Goal: Task Accomplishment & Management: Manage account settings

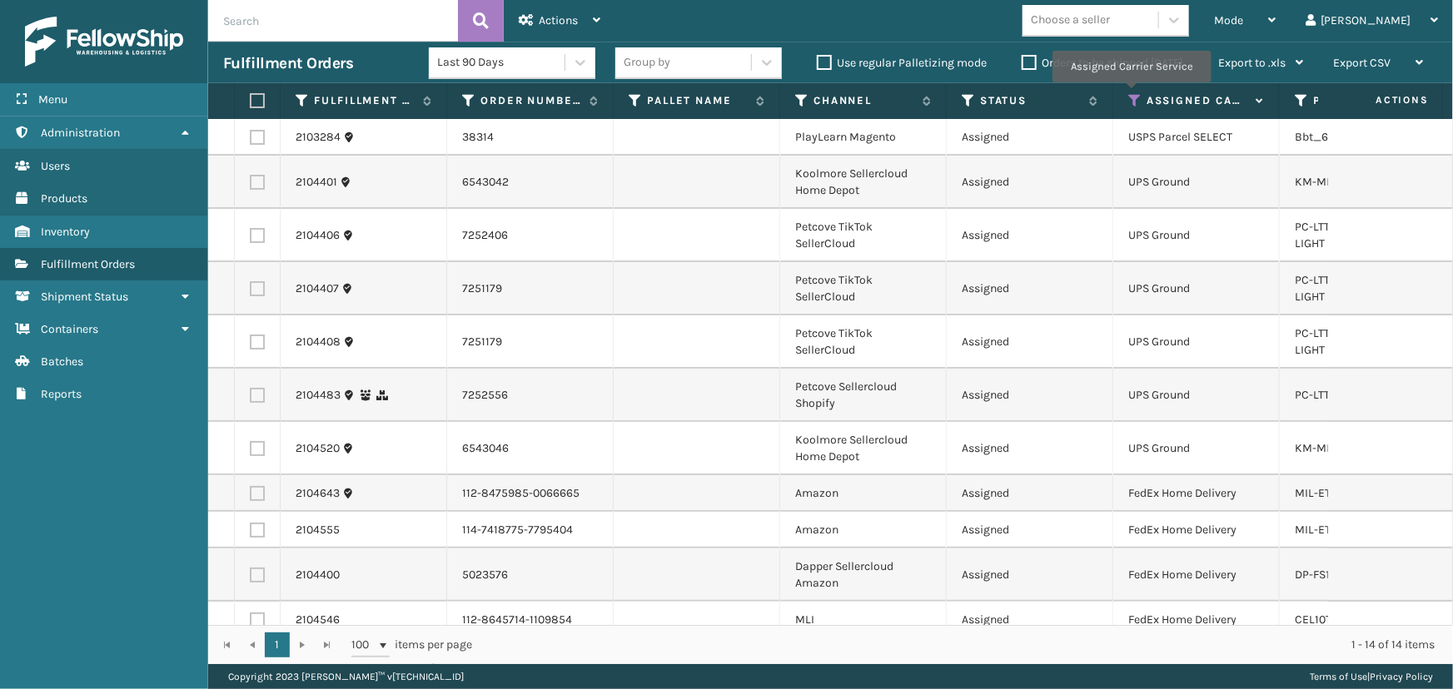
click at [1132, 93] on icon at bounding box center [1134, 100] width 13 height 15
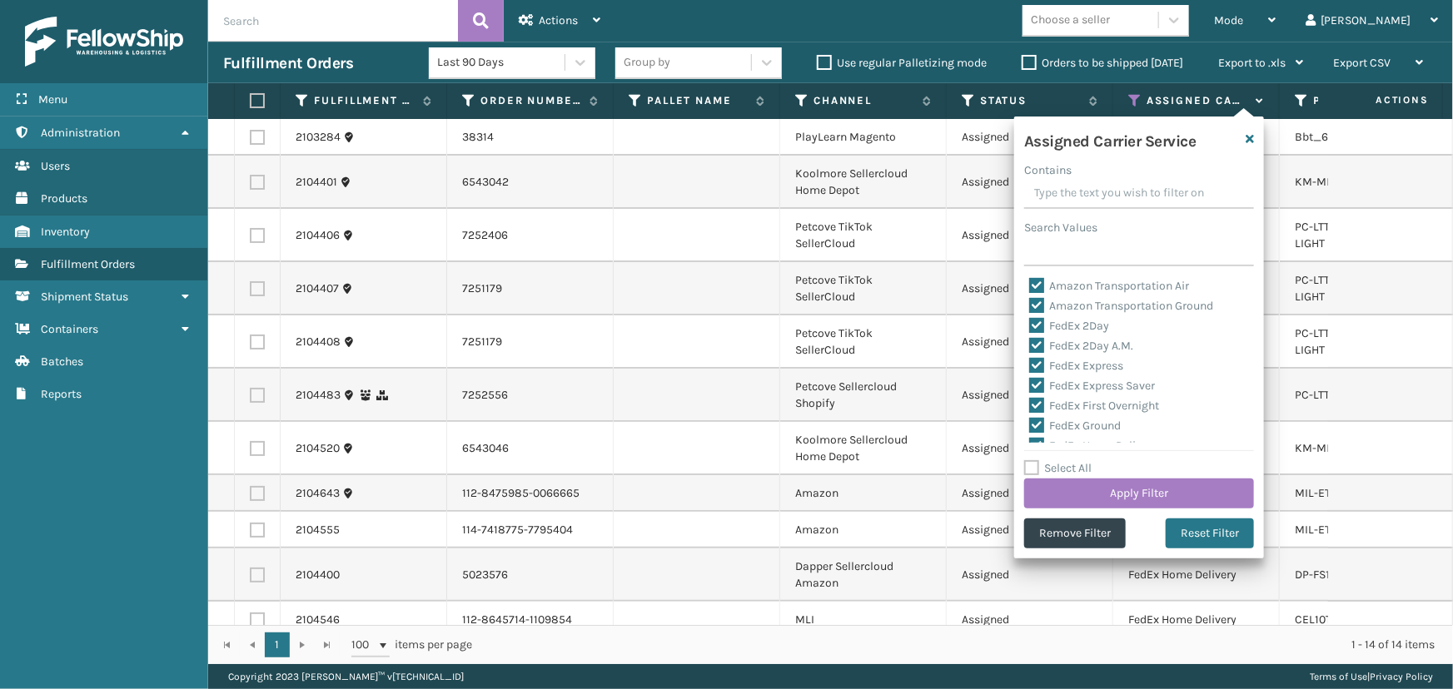
click at [1046, 470] on label "Select All" at bounding box center [1057, 468] width 67 height 14
click at [1046, 460] on input "Select All" at bounding box center [1149, 460] width 250 height 2
checkbox input "true"
click at [1046, 470] on label "Select All" at bounding box center [1057, 468] width 67 height 14
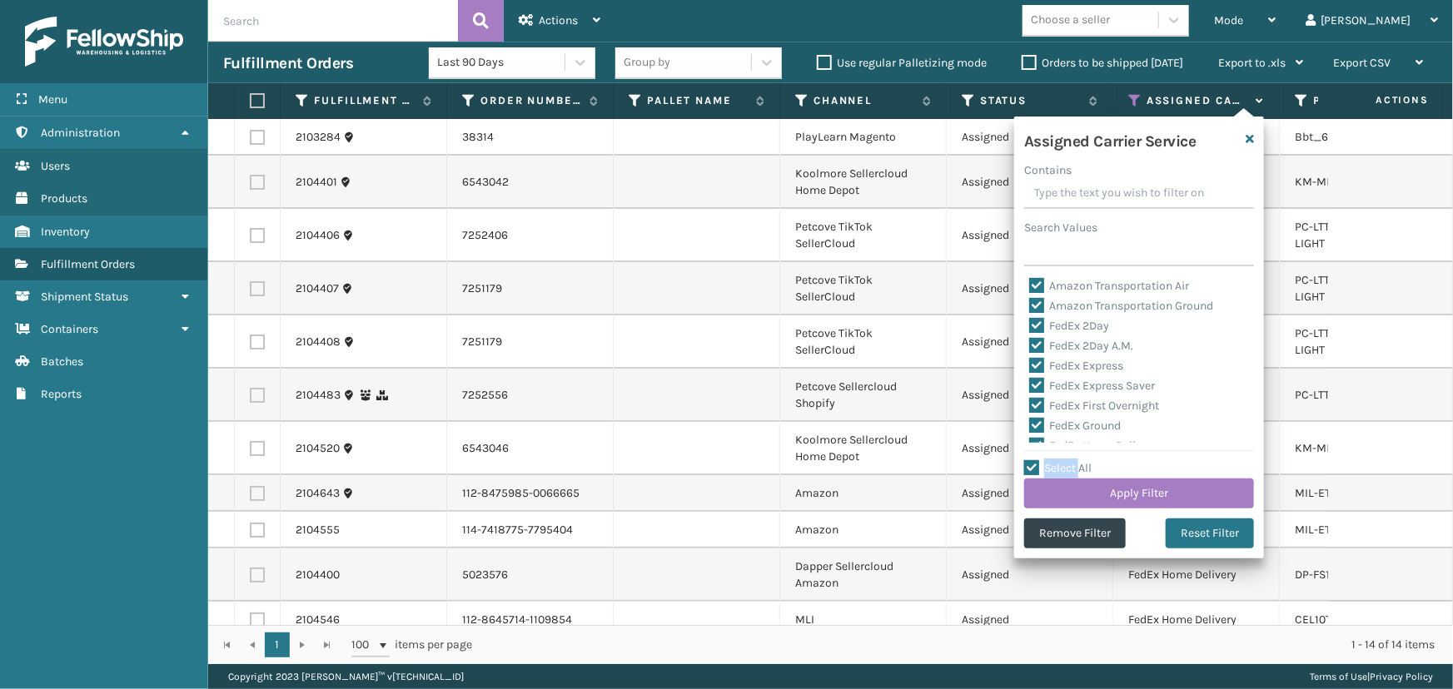
click at [1046, 460] on input "Select All" at bounding box center [1149, 460] width 250 height 2
checkbox input "false"
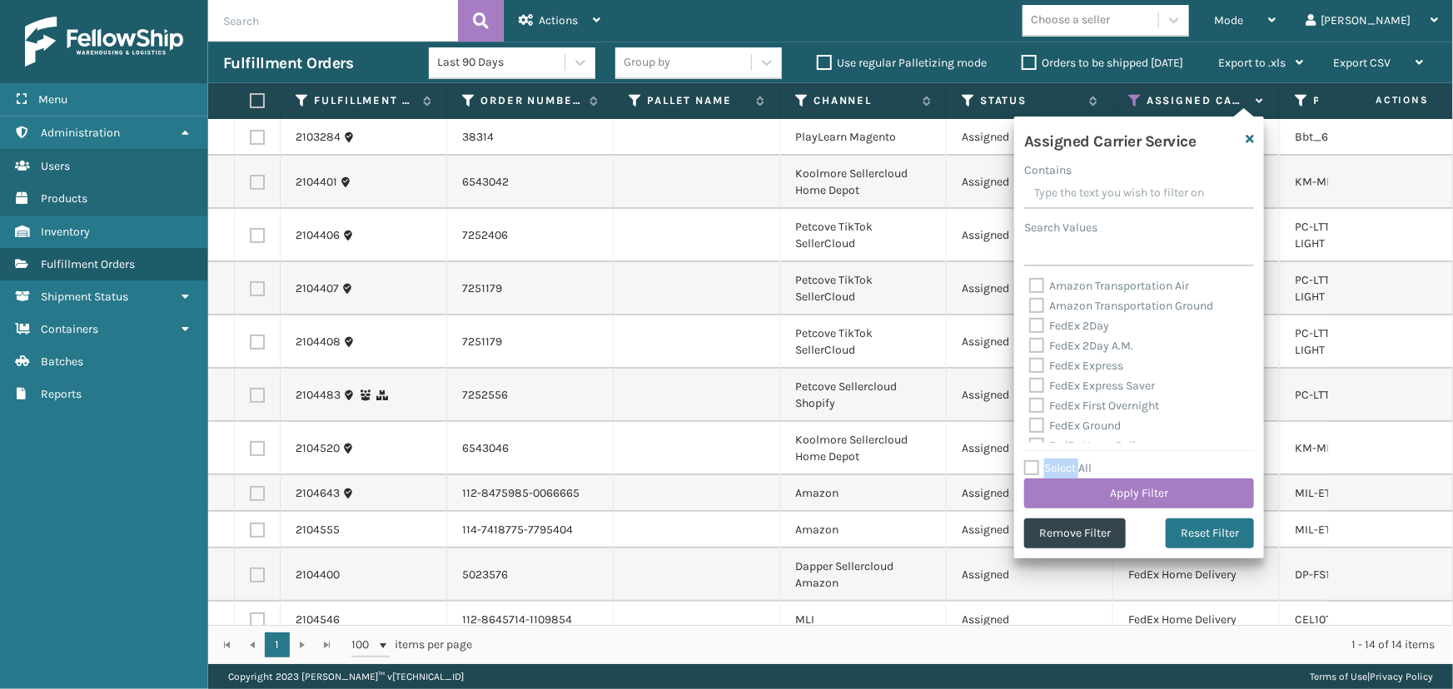
checkbox input "false"
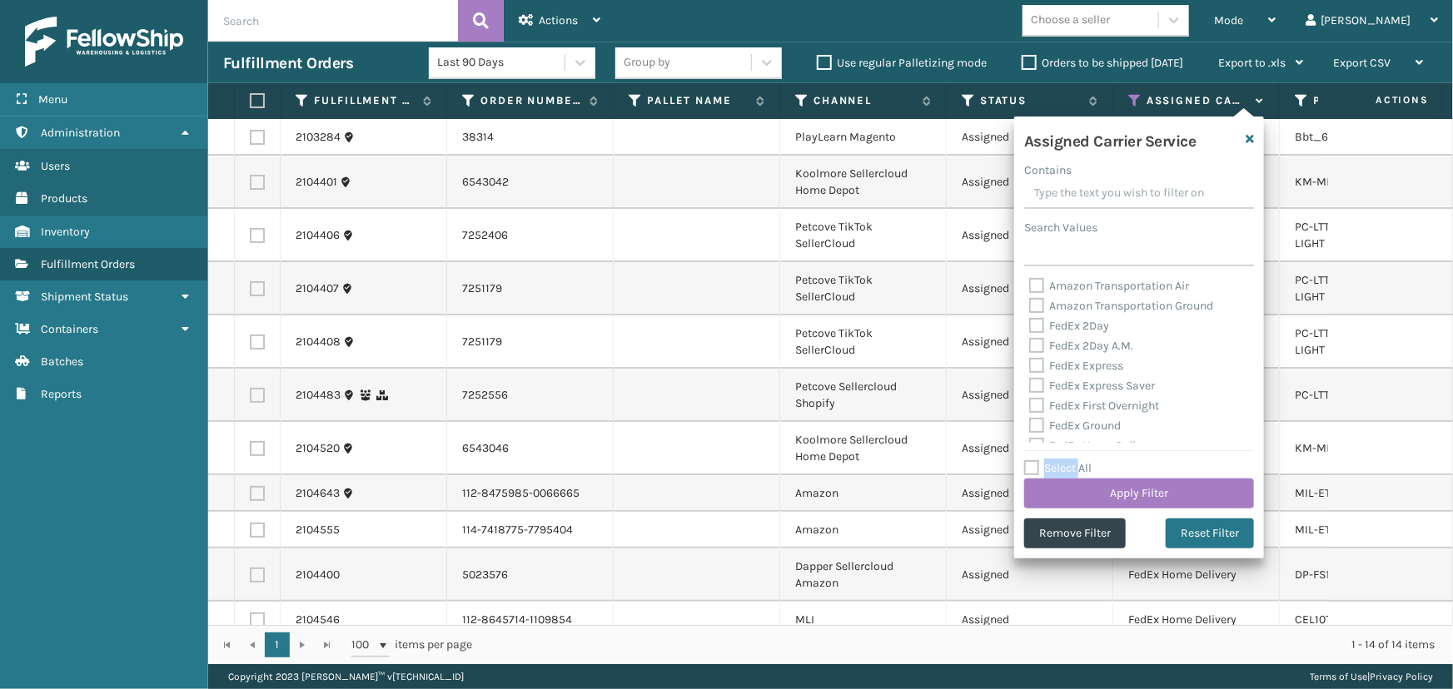
checkbox input "false"
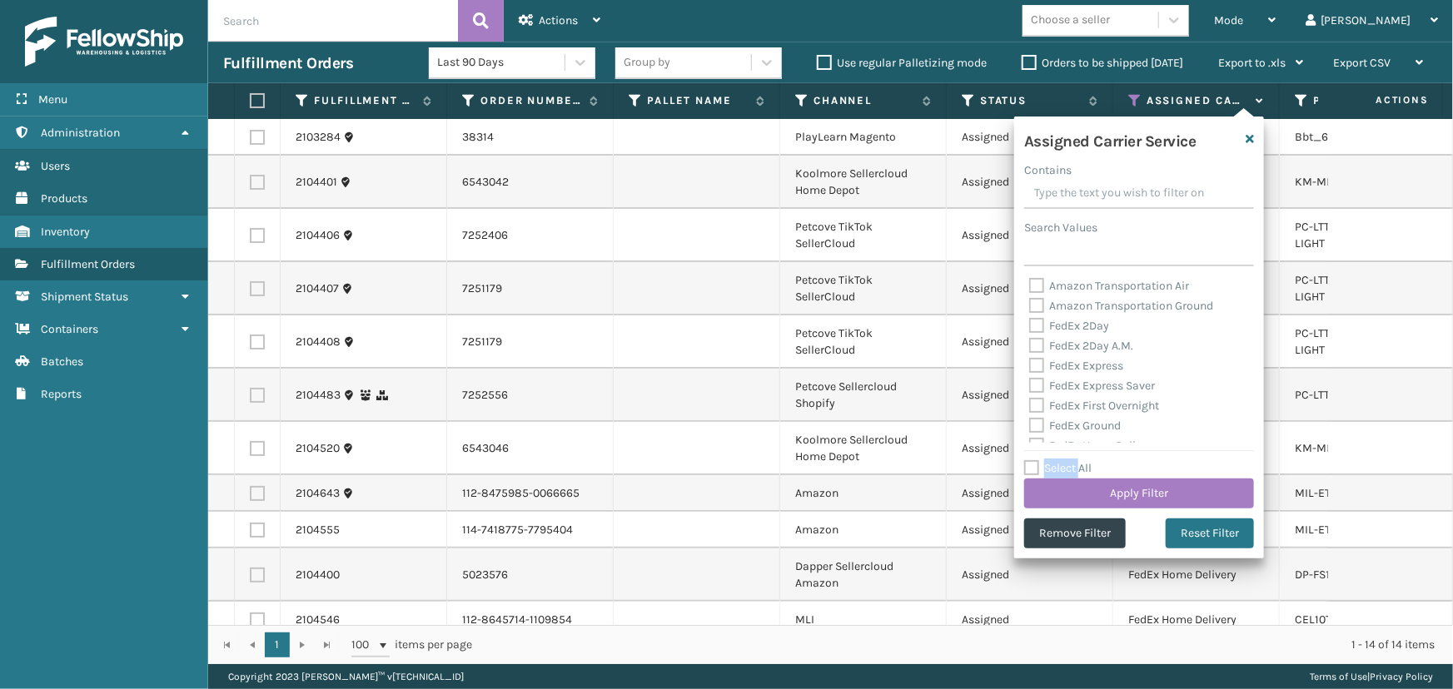
checkbox input "false"
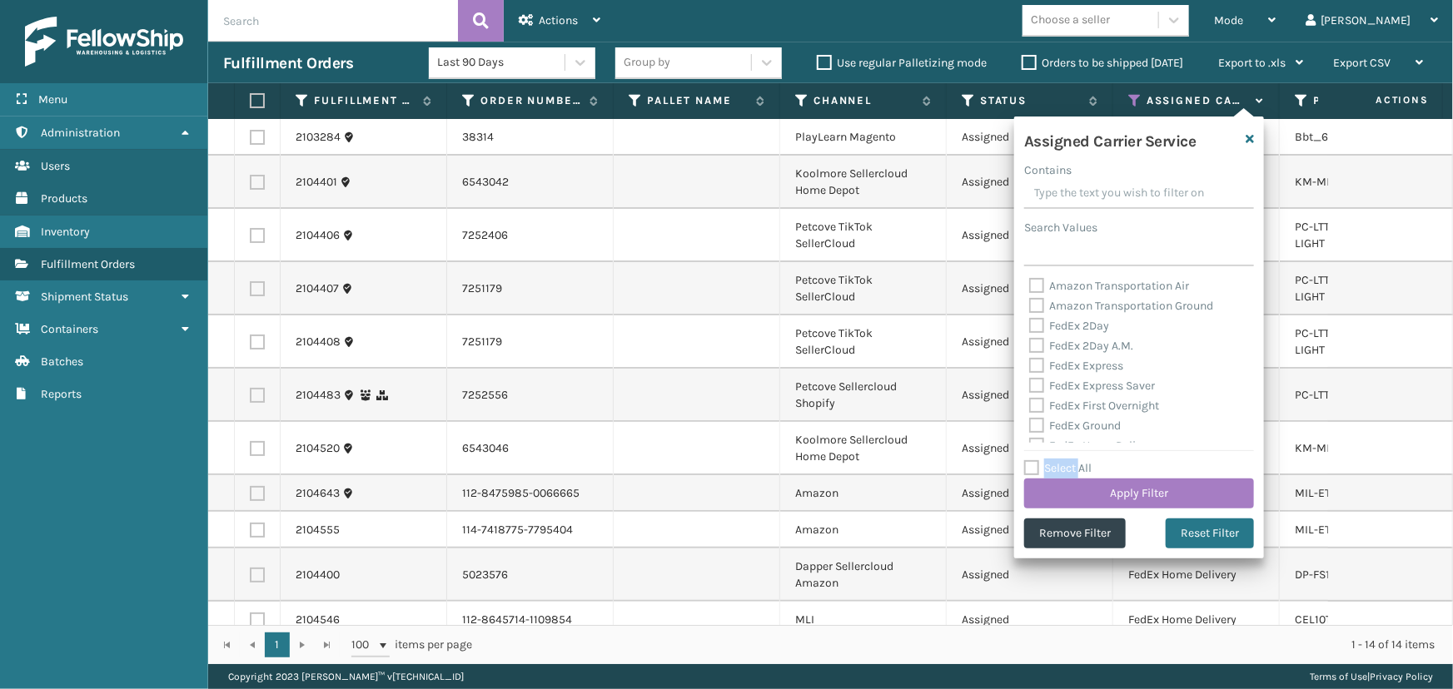
checkbox input "false"
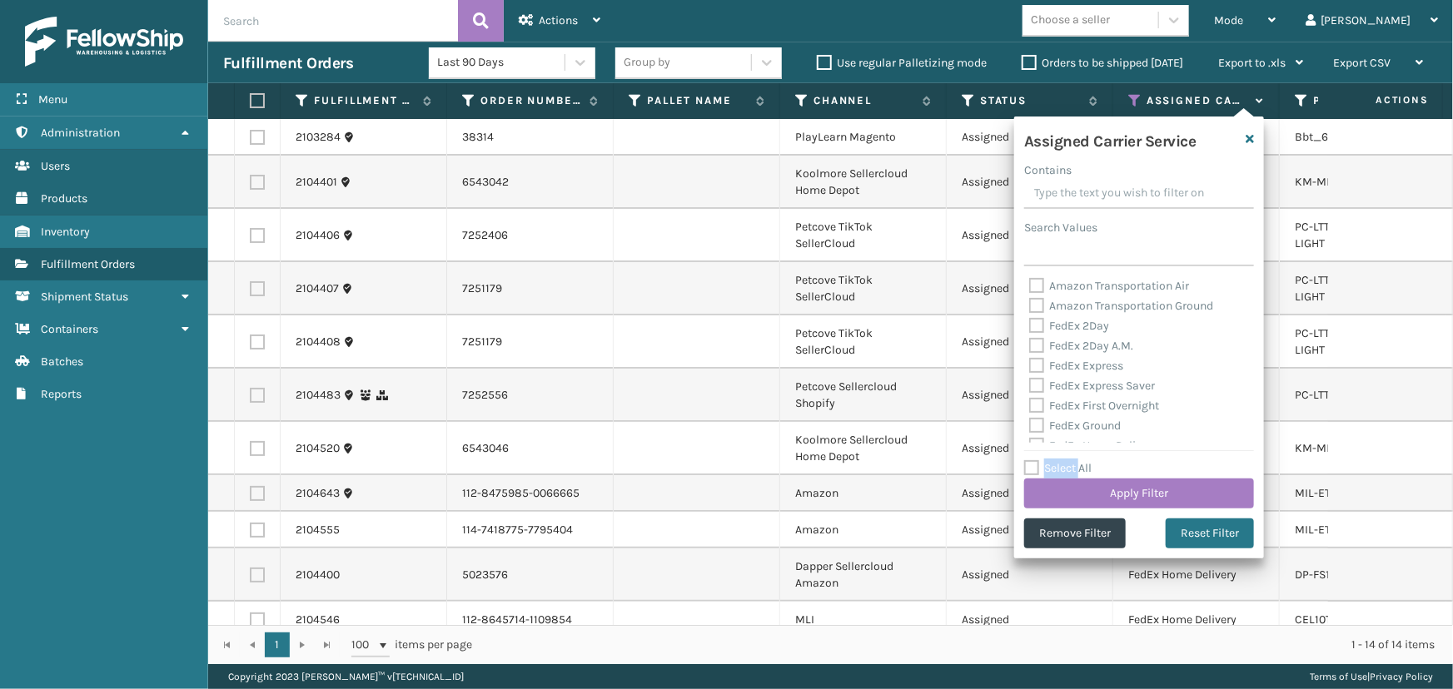
checkbox input "false"
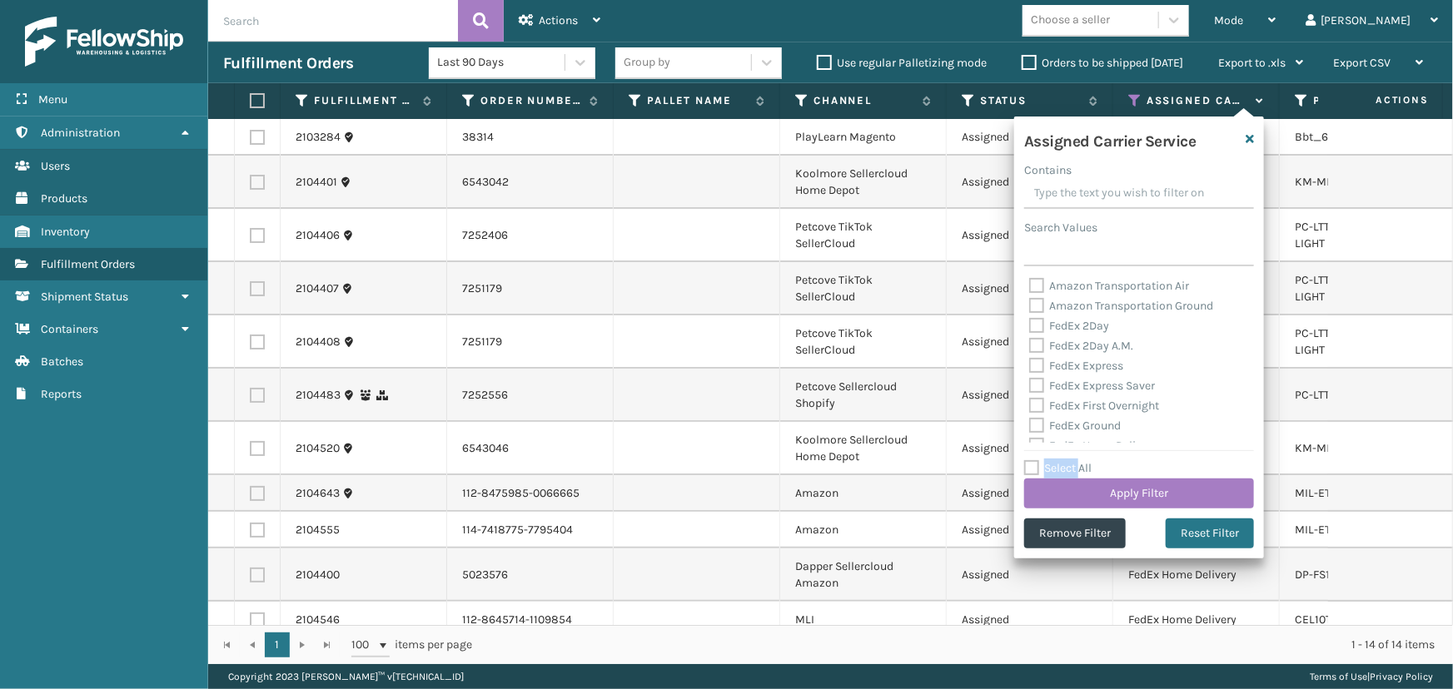
checkbox input "false"
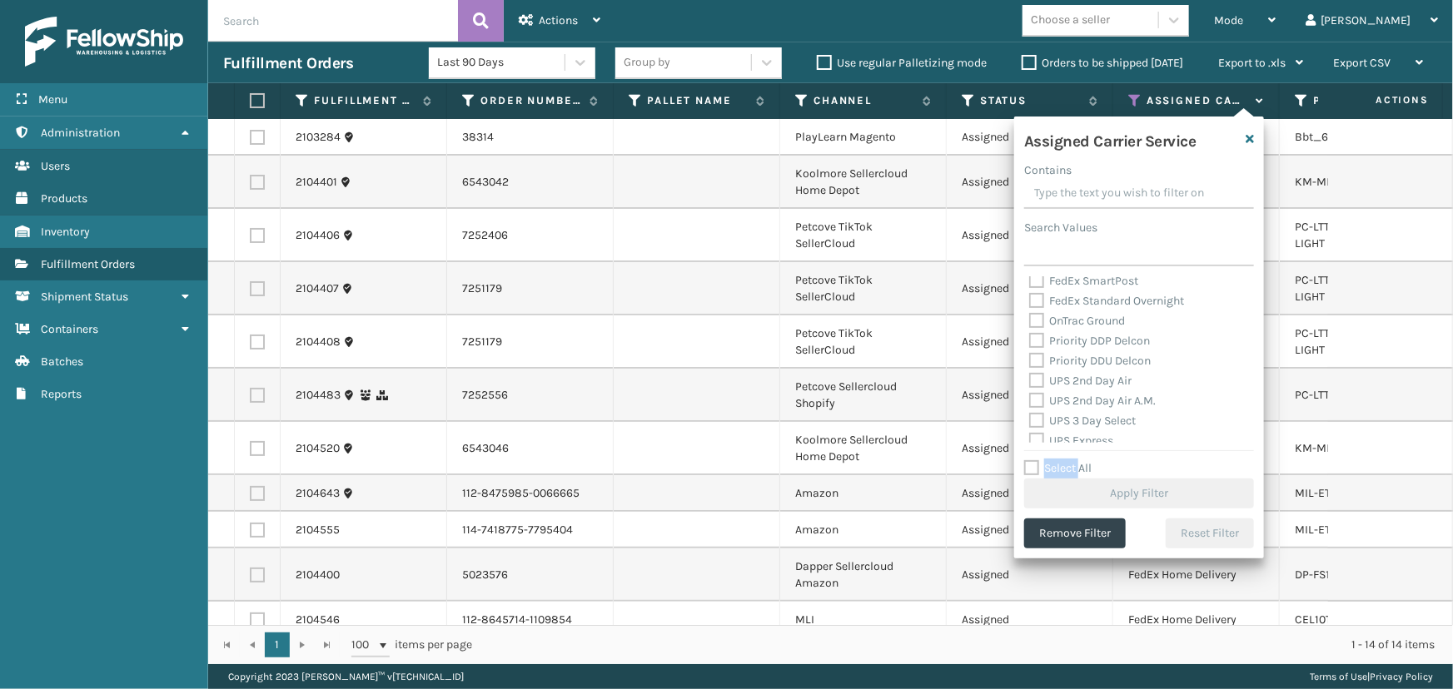
scroll to position [226, 0]
click at [1075, 360] on label "UPS 2nd Day Air" at bounding box center [1080, 359] width 102 height 14
click at [1030, 360] on input "UPS 2nd Day Air" at bounding box center [1029, 355] width 1 height 11
checkbox input "true"
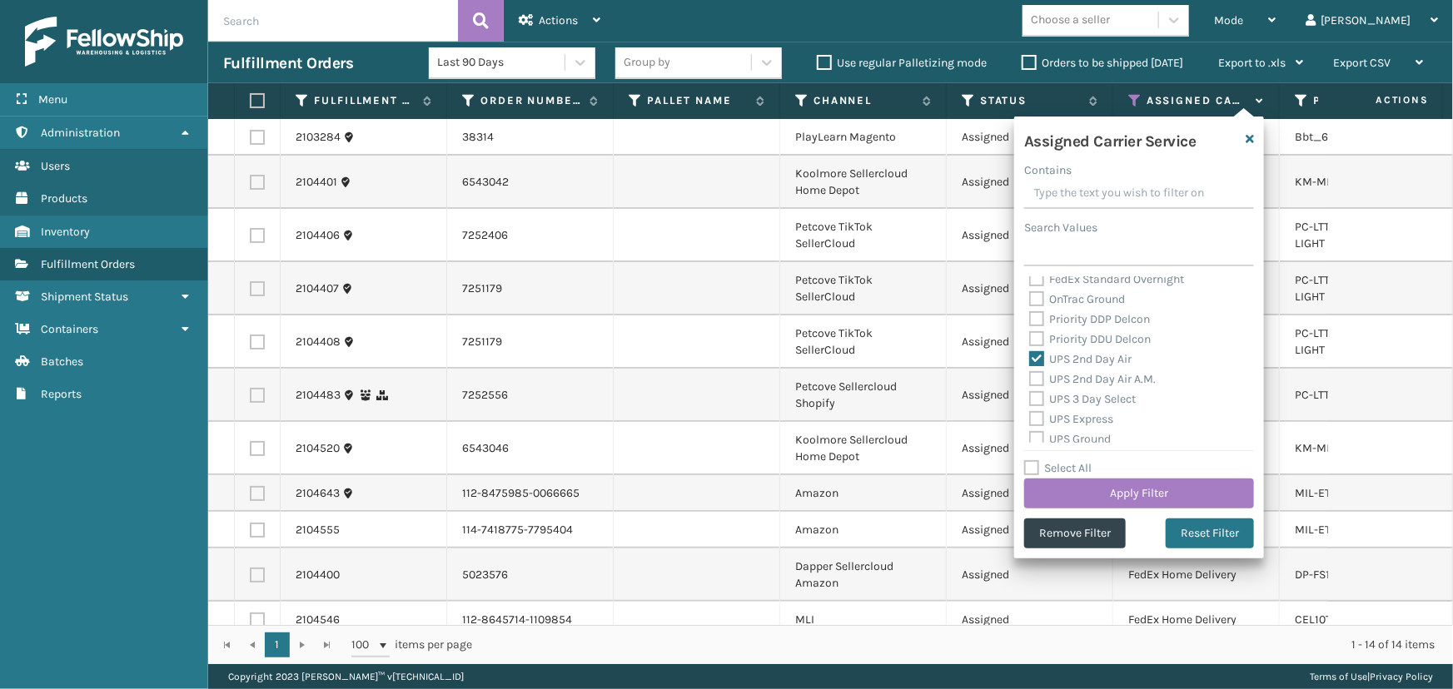
click at [1091, 382] on label "UPS 2nd Day Air A.M." at bounding box center [1092, 379] width 127 height 14
click at [1030, 380] on input "UPS 2nd Day Air A.M." at bounding box center [1029, 375] width 1 height 11
checkbox input "true"
click at [1089, 401] on label "UPS 3 Day Select" at bounding box center [1082, 399] width 107 height 14
click at [1030, 400] on input "UPS 3 Day Select" at bounding box center [1029, 395] width 1 height 11
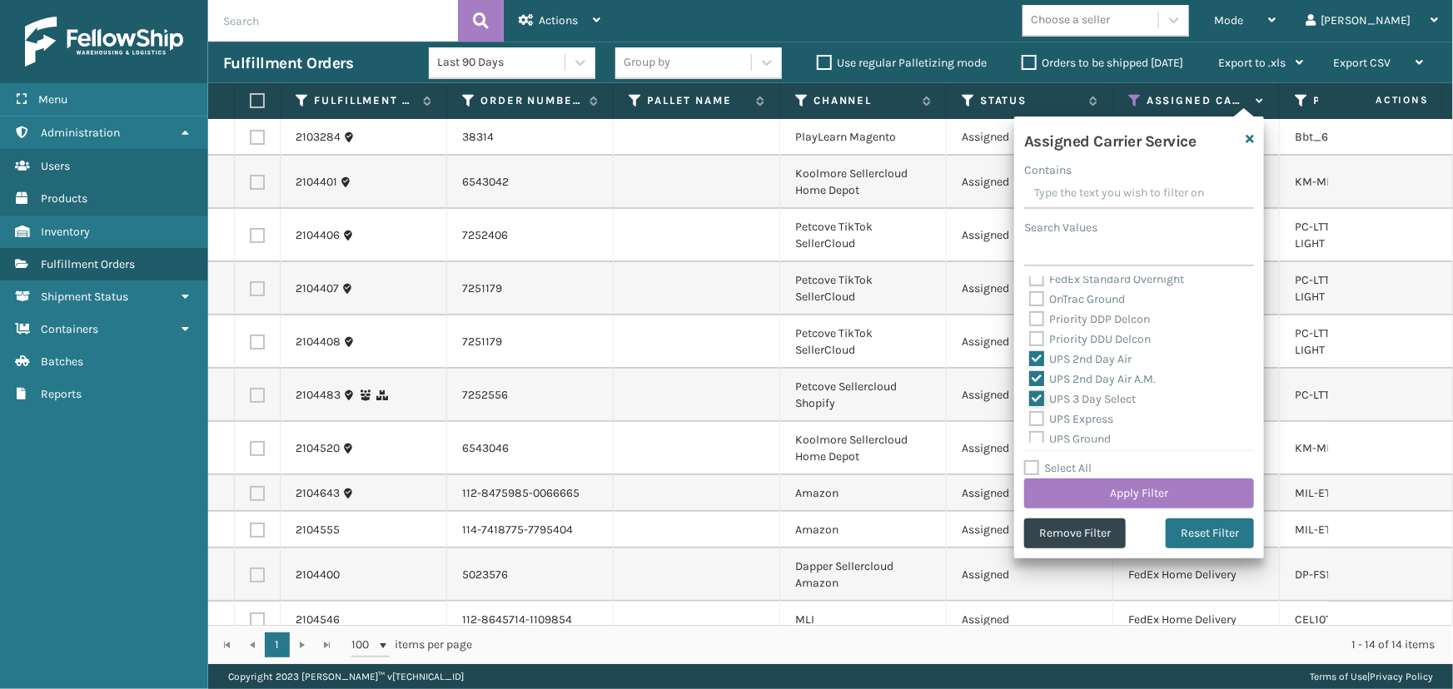
checkbox input "true"
click at [1085, 415] on label "UPS Express" at bounding box center [1071, 419] width 84 height 14
click at [1030, 415] on input "UPS Express" at bounding box center [1029, 415] width 1 height 11
checkbox input "true"
click at [1073, 441] on label "UPS Ground" at bounding box center [1070, 439] width 82 height 14
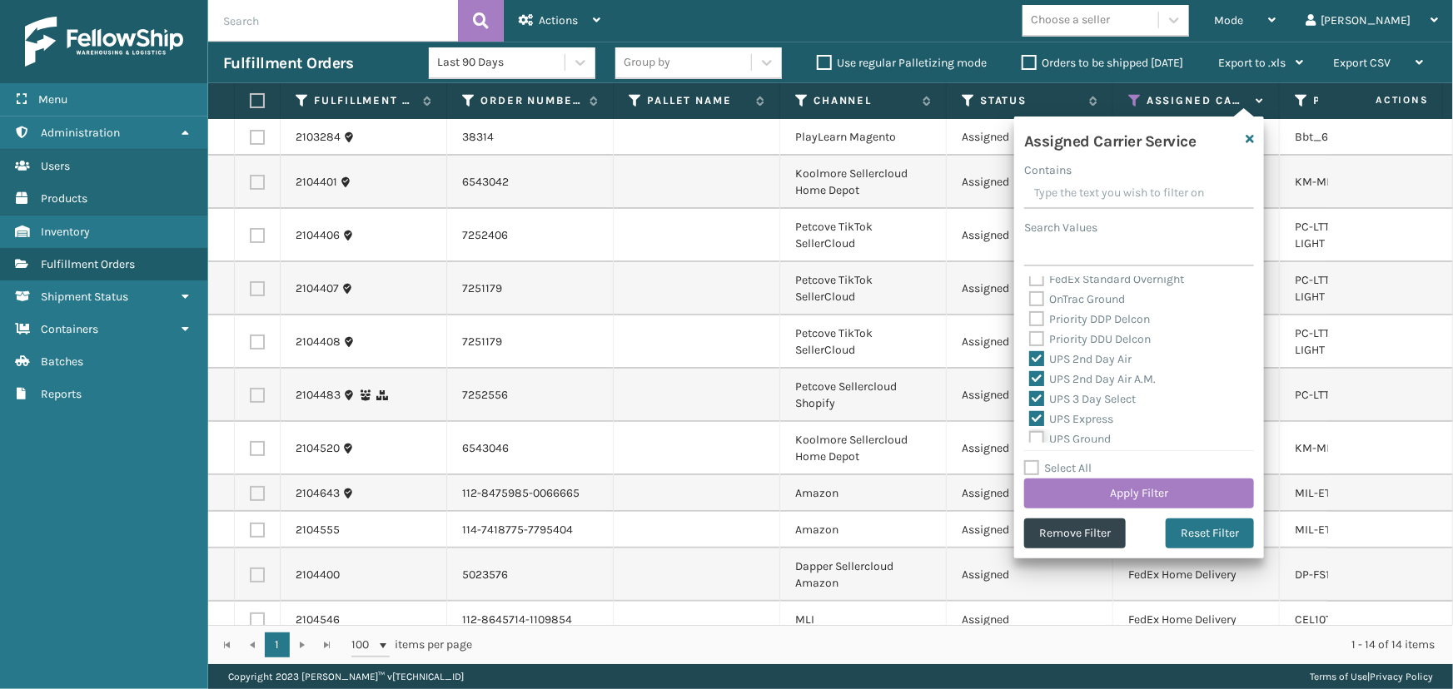
click at [1030, 440] on input "UPS Ground" at bounding box center [1029, 435] width 1 height 11
checkbox input "true"
click at [1062, 374] on div "UPS Next Day Air" at bounding box center [1139, 384] width 220 height 20
click at [1067, 386] on label "UPS Next Day Air" at bounding box center [1082, 383] width 107 height 14
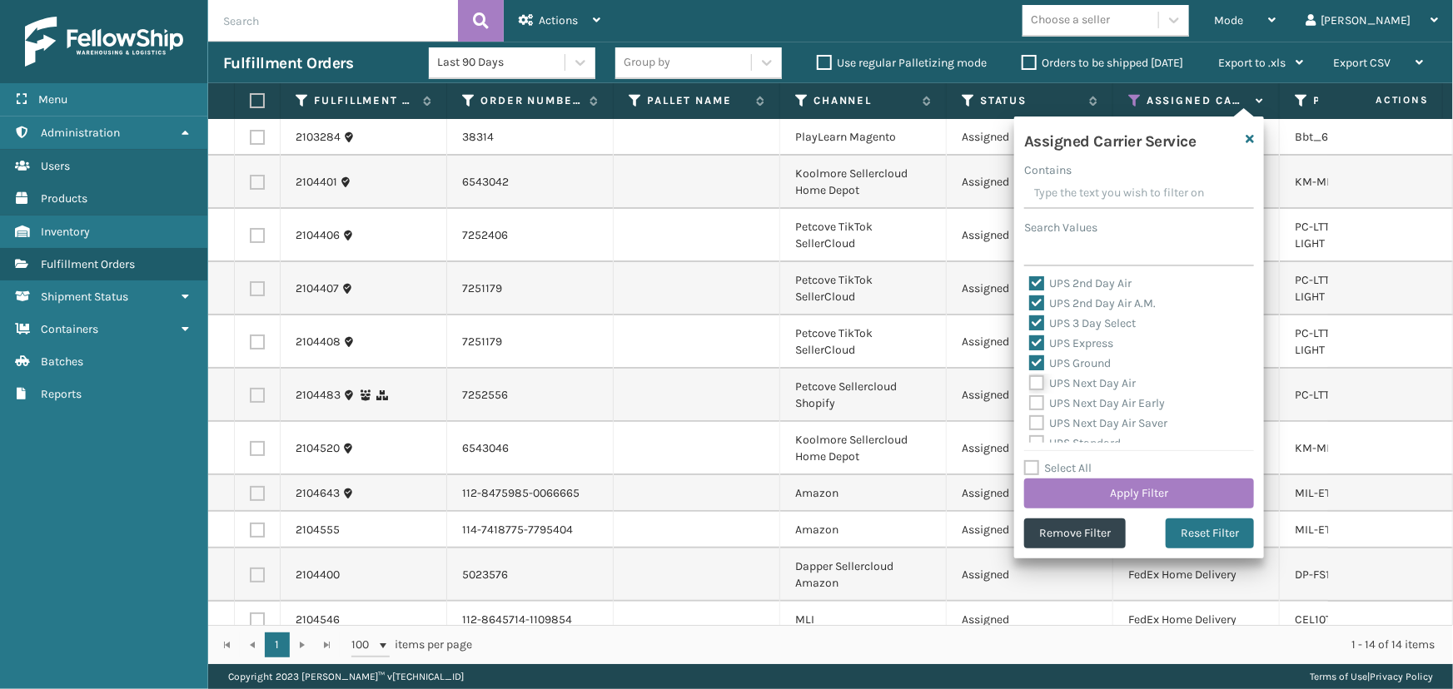
click at [1030, 385] on input "UPS Next Day Air" at bounding box center [1029, 379] width 1 height 11
checkbox input "true"
click at [1071, 406] on label "UPS Next Day Air Early" at bounding box center [1097, 403] width 136 height 14
click at [1030, 405] on input "UPS Next Day Air Early" at bounding box center [1029, 399] width 1 height 11
checkbox input "true"
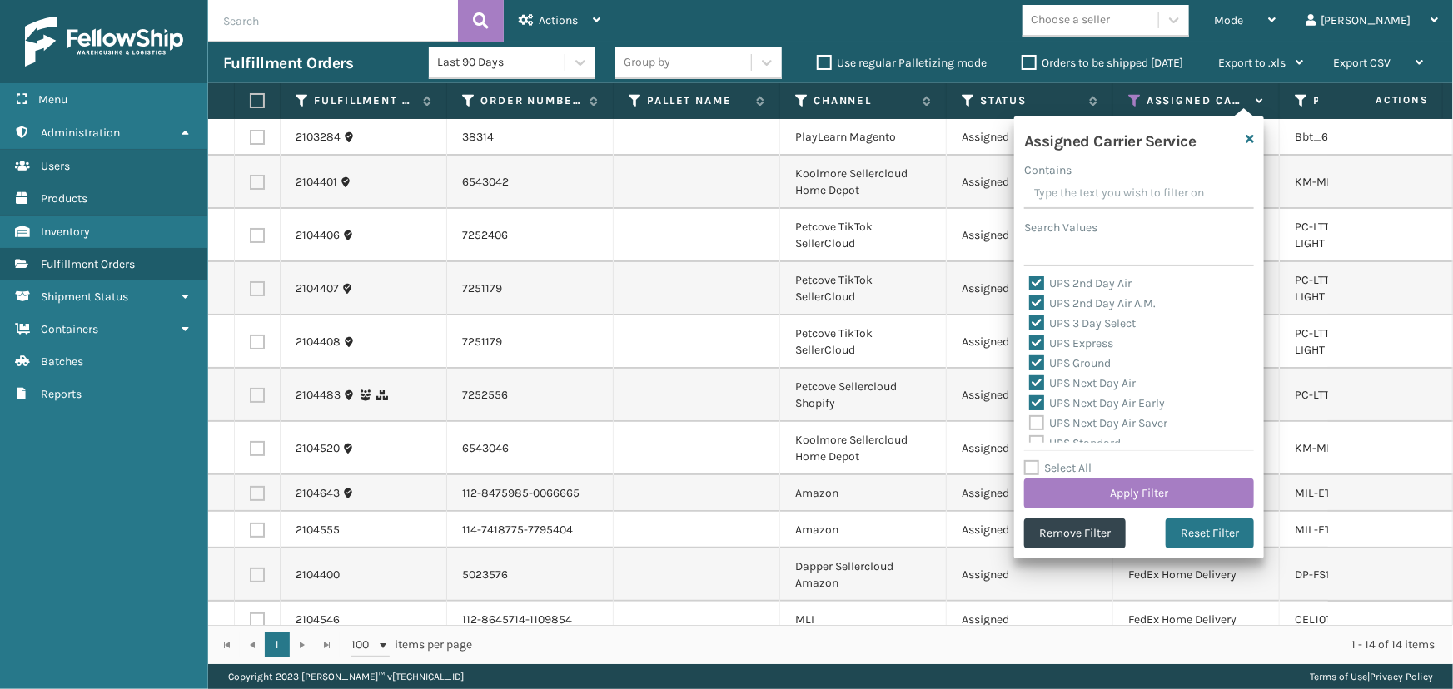
click at [1079, 420] on label "UPS Next Day Air Saver" at bounding box center [1098, 423] width 138 height 14
click at [1030, 420] on input "UPS Next Day Air Saver" at bounding box center [1029, 419] width 1 height 11
checkbox input "true"
click at [1071, 374] on div "UPS Standard" at bounding box center [1139, 368] width 220 height 20
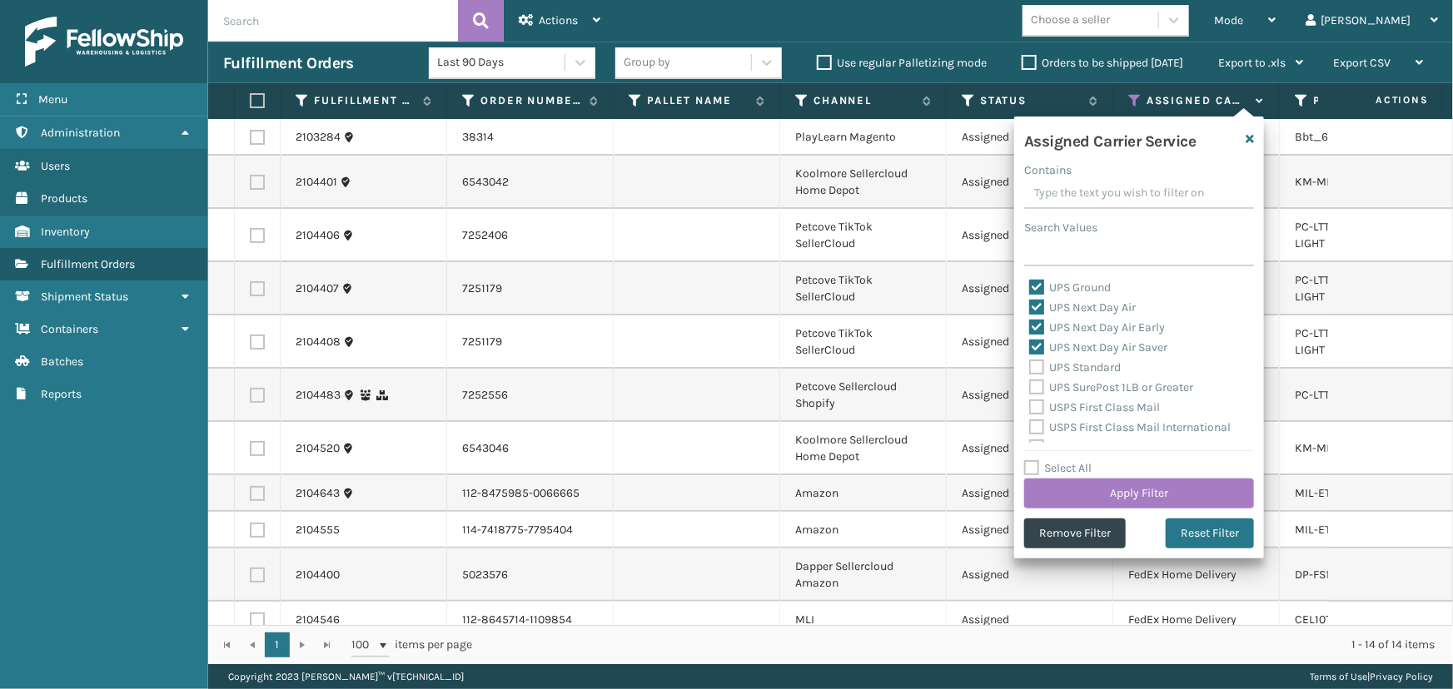
click at [1070, 370] on label "UPS Standard" at bounding box center [1075, 367] width 92 height 14
click at [1030, 369] on input "UPS Standard" at bounding box center [1029, 363] width 1 height 11
checkbox input "true"
click at [1071, 394] on div "UPS SurePost 1LB or Greater" at bounding box center [1139, 388] width 220 height 20
click at [1070, 385] on label "UPS SurePost 1LB or Greater" at bounding box center [1111, 387] width 164 height 14
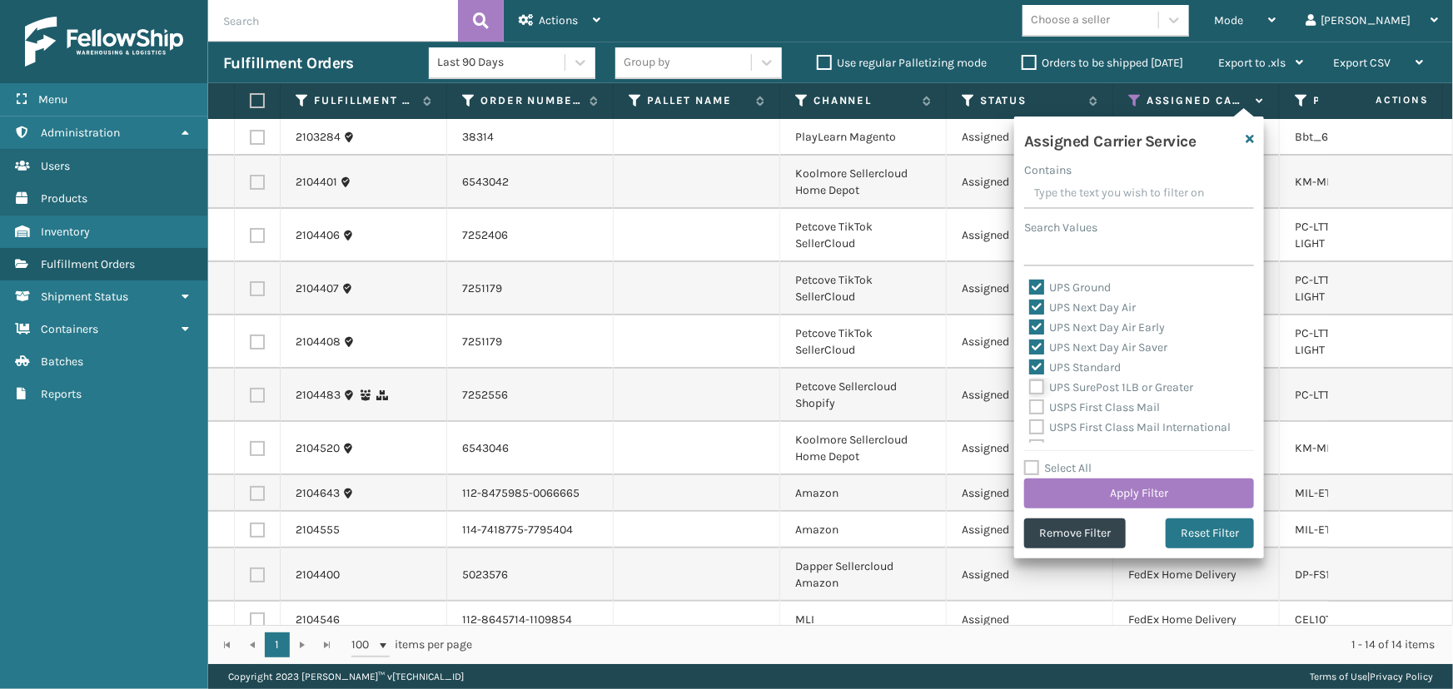
click at [1030, 385] on input "UPS SurePost 1LB or Greater" at bounding box center [1029, 383] width 1 height 11
checkbox input "true"
click at [1107, 493] on button "Apply Filter" at bounding box center [1139, 494] width 230 height 30
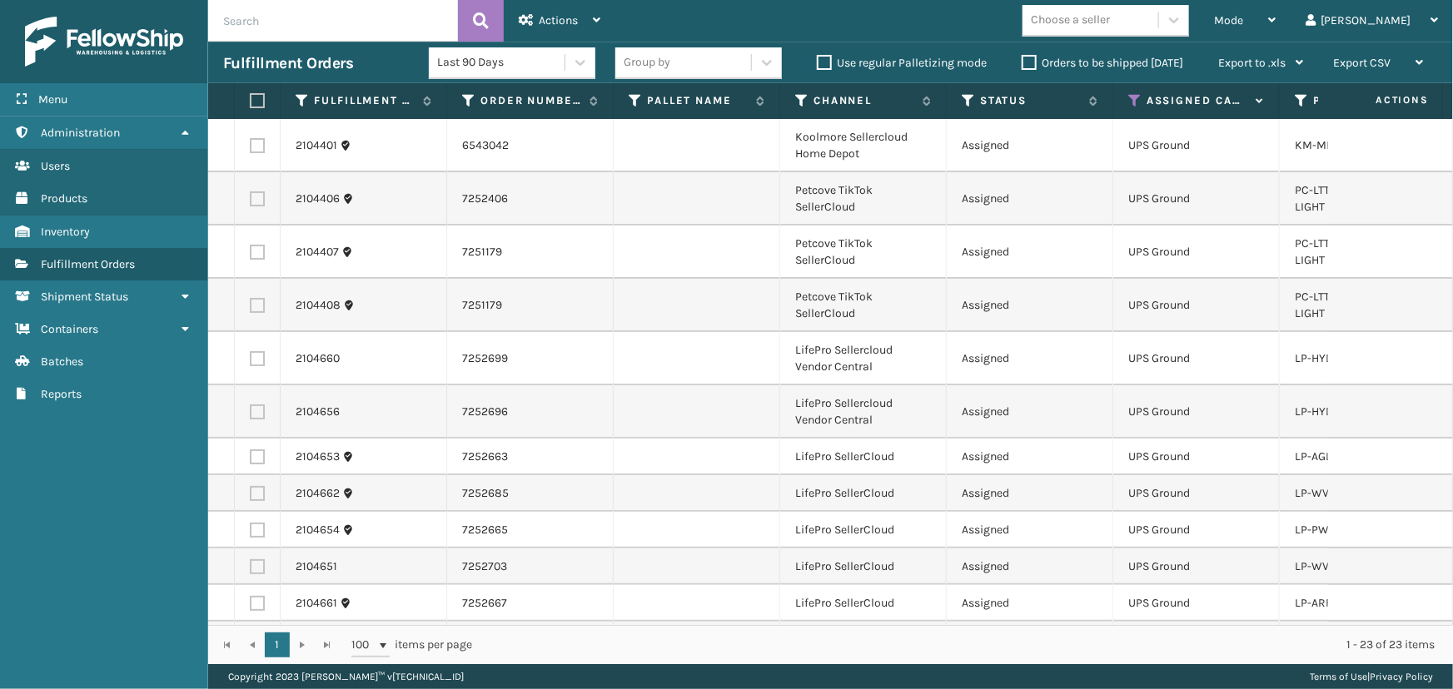
click at [264, 97] on th at bounding box center [258, 101] width 46 height 36
click at [256, 101] on label at bounding box center [255, 100] width 10 height 15
click at [251, 101] on input "checkbox" at bounding box center [250, 101] width 1 height 11
checkbox input "true"
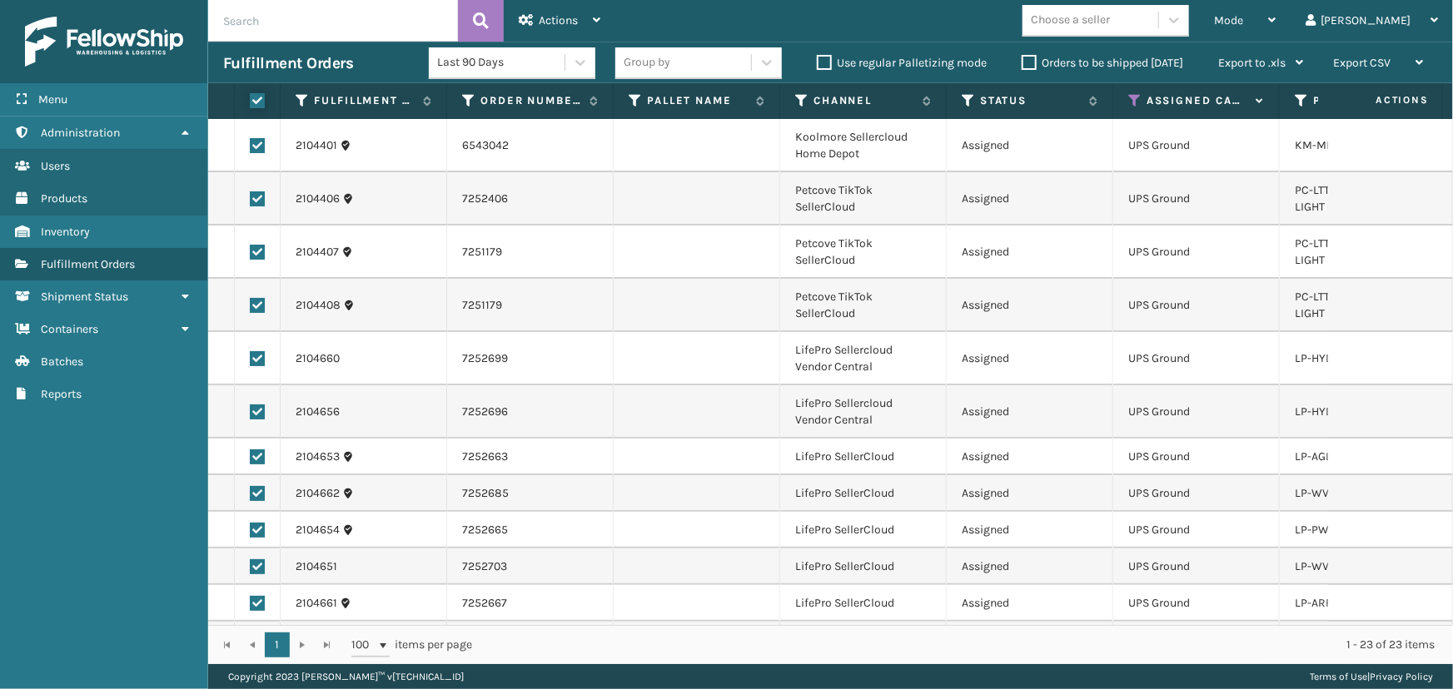
checkbox input "true"
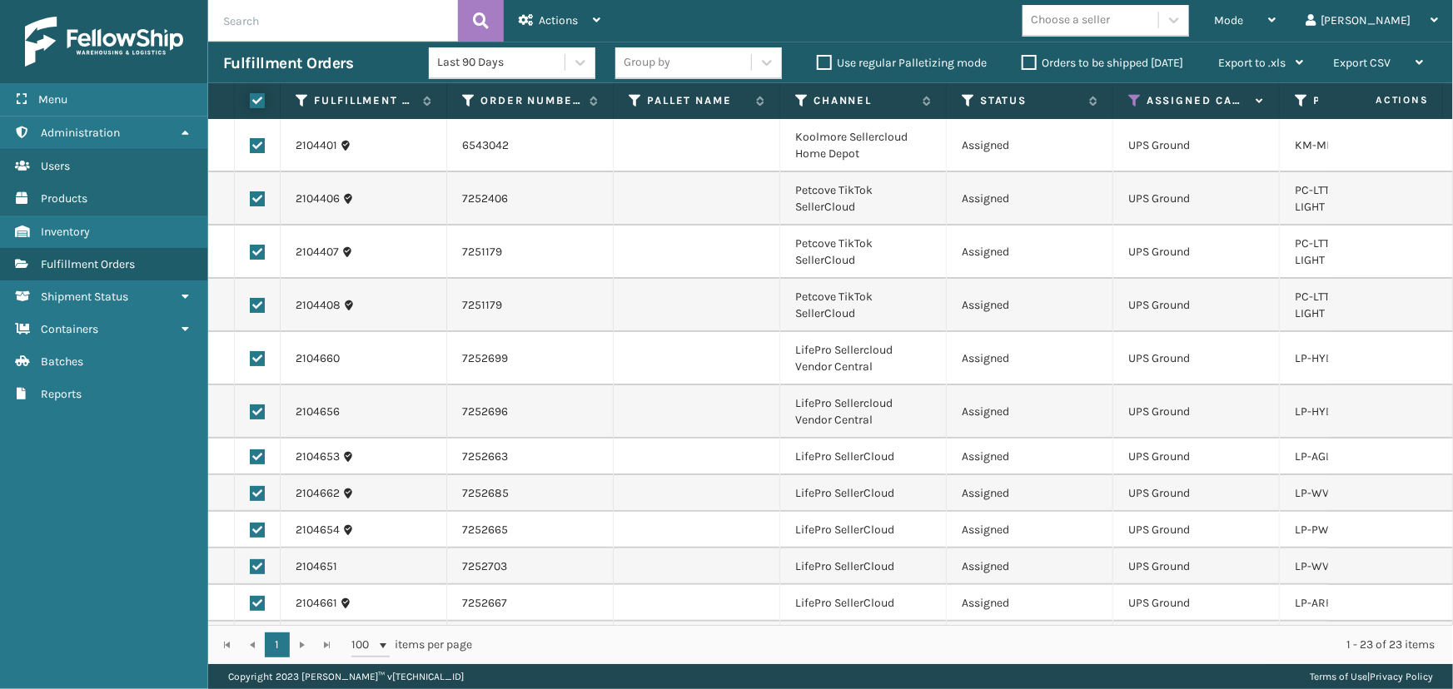
checkbox input "true"
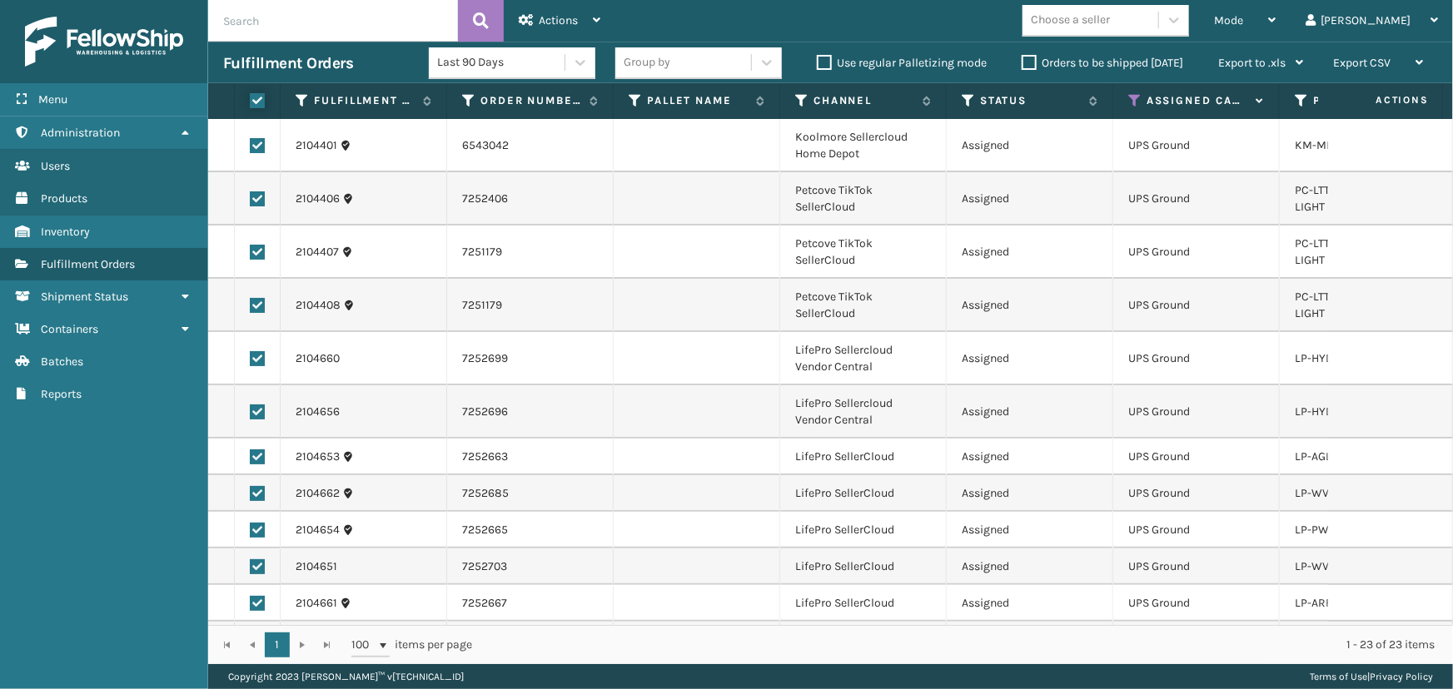
checkbox input "true"
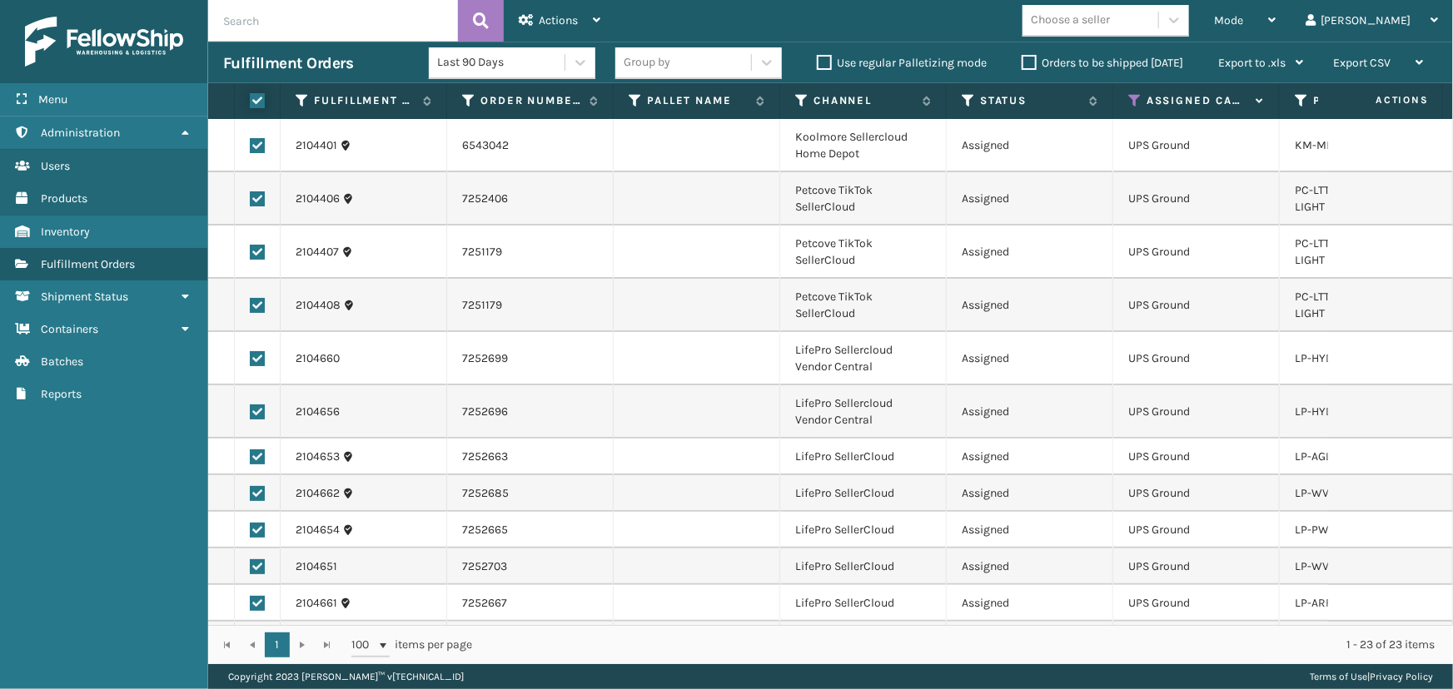
checkbox input "true"
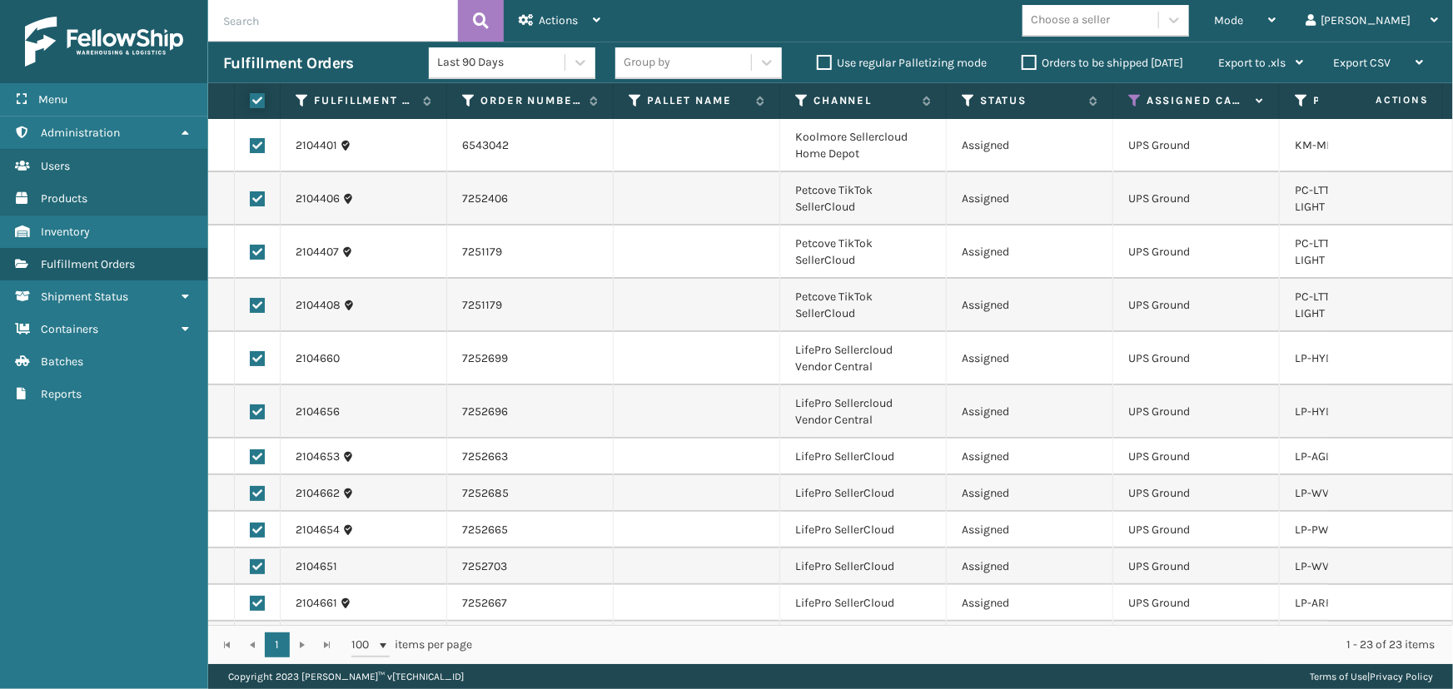
checkbox input "true"
click at [574, 30] on div "Actions" at bounding box center [560, 21] width 82 height 42
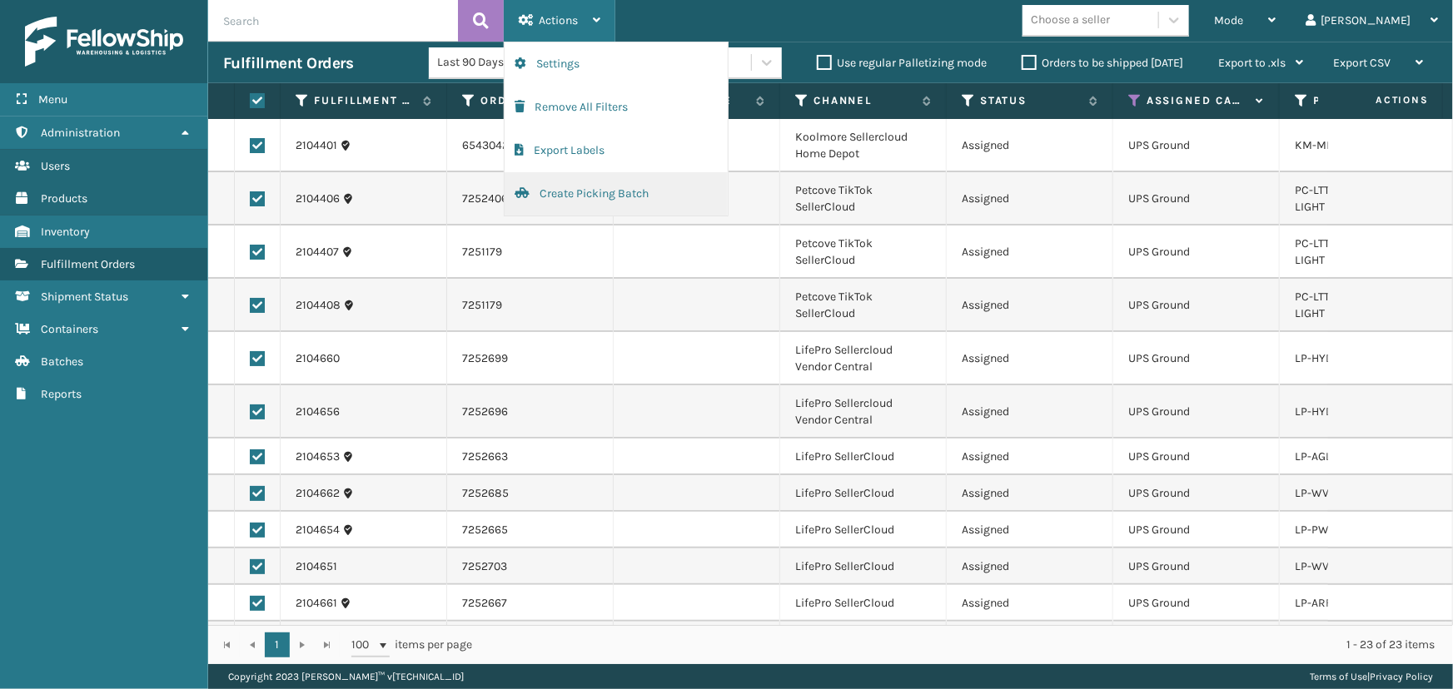
click at [597, 197] on button "Create Picking Batch" at bounding box center [615, 193] width 223 height 43
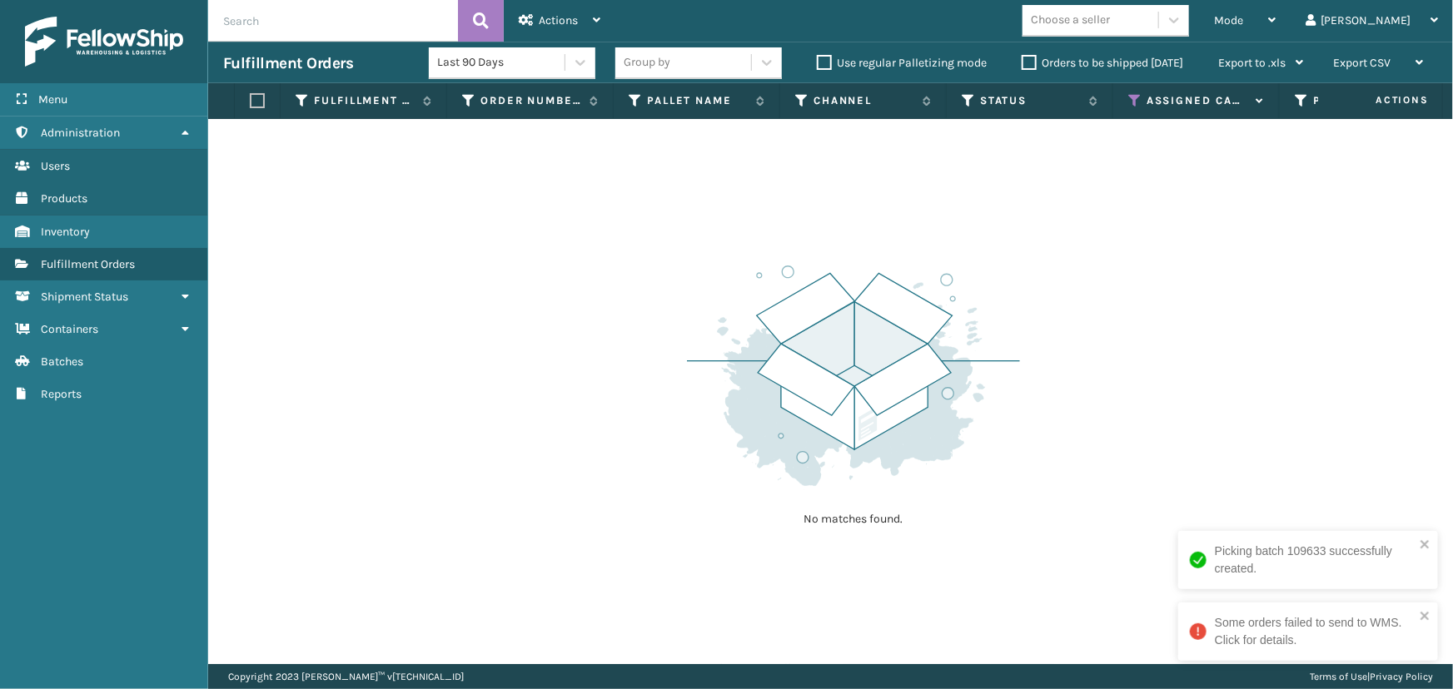
click at [1139, 89] on th "Assigned Carrier Service" at bounding box center [1196, 101] width 167 height 36
click at [1137, 101] on icon at bounding box center [1134, 100] width 13 height 15
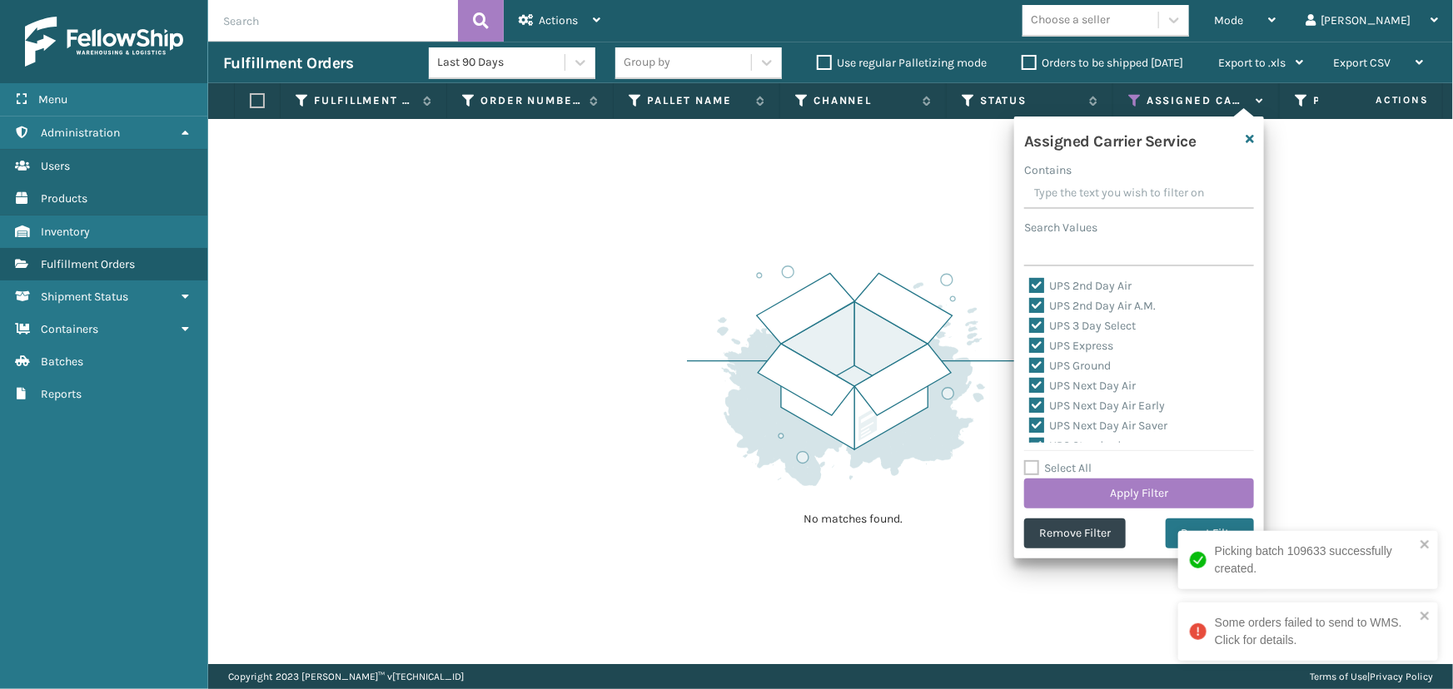
click at [1067, 470] on label "Select All" at bounding box center [1057, 468] width 67 height 14
click at [1067, 460] on input "Select All" at bounding box center [1149, 460] width 250 height 2
checkbox input "true"
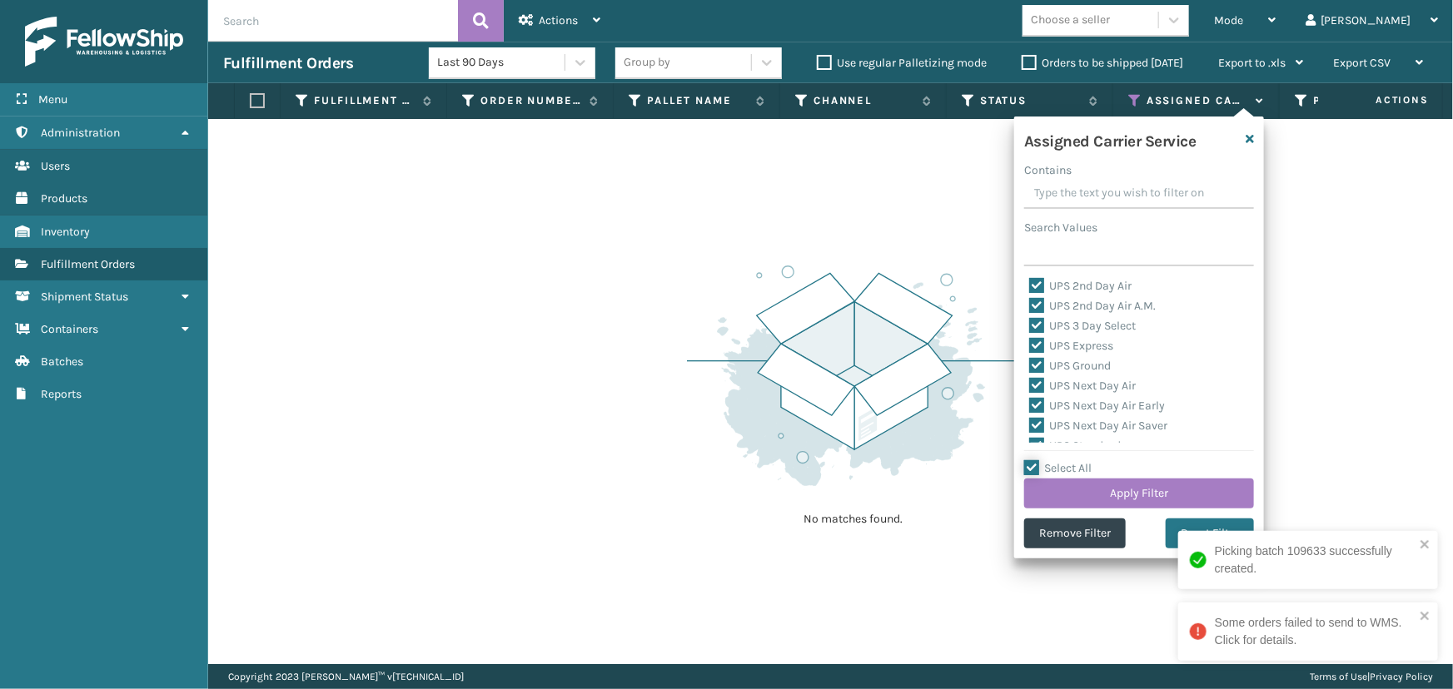
checkbox input "true"
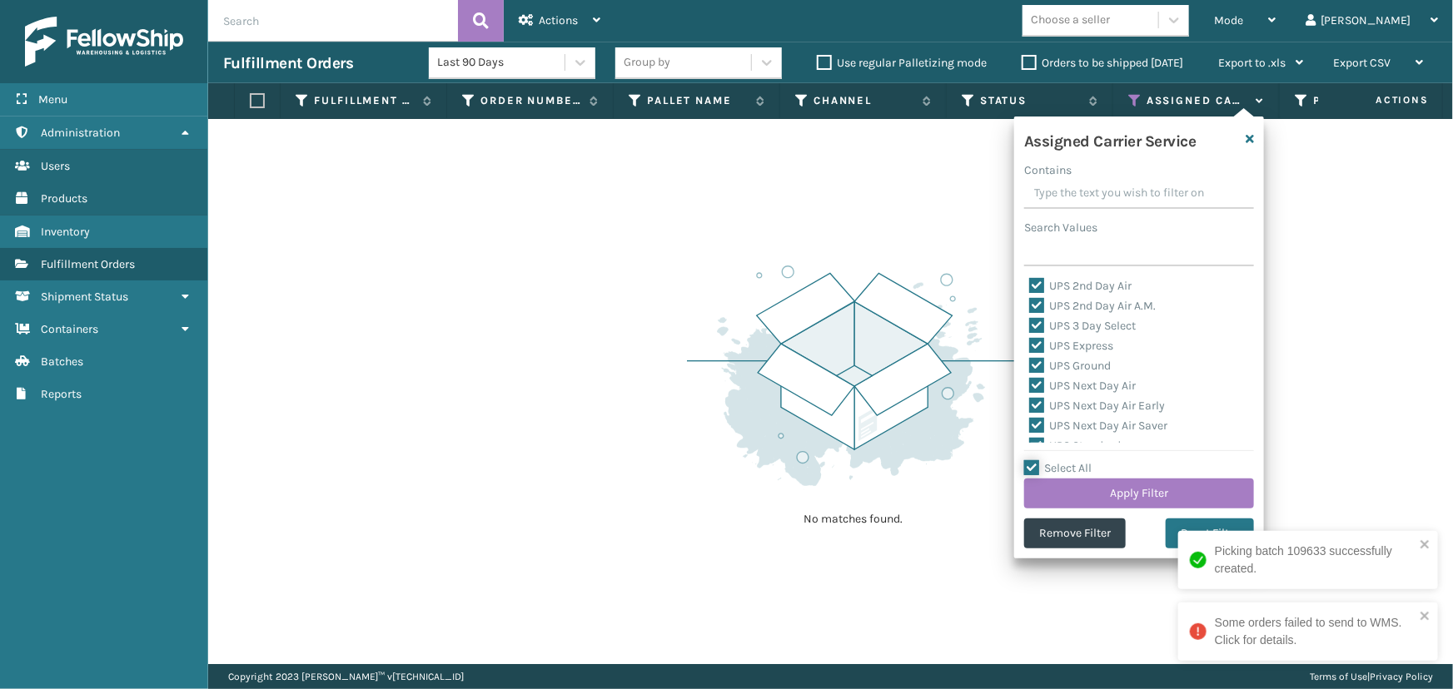
checkbox input "true"
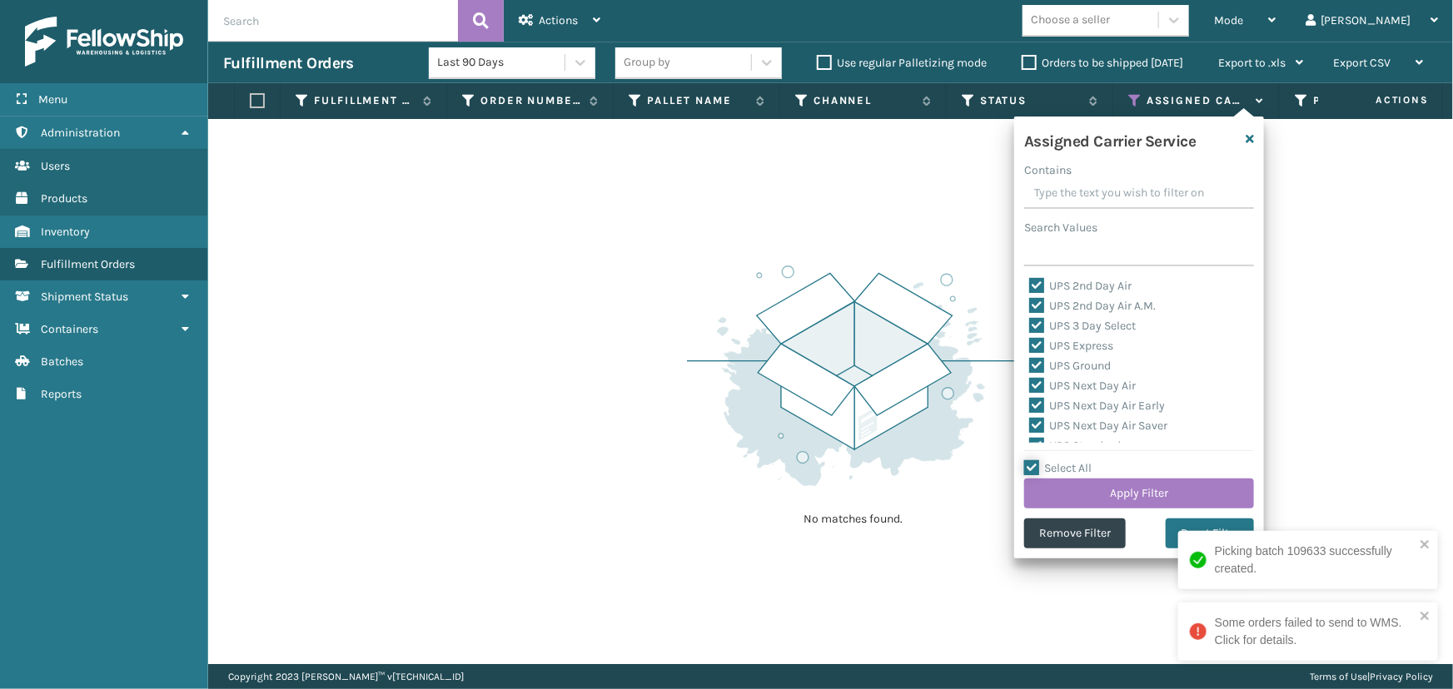
checkbox input "true"
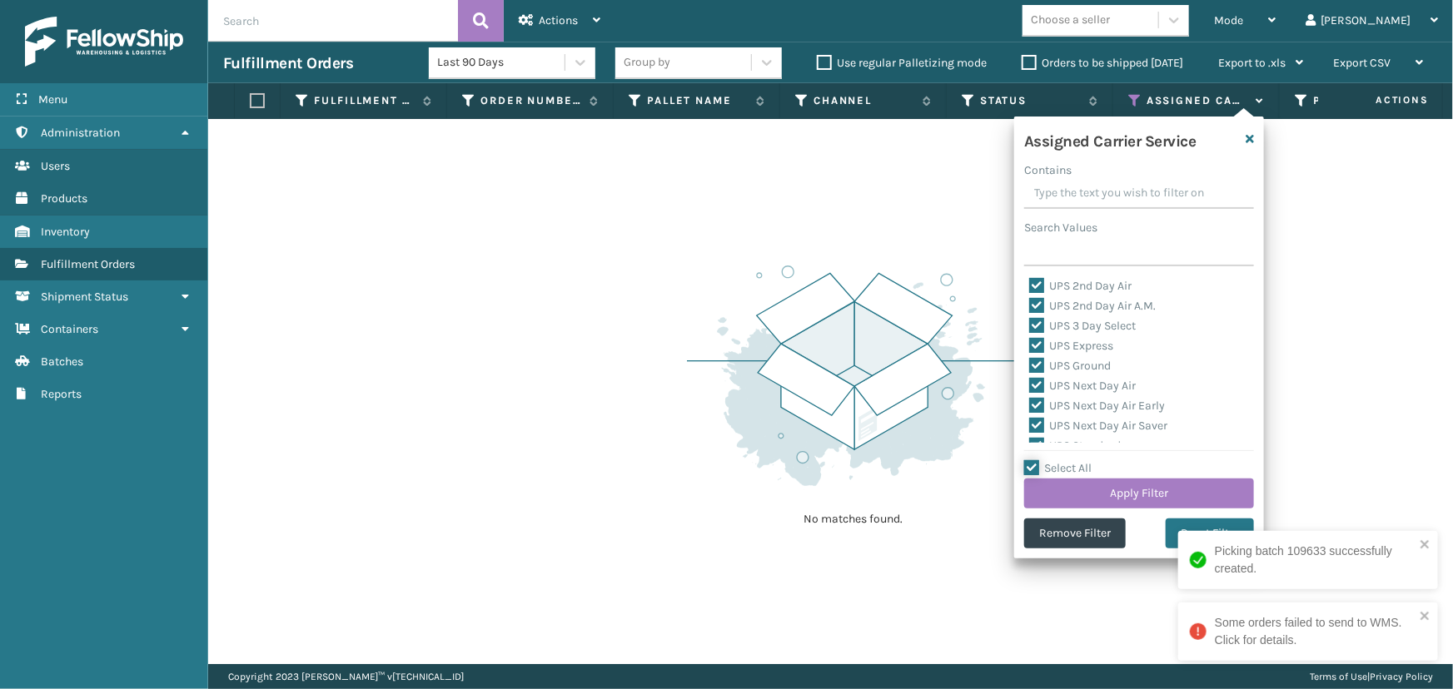
checkbox input "true"
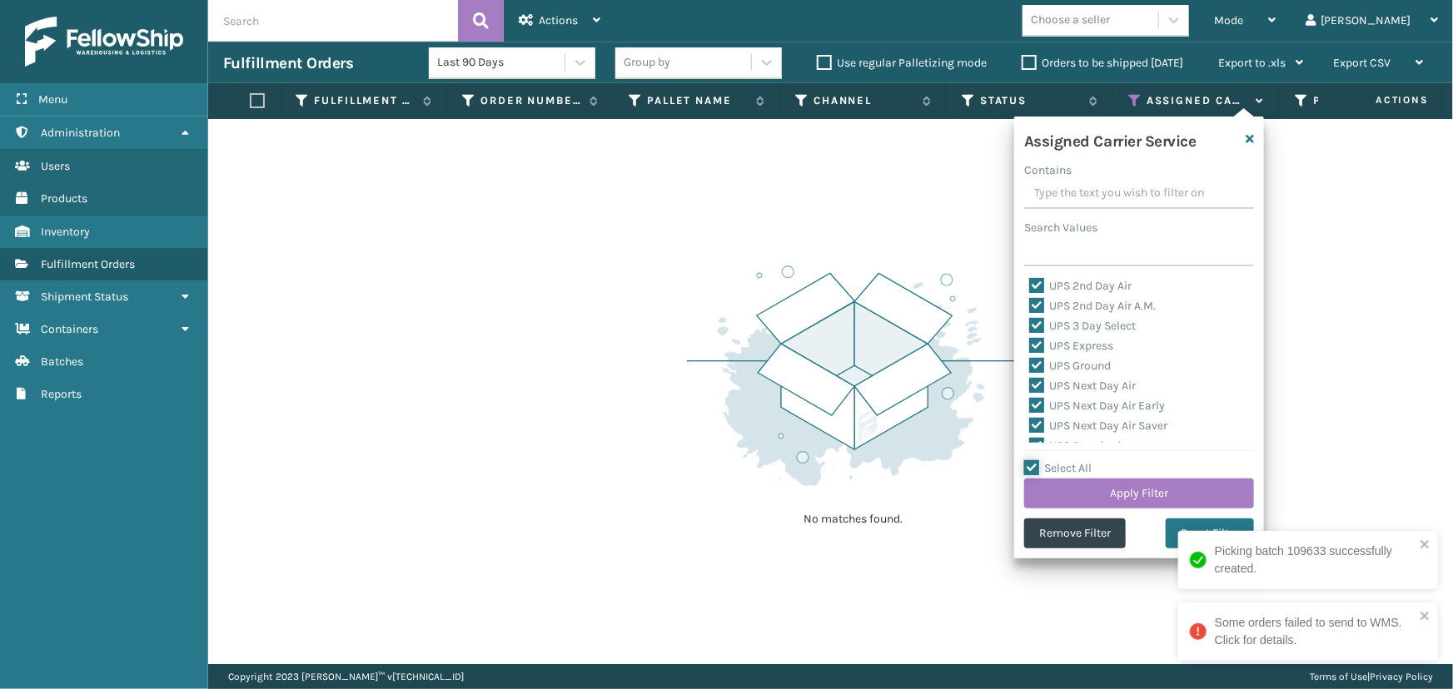
checkbox input "true"
click at [1067, 470] on label "Select All" at bounding box center [1057, 468] width 67 height 14
click at [1067, 460] on input "Select All" at bounding box center [1149, 460] width 250 height 2
checkbox input "false"
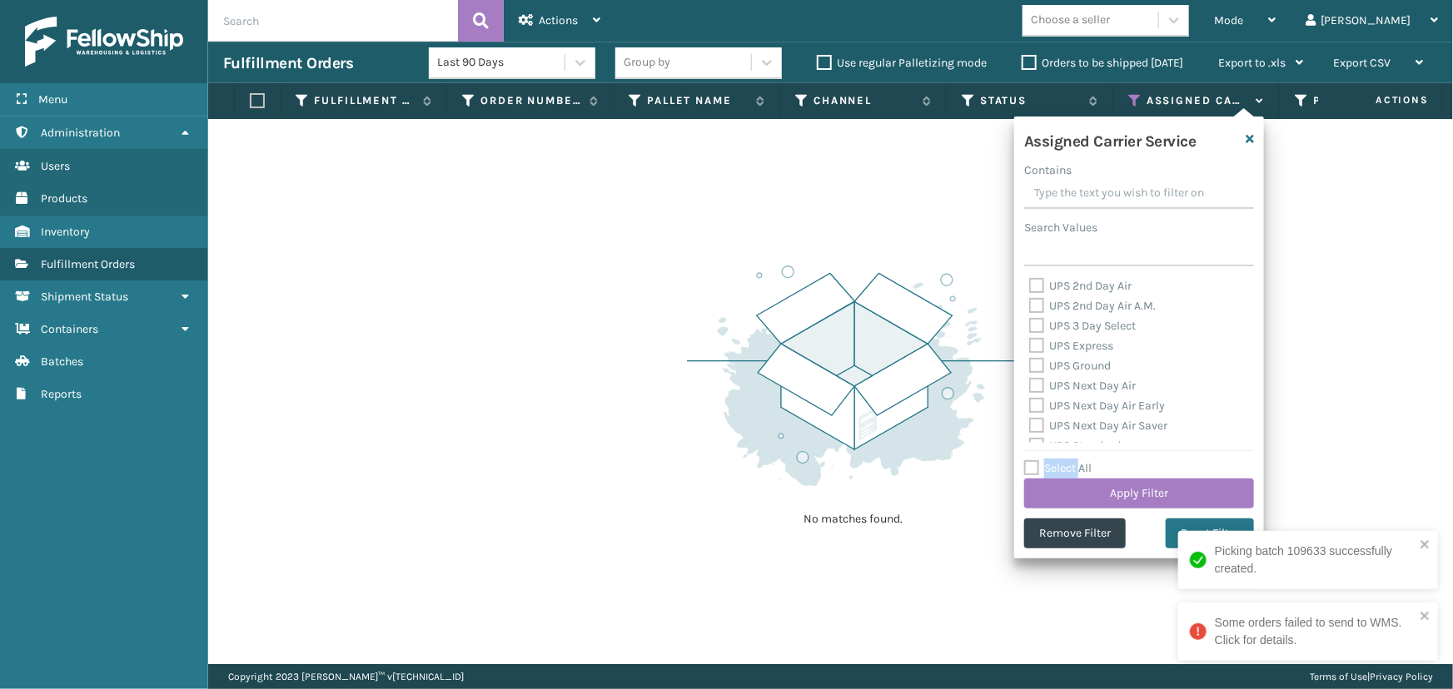
checkbox input "false"
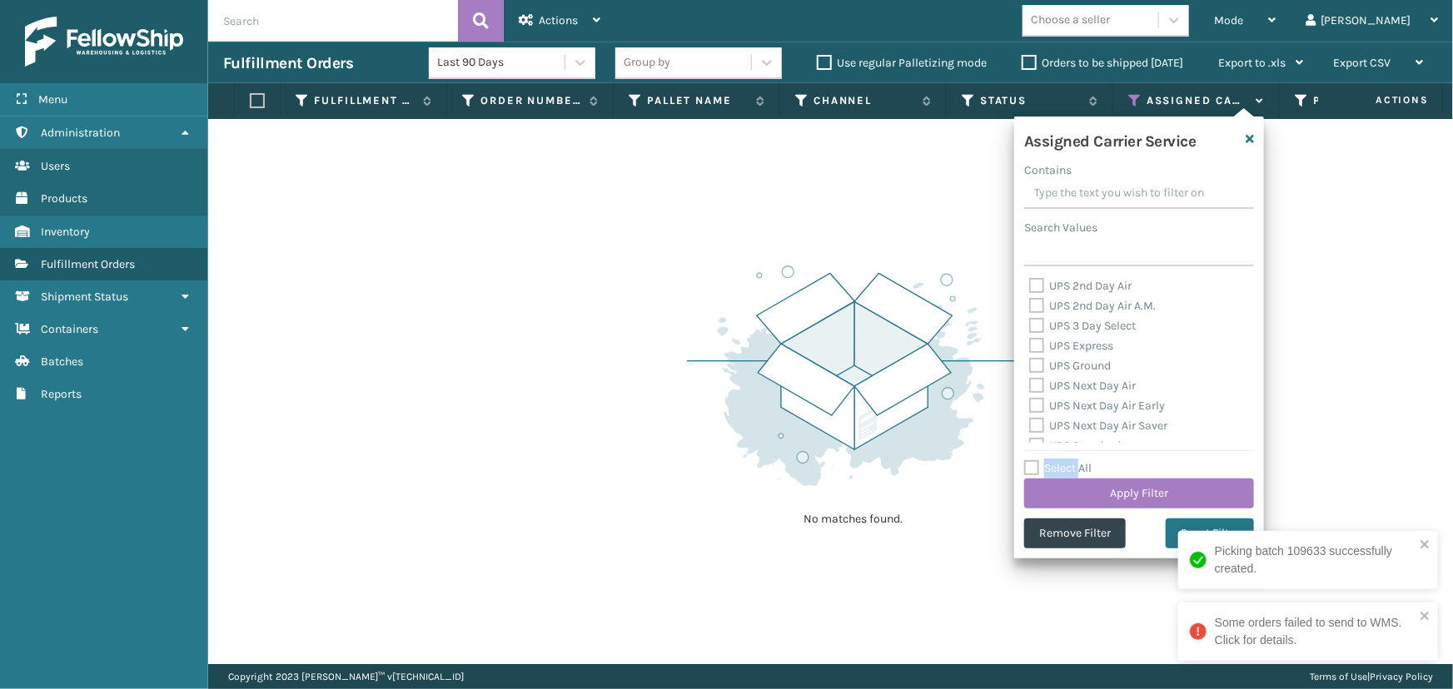
checkbox input "false"
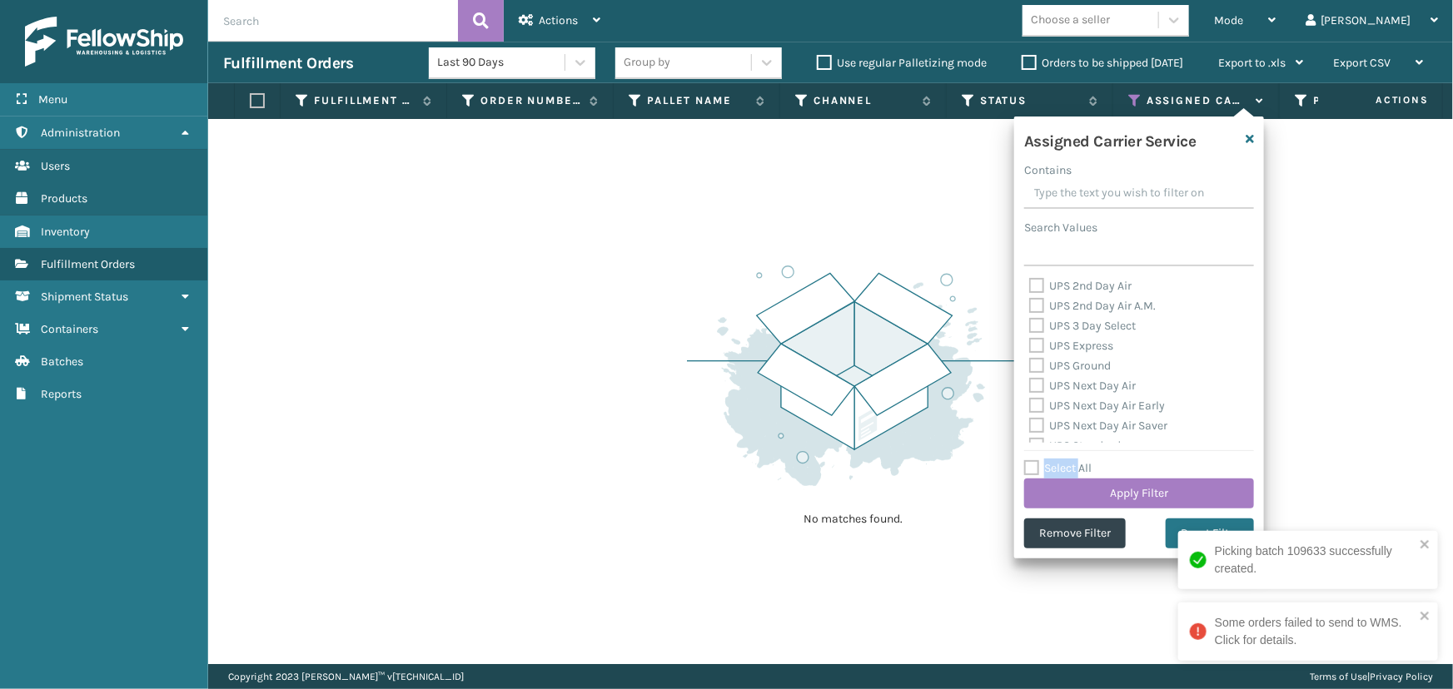
checkbox input "false"
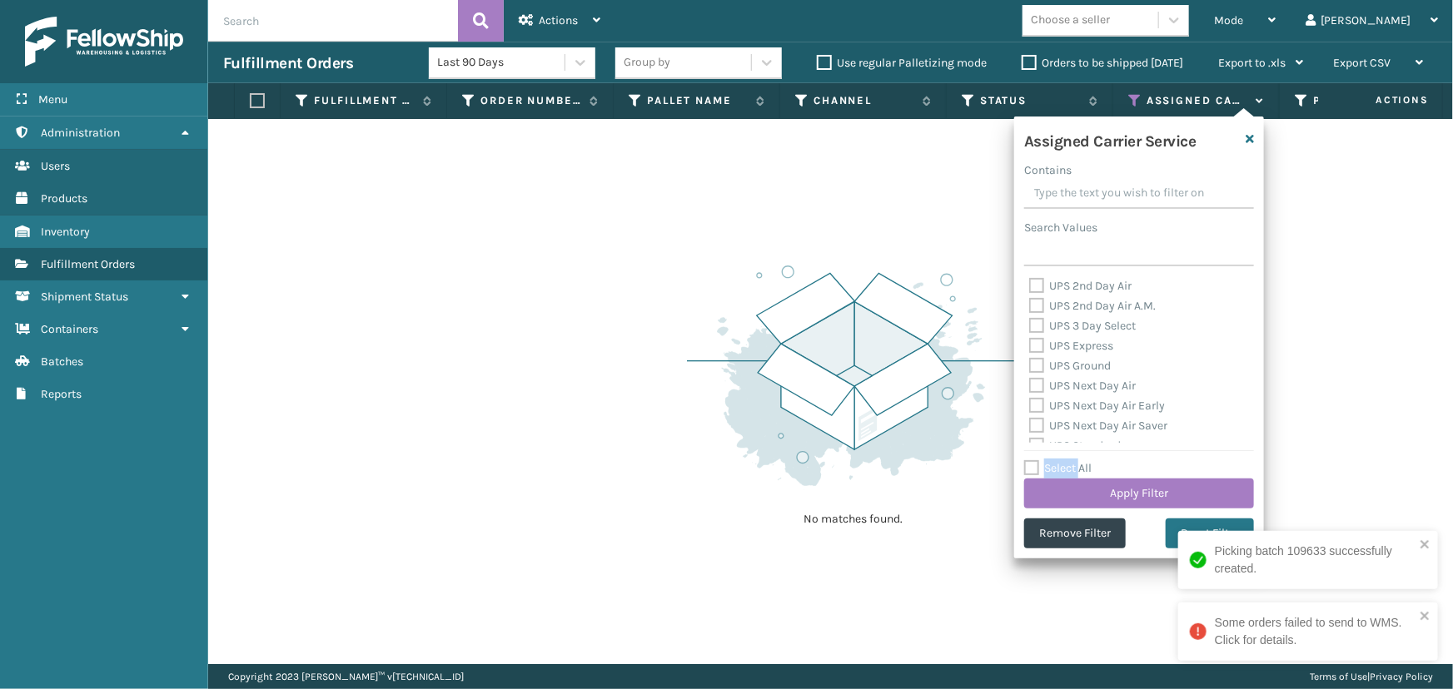
checkbox input "false"
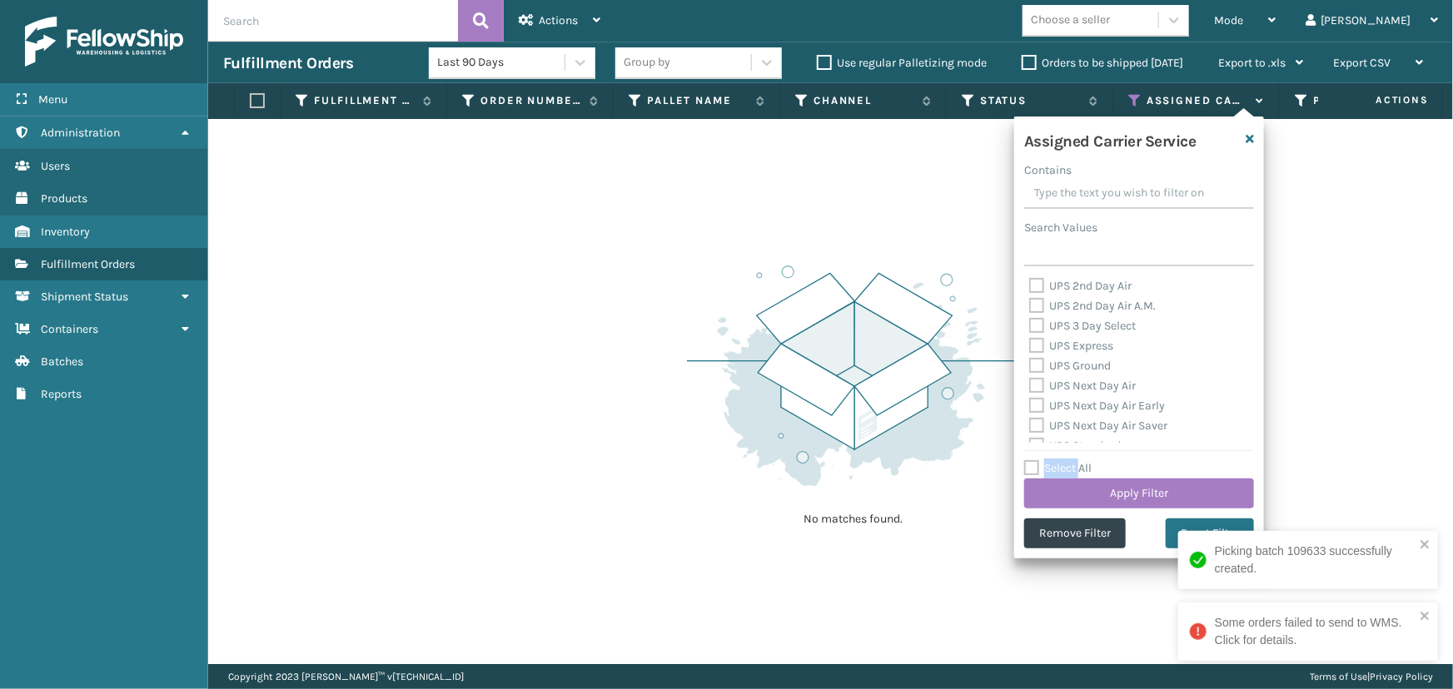
checkbox input "false"
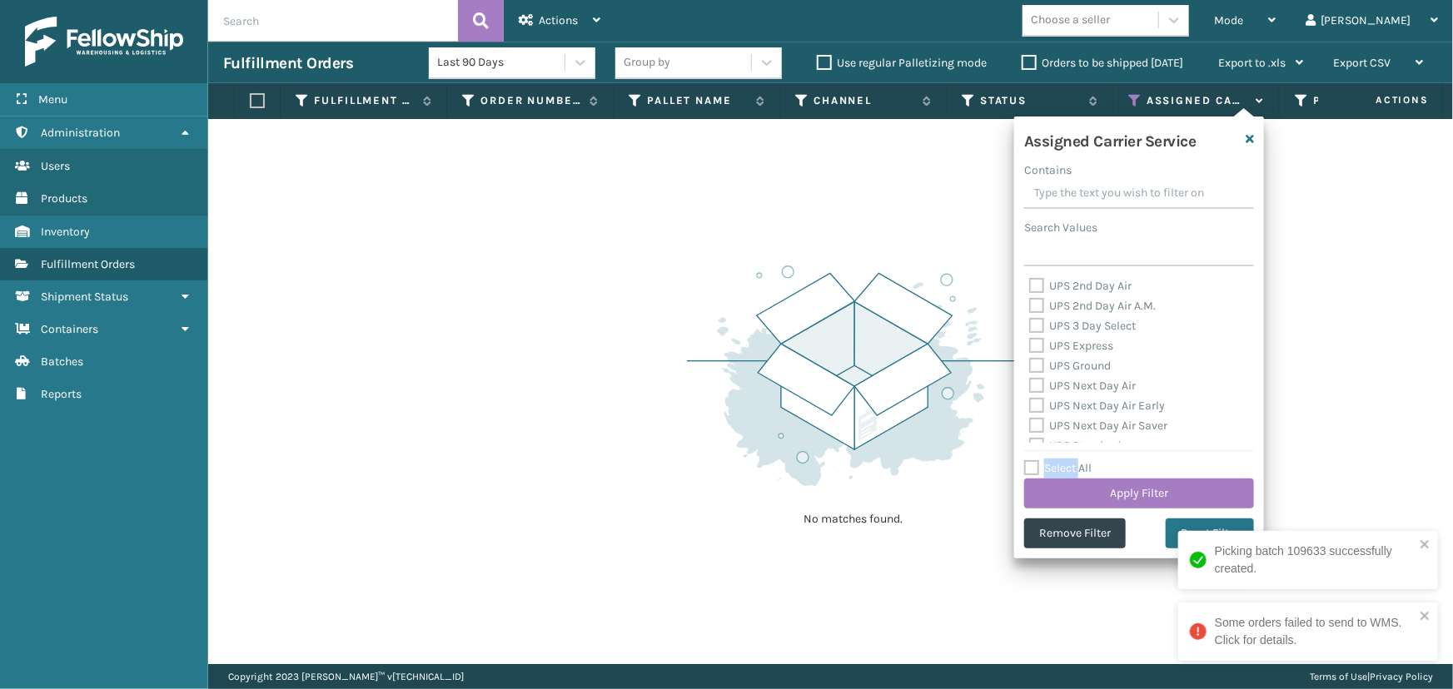
checkbox input "false"
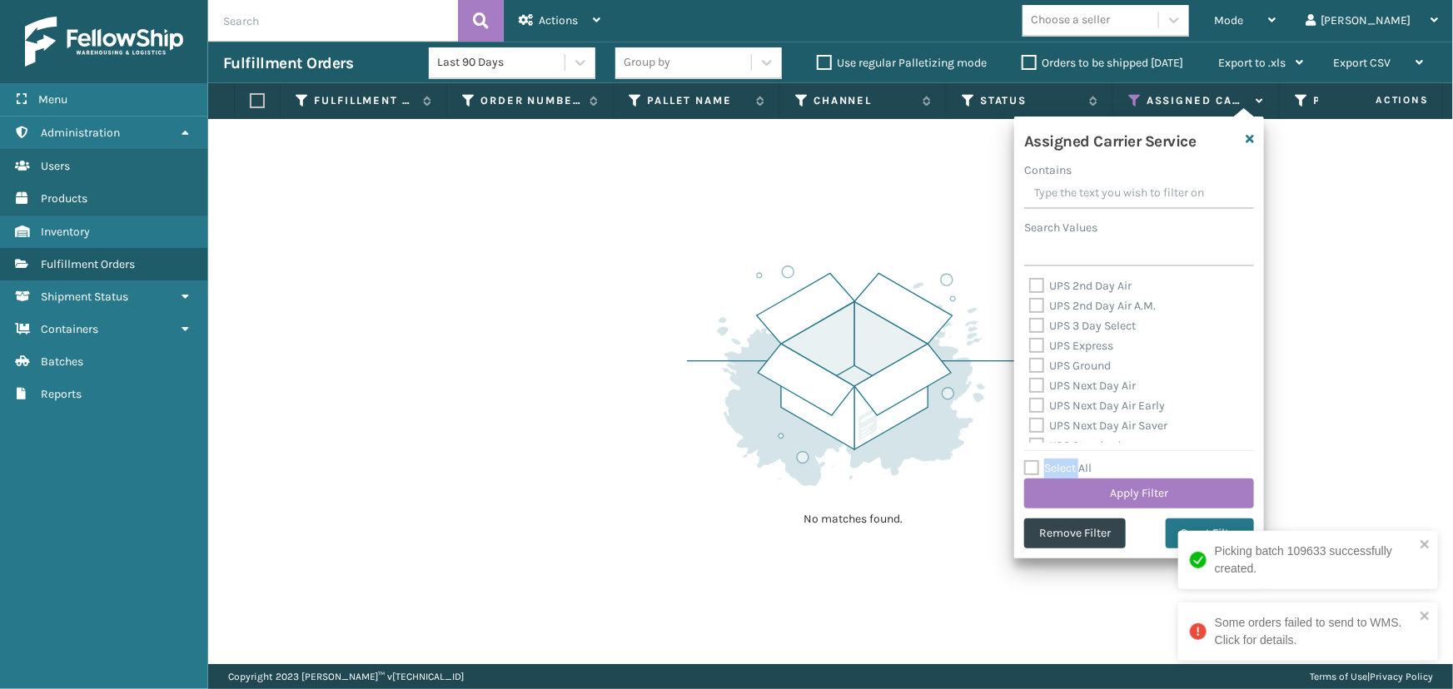
checkbox input "false"
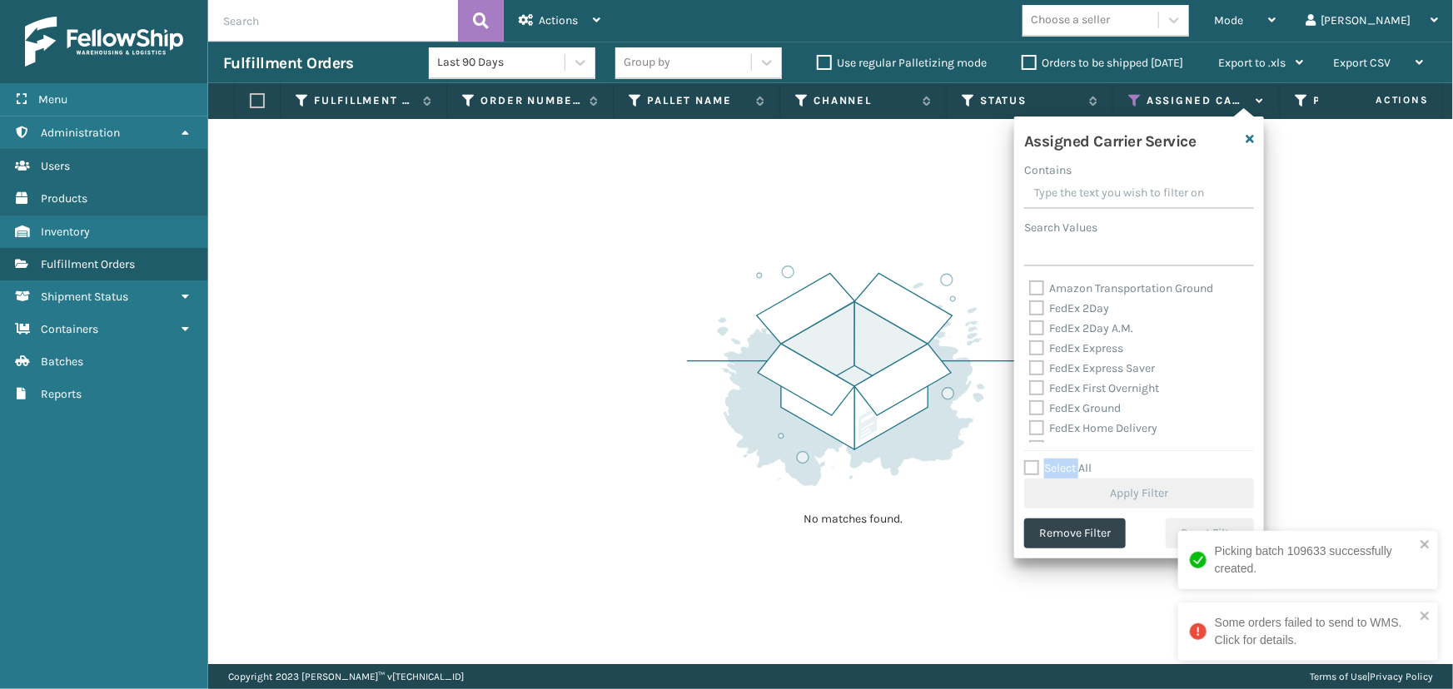
scroll to position [226, 0]
click at [1065, 300] on label "FedEx 2Day" at bounding box center [1069, 299] width 80 height 14
click at [1030, 300] on input "FedEx 2Day" at bounding box center [1029, 295] width 1 height 11
checkbox input "true"
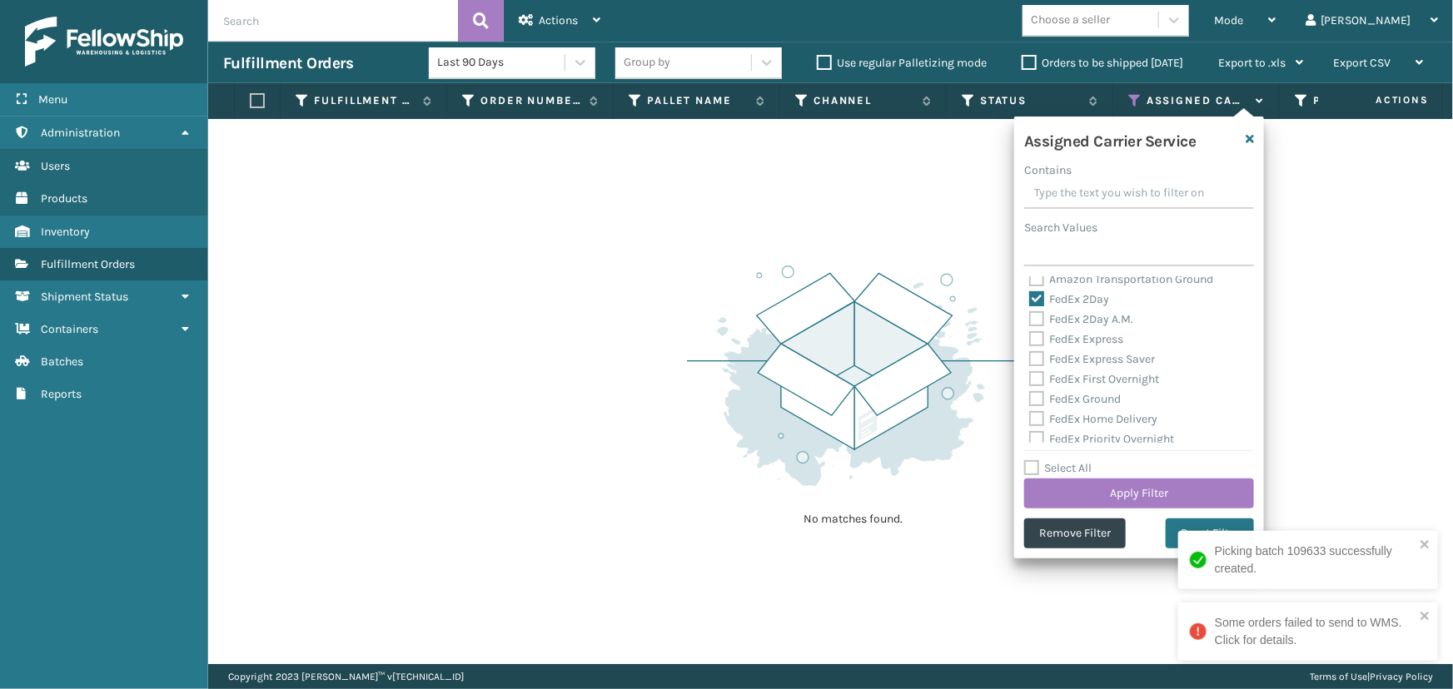
click at [1074, 324] on label "FedEx 2Day A.M." at bounding box center [1081, 319] width 104 height 14
click at [1030, 321] on input "FedEx 2Day A.M." at bounding box center [1029, 315] width 1 height 11
checkbox input "true"
click at [1078, 340] on label "FedEx Express" at bounding box center [1076, 339] width 94 height 14
click at [1030, 340] on input "FedEx Express" at bounding box center [1029, 335] width 1 height 11
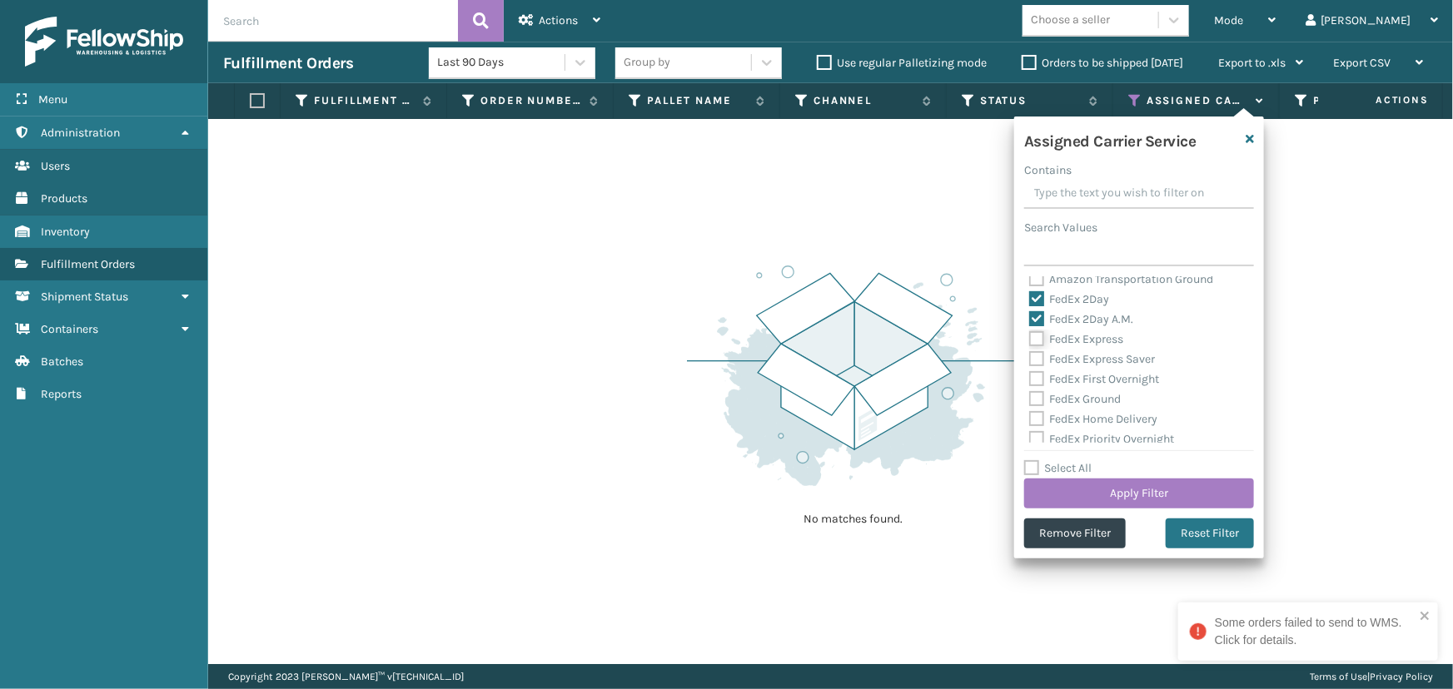
checkbox input "true"
click at [1079, 360] on label "FedEx Express Saver" at bounding box center [1092, 359] width 126 height 14
click at [1030, 360] on input "FedEx Express Saver" at bounding box center [1029, 355] width 1 height 11
checkbox input "true"
click at [1080, 373] on label "FedEx First Overnight" at bounding box center [1094, 379] width 130 height 14
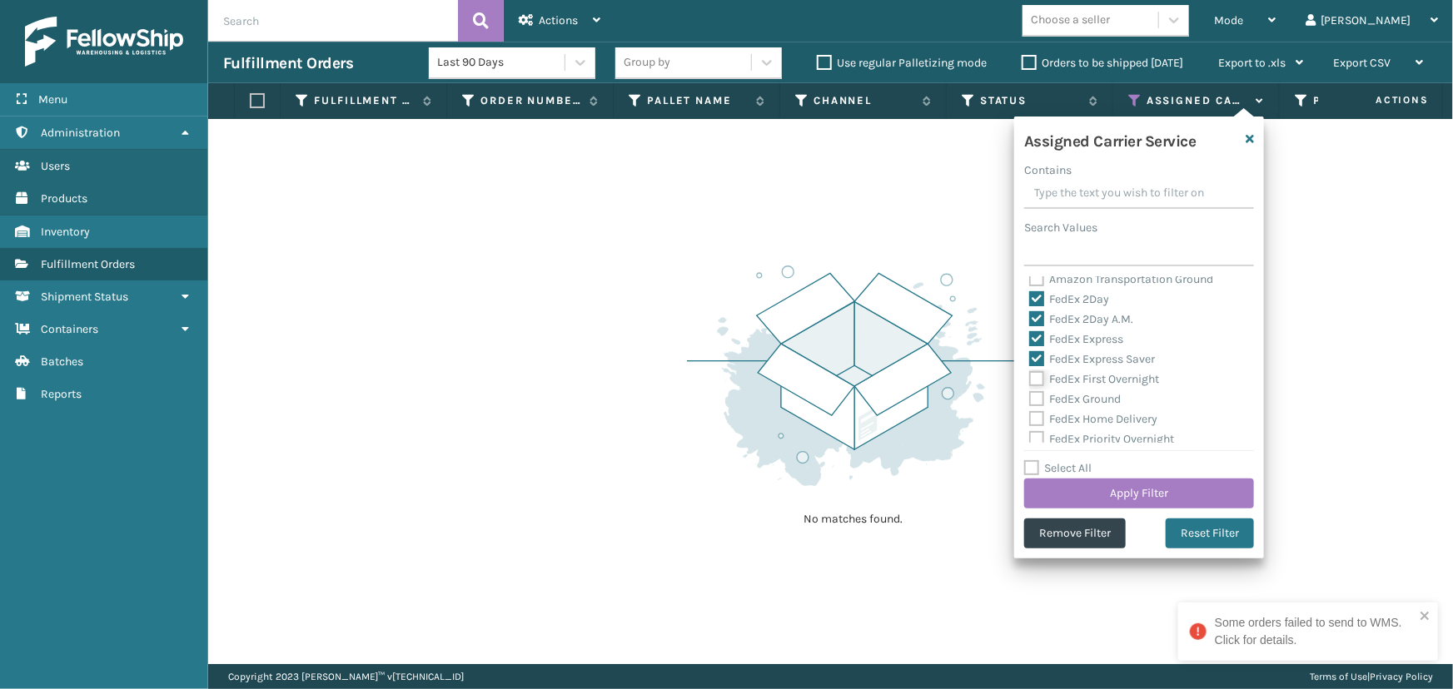
click at [1030, 373] on input "FedEx First Overnight" at bounding box center [1029, 375] width 1 height 11
checkbox input "true"
click at [1076, 395] on label "FedEx Ground" at bounding box center [1075, 399] width 92 height 14
click at [1030, 395] on input "FedEx Ground" at bounding box center [1029, 395] width 1 height 11
checkbox input "true"
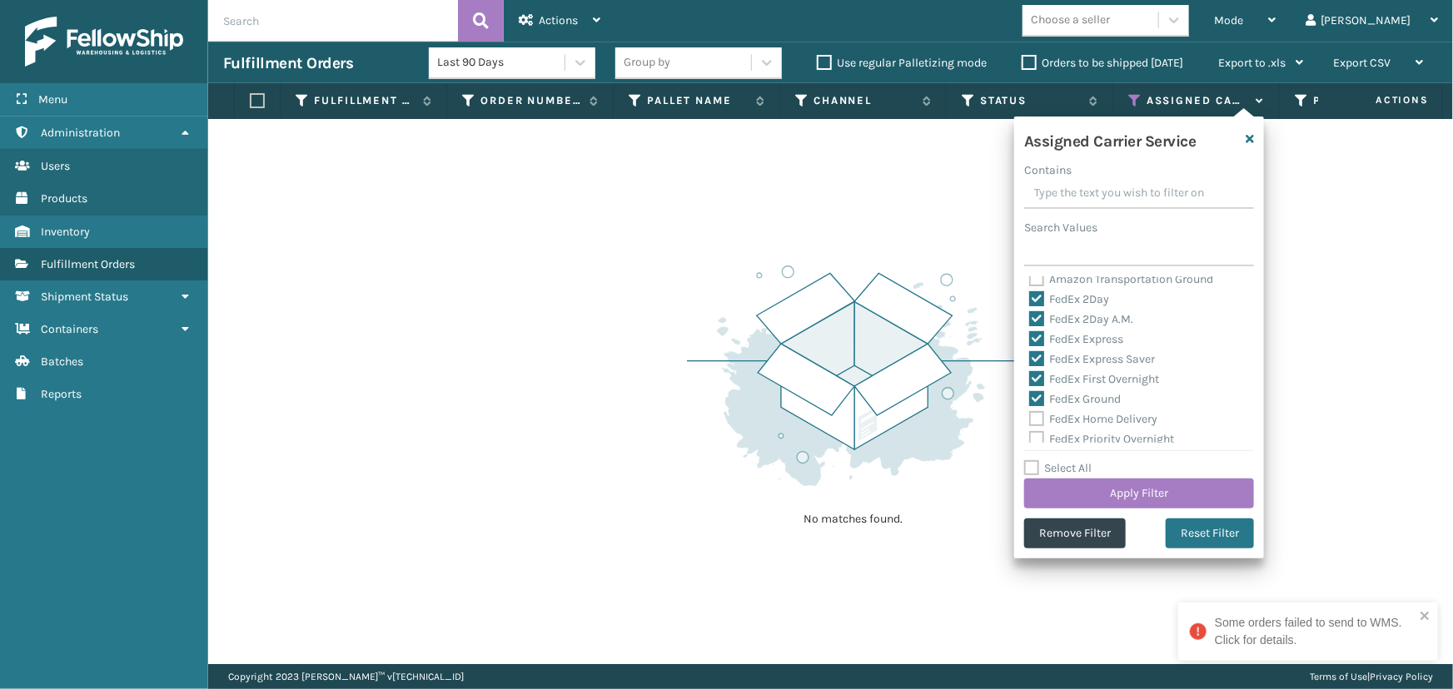
click at [1075, 410] on div "FedEx Home Delivery" at bounding box center [1139, 420] width 220 height 20
click at [1078, 432] on div "UPS 2nd Day Air UPS 2nd Day Air A.M. UPS 3 Day Select UPS Express UPS Ground UP…" at bounding box center [1139, 359] width 230 height 167
click at [1078, 432] on div "FedEx SmartPost" at bounding box center [1139, 440] width 220 height 20
click at [1075, 416] on label "FedEx Priority Overnight" at bounding box center [1101, 420] width 145 height 14
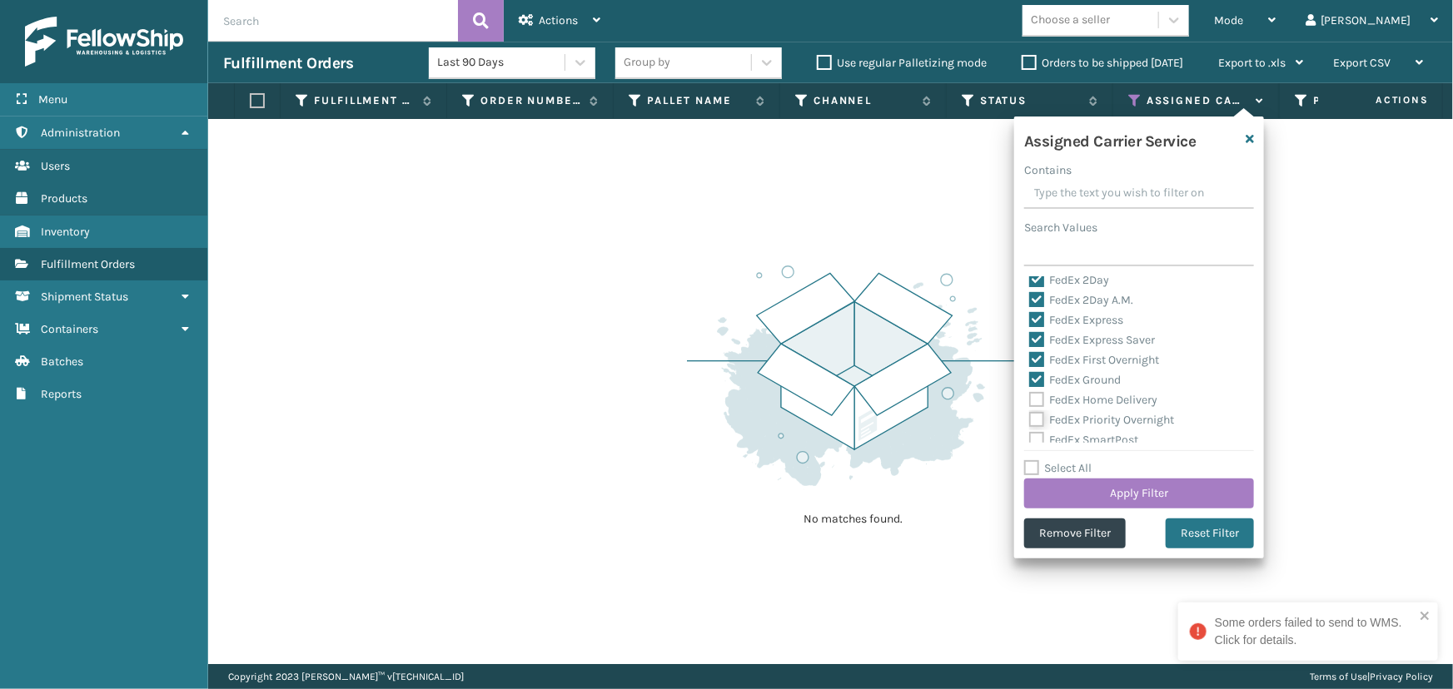
click at [1030, 416] on input "FedEx Priority Overnight" at bounding box center [1029, 415] width 1 height 11
checkbox input "true"
click at [1070, 393] on label "FedEx Home Delivery" at bounding box center [1093, 400] width 128 height 14
click at [1030, 392] on input "FedEx Home Delivery" at bounding box center [1029, 395] width 1 height 11
checkbox input "true"
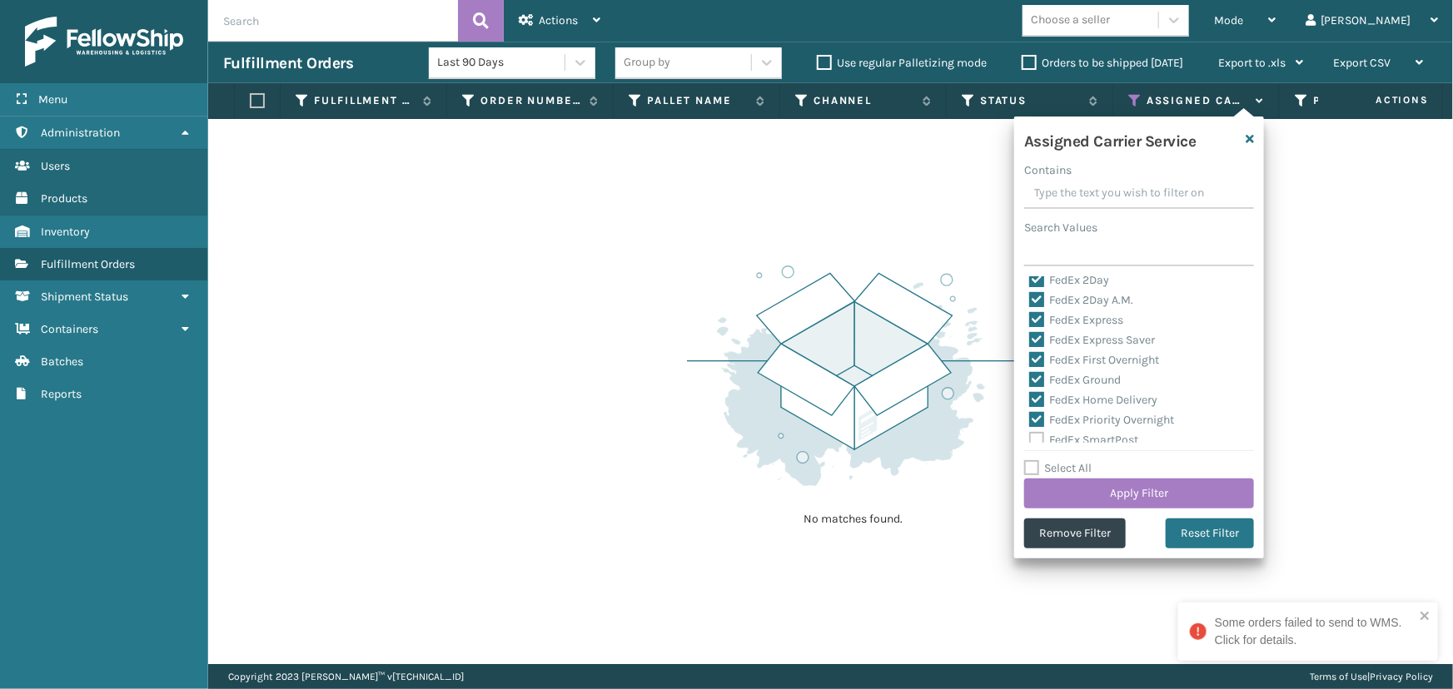
click at [1086, 438] on label "FedEx SmartPost" at bounding box center [1083, 440] width 109 height 14
click at [1030, 438] on input "FedEx SmartPost" at bounding box center [1029, 435] width 1 height 11
checkbox input "true"
click at [1066, 385] on label "FedEx Standard Overnight" at bounding box center [1106, 384] width 155 height 14
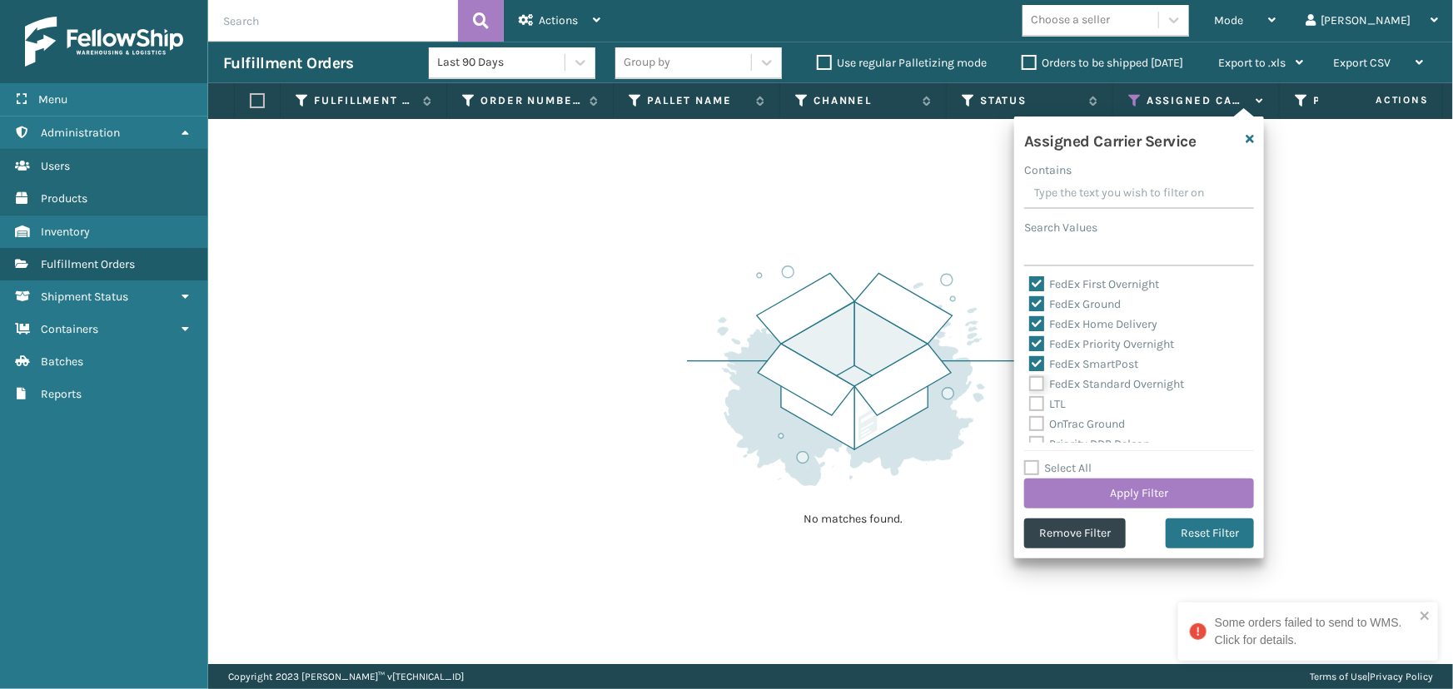
click at [1030, 385] on input "FedEx Standard Overnight" at bounding box center [1029, 380] width 1 height 11
checkbox input "true"
click at [1132, 482] on button "Apply Filter" at bounding box center [1139, 494] width 230 height 30
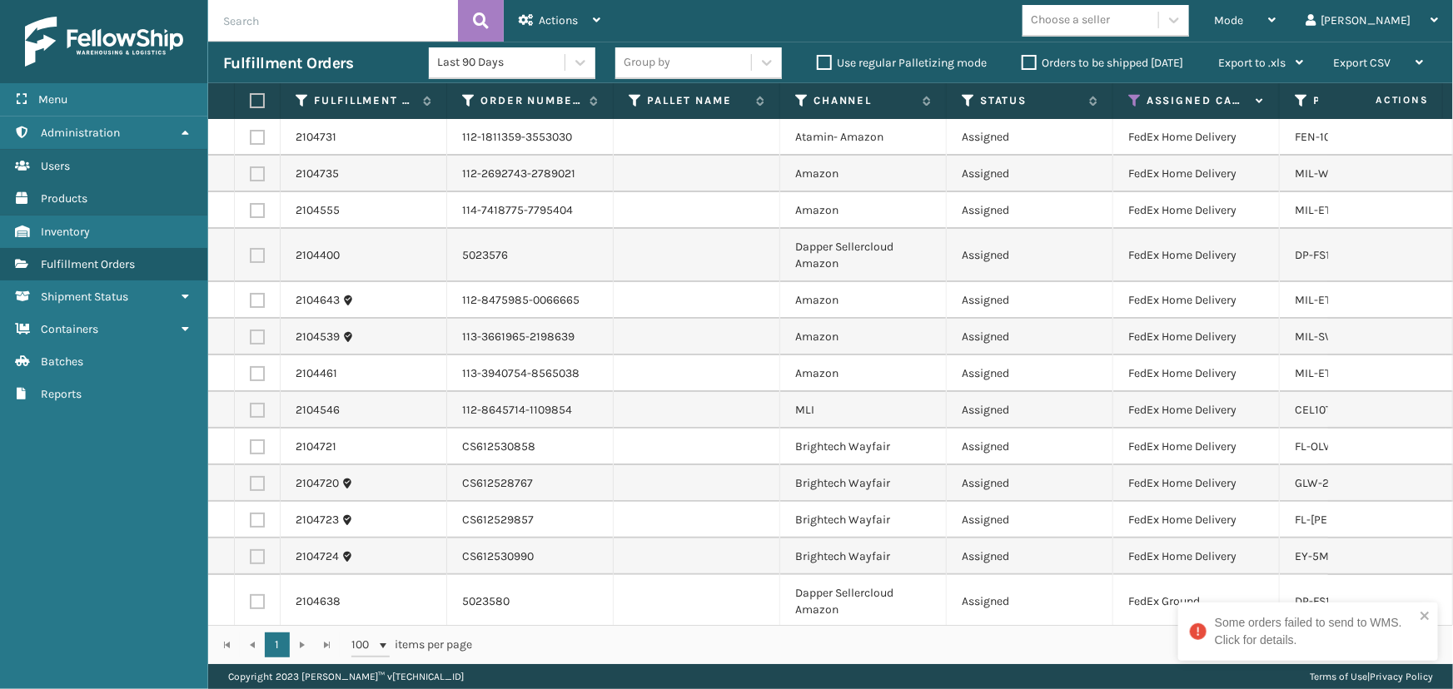
click at [883, 333] on td "Amazon" at bounding box center [863, 337] width 167 height 37
click at [1424, 609] on icon "close" at bounding box center [1425, 615] width 12 height 13
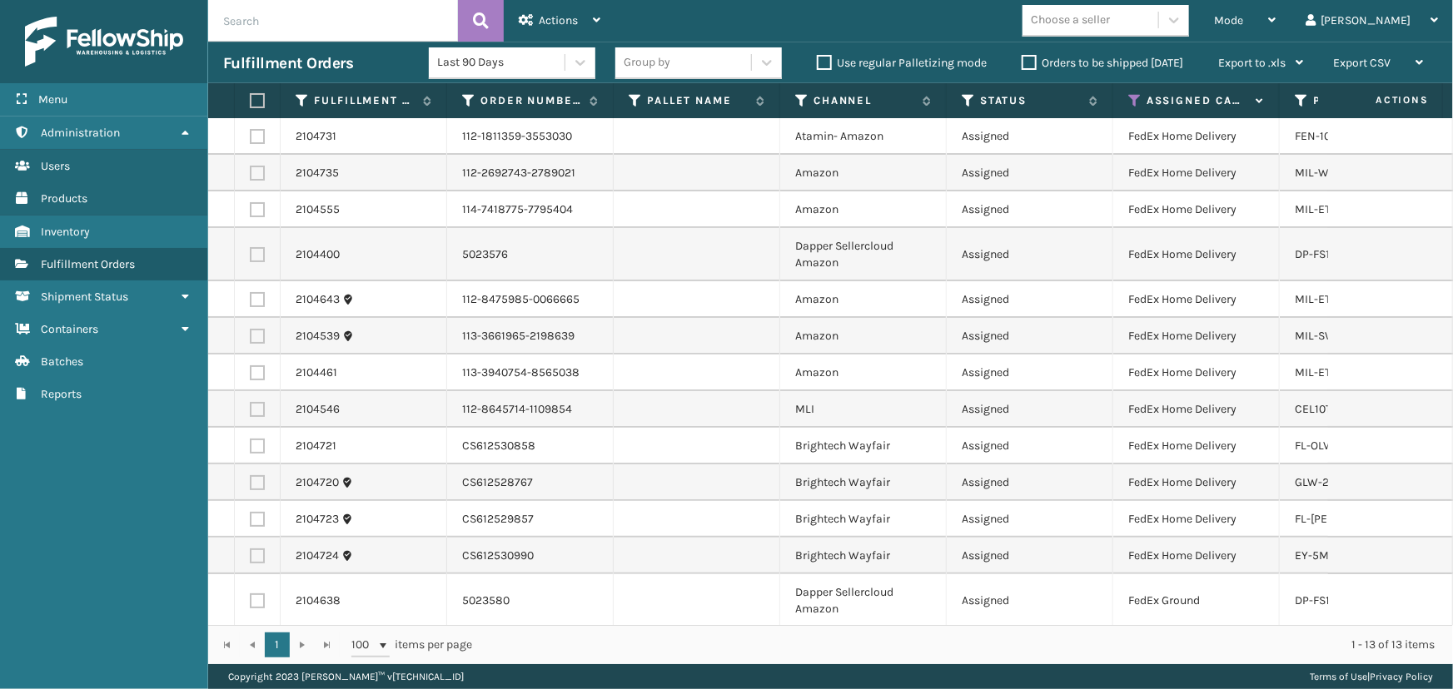
scroll to position [0, 0]
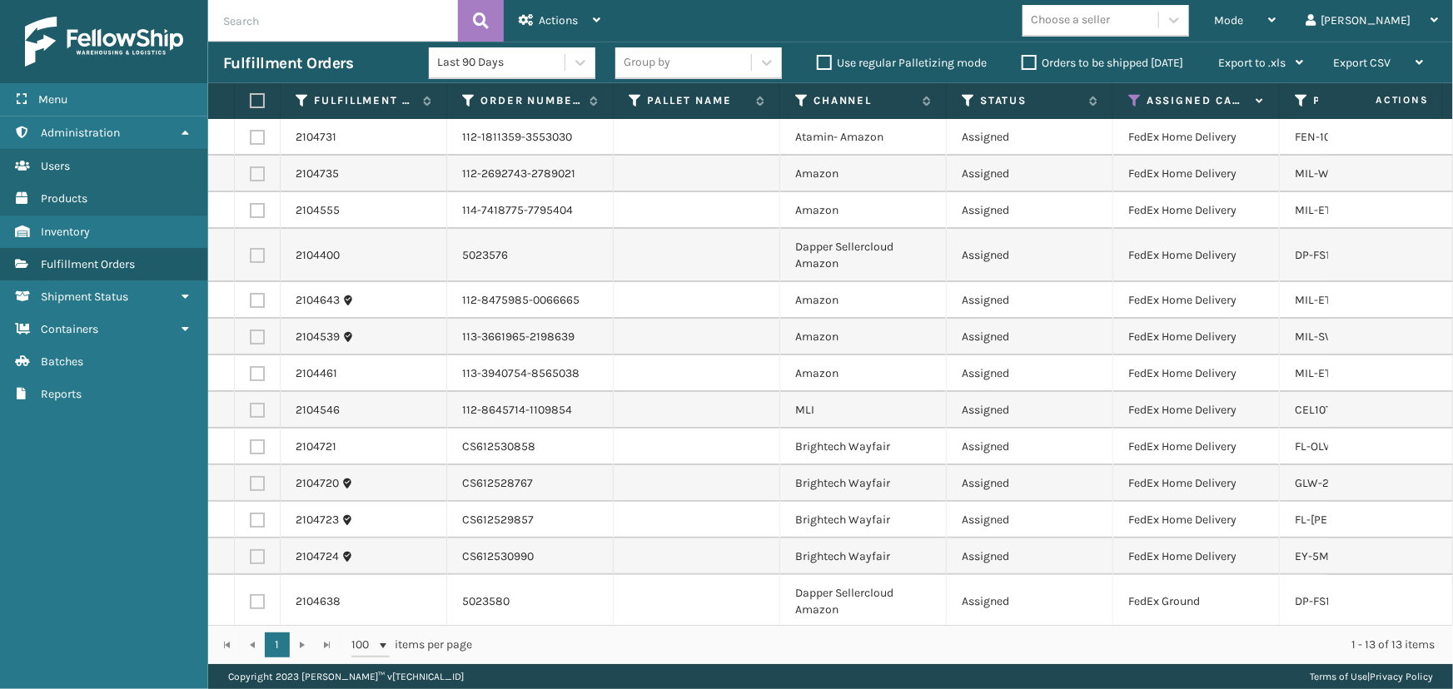
click at [256, 99] on label at bounding box center [255, 100] width 10 height 15
click at [251, 99] on input "checkbox" at bounding box center [250, 101] width 1 height 11
checkbox input "true"
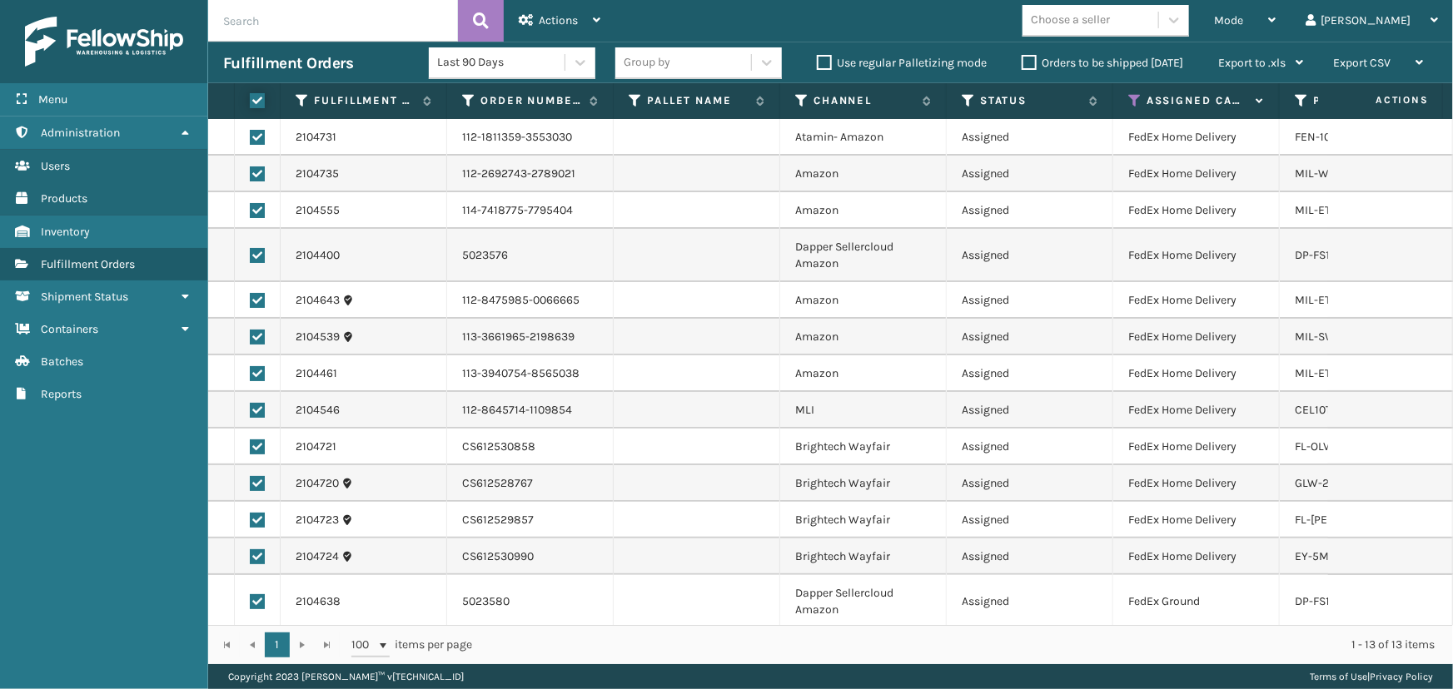
checkbox input "true"
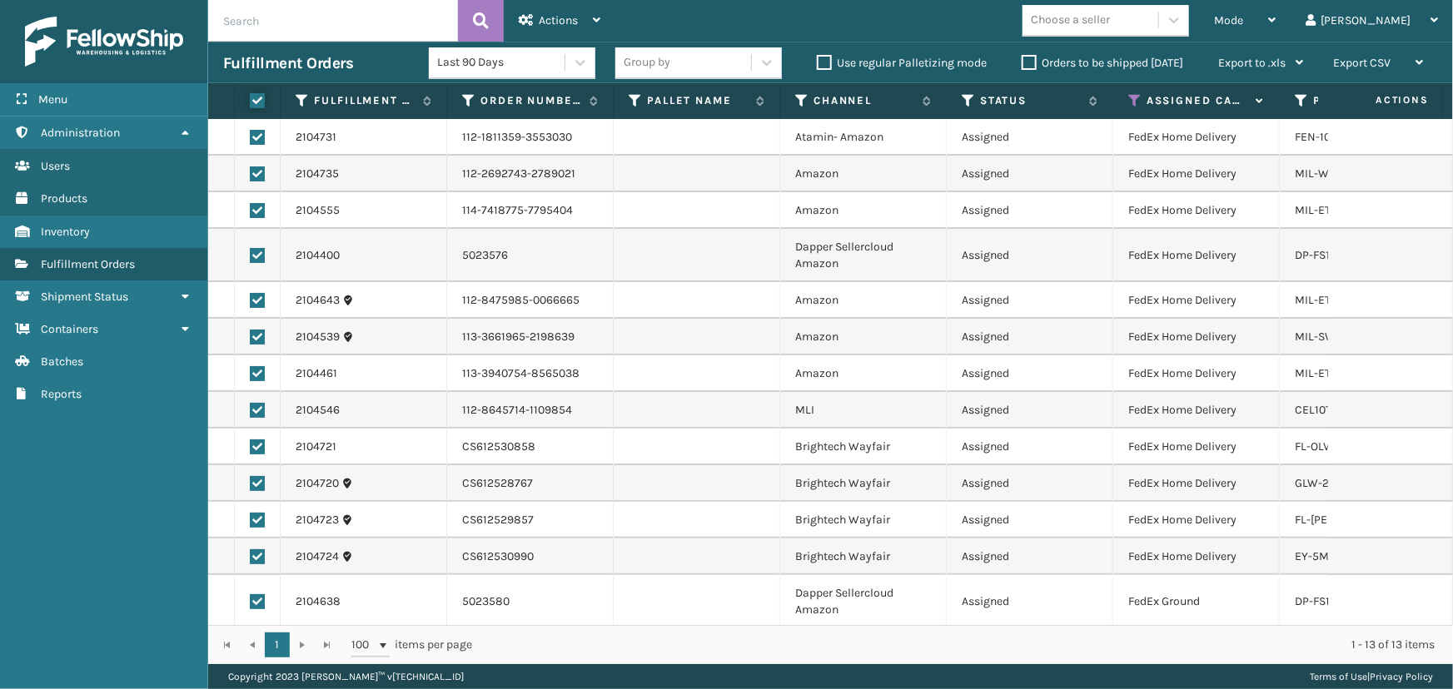
checkbox input "true"
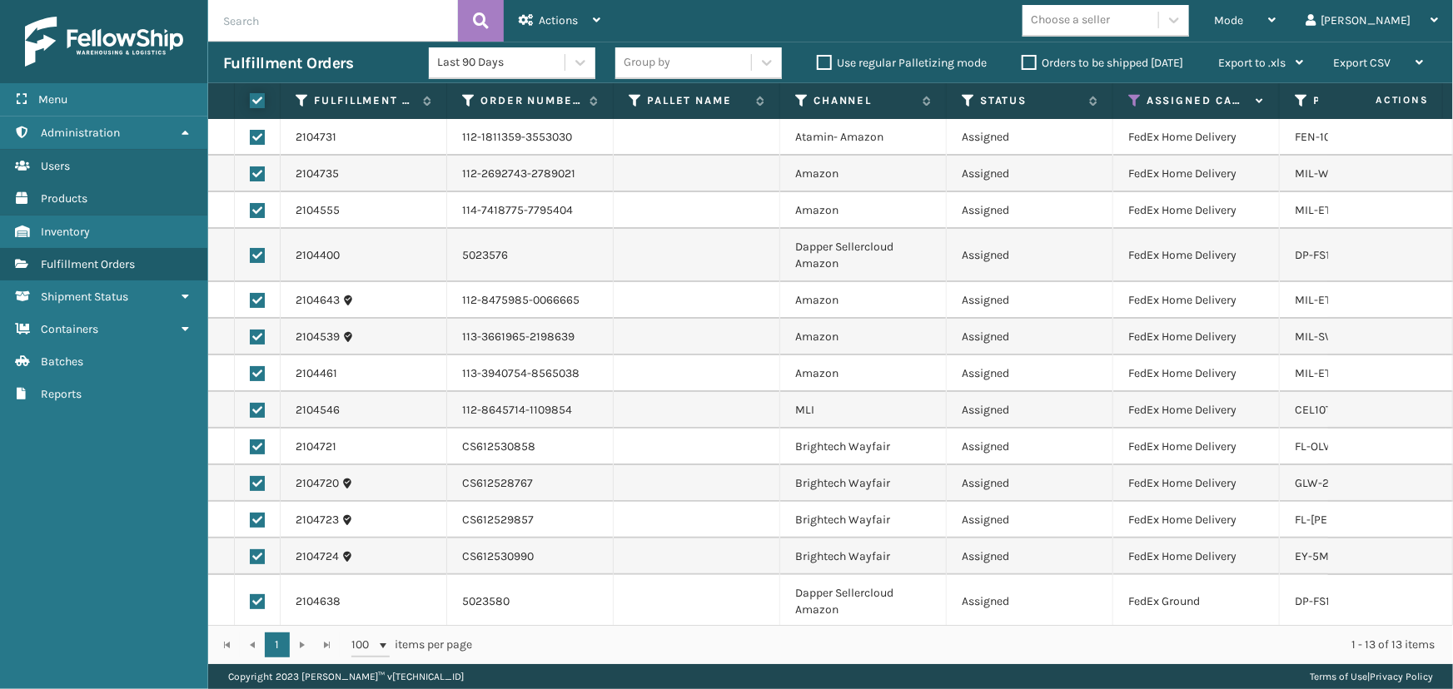
checkbox input "true"
click at [583, 17] on div "Actions" at bounding box center [560, 21] width 82 height 42
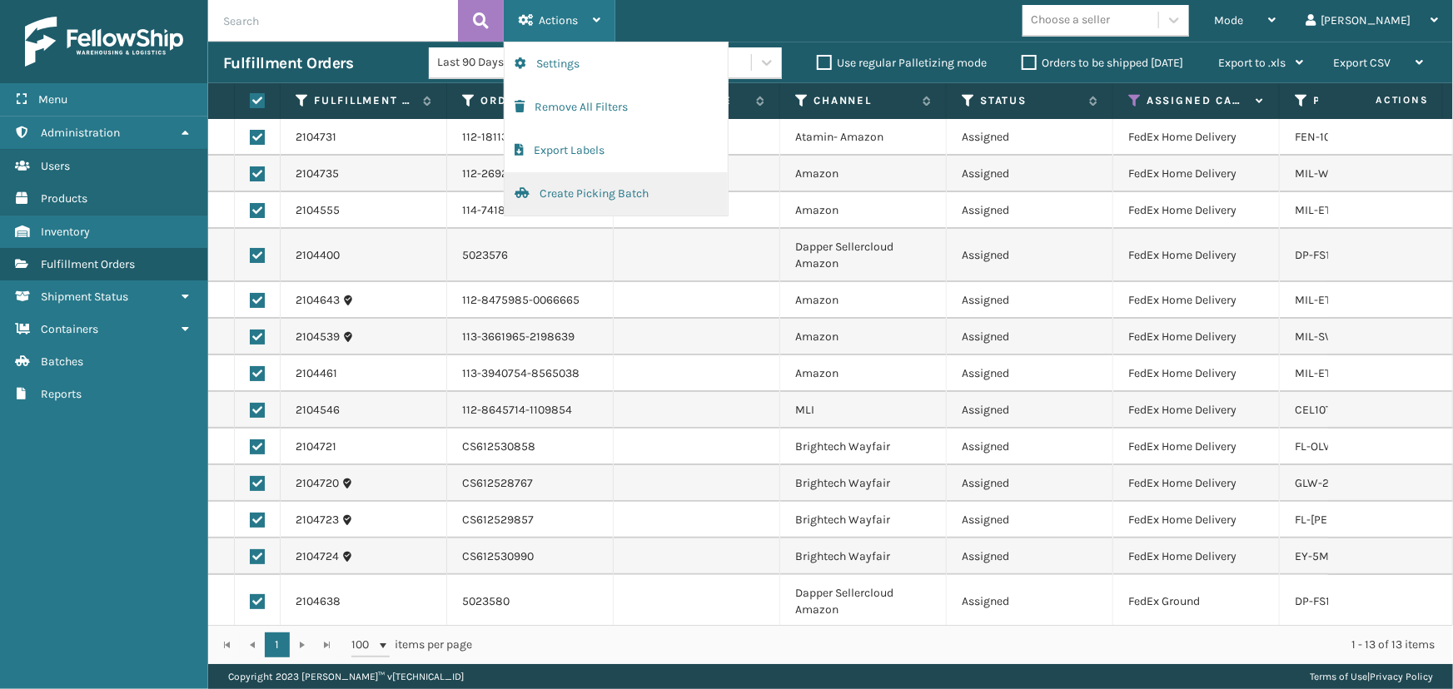
click at [595, 195] on button "Create Picking Batch" at bounding box center [615, 193] width 223 height 43
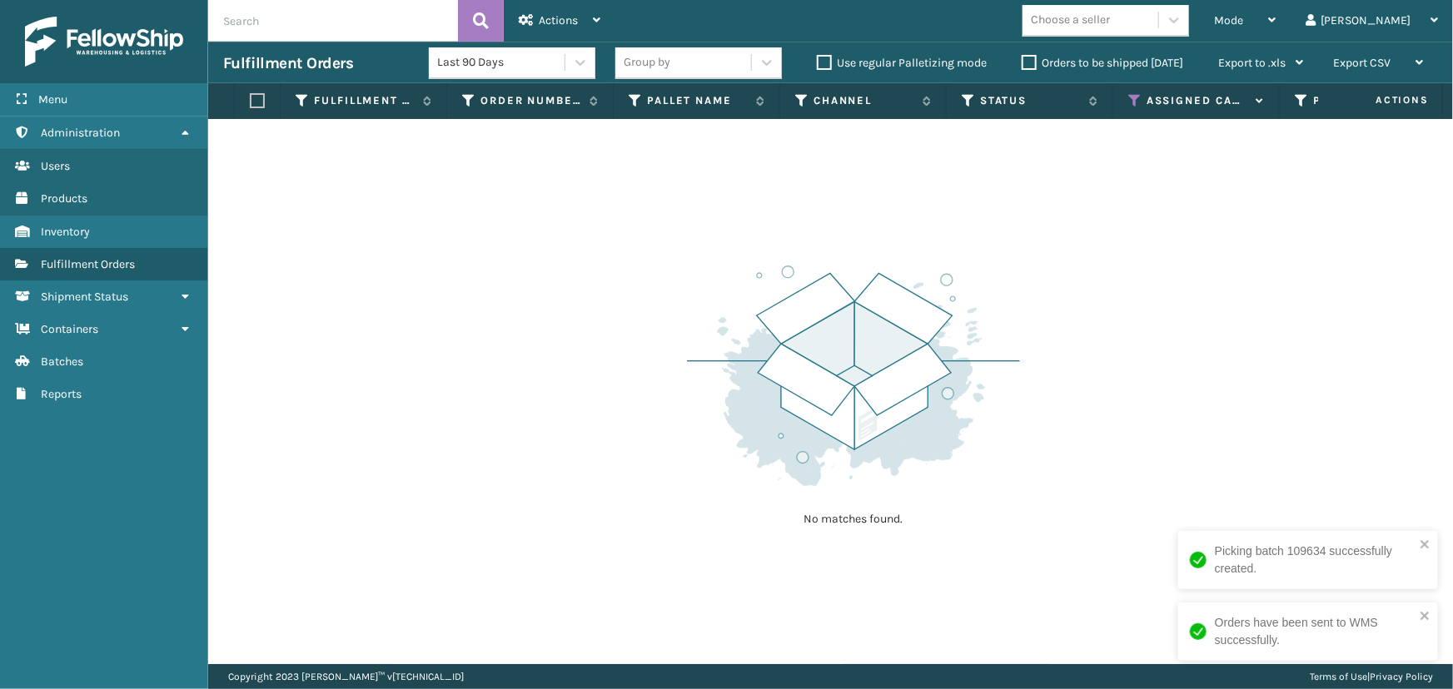
click at [1133, 103] on icon at bounding box center [1134, 100] width 13 height 15
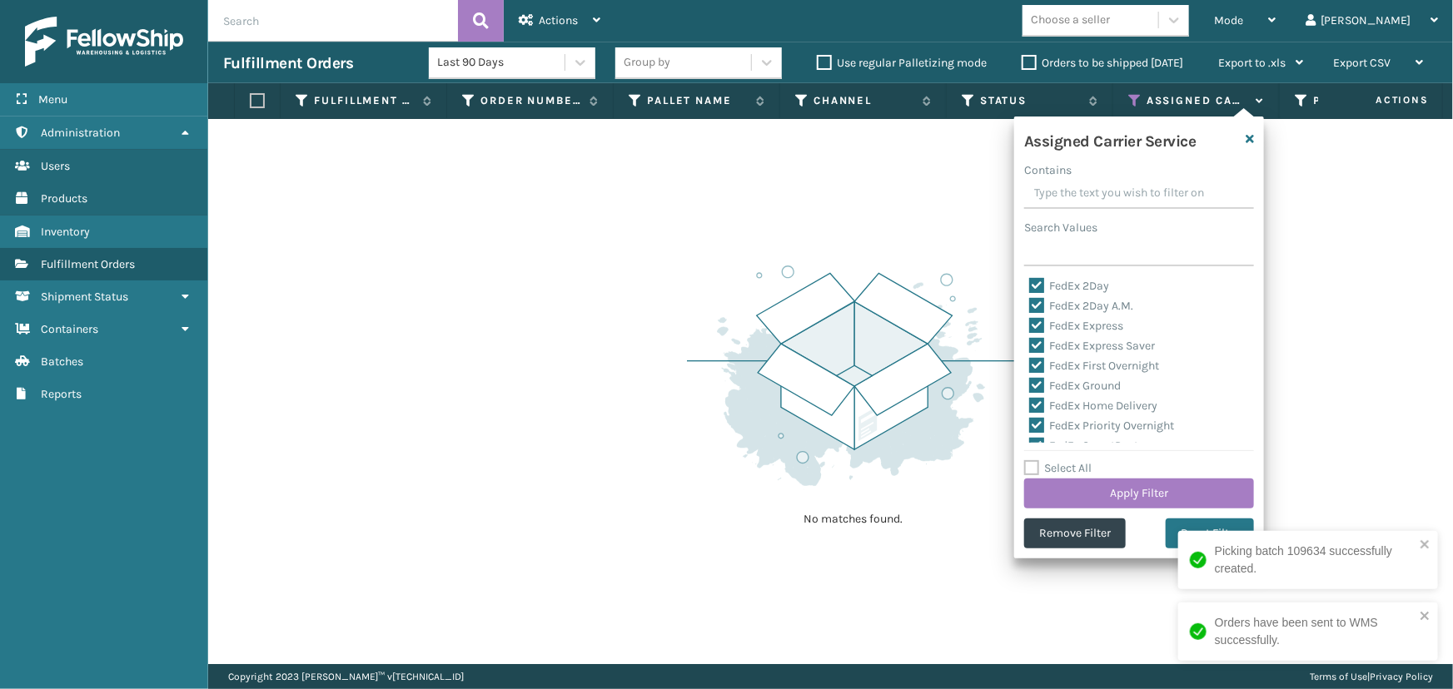
click at [1064, 470] on label "Select All" at bounding box center [1057, 468] width 67 height 14
click at [1064, 460] on input "Select All" at bounding box center [1149, 460] width 250 height 2
checkbox input "true"
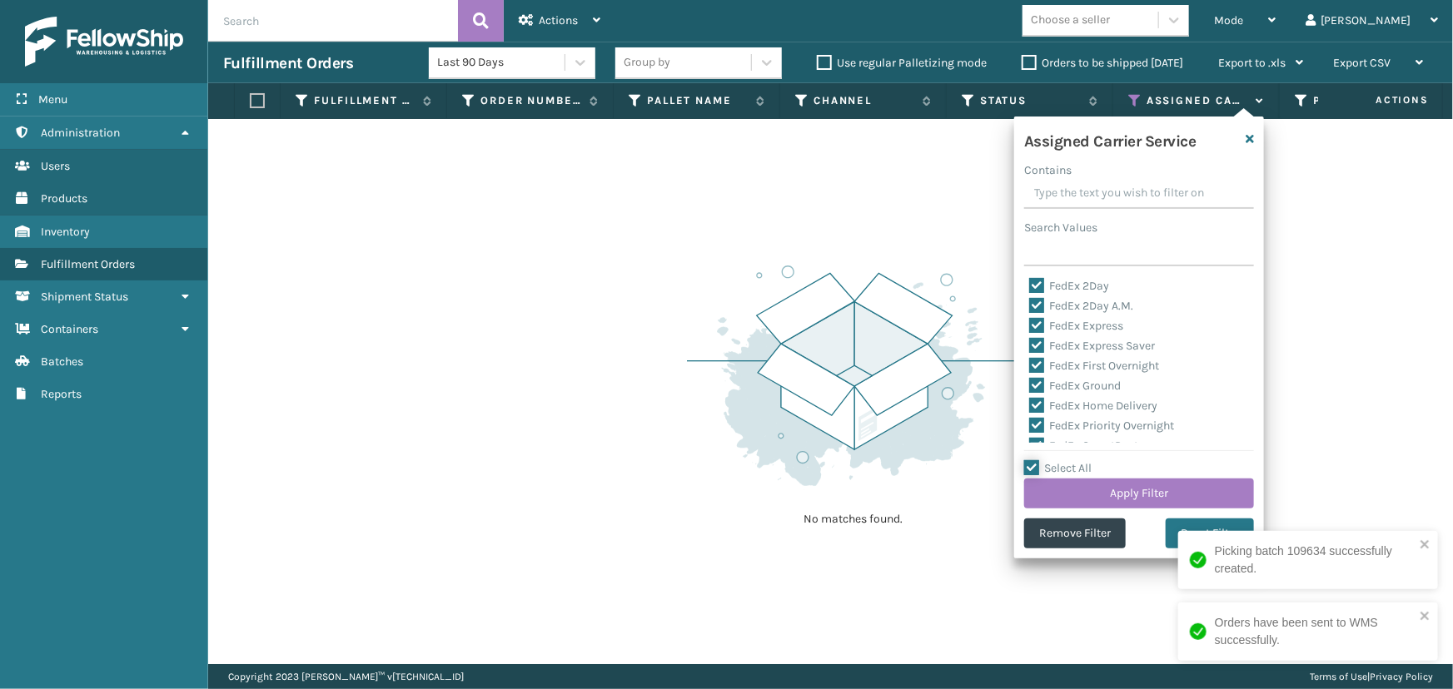
checkbox input "true"
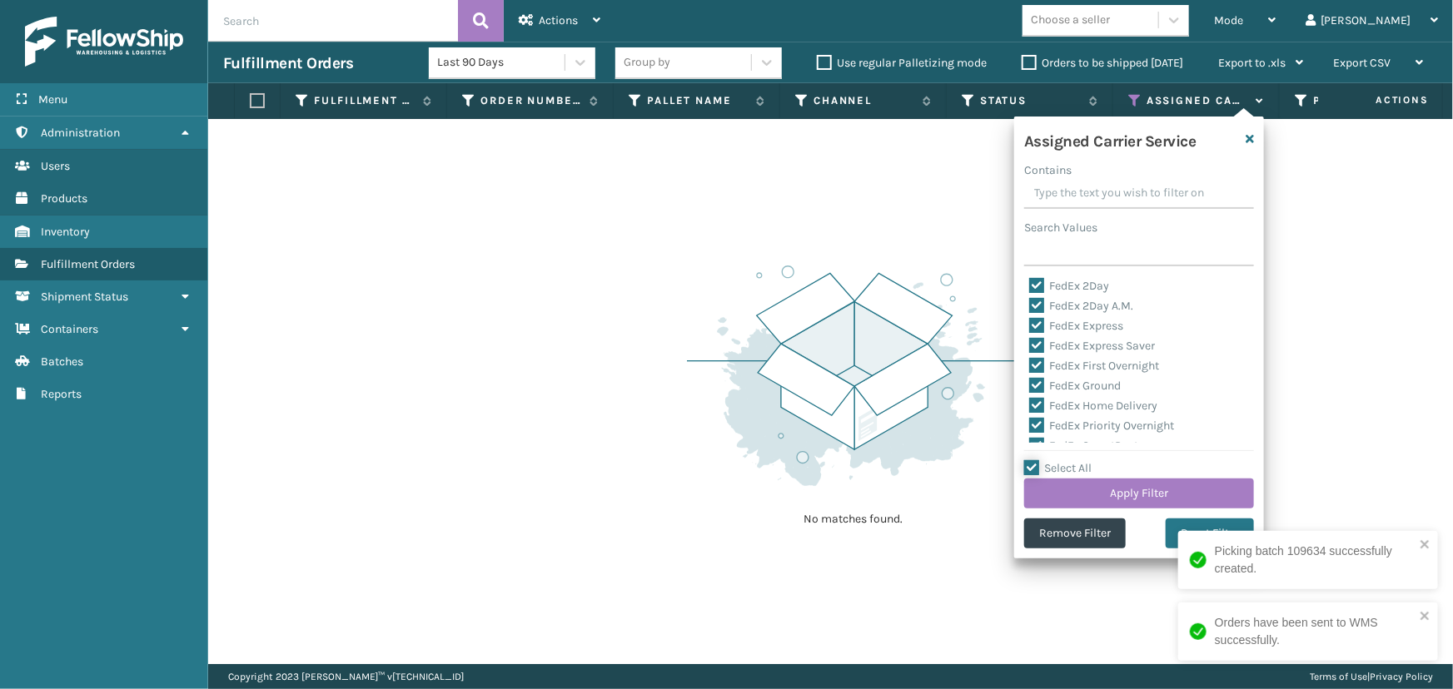
checkbox input "true"
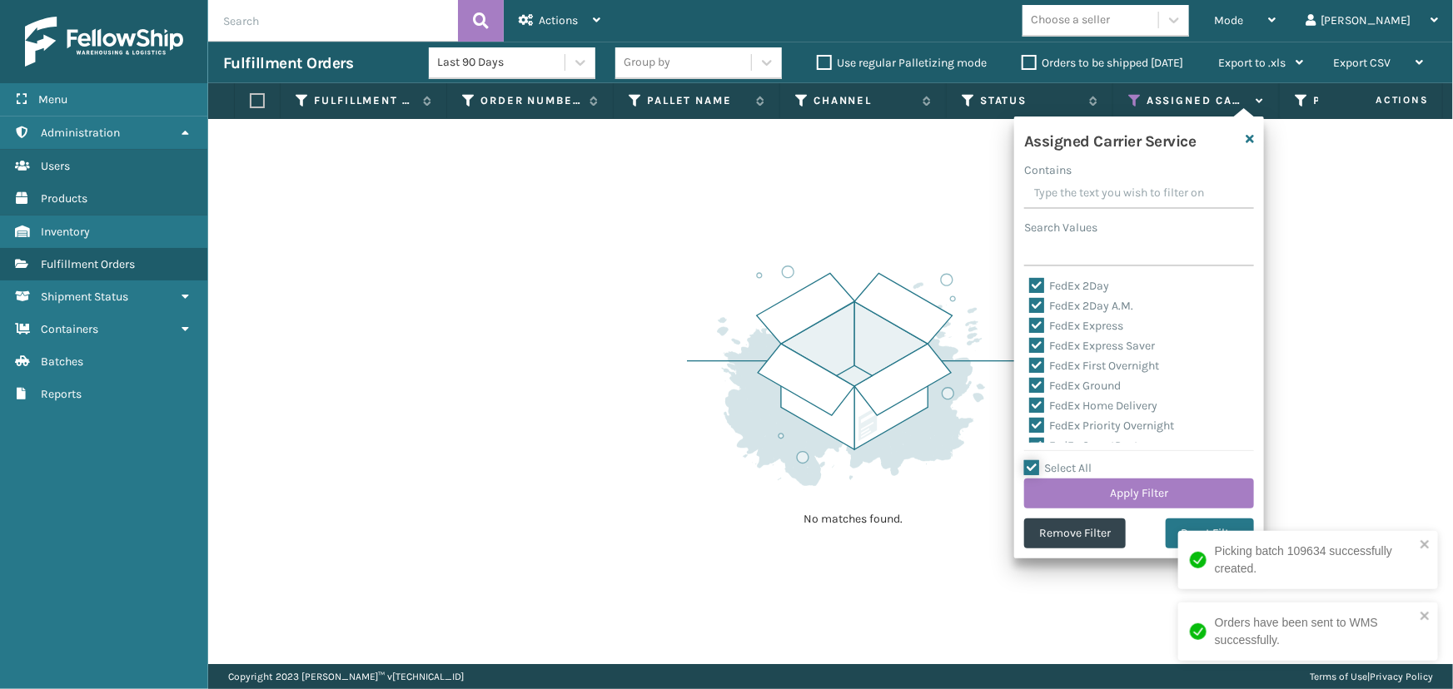
checkbox input "true"
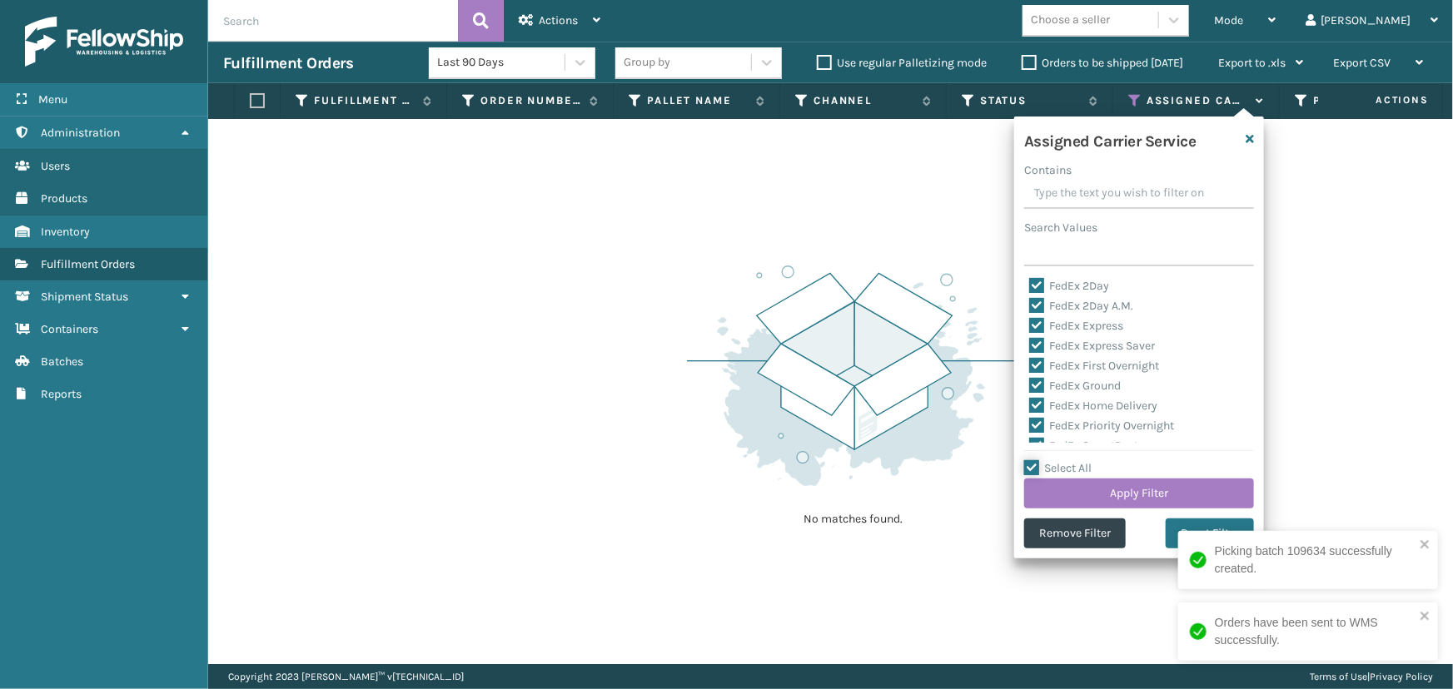
checkbox input "true"
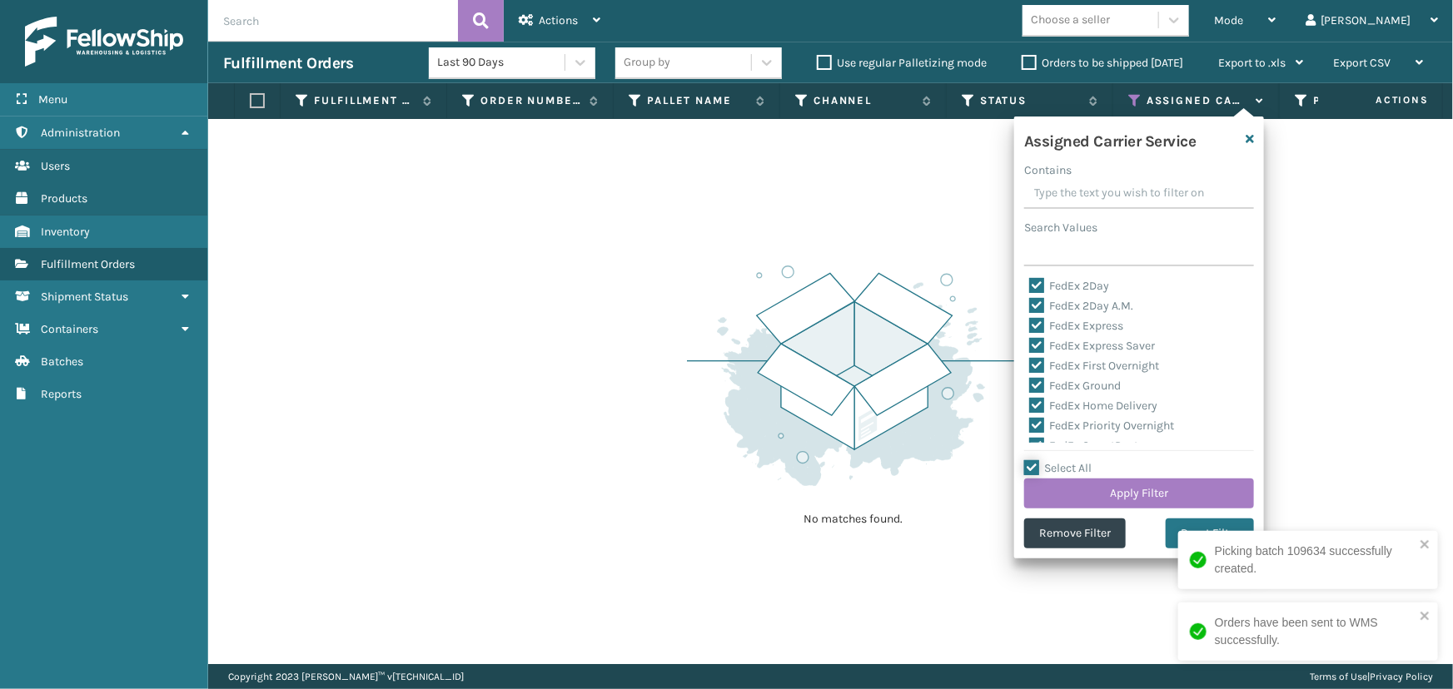
checkbox input "true"
click at [1064, 470] on label "Select All" at bounding box center [1057, 468] width 67 height 14
click at [1064, 460] on input "Select All" at bounding box center [1149, 460] width 250 height 2
checkbox input "false"
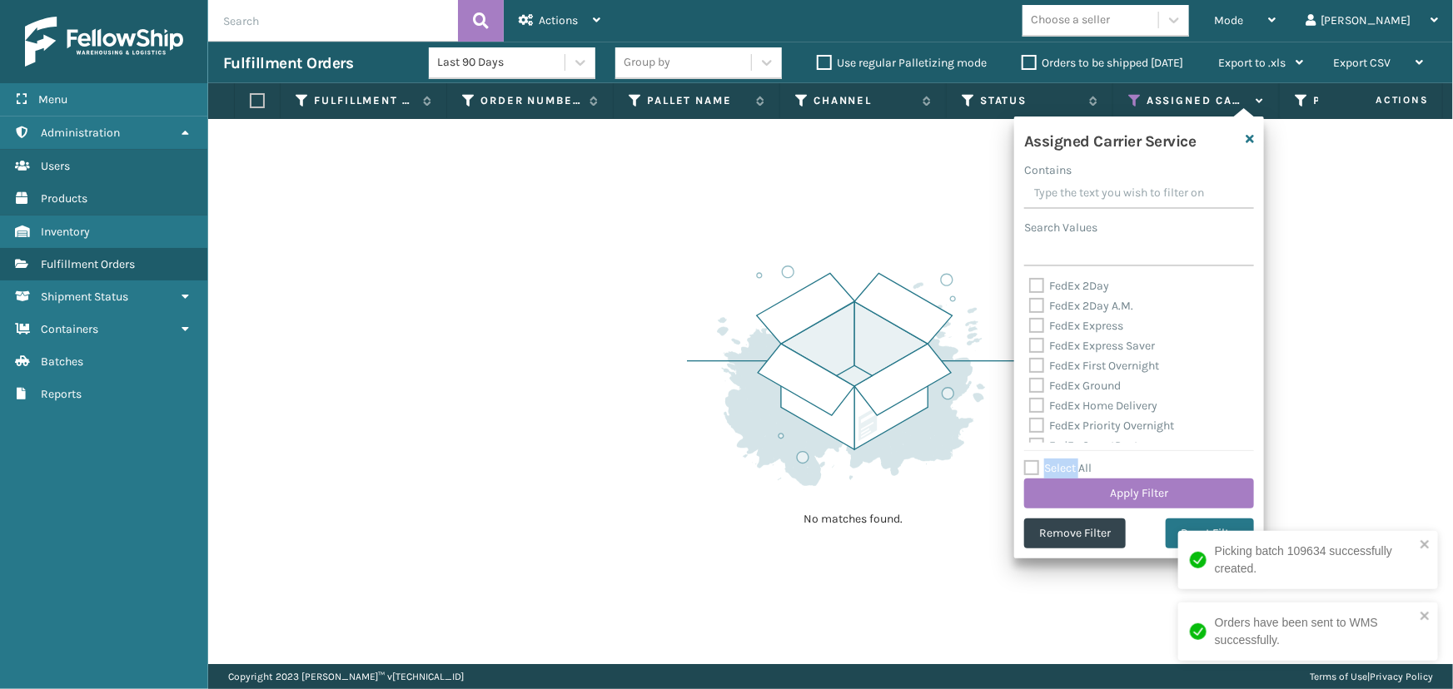
checkbox input "false"
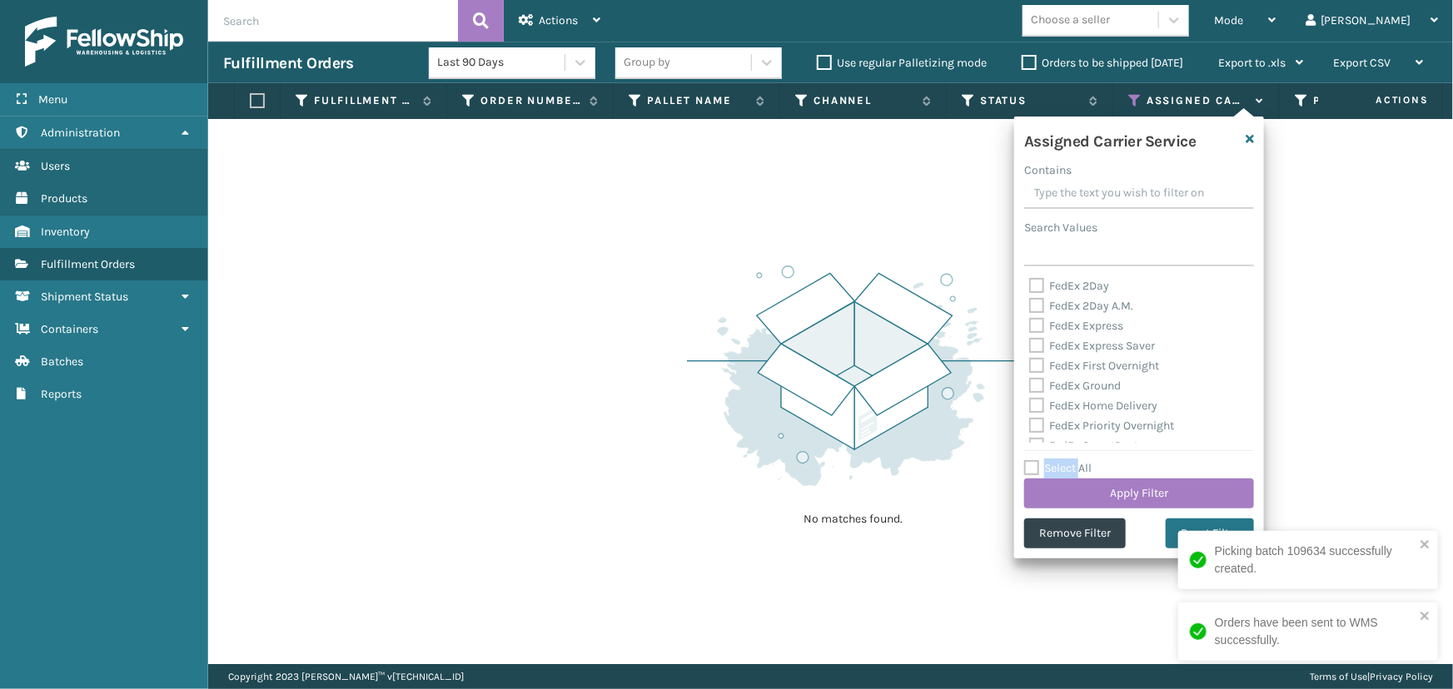
checkbox input "false"
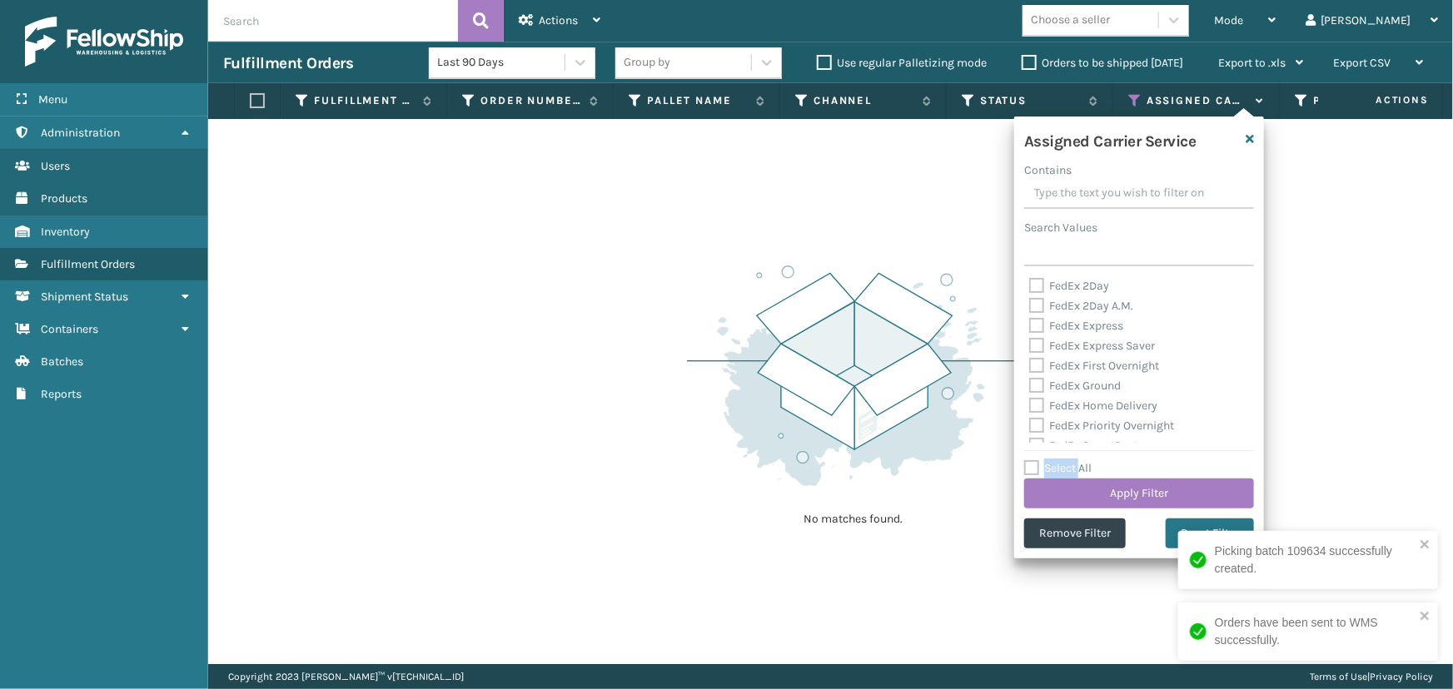
checkbox input "false"
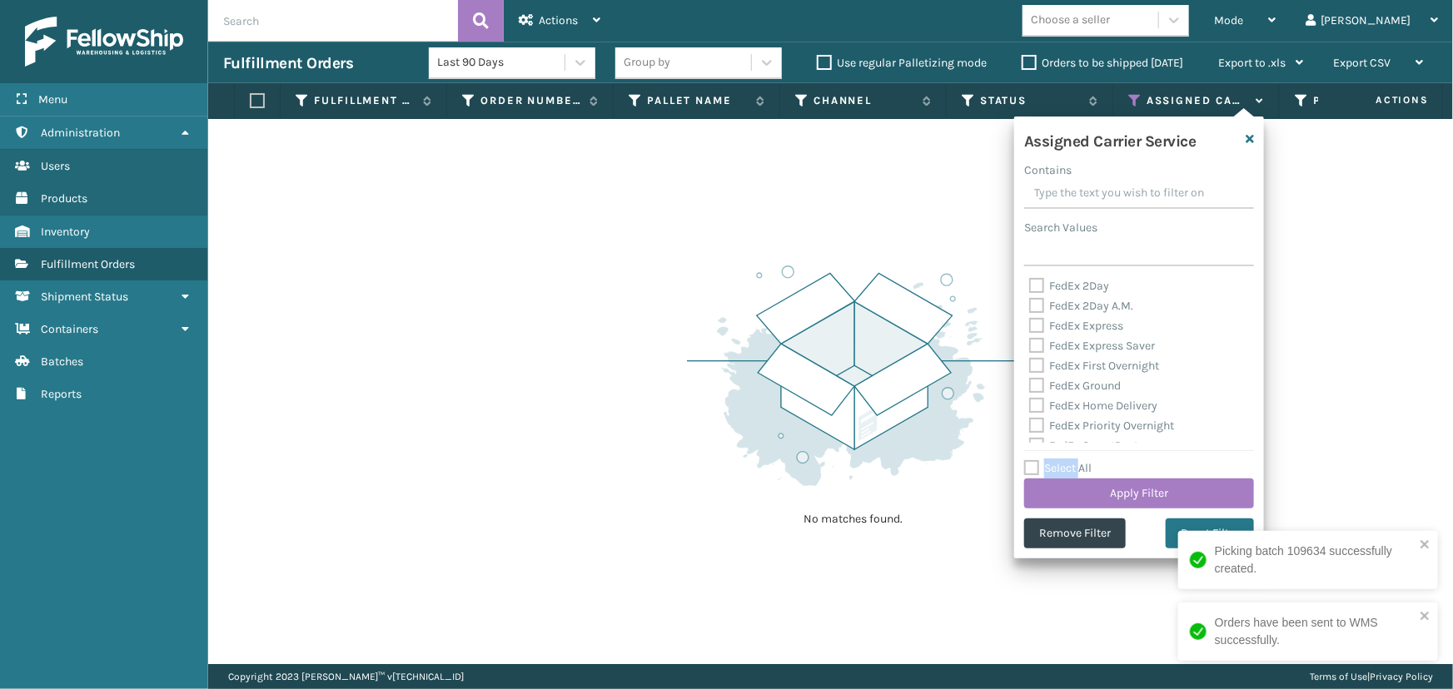
checkbox input "false"
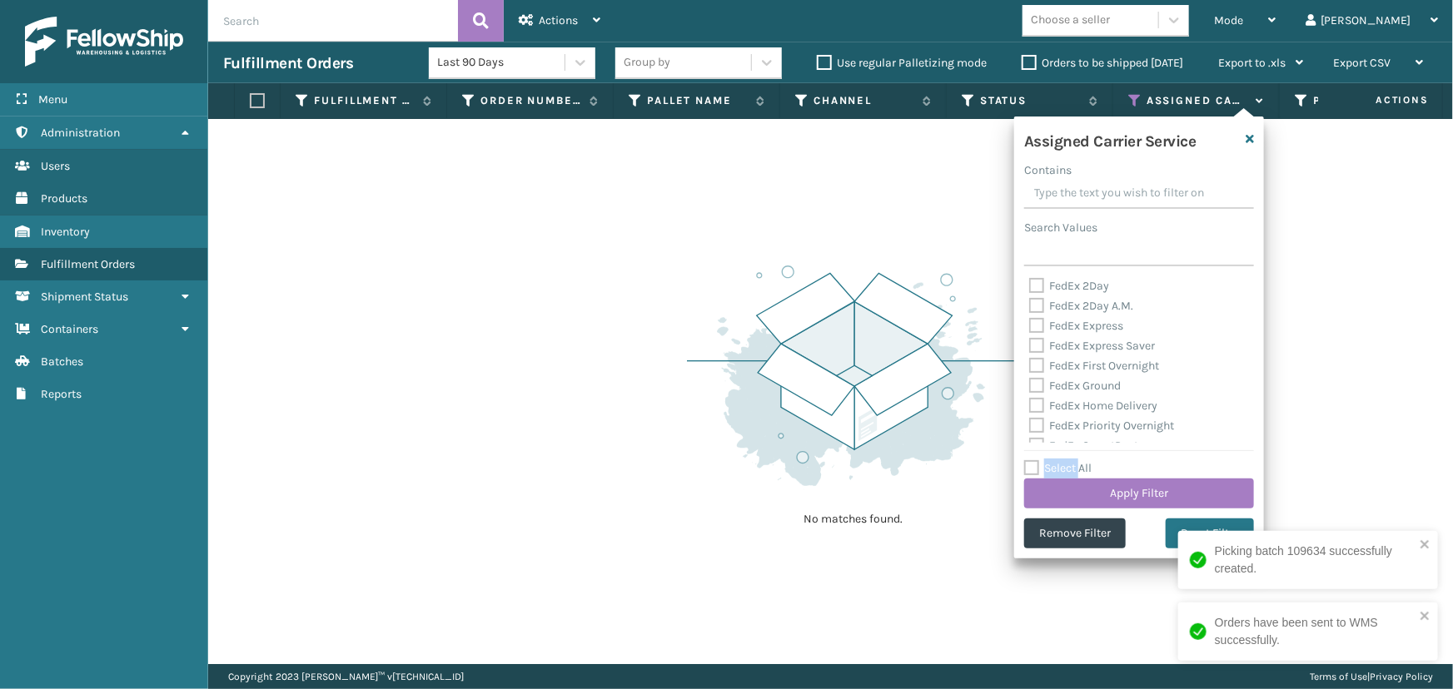
checkbox input "false"
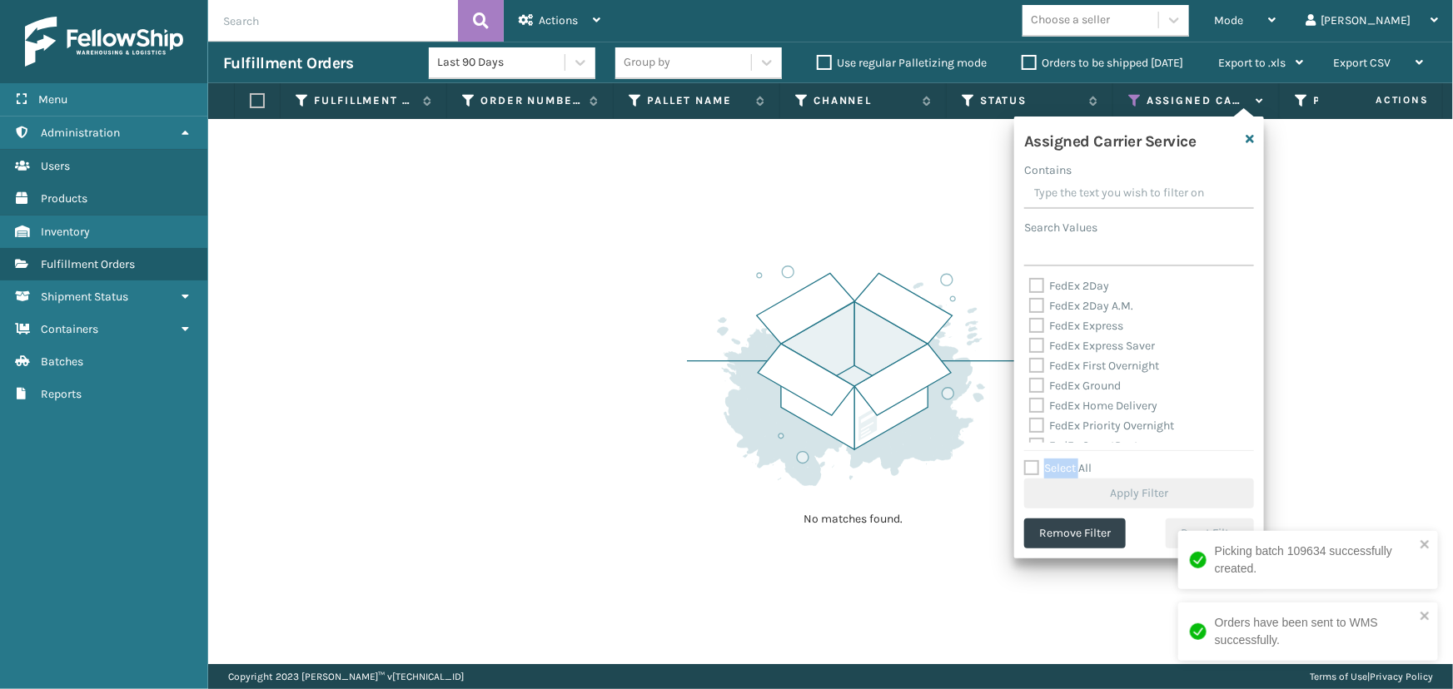
click at [1064, 470] on label "Select All" at bounding box center [1057, 468] width 67 height 14
click at [1064, 460] on input "Select All" at bounding box center [1149, 460] width 250 height 2
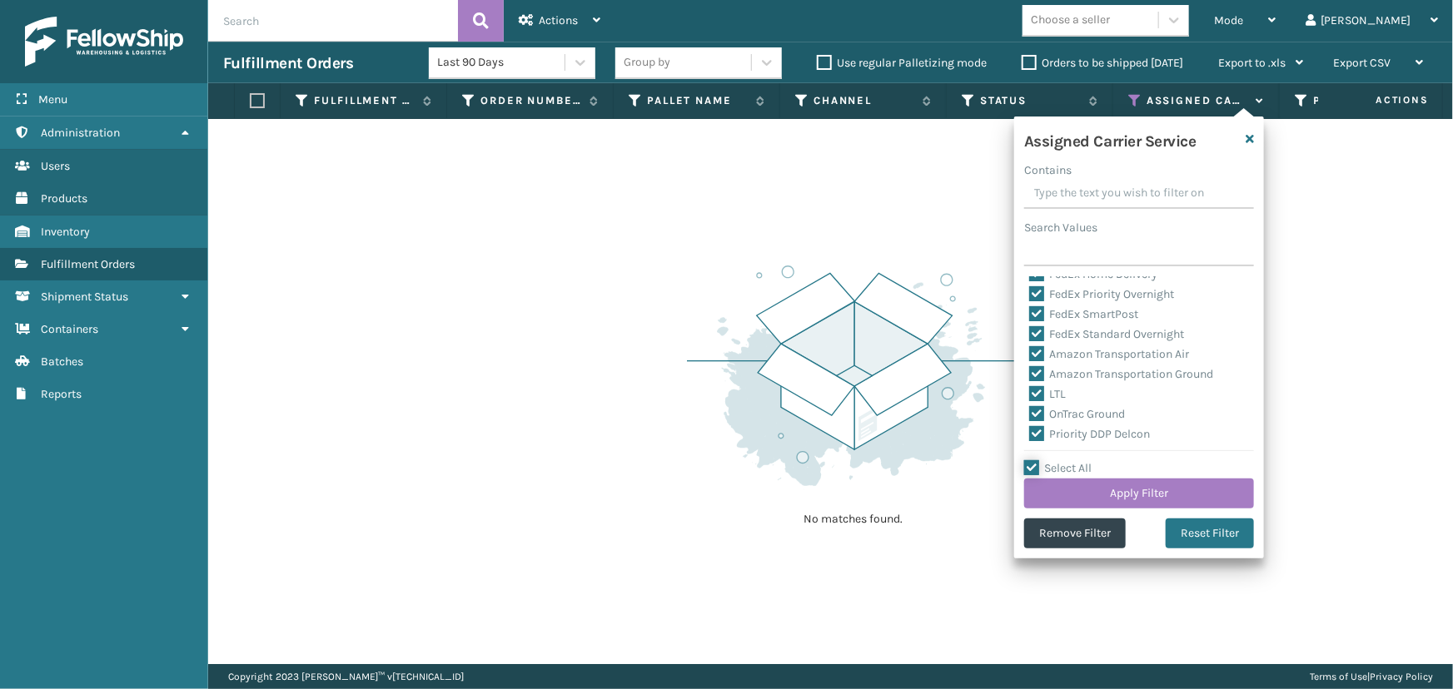
scroll to position [151, 0]
click at [1049, 377] on label "LTL" at bounding box center [1047, 375] width 37 height 14
click at [1030, 376] on input "LTL" at bounding box center [1029, 370] width 1 height 11
click at [1116, 480] on button "Apply Filter" at bounding box center [1139, 494] width 230 height 30
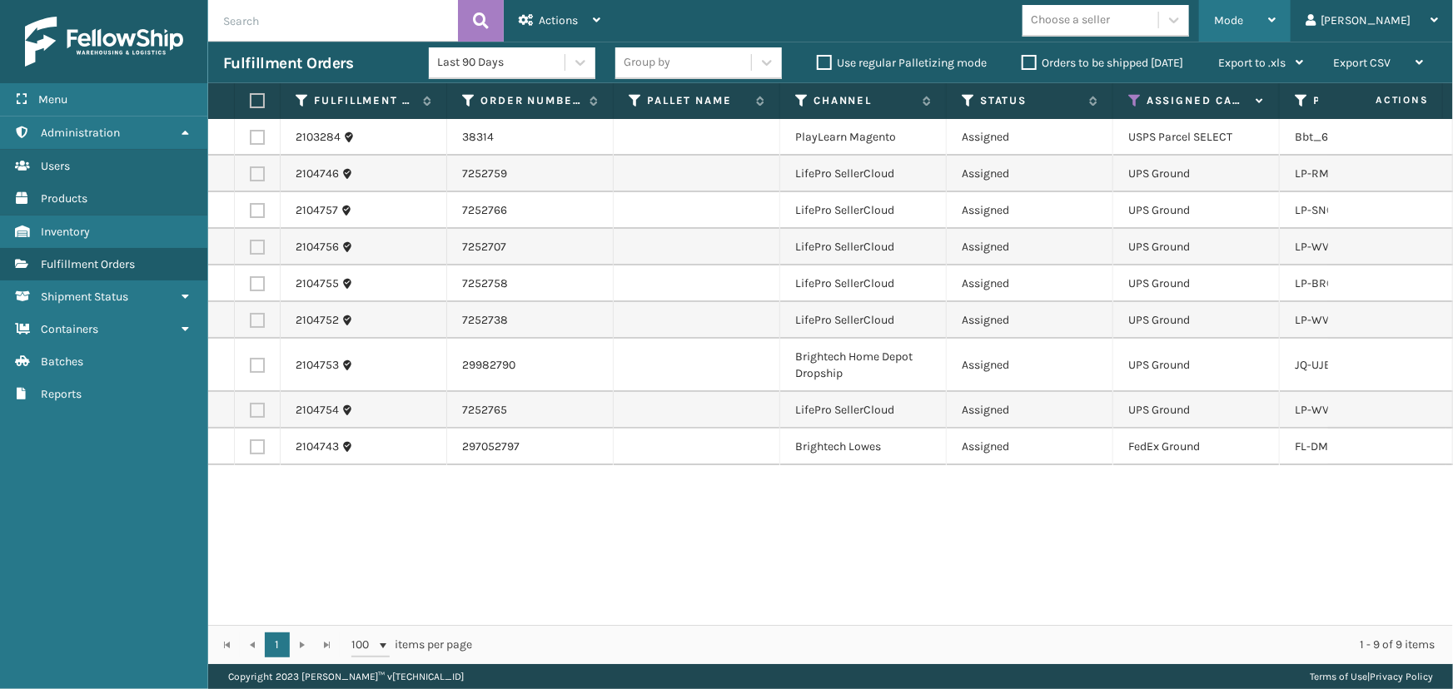
click at [1275, 33] on div "Mode" at bounding box center [1245, 21] width 62 height 42
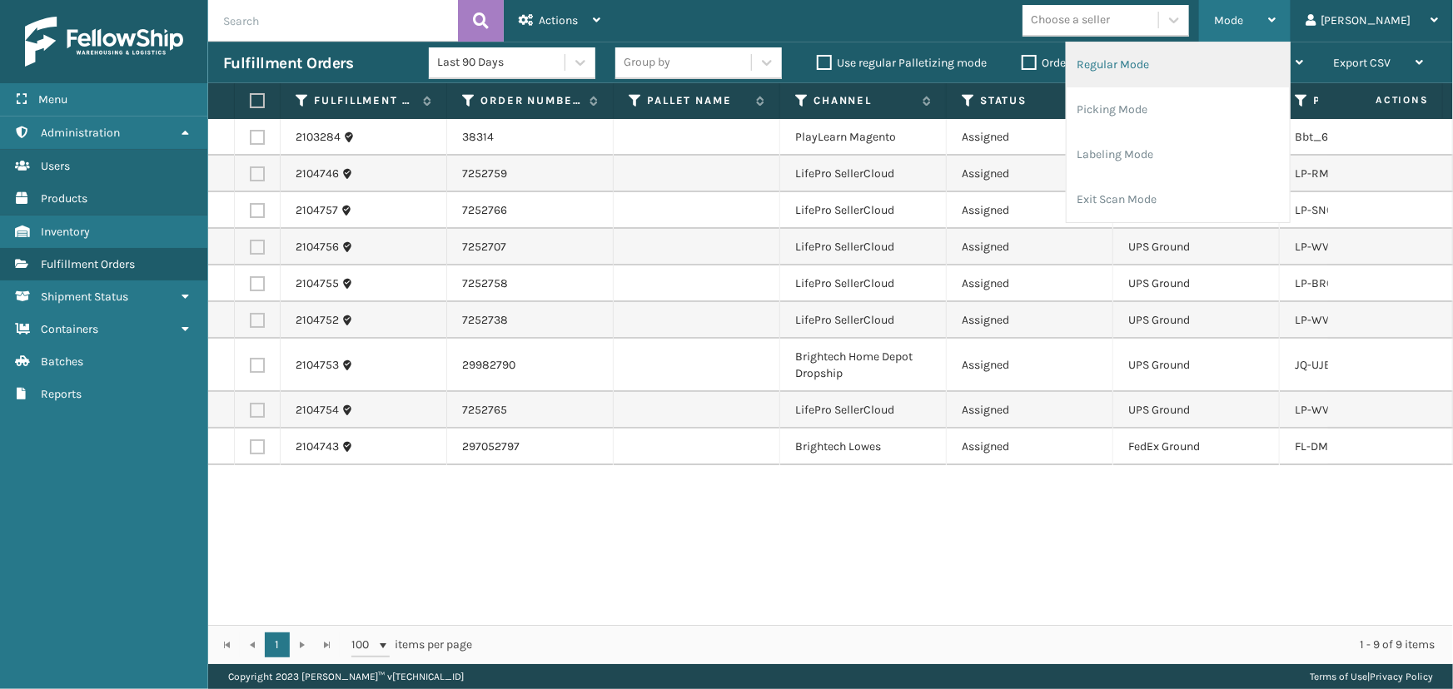
click at [1166, 72] on li "Regular Mode" at bounding box center [1177, 64] width 223 height 45
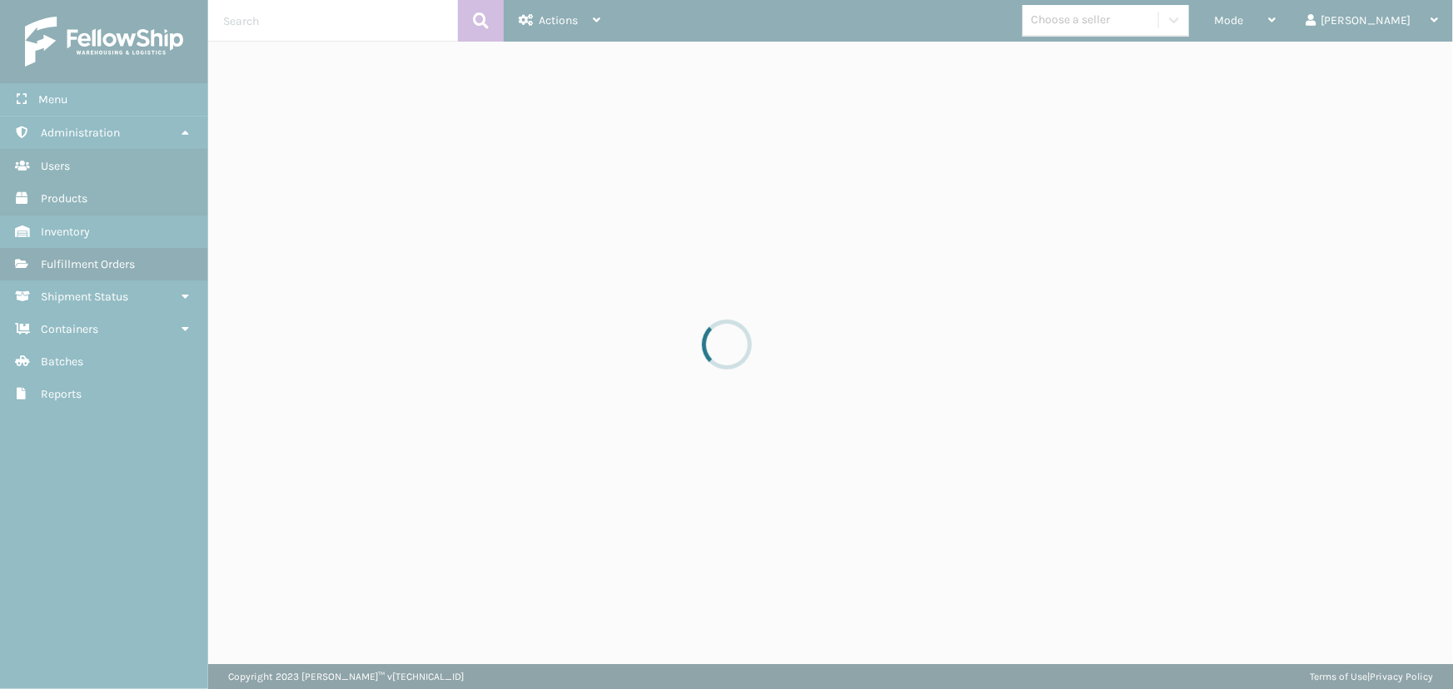
click at [236, 23] on div at bounding box center [726, 344] width 1453 height 689
click at [248, 19] on div at bounding box center [726, 344] width 1453 height 689
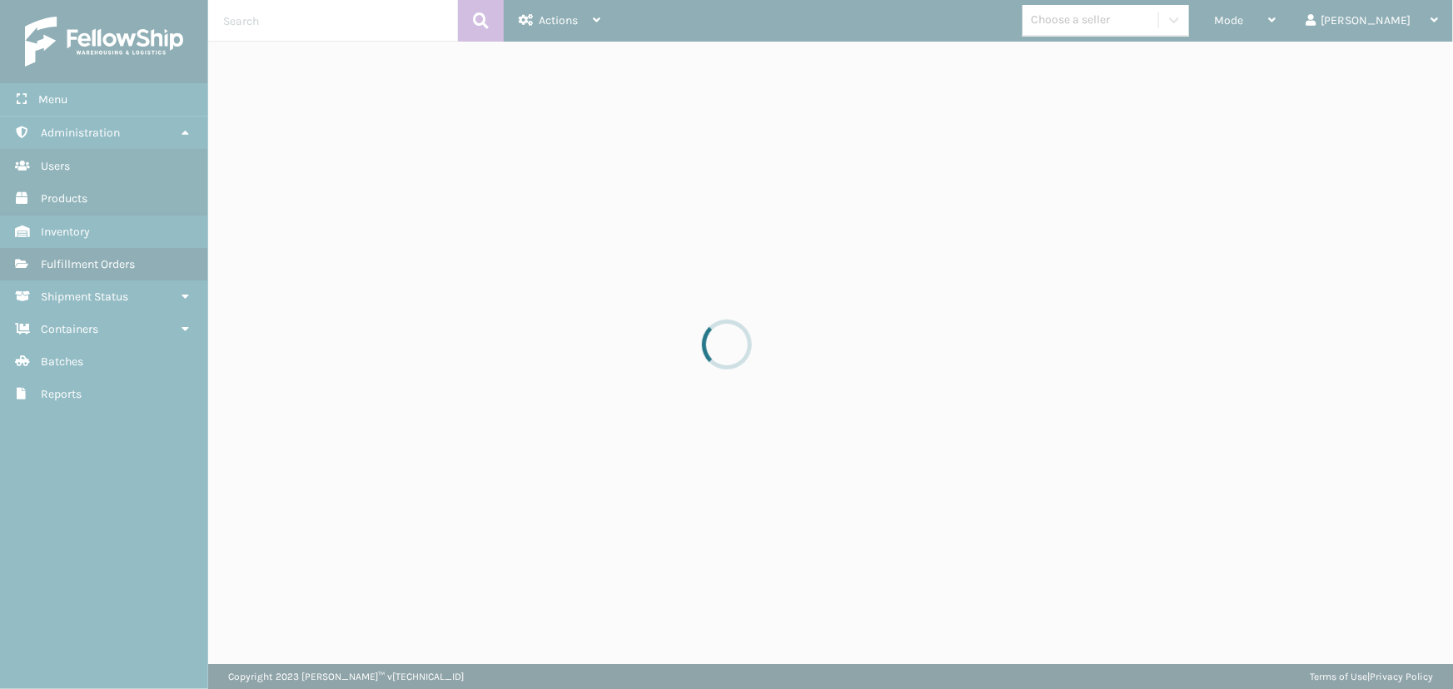
click at [248, 22] on div at bounding box center [726, 344] width 1453 height 689
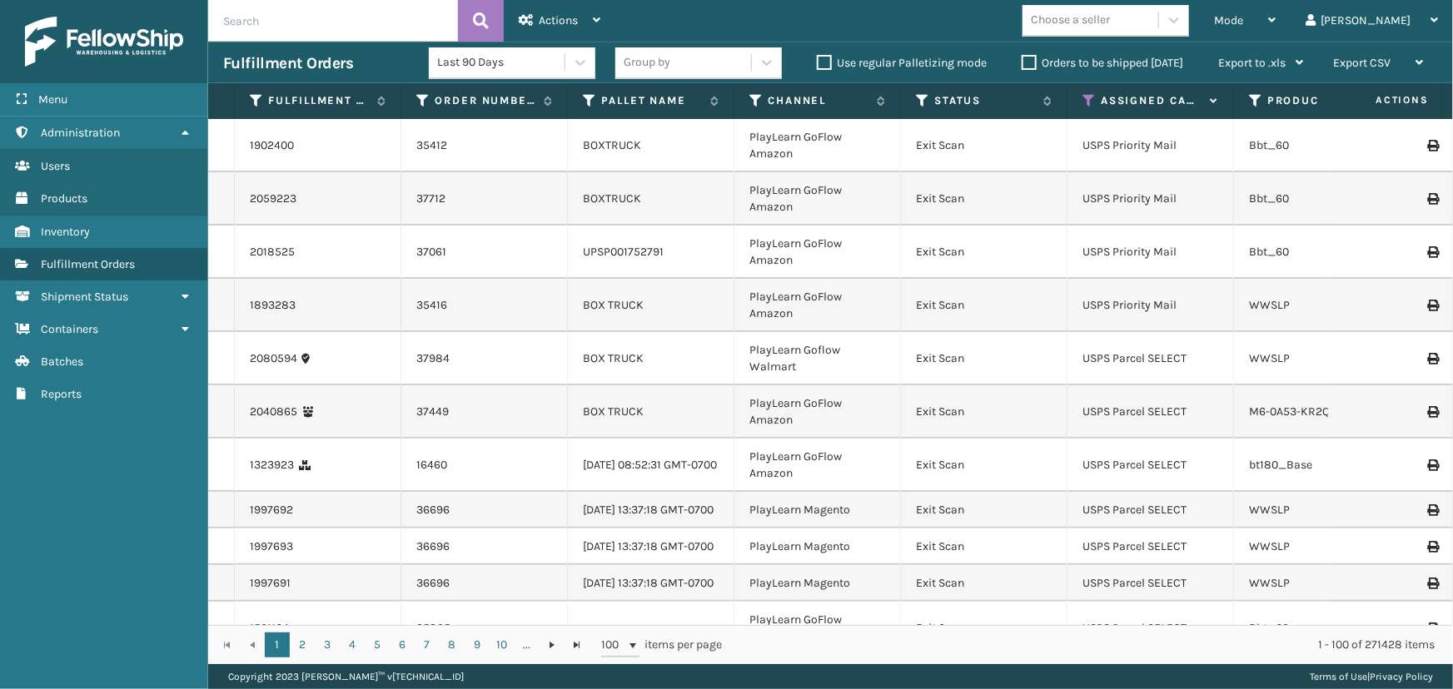
click at [304, 21] on input "text" at bounding box center [333, 21] width 250 height 42
paste input "lp-hydlfpk-ocn"
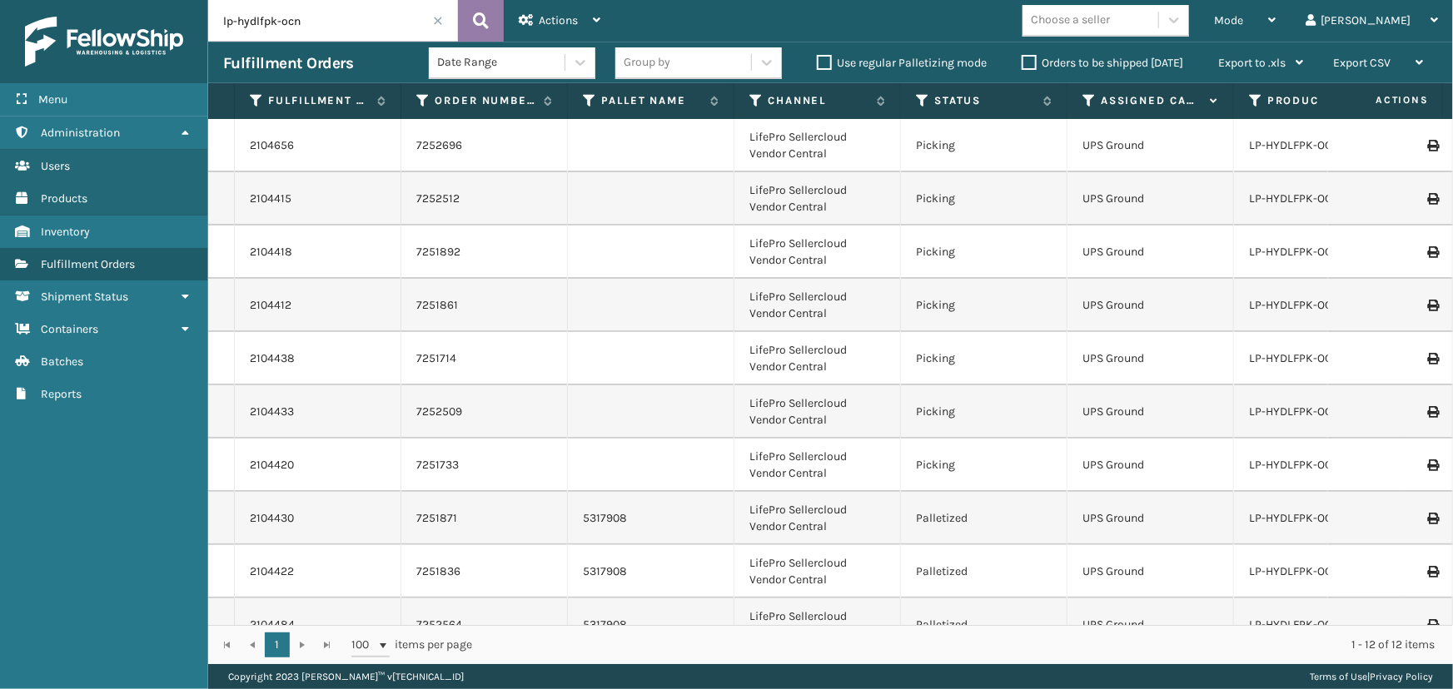
click at [470, 17] on button at bounding box center [481, 21] width 46 height 42
click at [267, 147] on link "2104656" at bounding box center [272, 145] width 44 height 17
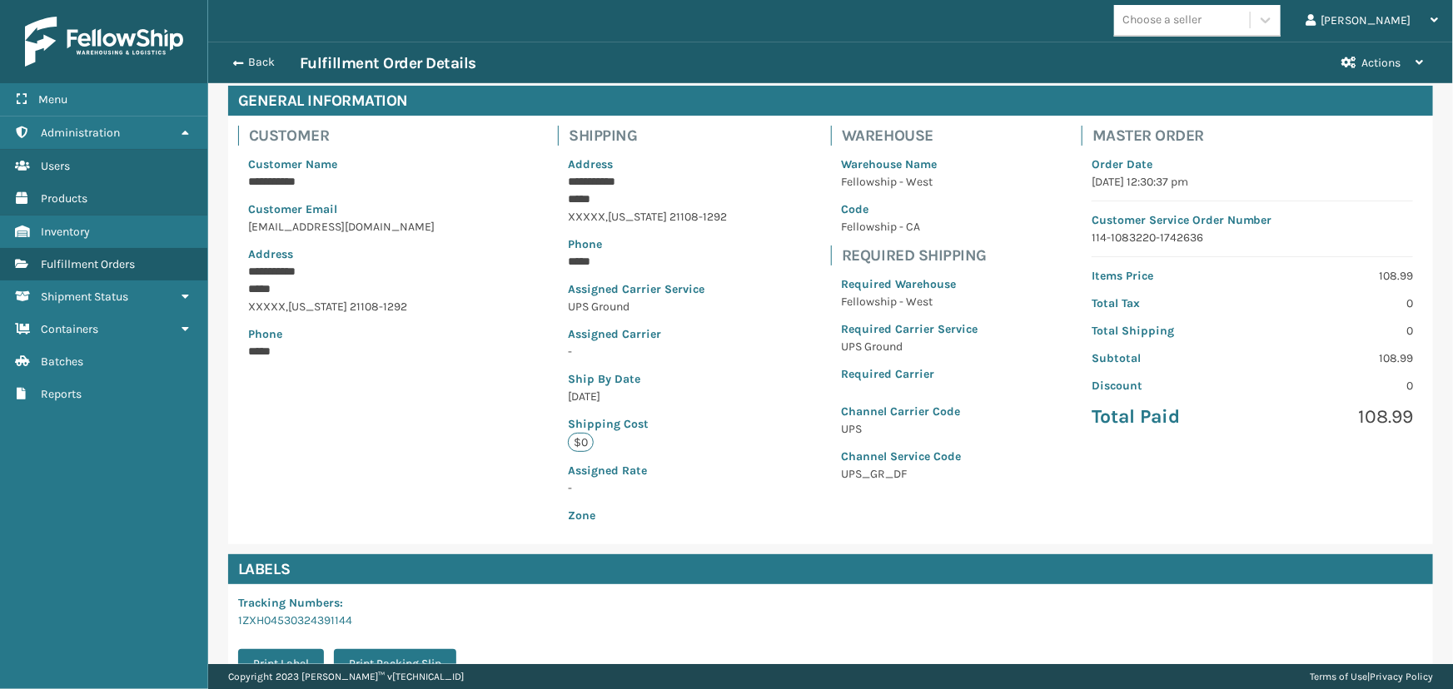
scroll to position [291, 0]
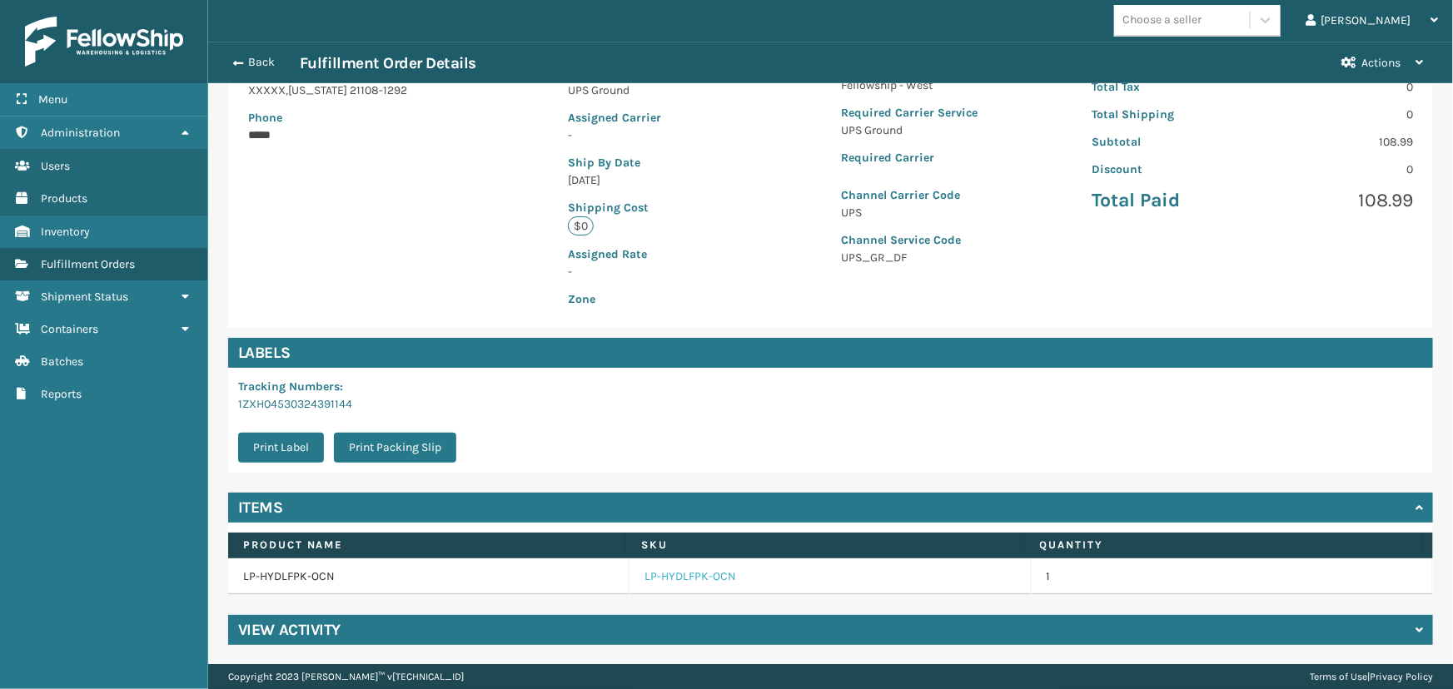
click at [683, 574] on link "LP-HYDLFPK-OCN" at bounding box center [690, 577] width 92 height 17
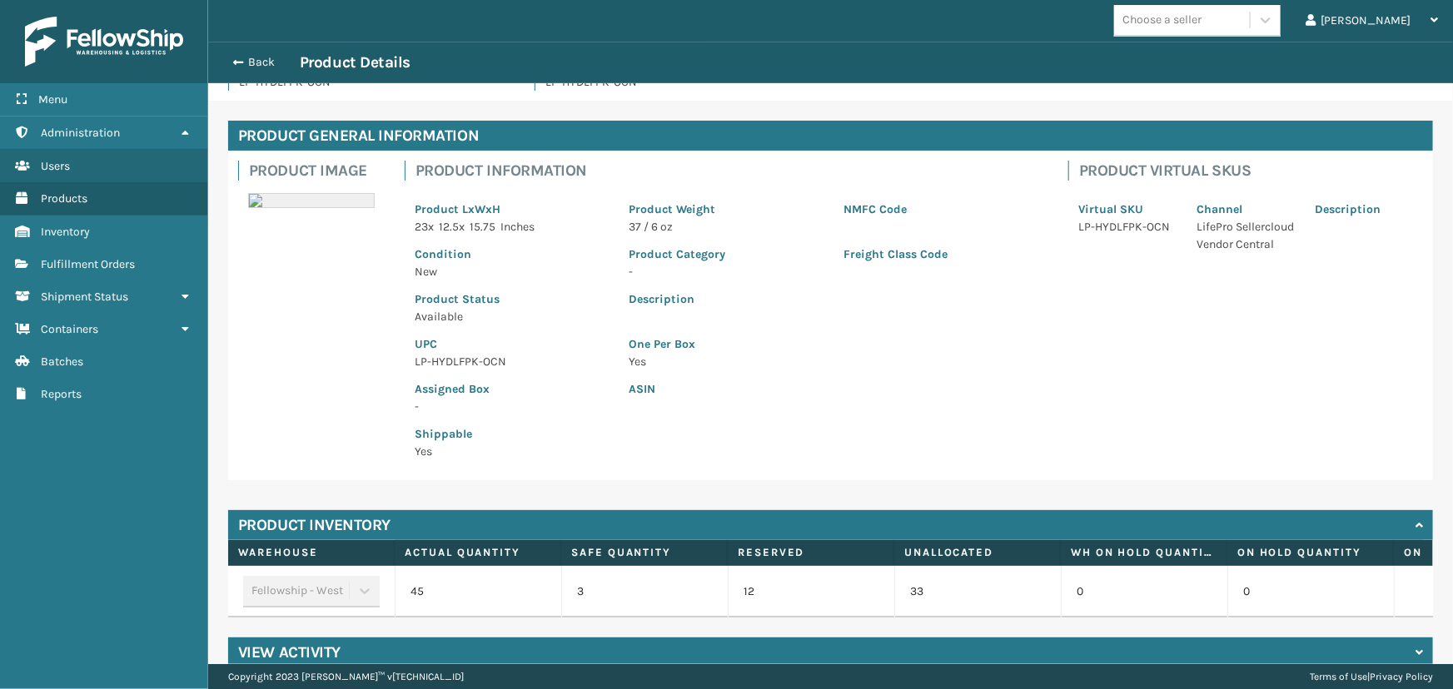
scroll to position [74, 0]
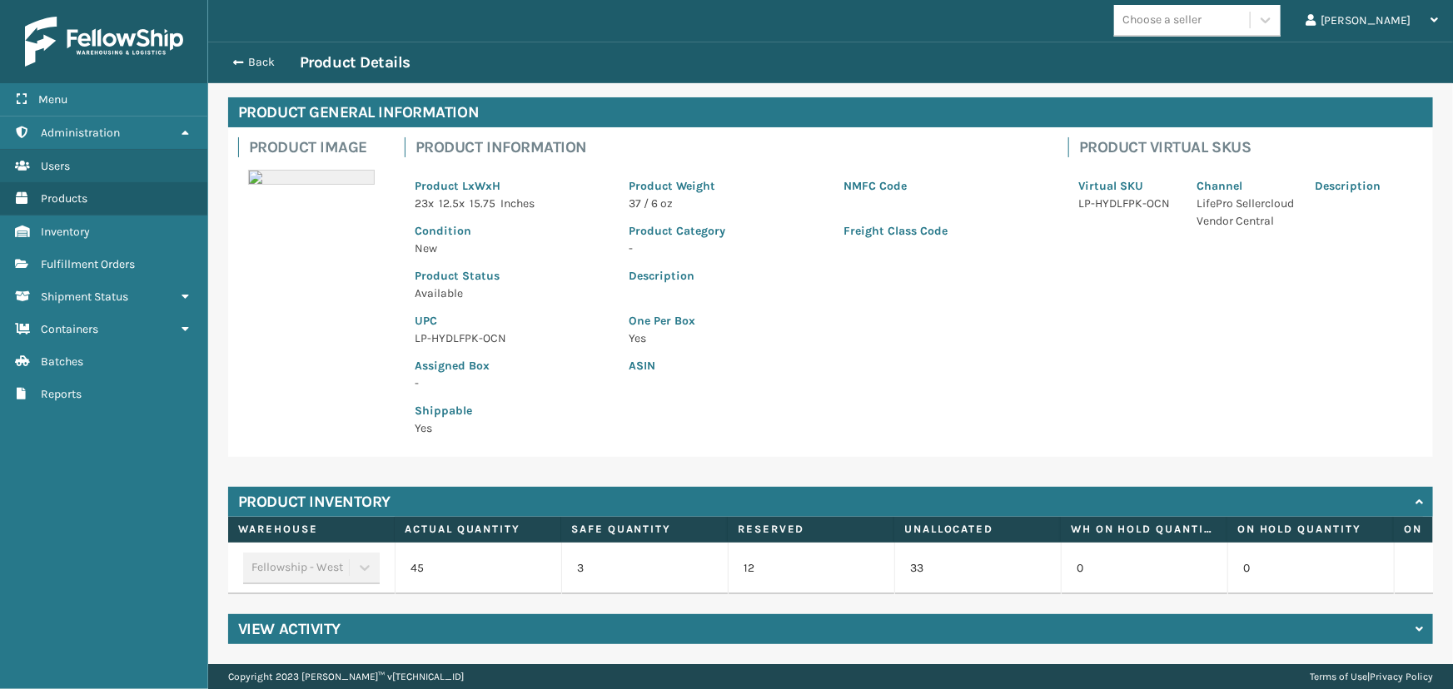
click at [263, 53] on div "Back Product Details" at bounding box center [830, 62] width 1215 height 20
click at [264, 59] on button "Back" at bounding box center [261, 62] width 77 height 15
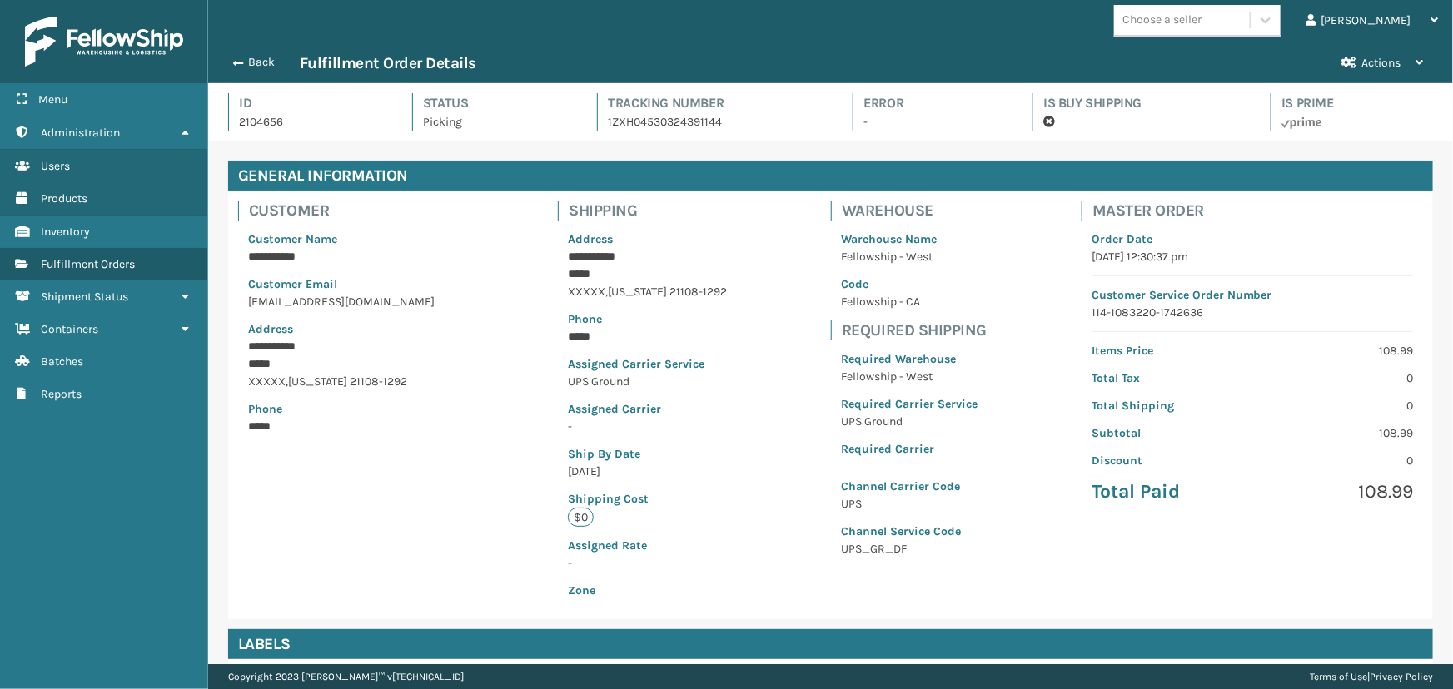
scroll to position [40, 1245]
drag, startPoint x: 1330, startPoint y: 490, endPoint x: 1430, endPoint y: 490, distance: 100.7
click at [1430, 490] on div "**********" at bounding box center [830, 390] width 1225 height 459
click at [254, 68] on button "Back" at bounding box center [261, 62] width 77 height 15
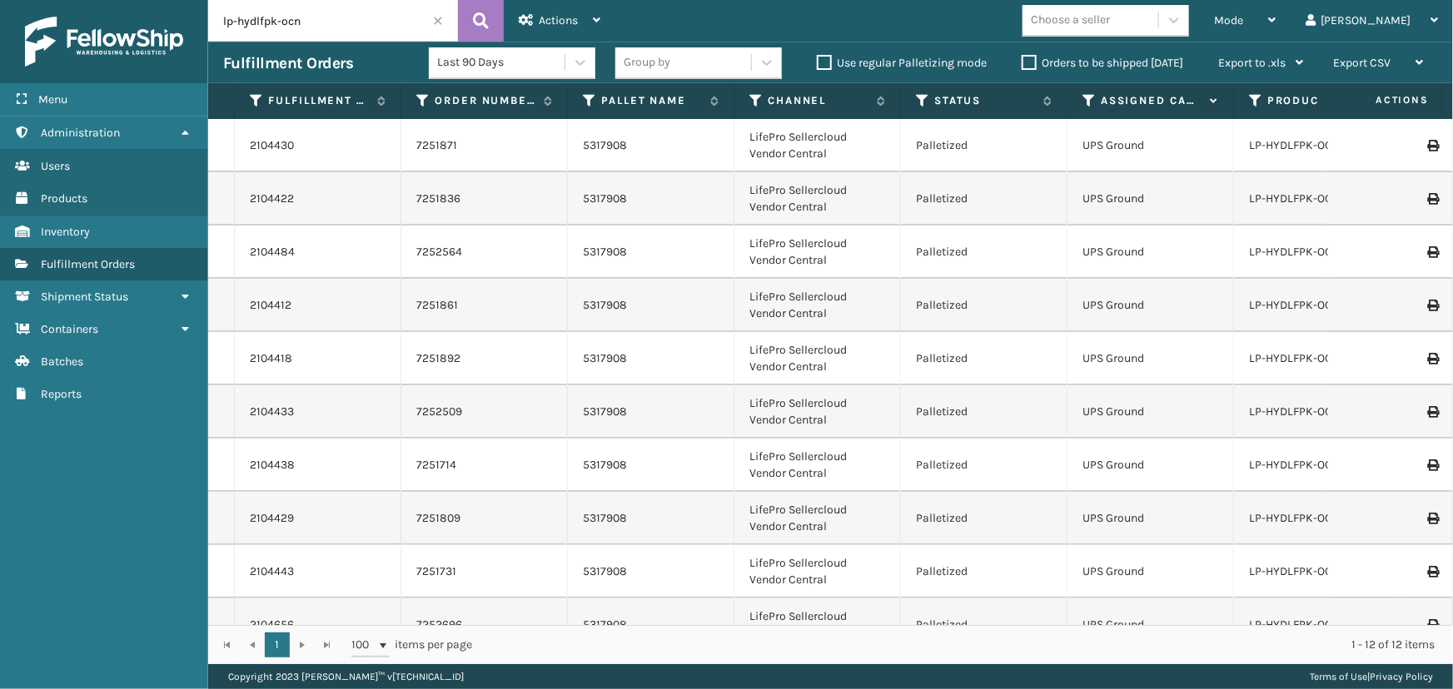
click at [440, 22] on span at bounding box center [438, 21] width 10 height 10
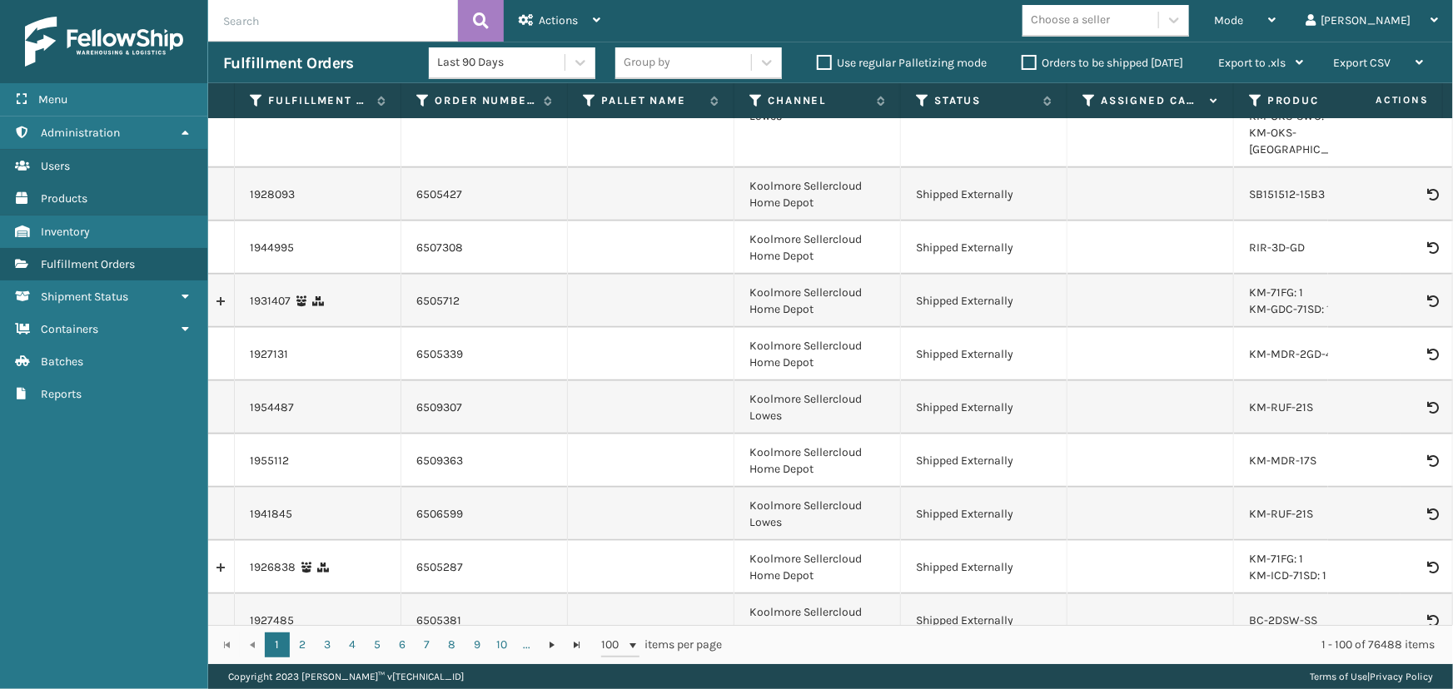
scroll to position [226, 0]
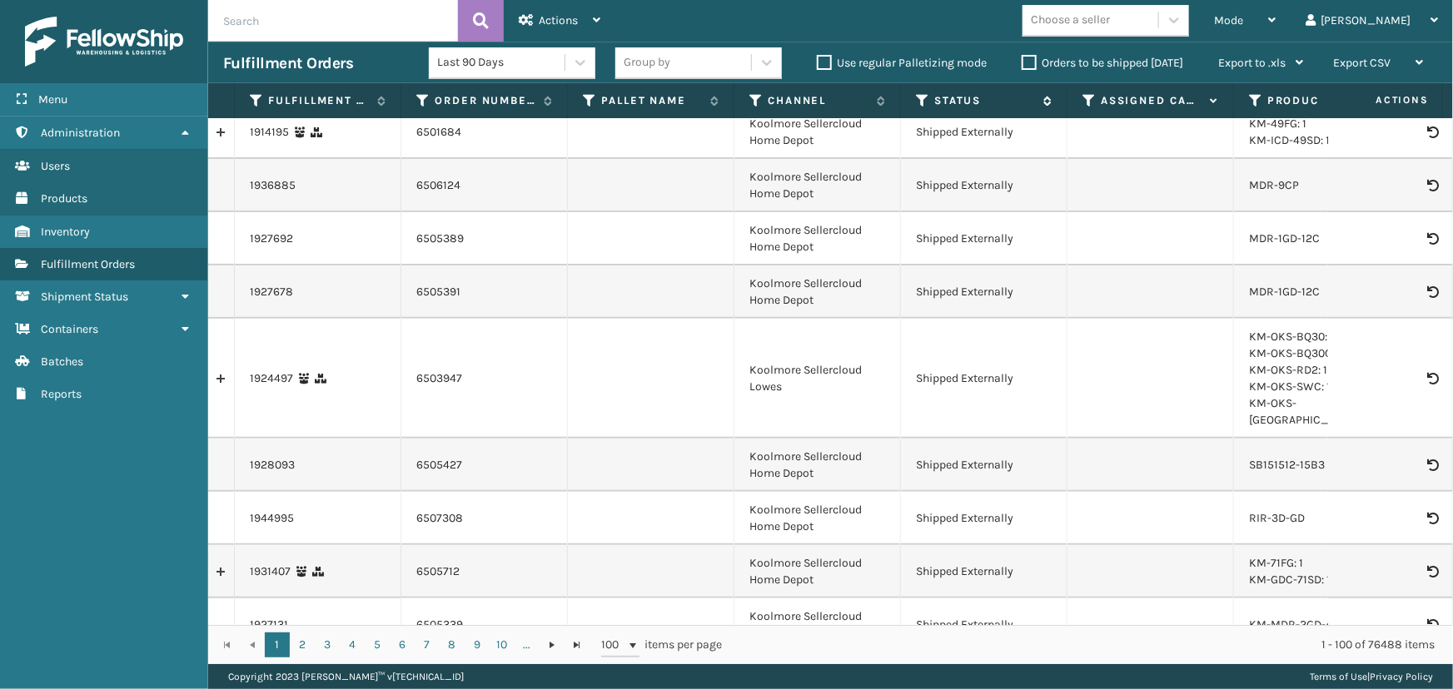
click at [917, 107] on icon at bounding box center [922, 100] width 13 height 15
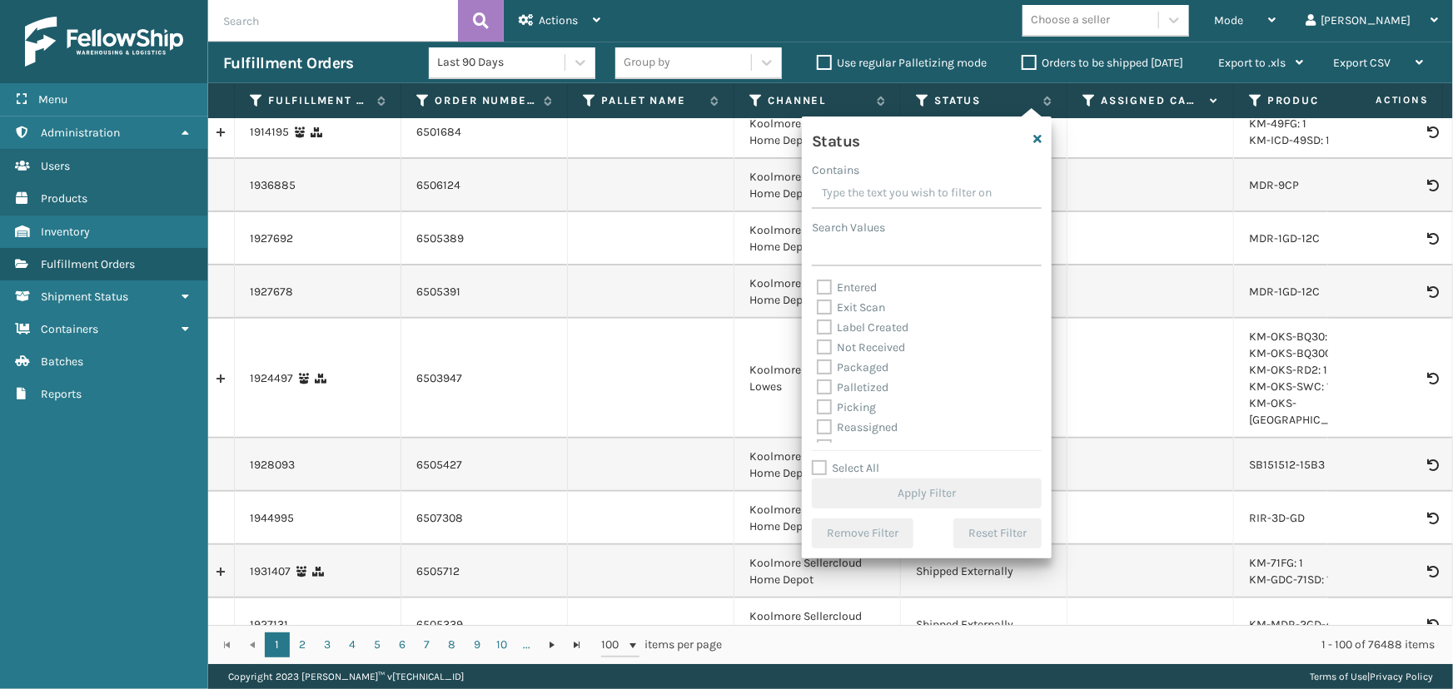
scroll to position [75, 0]
click at [859, 370] on label "Picking" at bounding box center [846, 371] width 59 height 14
click at [818, 370] on input "Picking" at bounding box center [817, 366] width 1 height 11
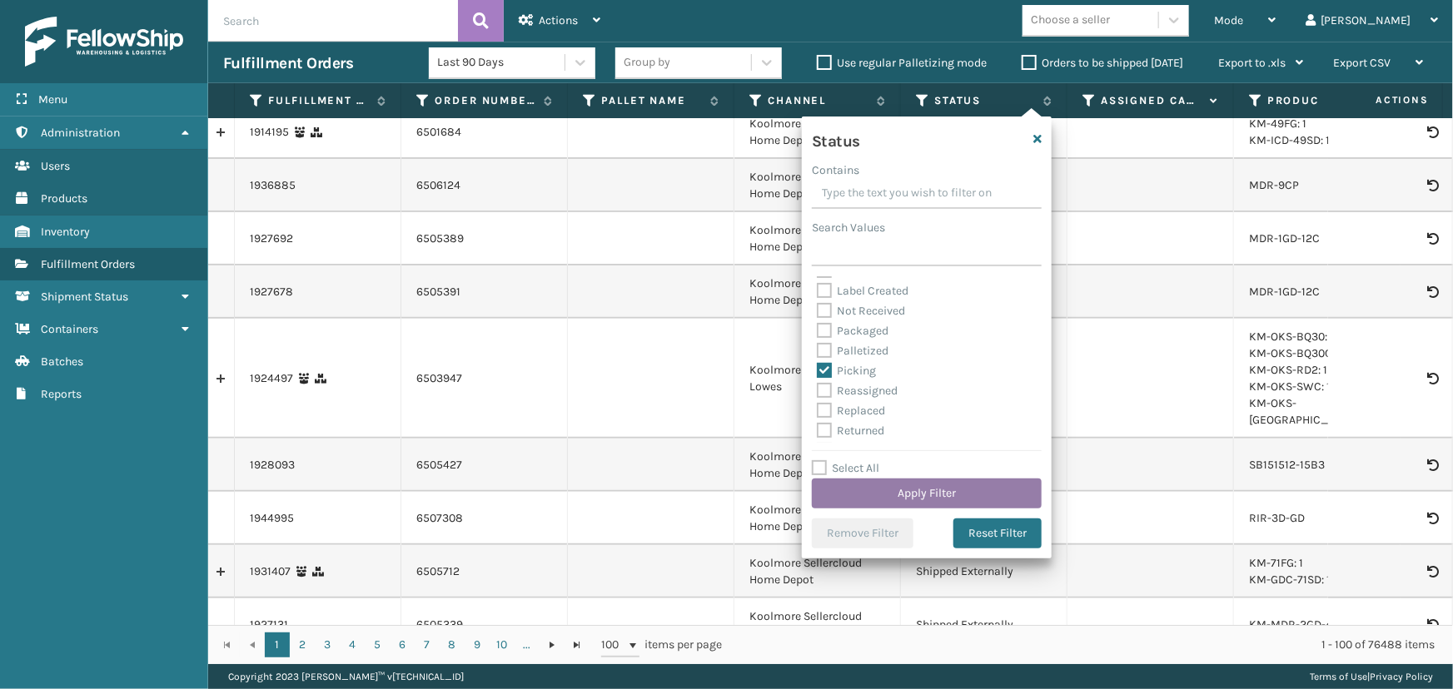
click at [924, 483] on button "Apply Filter" at bounding box center [927, 494] width 230 height 30
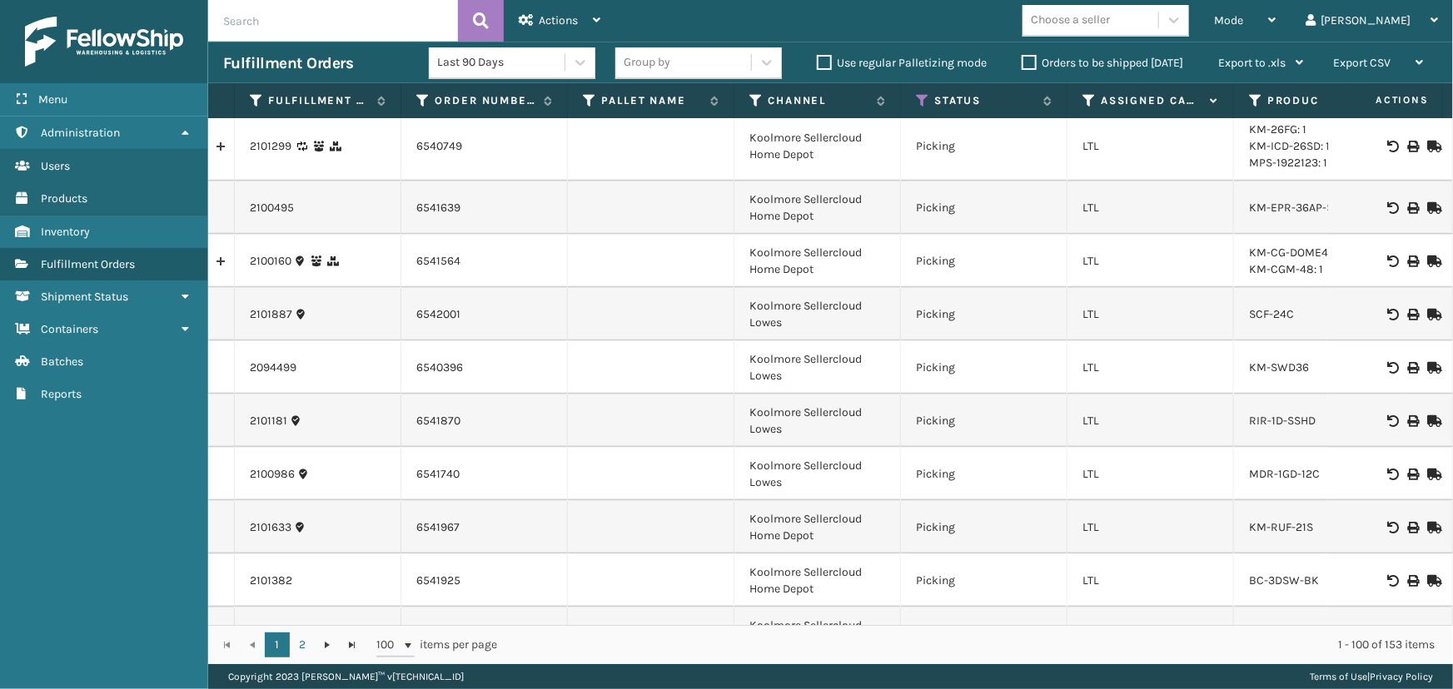
scroll to position [4132, 0]
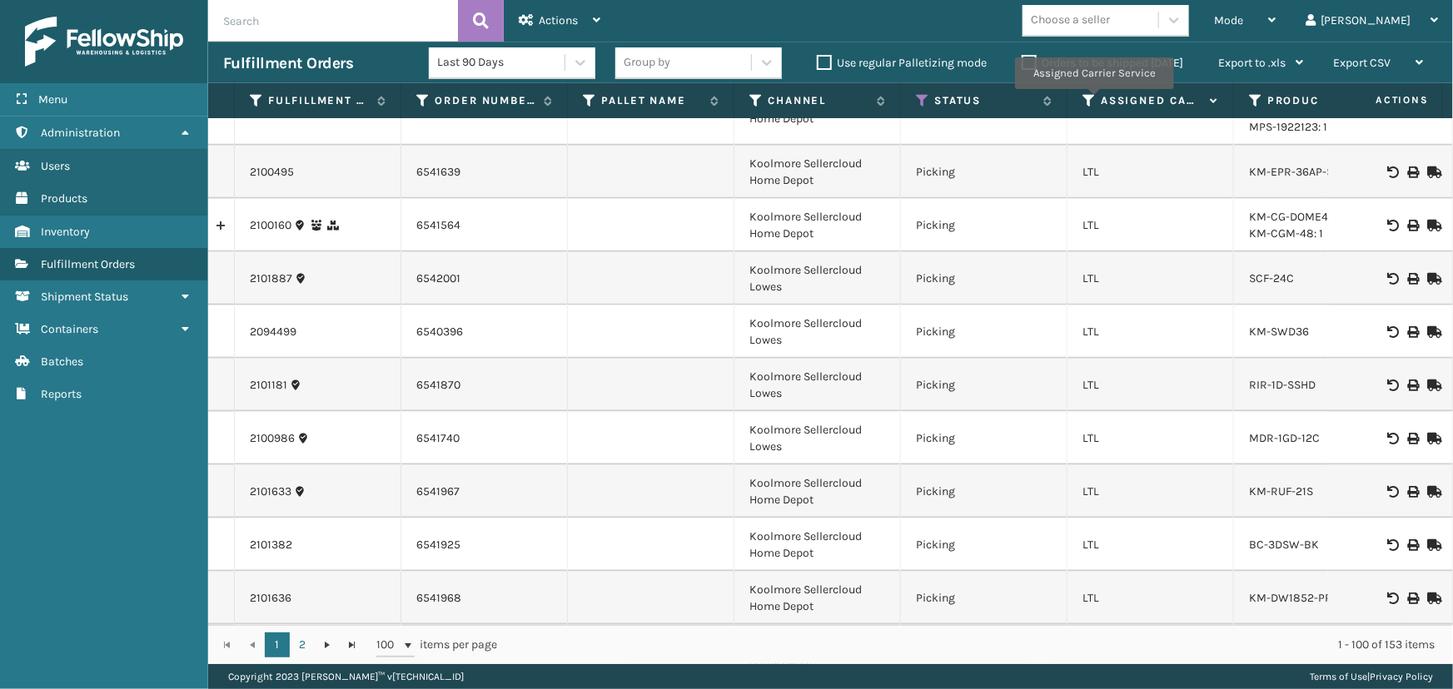
click at [1092, 101] on icon at bounding box center [1088, 100] width 13 height 15
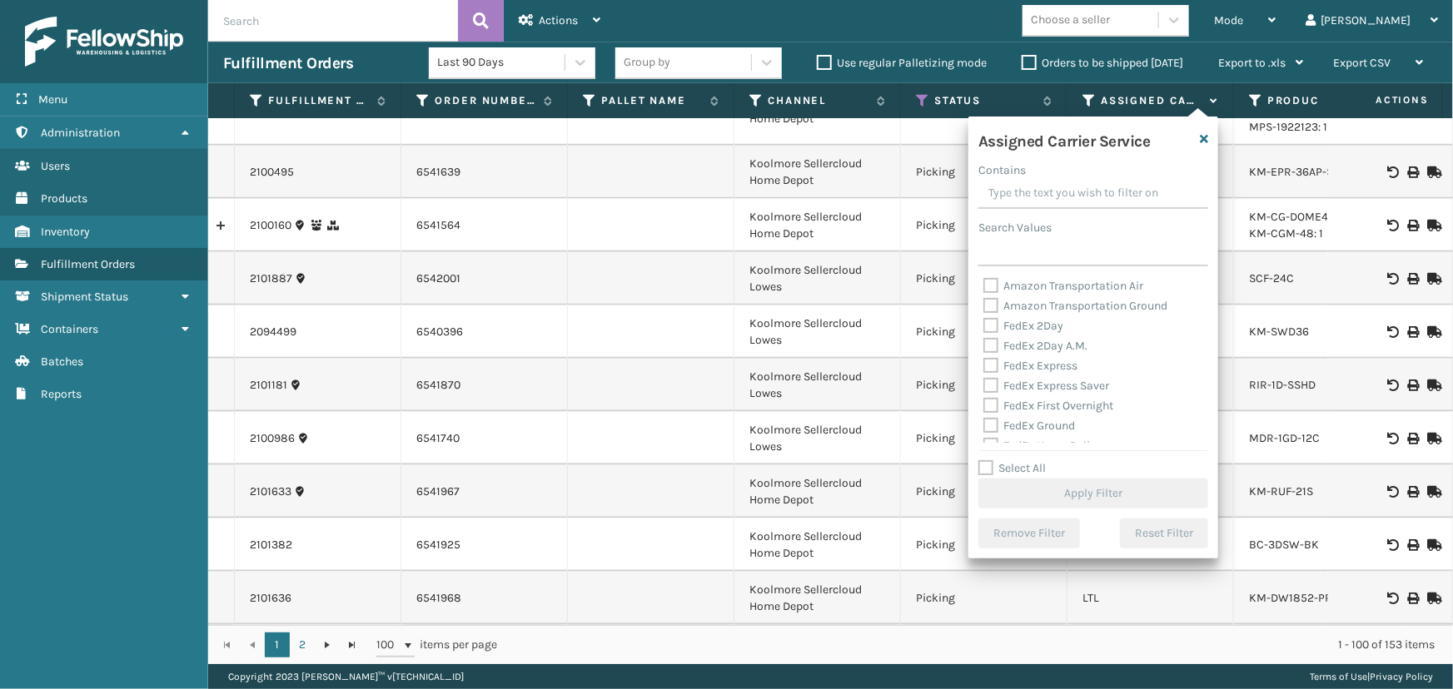
click at [1024, 467] on label "Select All" at bounding box center [1011, 468] width 67 height 14
click at [1024, 460] on input "Select All" at bounding box center [1103, 460] width 250 height 2
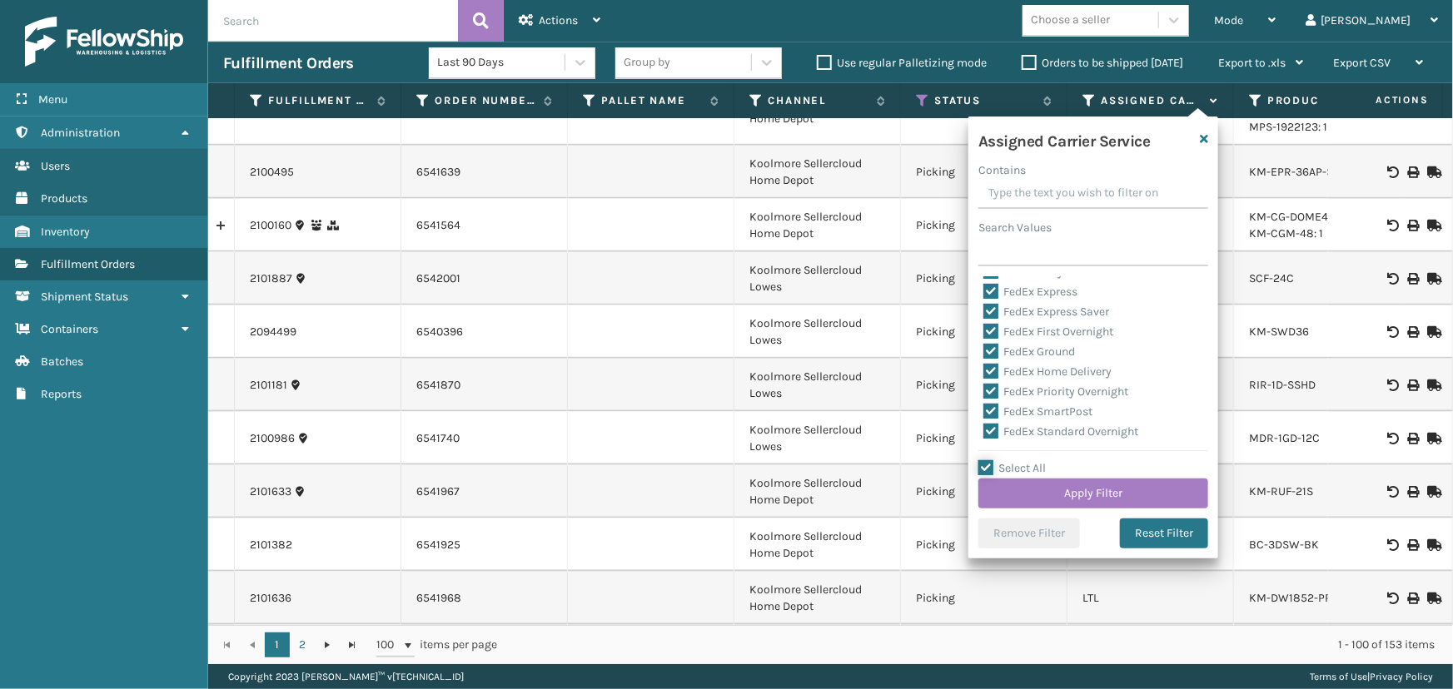
scroll to position [151, 0]
click at [1013, 379] on label "LTL" at bounding box center [1001, 375] width 37 height 14
click at [984, 376] on input "LTL" at bounding box center [983, 370] width 1 height 11
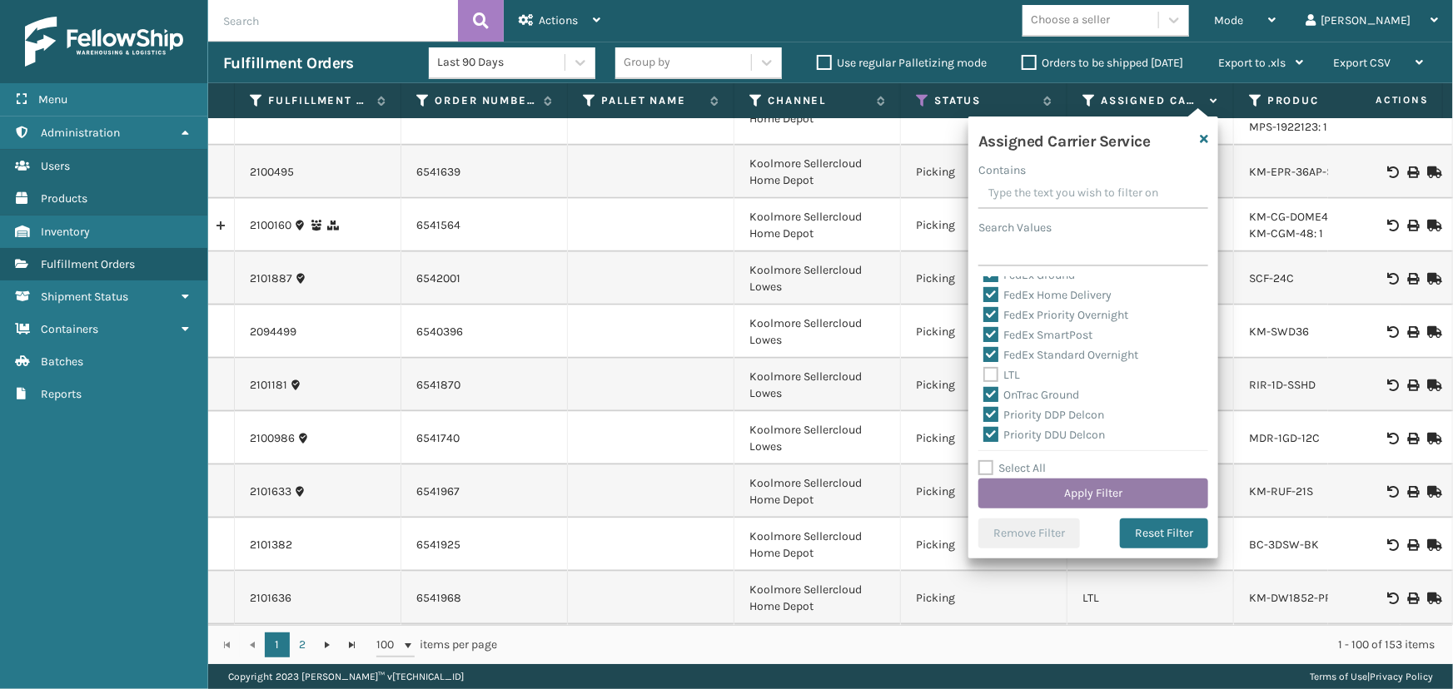
click at [1083, 485] on button "Apply Filter" at bounding box center [1093, 494] width 230 height 30
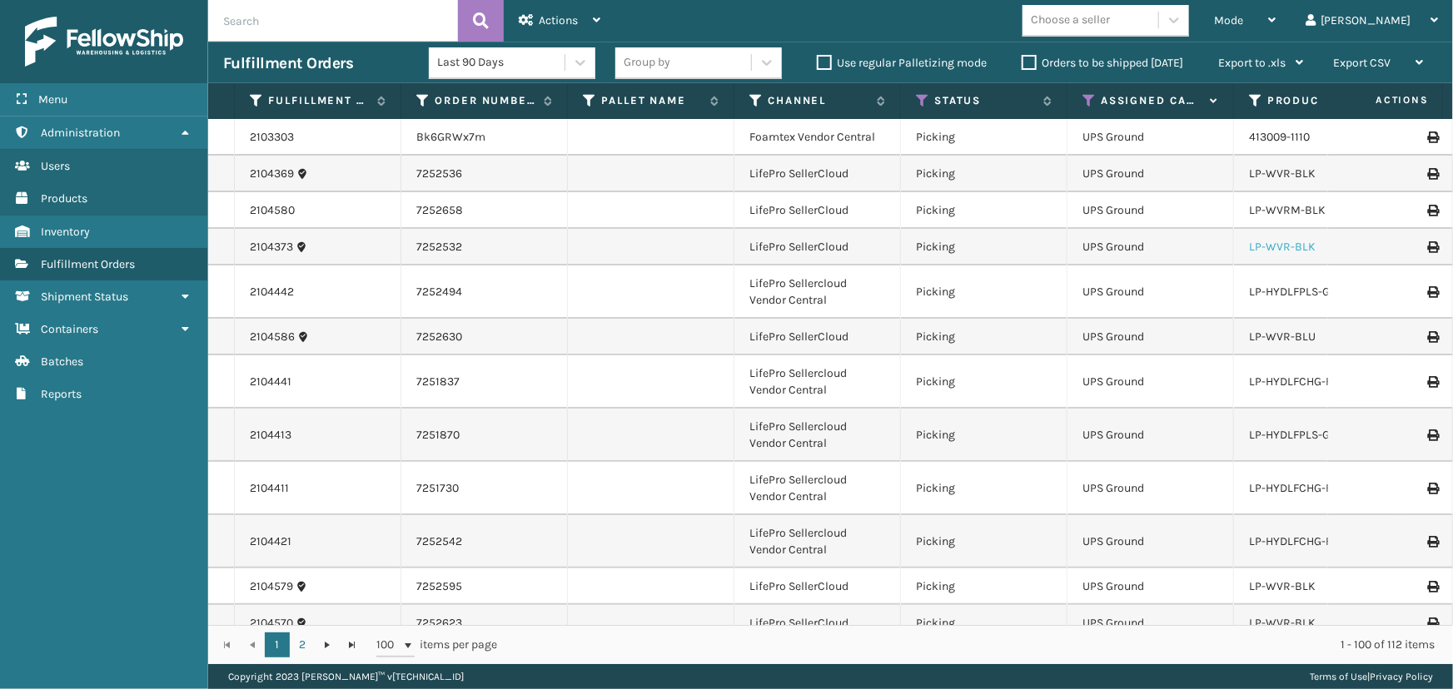
click at [1299, 249] on link "LP-WVR-BLK" at bounding box center [1282, 247] width 67 height 14
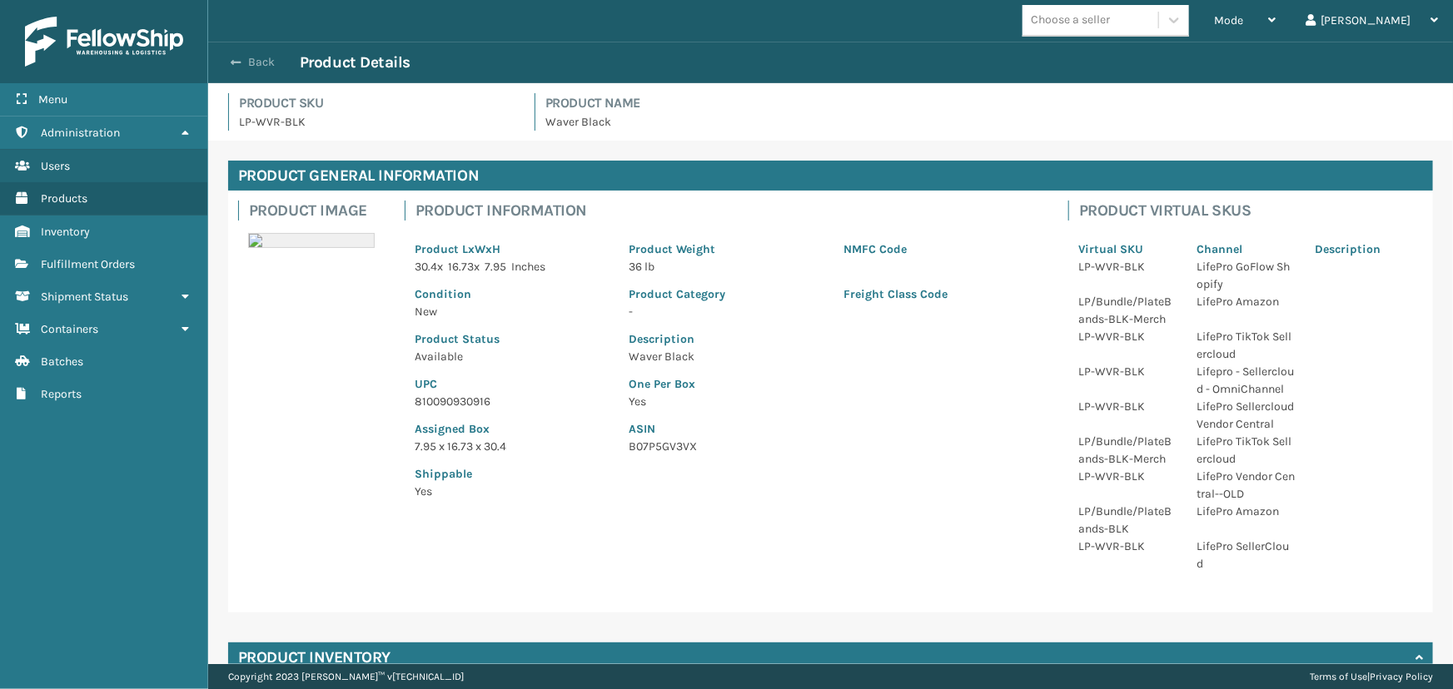
click at [265, 57] on button "Back" at bounding box center [261, 62] width 77 height 15
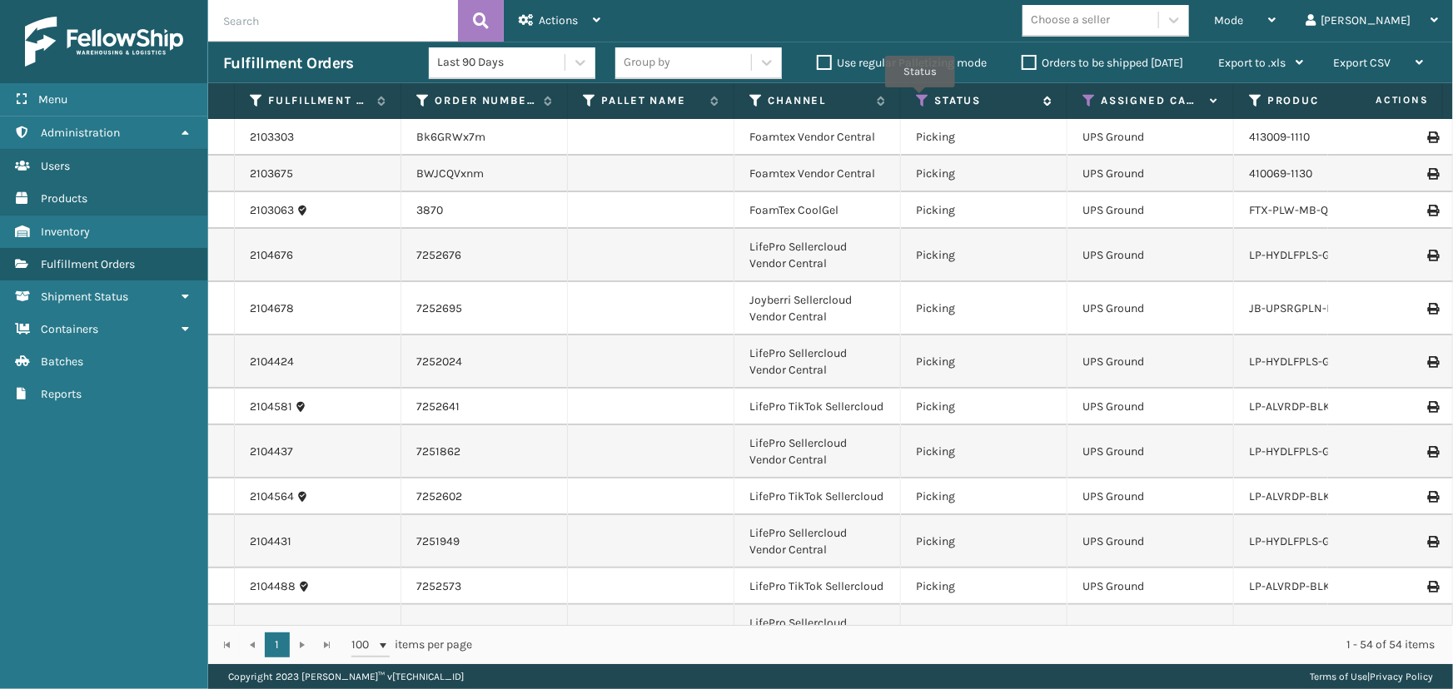
click at [920, 99] on icon at bounding box center [922, 100] width 13 height 15
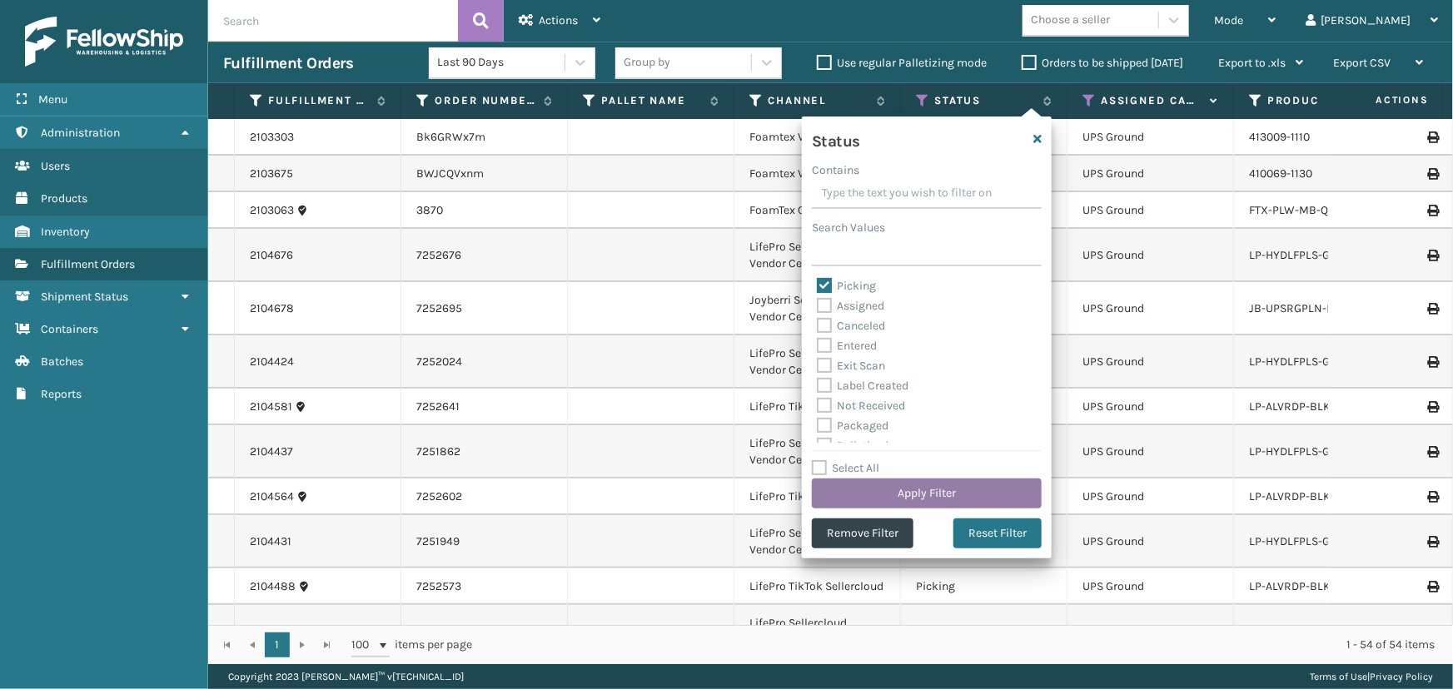
click at [956, 487] on button "Apply Filter" at bounding box center [927, 494] width 230 height 30
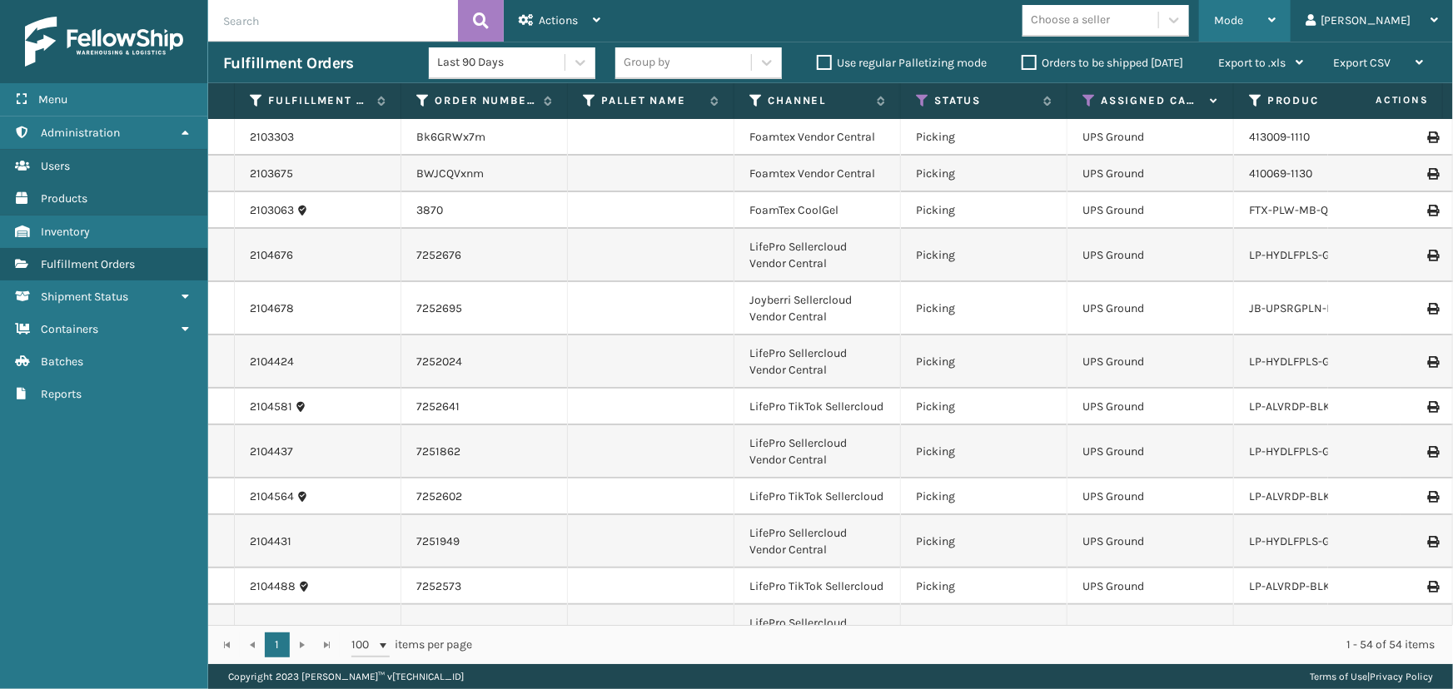
click at [1243, 26] on span "Mode" at bounding box center [1228, 20] width 29 height 14
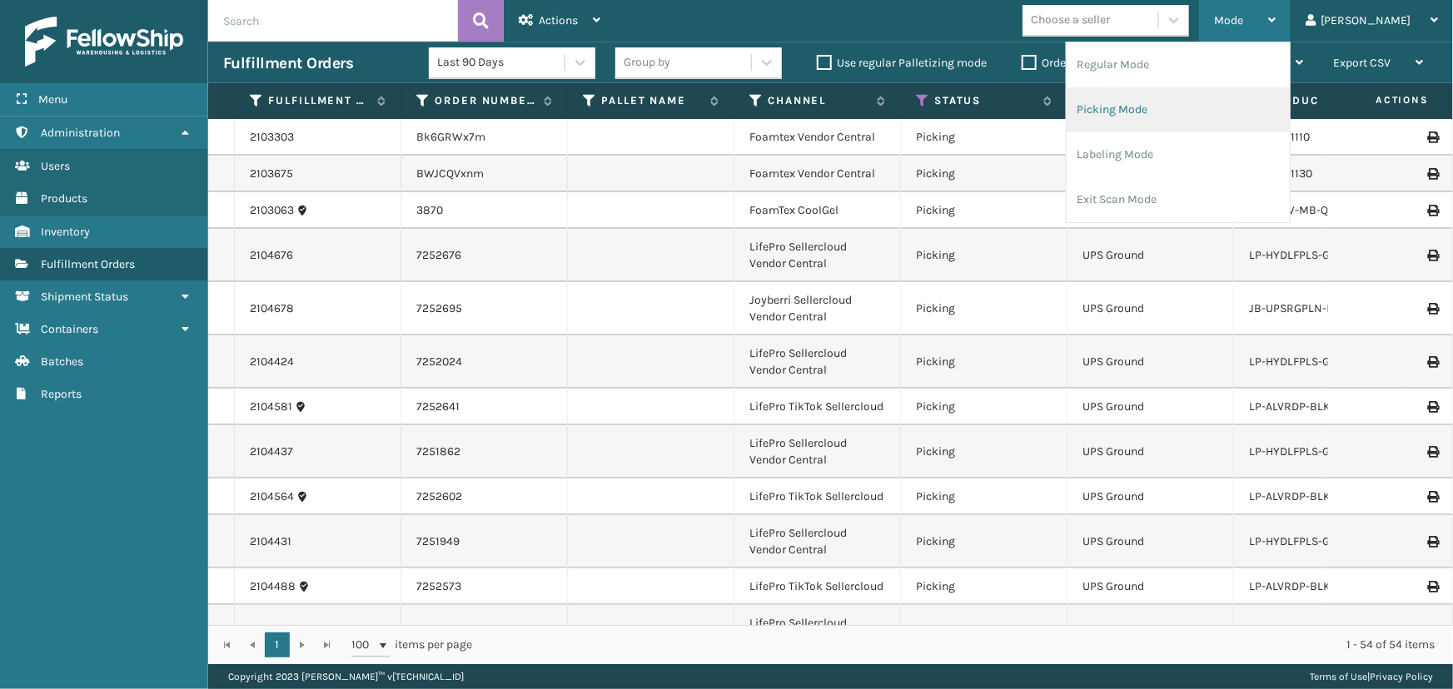
click at [1182, 119] on li "Picking Mode" at bounding box center [1177, 109] width 223 height 45
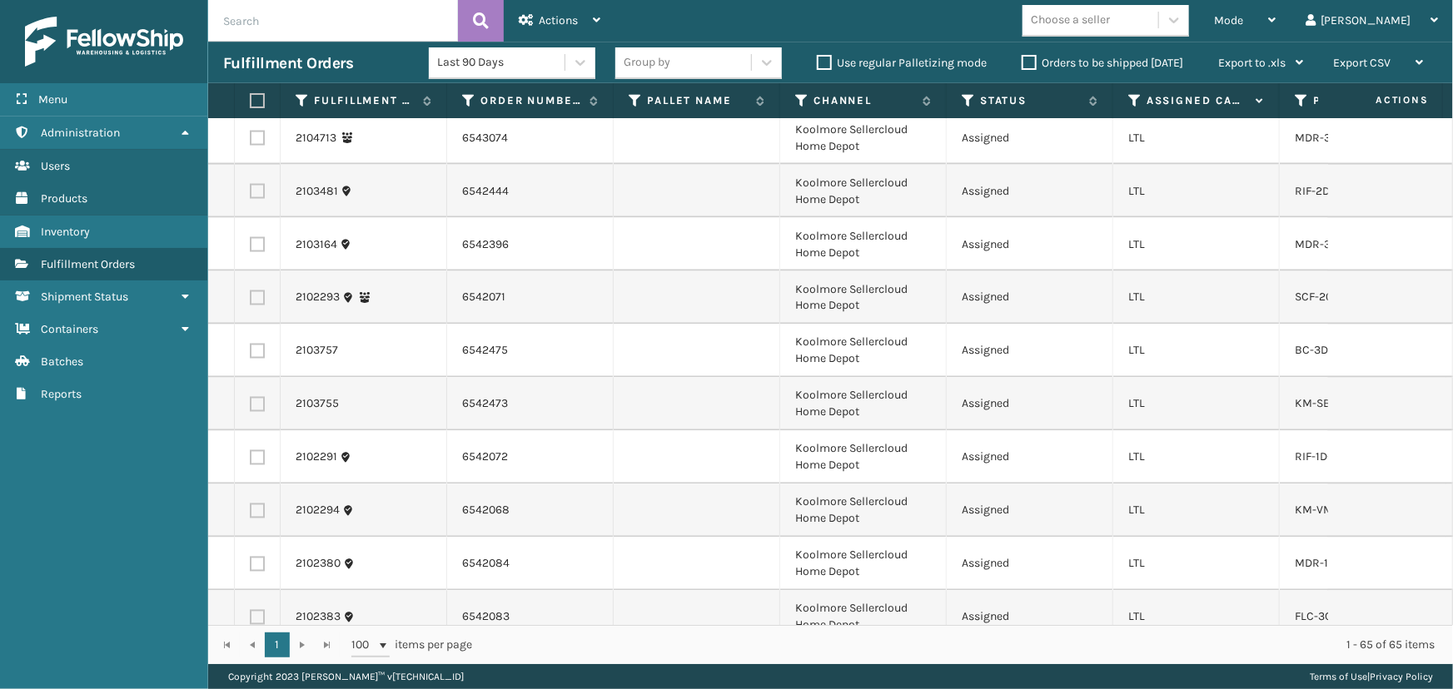
scroll to position [1740, 0]
click at [1132, 97] on icon at bounding box center [1134, 100] width 13 height 15
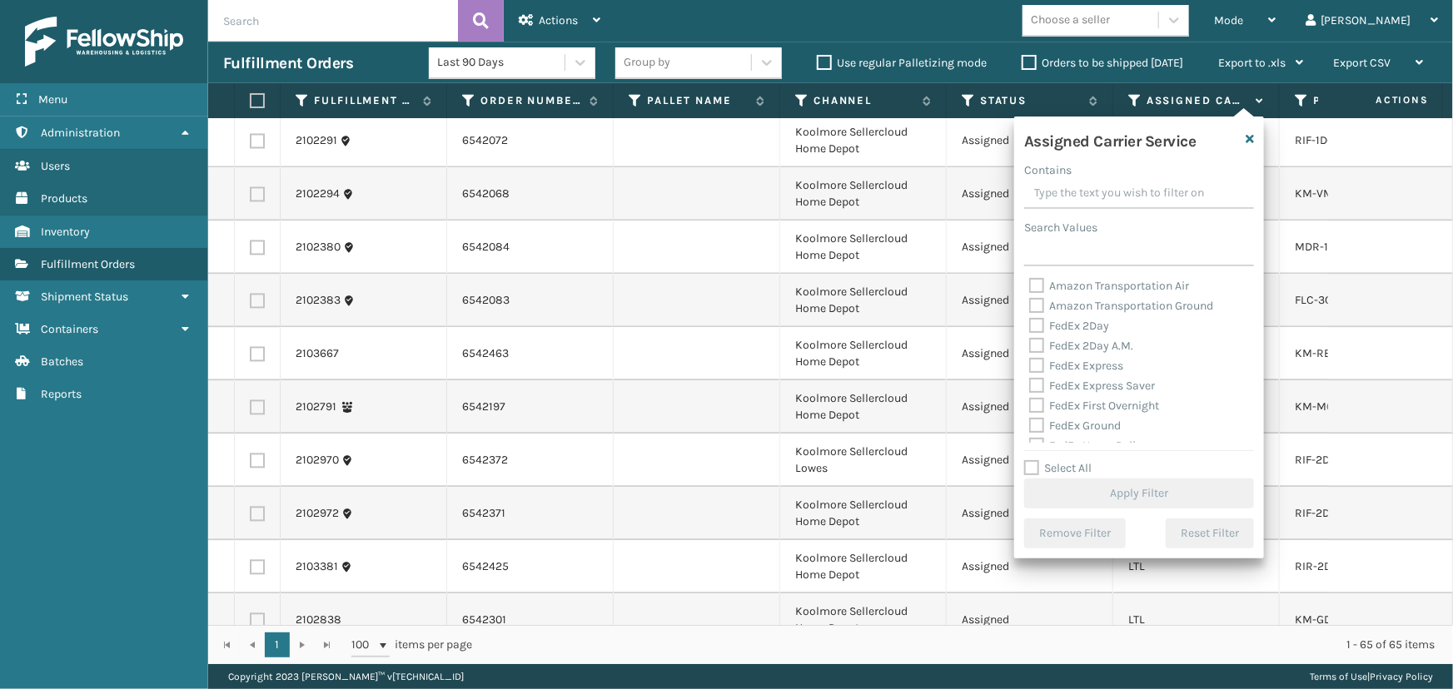
click at [1066, 466] on label "Select All" at bounding box center [1057, 468] width 67 height 14
click at [1066, 460] on input "Select All" at bounding box center [1149, 460] width 250 height 2
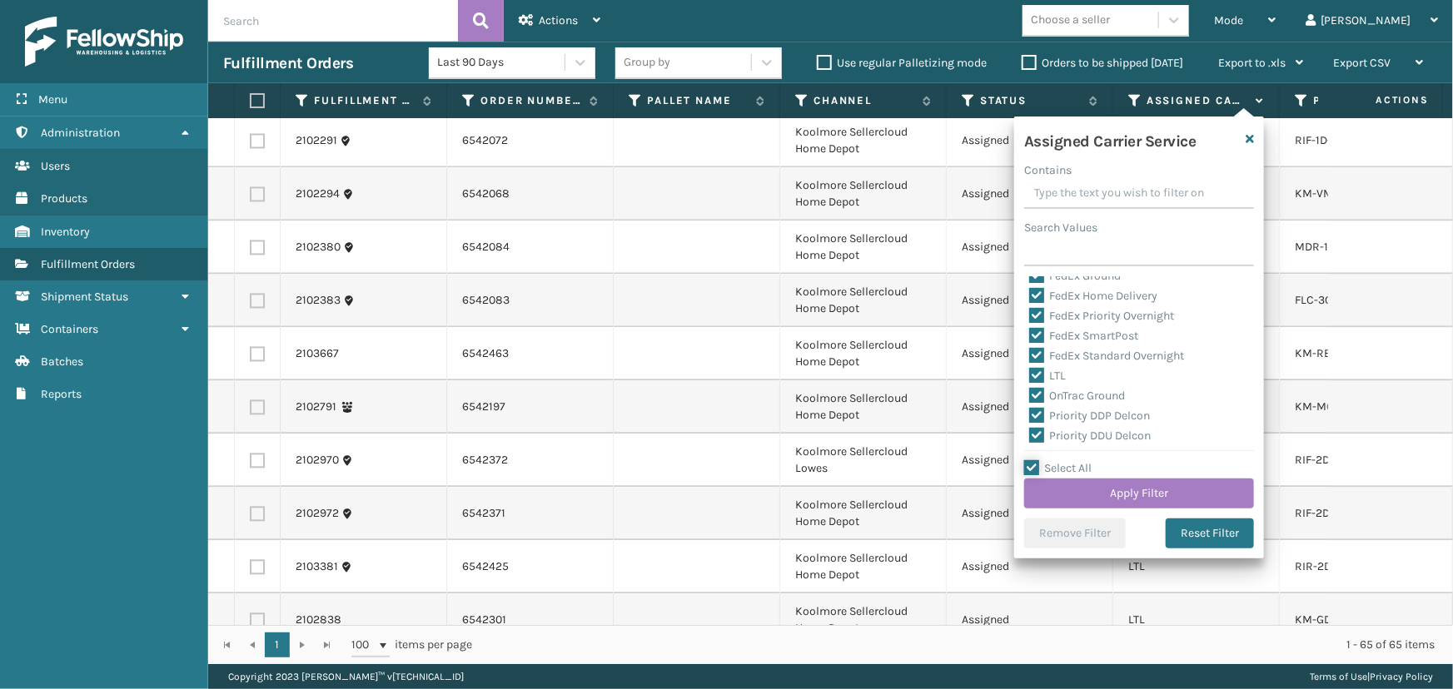
scroll to position [151, 0]
click at [1050, 377] on label "LTL" at bounding box center [1047, 375] width 37 height 14
click at [1030, 376] on input "LTL" at bounding box center [1029, 370] width 1 height 11
click at [1127, 500] on button "Apply Filter" at bounding box center [1139, 494] width 230 height 30
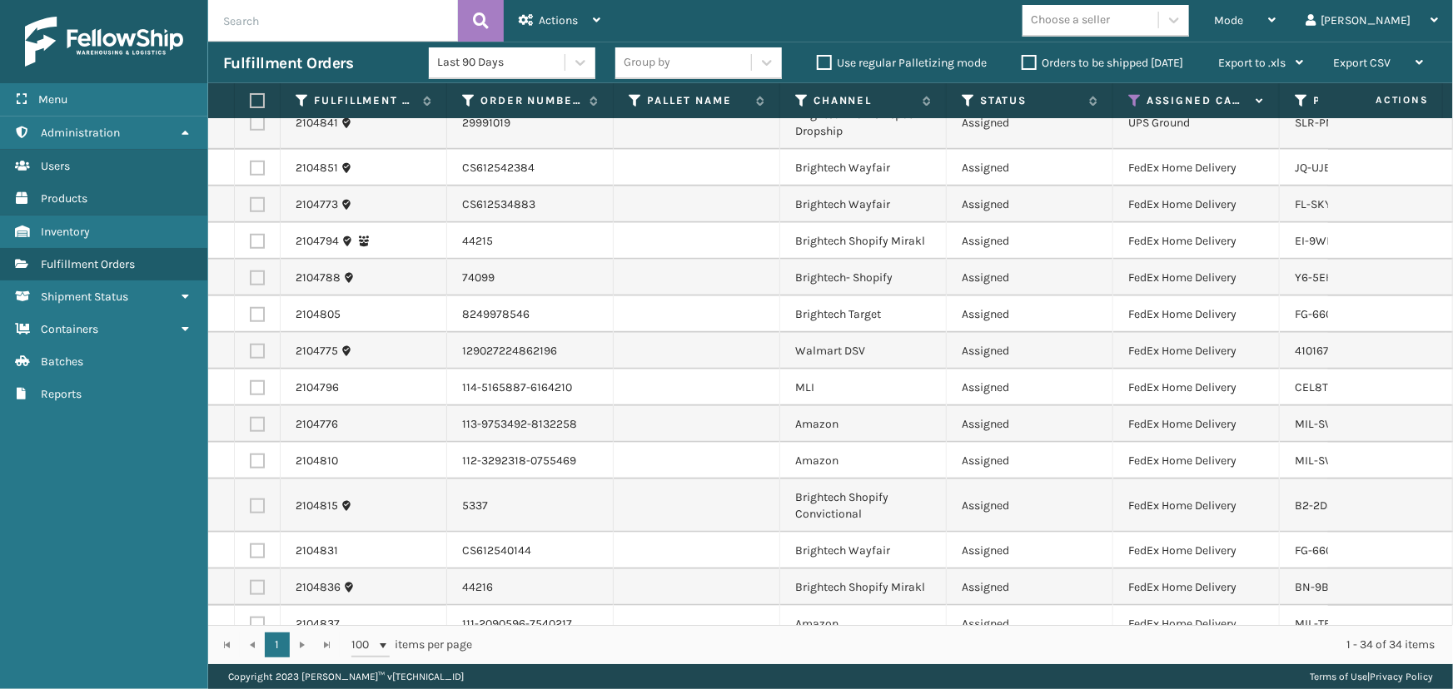
scroll to position [899, 0]
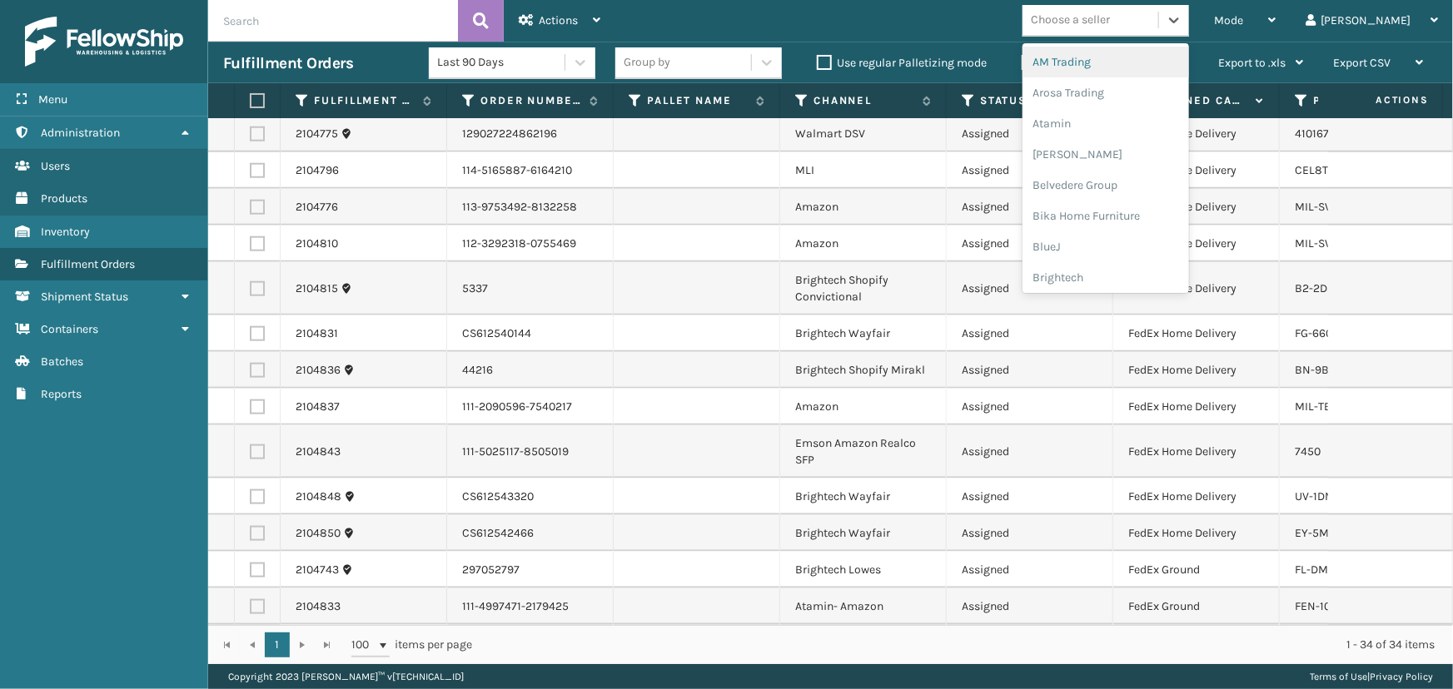
click at [1158, 21] on div "Choose a seller" at bounding box center [1090, 20] width 136 height 27
click at [1144, 226] on div "LifePro Fitness" at bounding box center [1105, 224] width 167 height 31
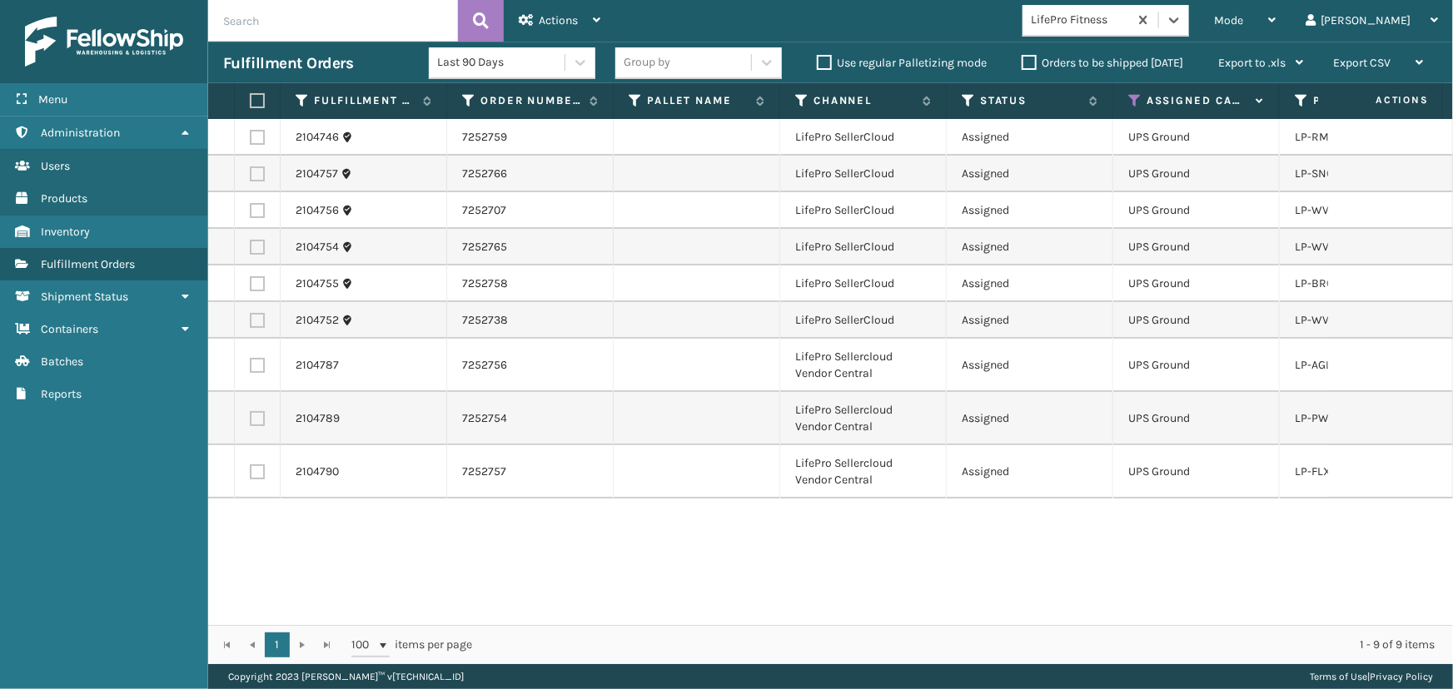
click at [259, 97] on label at bounding box center [255, 100] width 10 height 15
click at [251, 97] on input "checkbox" at bounding box center [250, 101] width 1 height 11
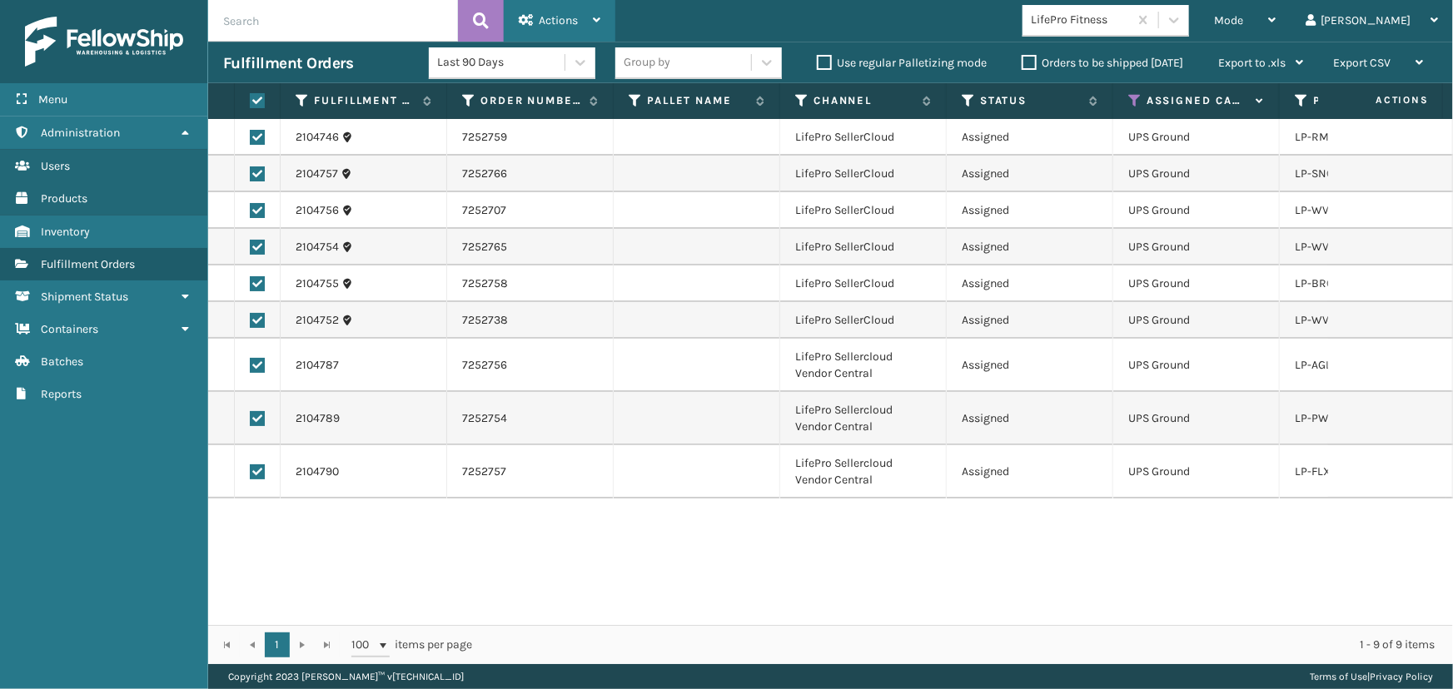
click at [555, 22] on span "Actions" at bounding box center [558, 20] width 39 height 14
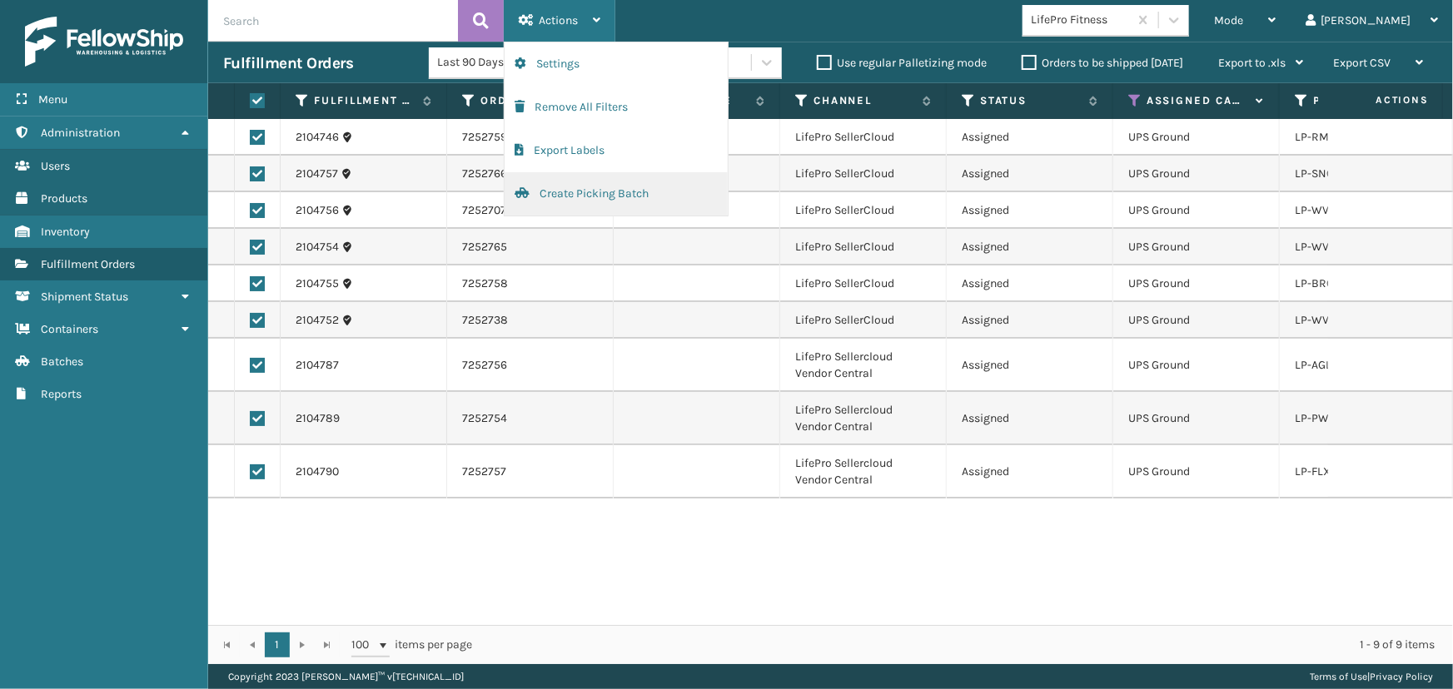
click at [630, 195] on button "Create Picking Batch" at bounding box center [615, 193] width 223 height 43
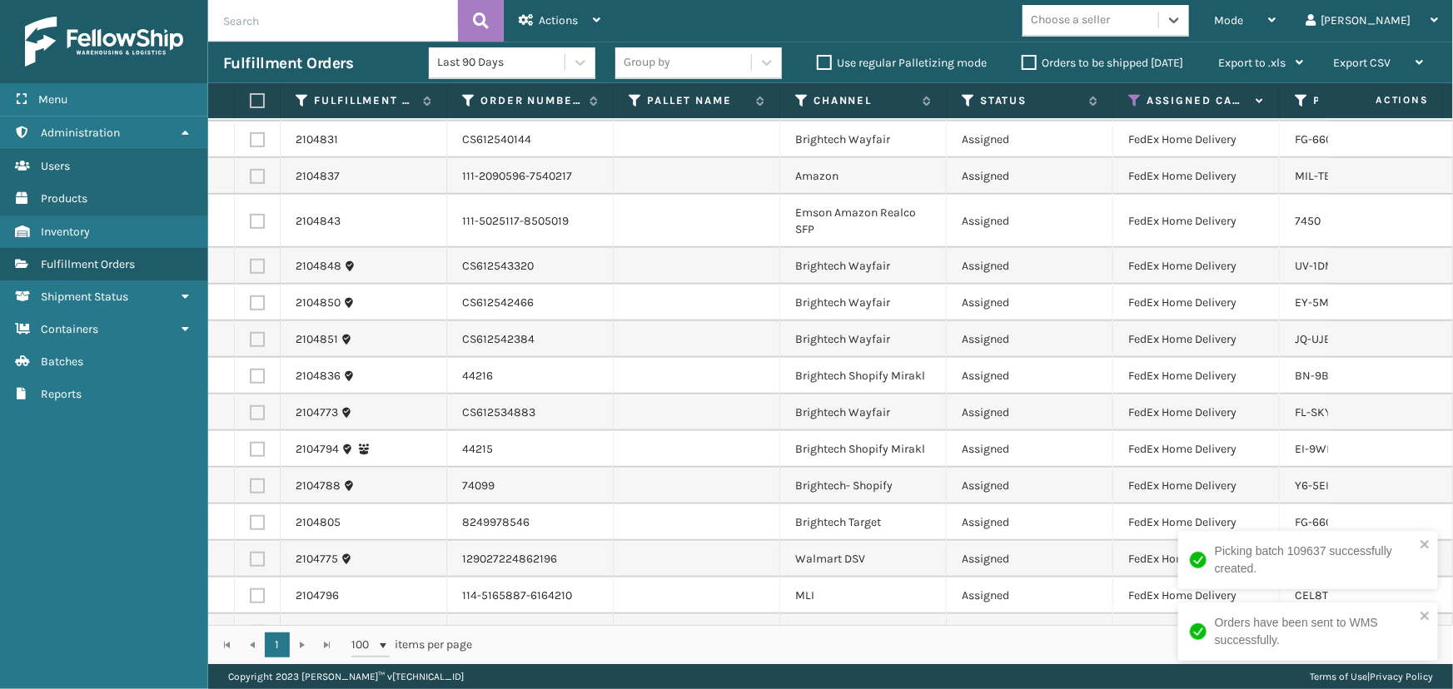
scroll to position [368, 0]
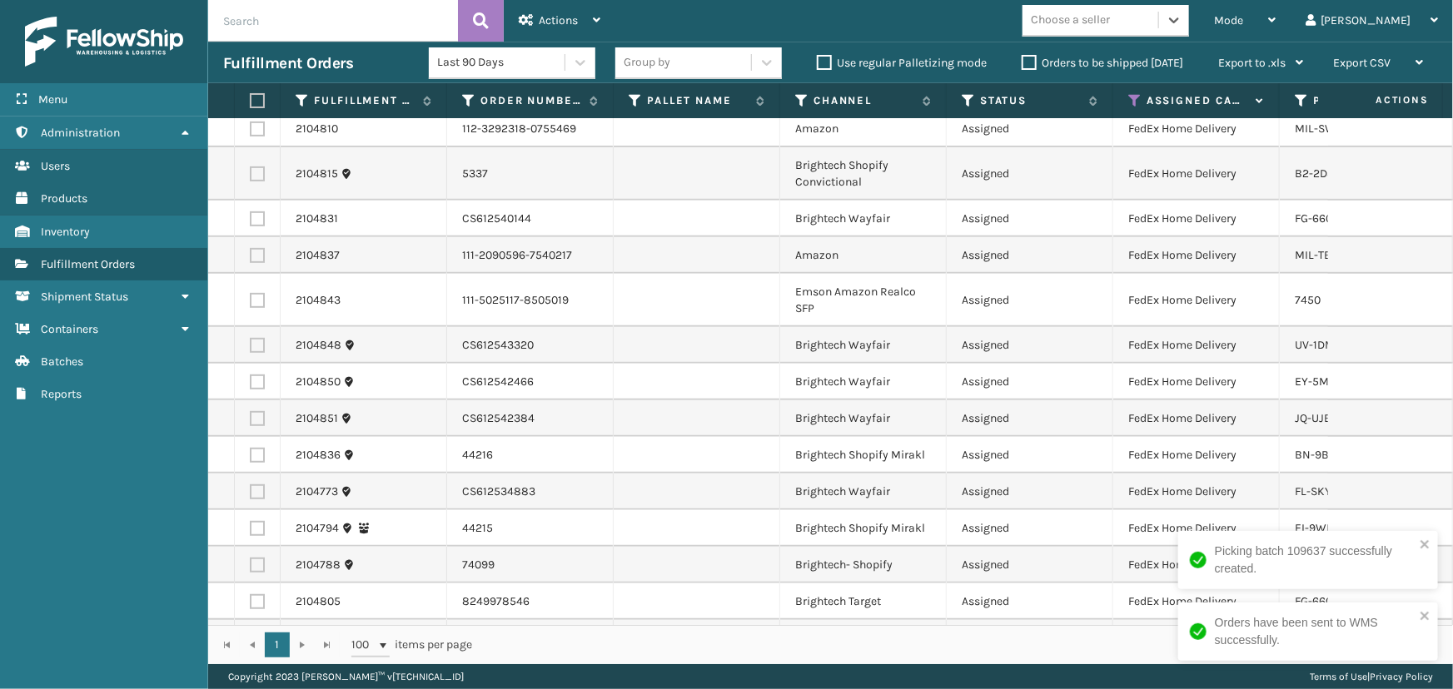
click at [1110, 12] on div "Choose a seller" at bounding box center [1070, 20] width 79 height 17
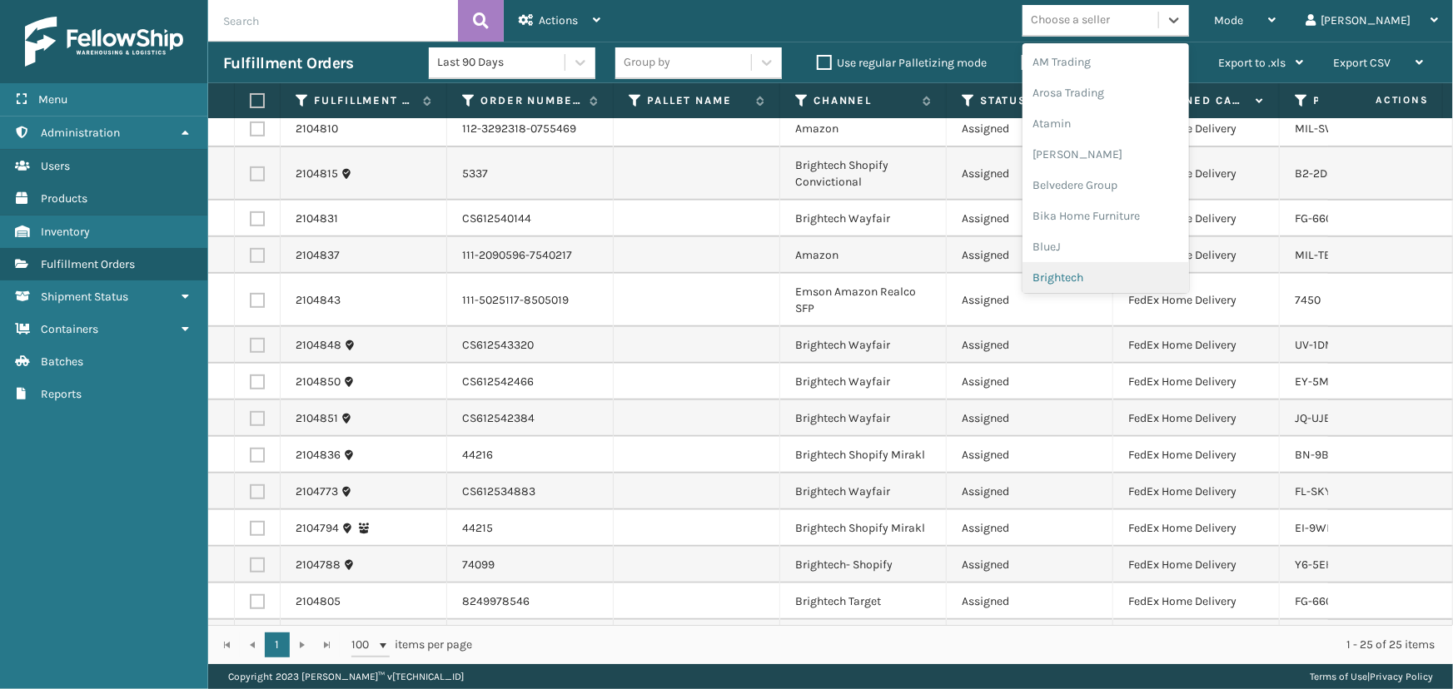
click at [1147, 272] on div "Brightech" at bounding box center [1105, 277] width 167 height 31
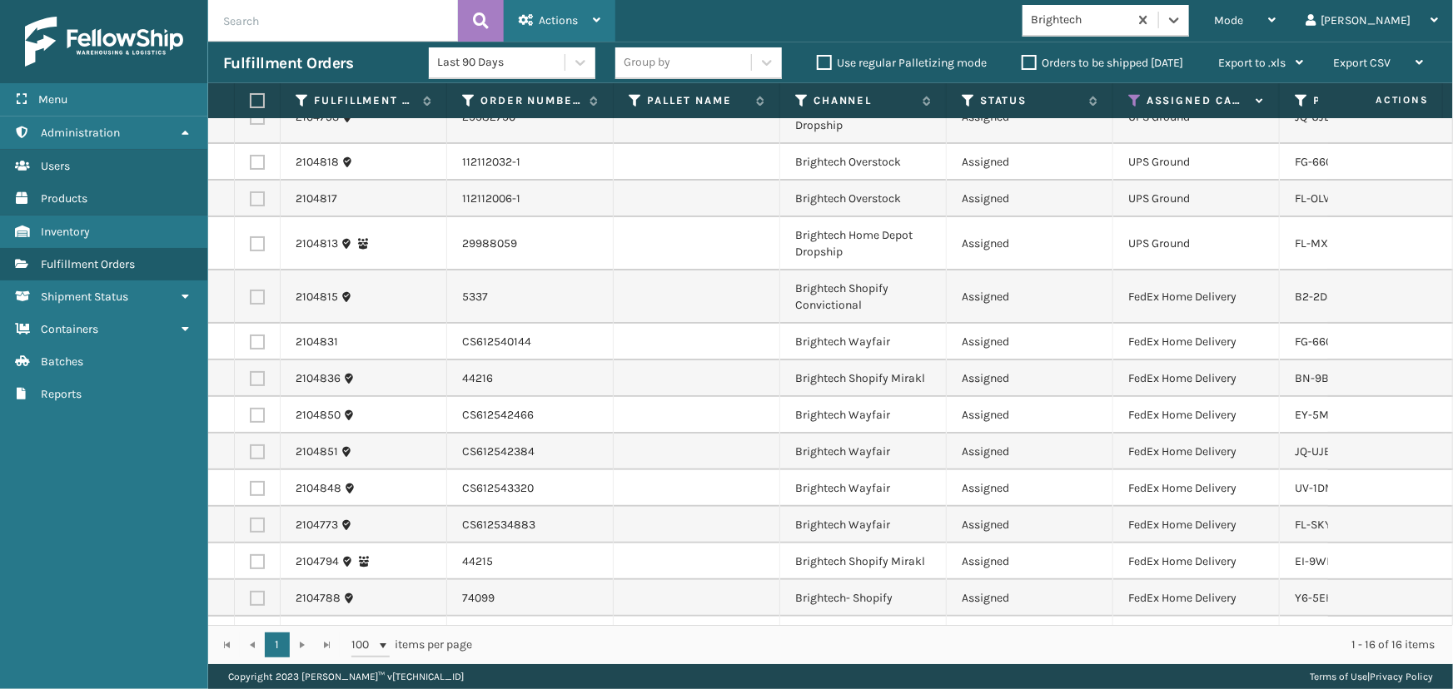
scroll to position [0, 0]
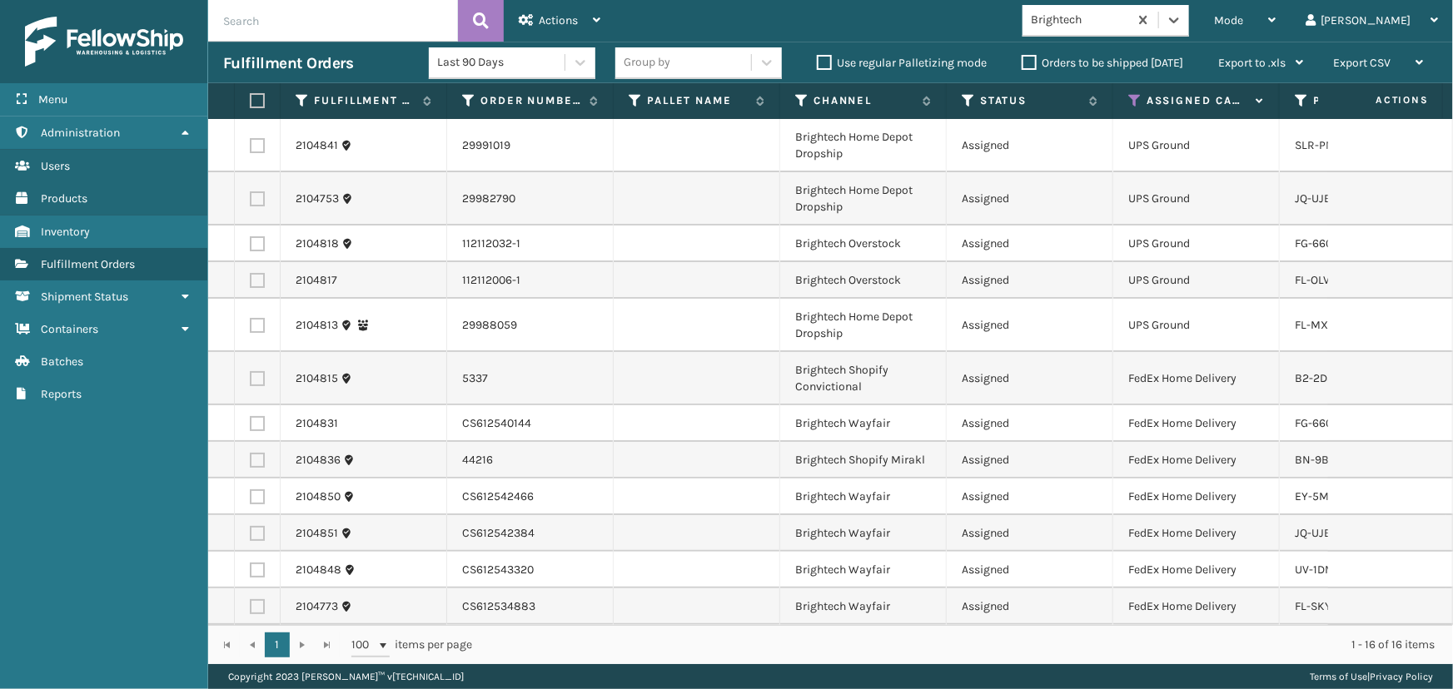
click at [258, 97] on label at bounding box center [255, 100] width 10 height 15
click at [251, 97] on input "checkbox" at bounding box center [250, 101] width 1 height 11
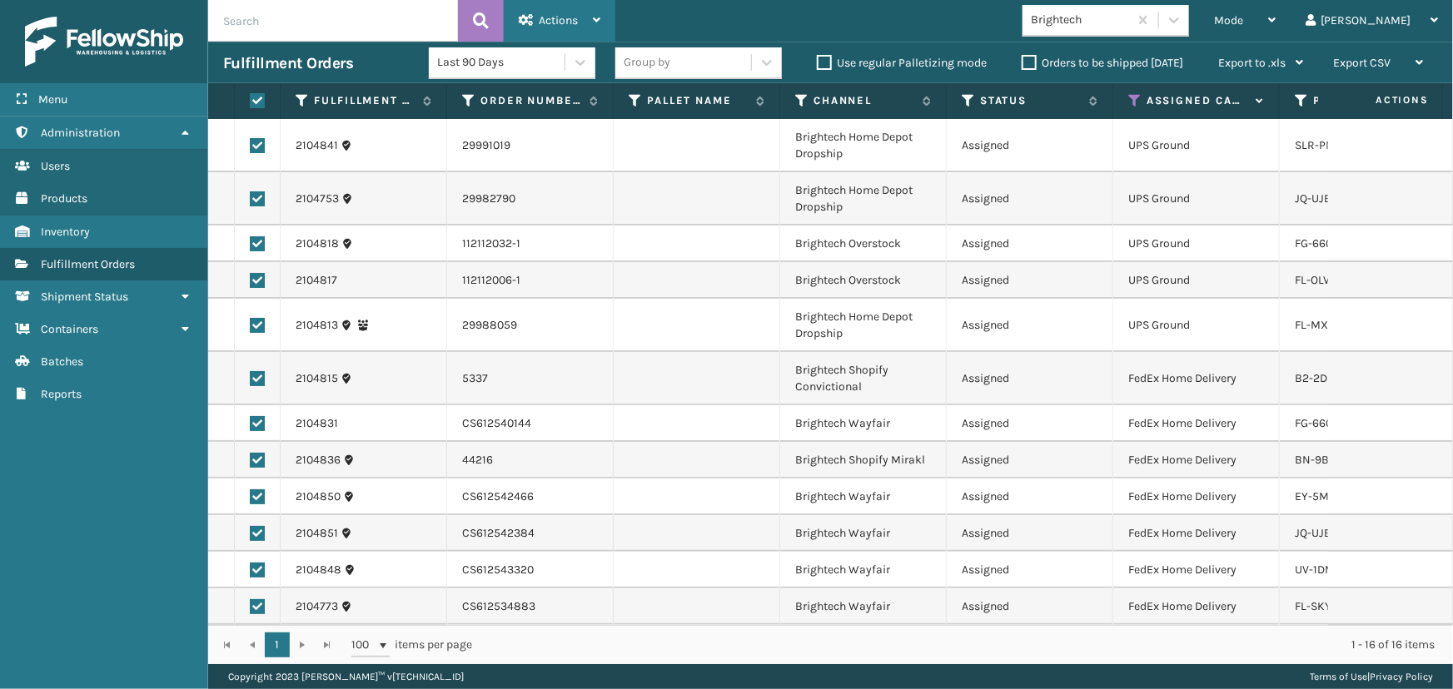
click at [549, 9] on div "Actions" at bounding box center [560, 21] width 82 height 42
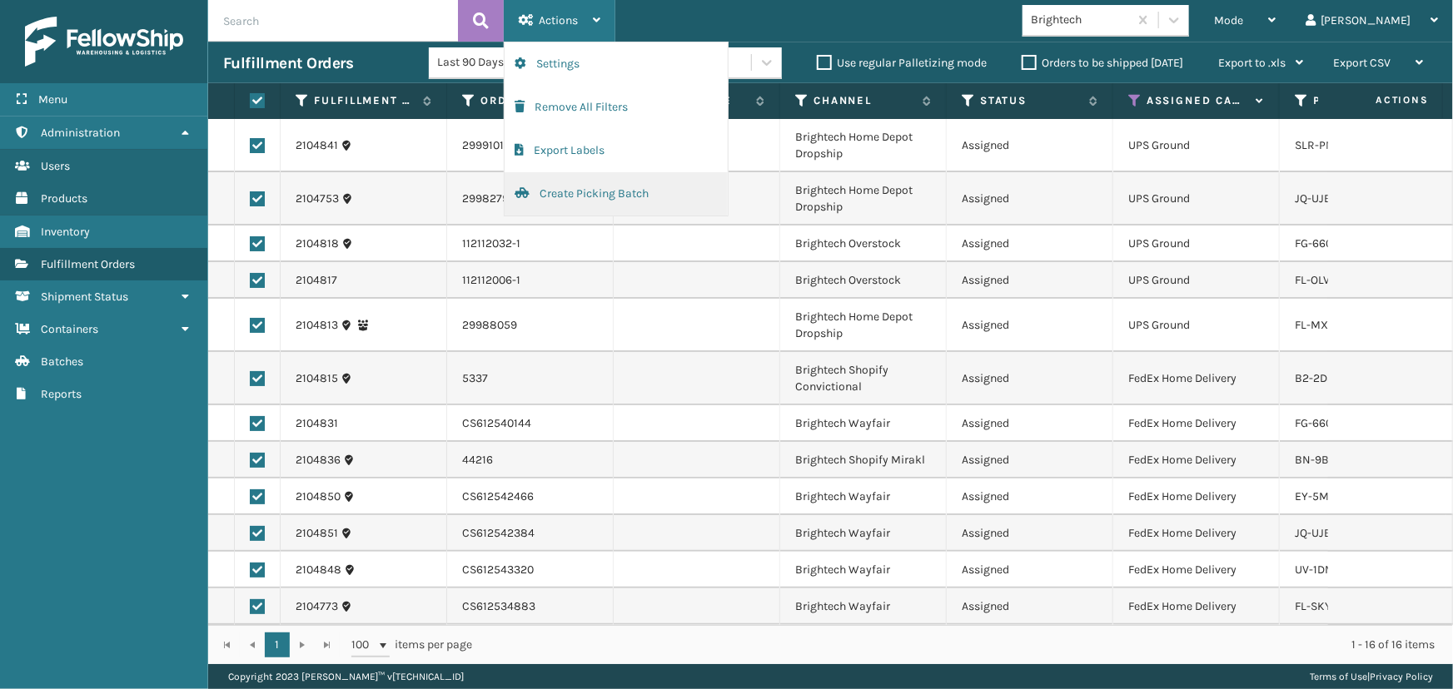
click at [574, 187] on button "Create Picking Batch" at bounding box center [615, 193] width 223 height 43
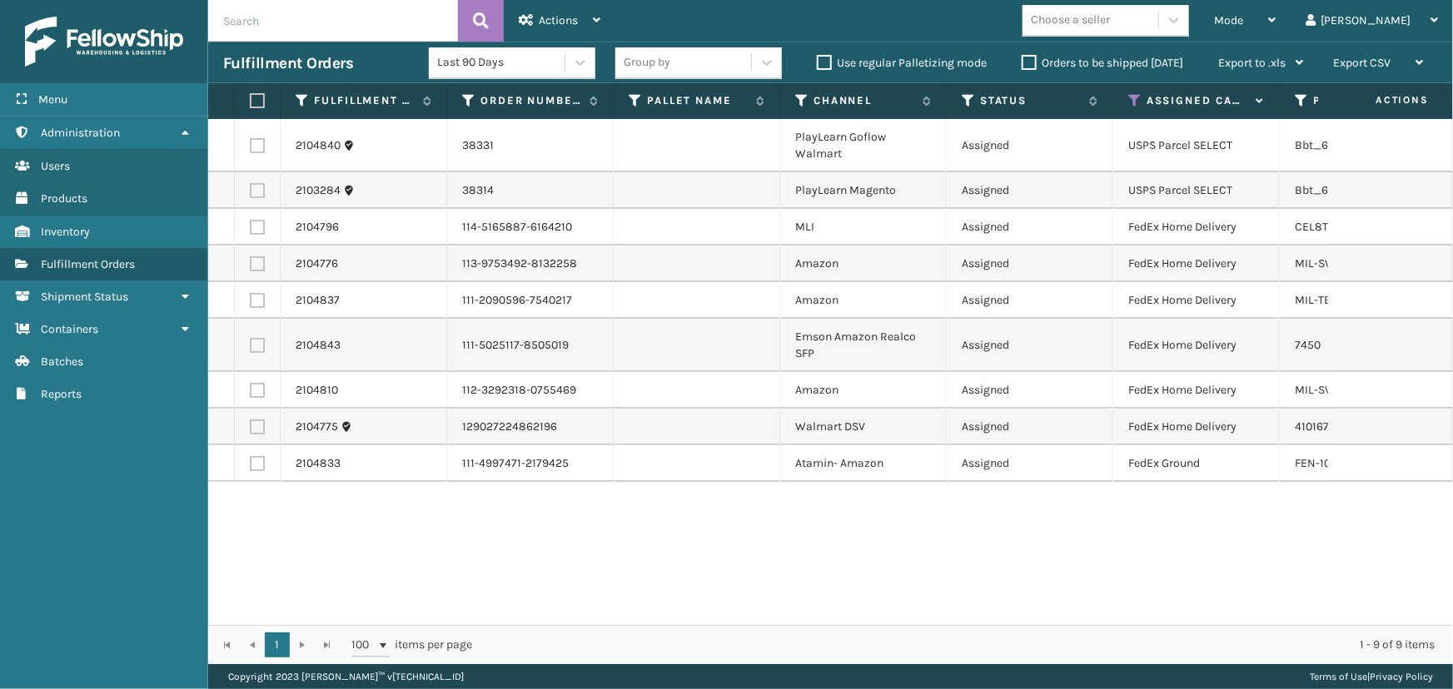
drag, startPoint x: 254, startPoint y: 100, endPoint x: 275, endPoint y: 96, distance: 21.2
click at [254, 100] on label at bounding box center [255, 100] width 10 height 15
click at [251, 100] on input "checkbox" at bounding box center [250, 101] width 1 height 11
click at [533, 14] on icon at bounding box center [526, 20] width 15 height 12
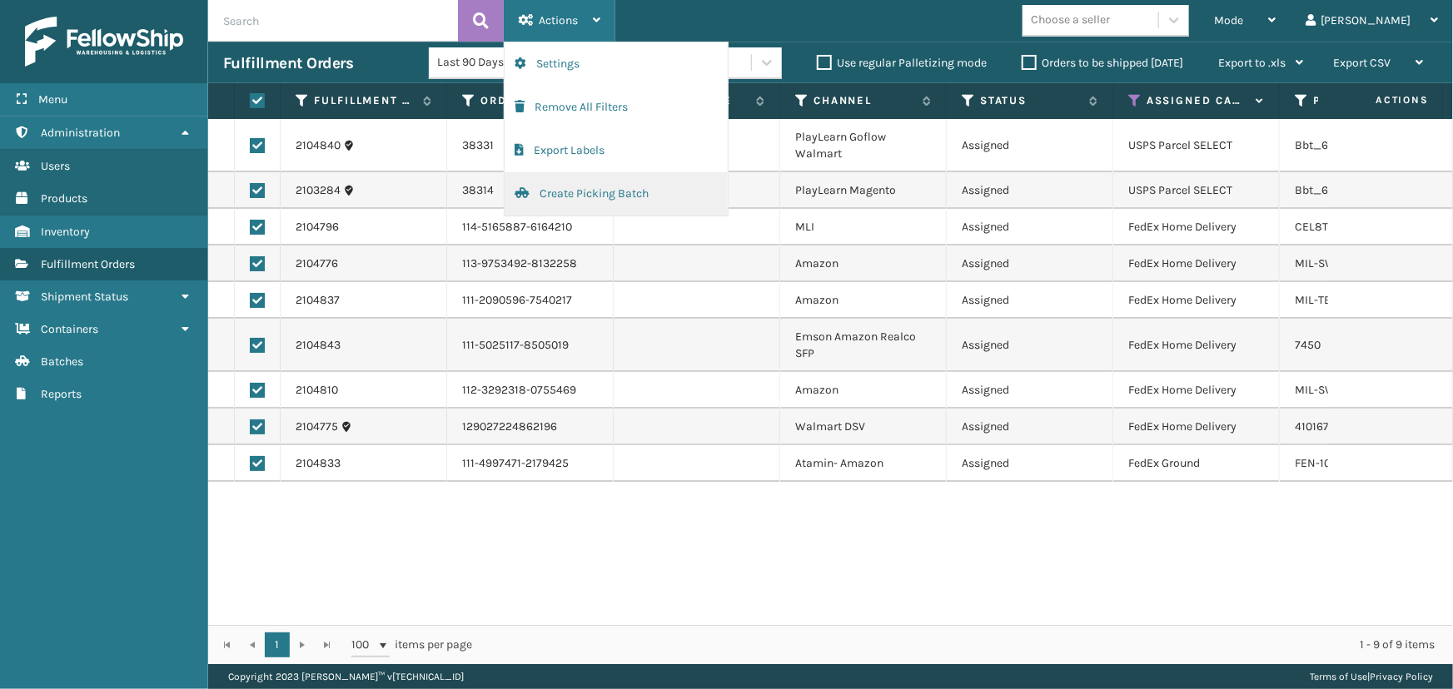
click at [608, 198] on button "Create Picking Batch" at bounding box center [615, 193] width 223 height 43
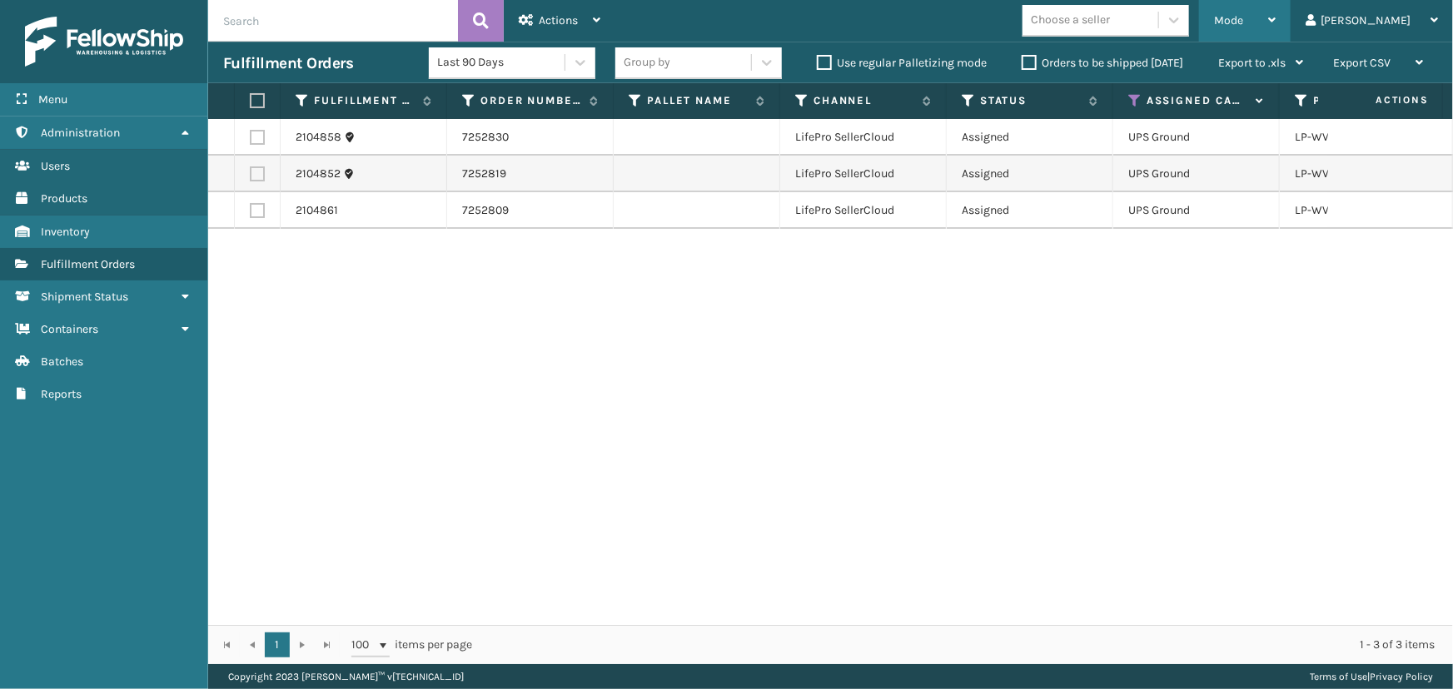
drag, startPoint x: 1281, startPoint y: 13, endPoint x: 1265, endPoint y: 37, distance: 28.9
click at [1243, 13] on span "Mode" at bounding box center [1228, 20] width 29 height 14
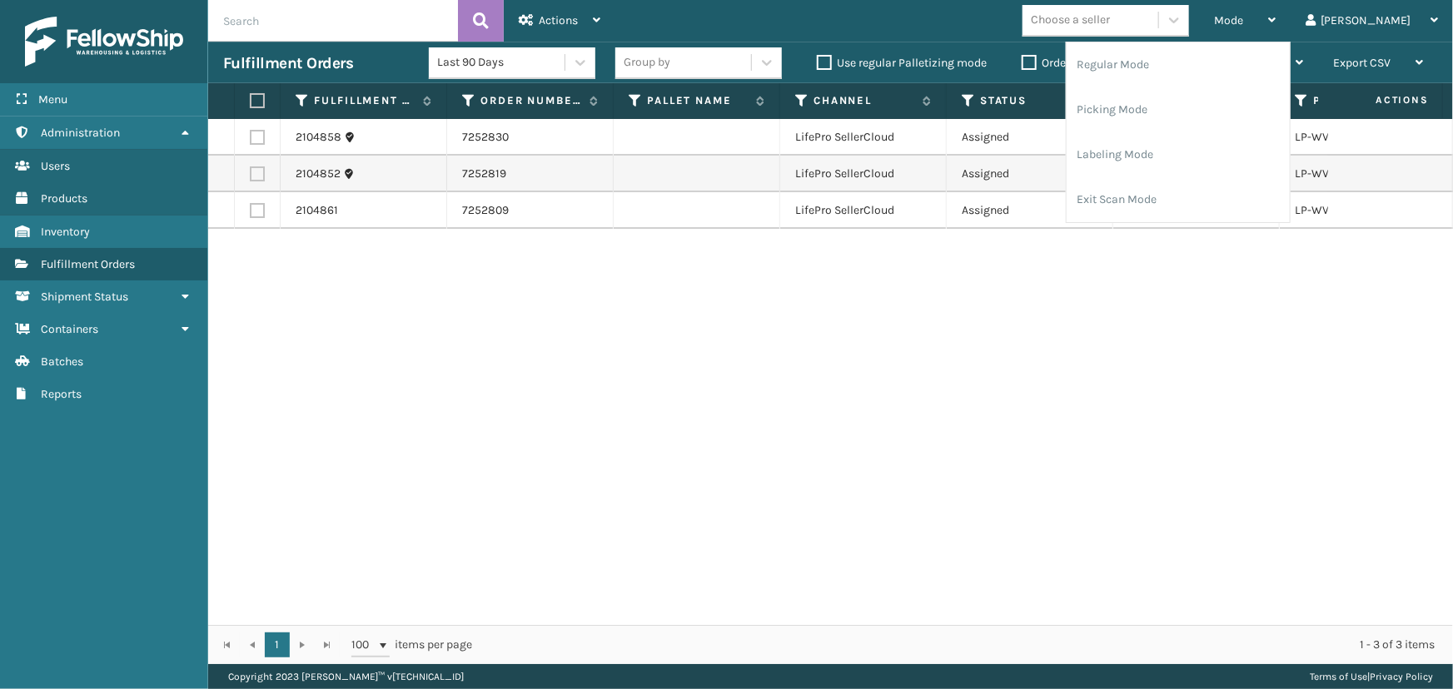
click at [839, 194] on td "LifePro SellerCloud" at bounding box center [863, 210] width 167 height 37
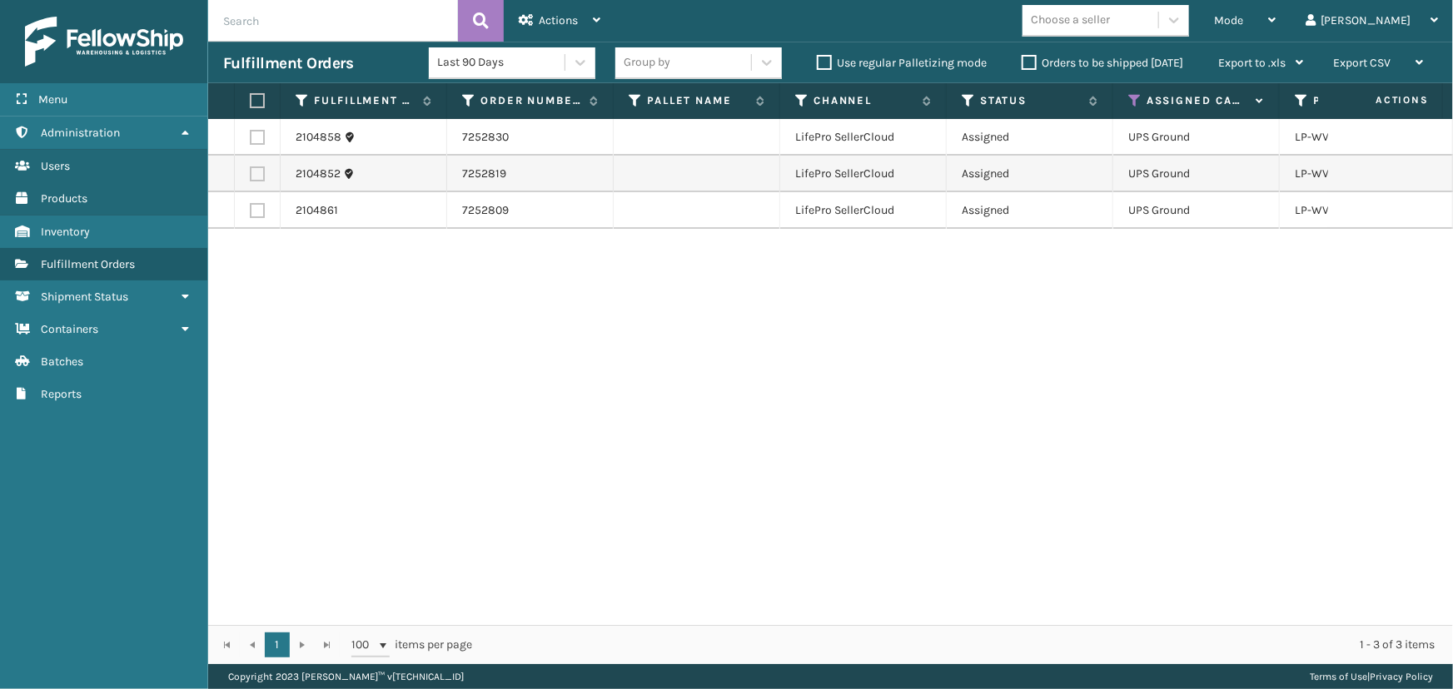
click at [1134, 99] on icon at bounding box center [1134, 100] width 13 height 15
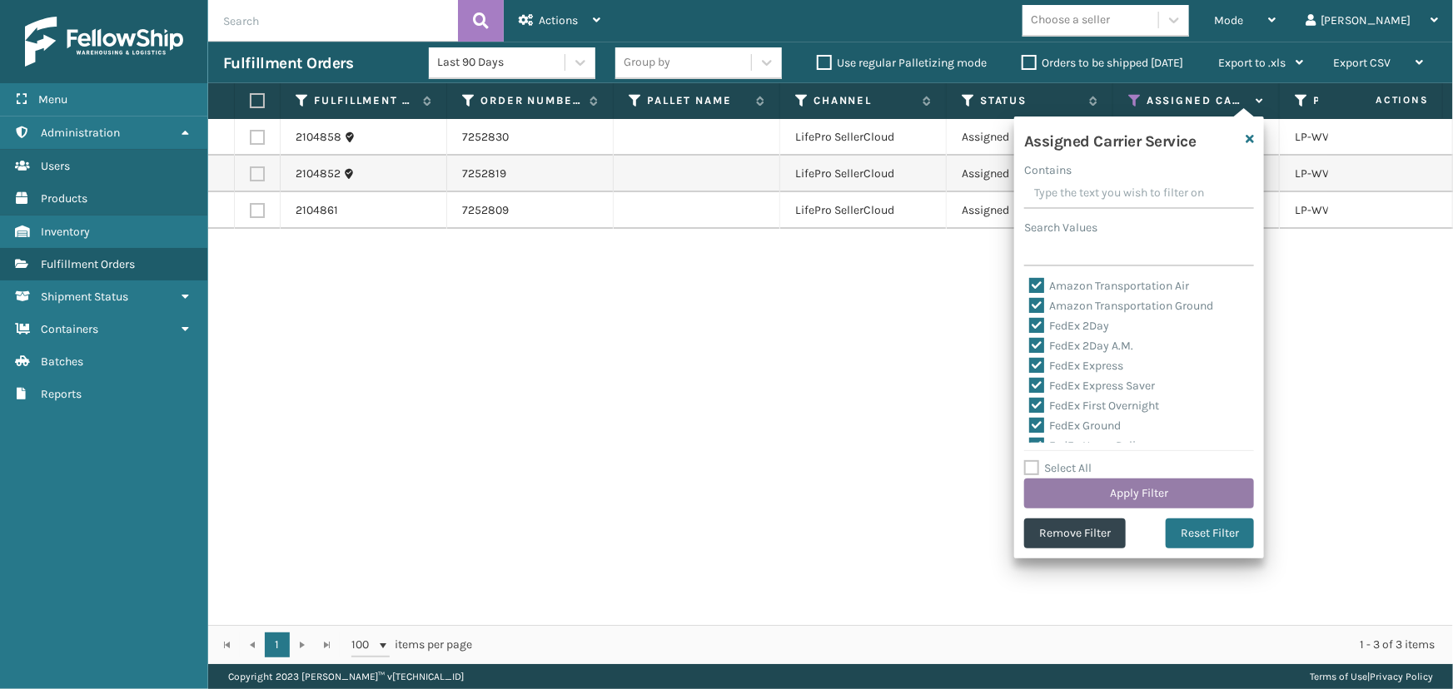
click at [1136, 504] on button "Apply Filter" at bounding box center [1139, 494] width 230 height 30
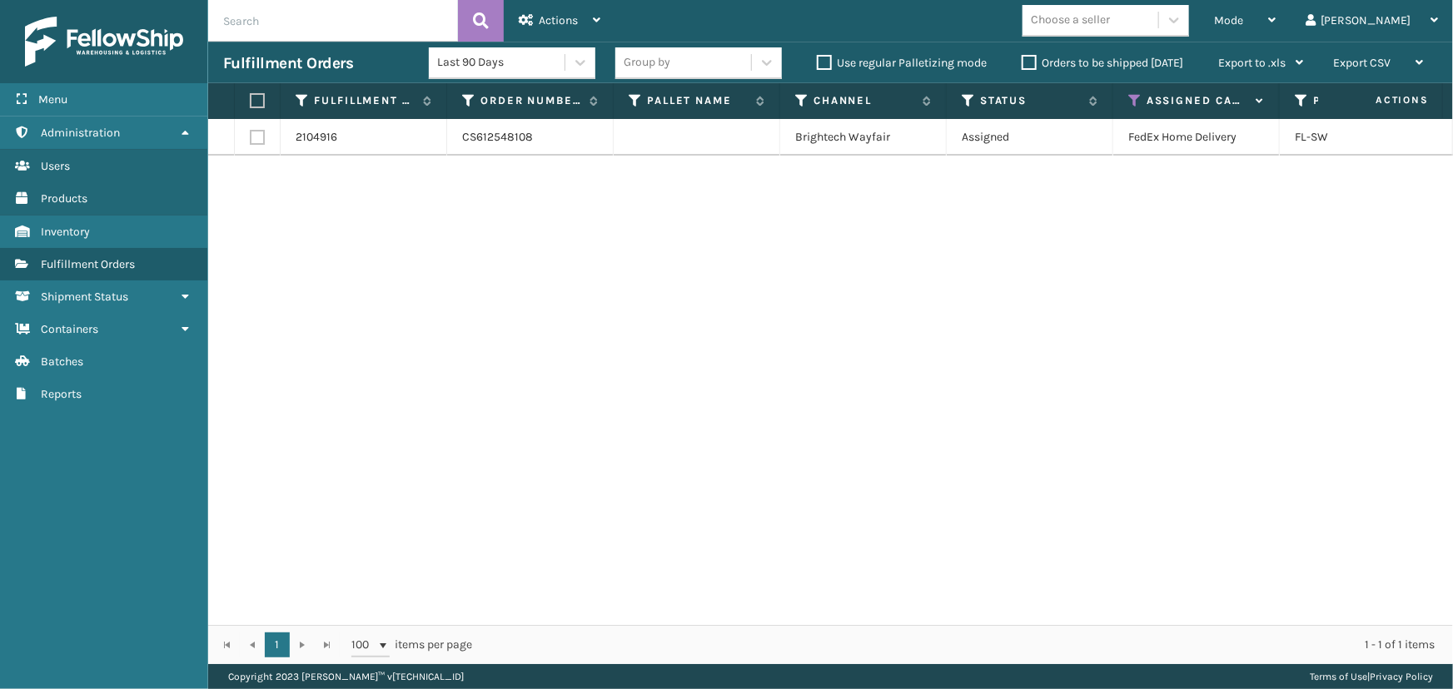
click at [1139, 108] on th "Assigned Carrier Service" at bounding box center [1196, 101] width 167 height 36
click at [1136, 101] on icon at bounding box center [1134, 100] width 13 height 15
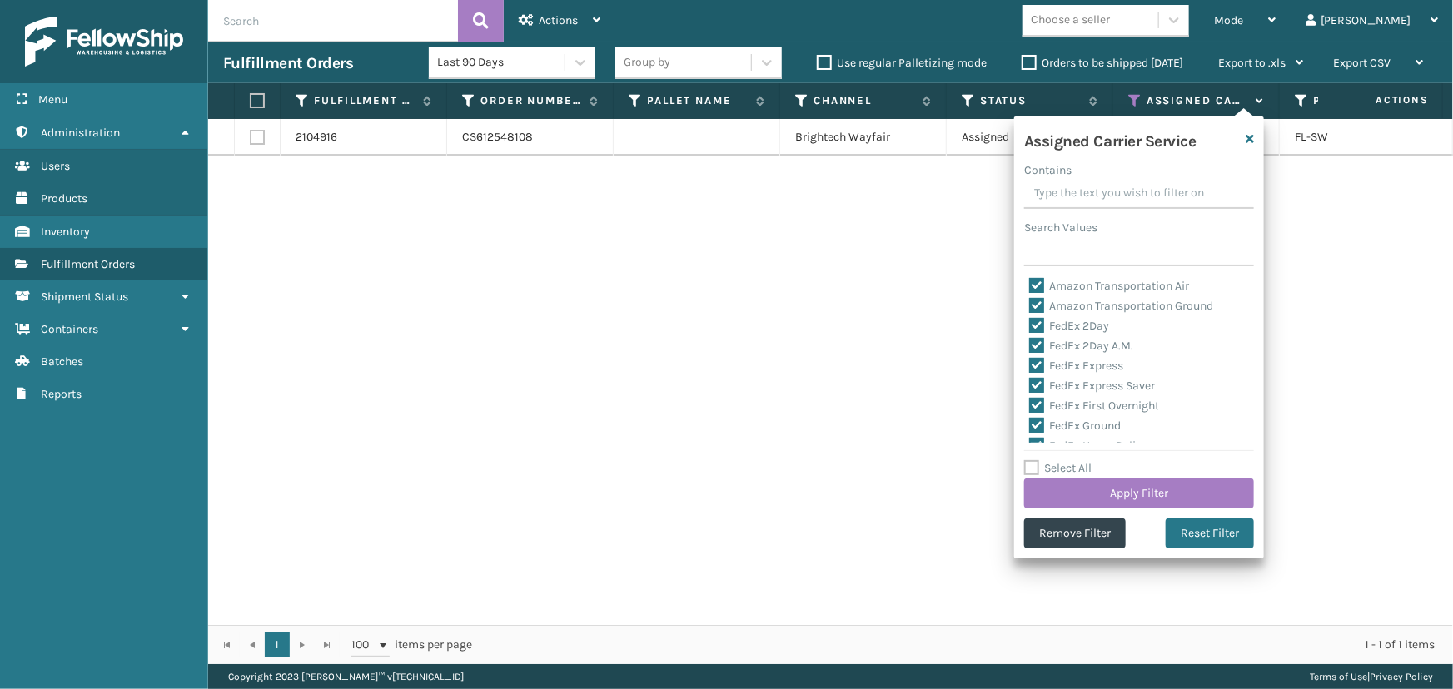
click at [1069, 466] on label "Select All" at bounding box center [1057, 468] width 67 height 14
click at [1069, 460] on input "Select All" at bounding box center [1149, 460] width 250 height 2
click at [1069, 466] on label "Select All" at bounding box center [1057, 468] width 67 height 14
click at [1069, 460] on input "Select All" at bounding box center [1149, 460] width 250 height 2
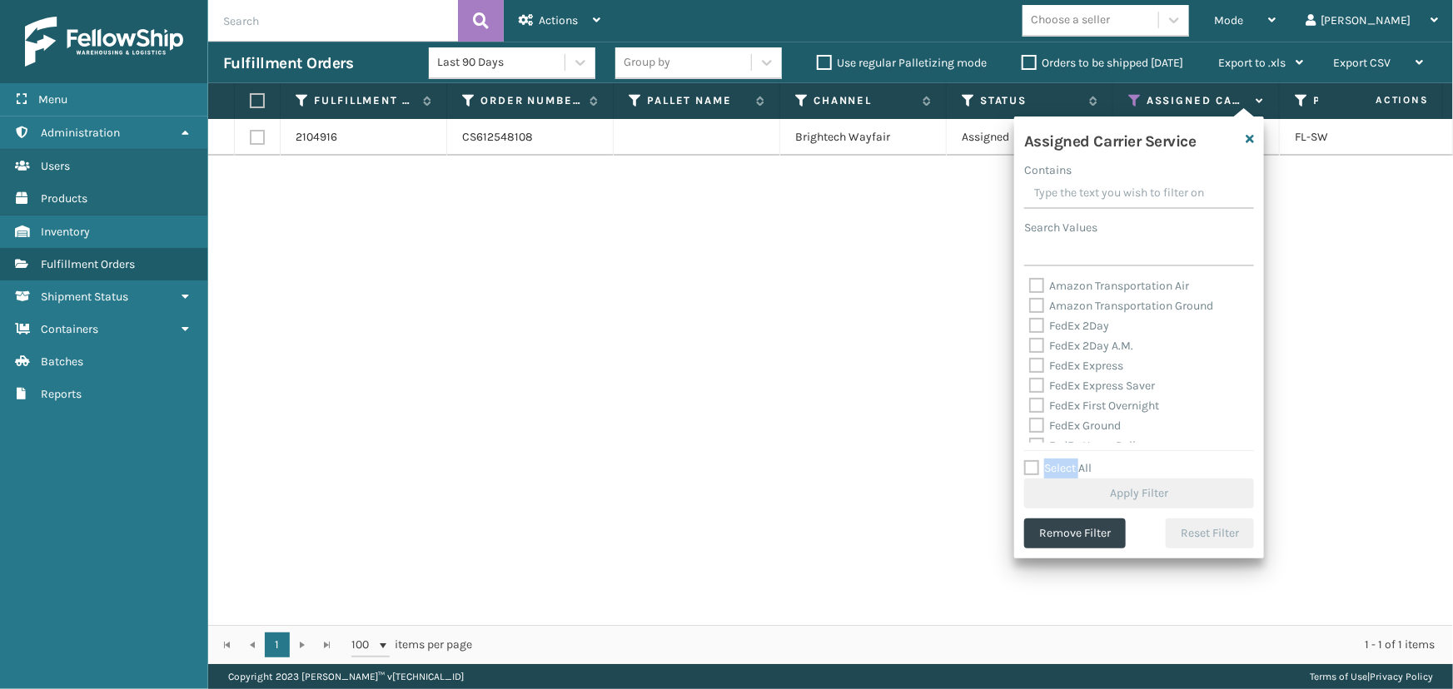
click at [1069, 466] on label "Select All" at bounding box center [1057, 468] width 67 height 14
click at [1069, 460] on input "Select All" at bounding box center [1149, 460] width 250 height 2
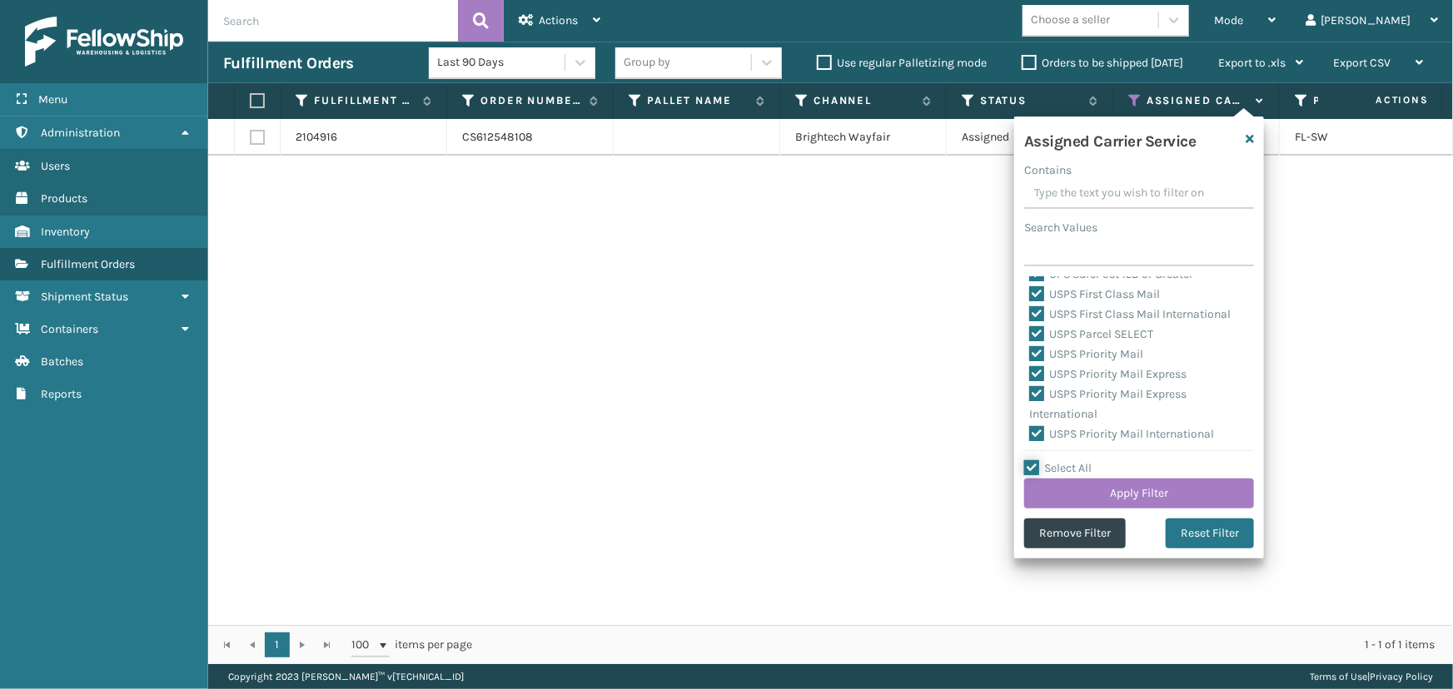
scroll to position [513, 0]
click at [1061, 430] on label "LTL" at bounding box center [1047, 432] width 37 height 14
click at [1030, 430] on input "LTL" at bounding box center [1029, 428] width 1 height 11
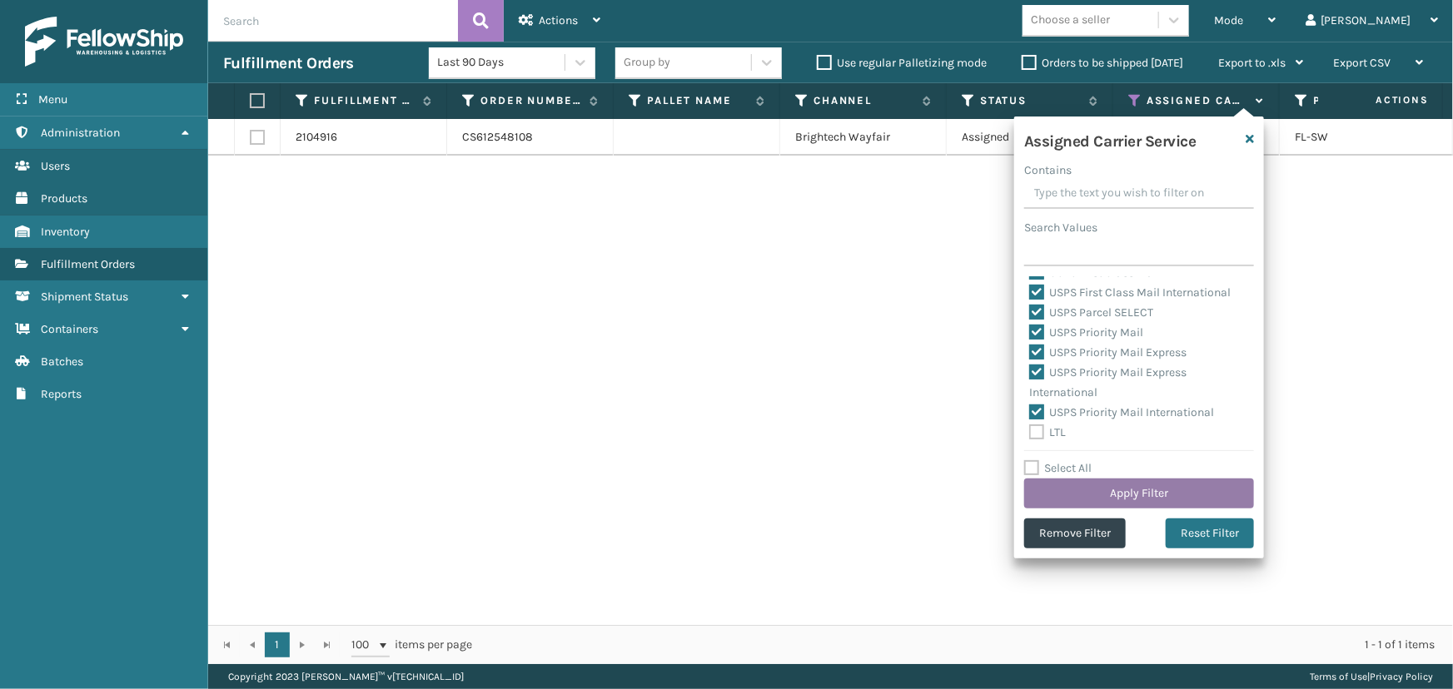
click at [1095, 489] on button "Apply Filter" at bounding box center [1139, 494] width 230 height 30
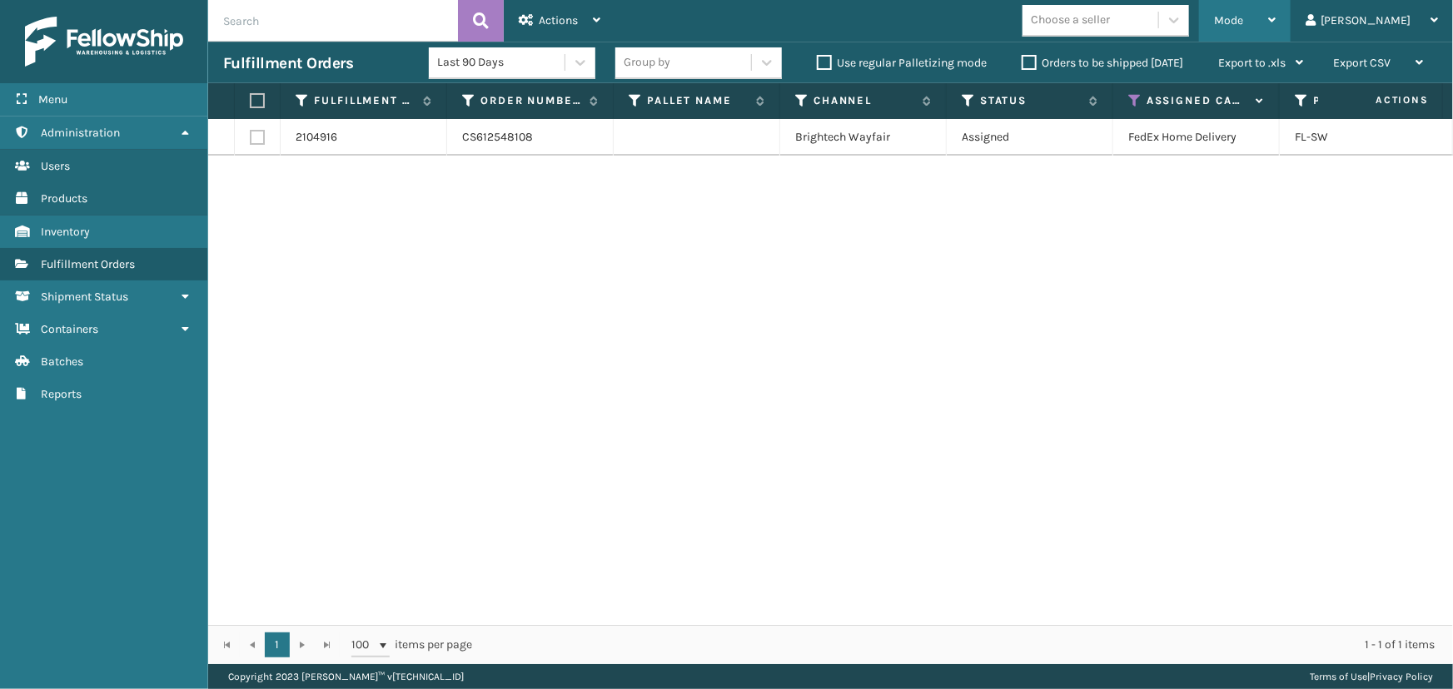
click at [1243, 22] on span "Mode" at bounding box center [1228, 20] width 29 height 14
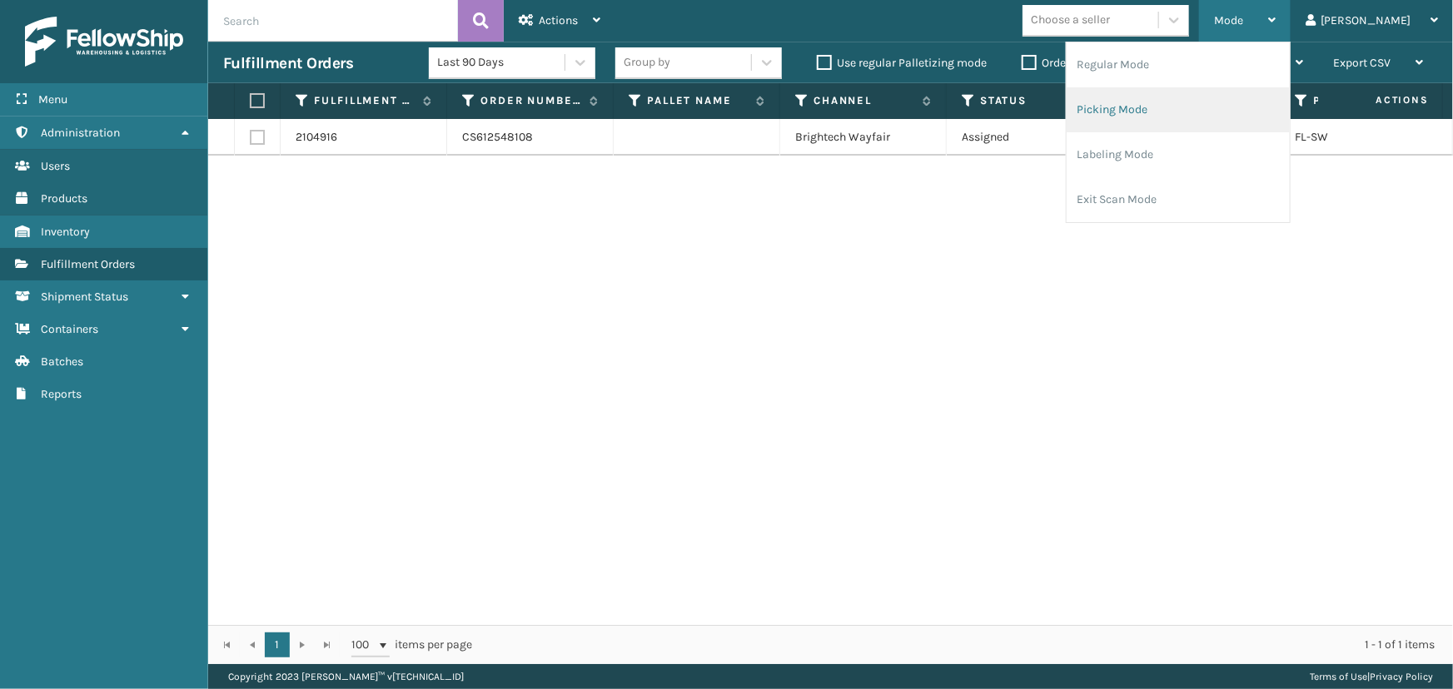
click at [1185, 116] on li "Picking Mode" at bounding box center [1177, 109] width 223 height 45
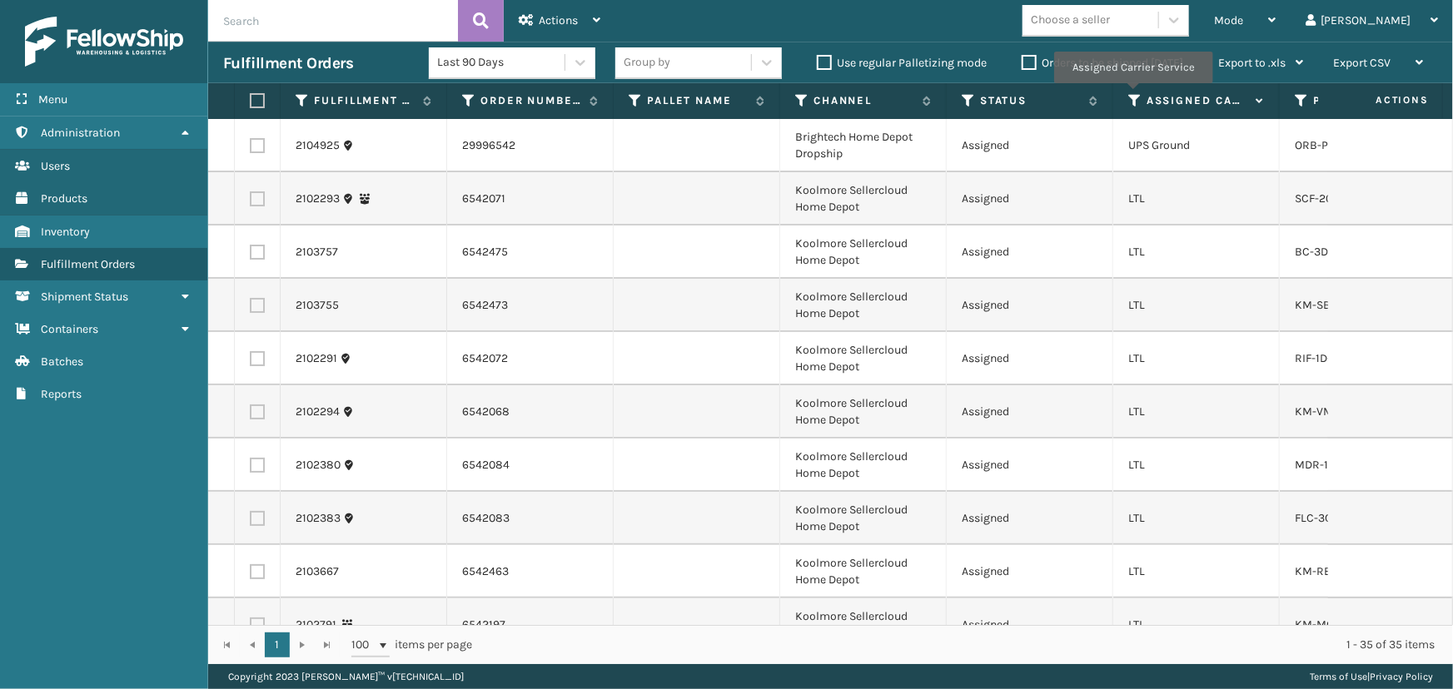
click at [1132, 95] on icon at bounding box center [1134, 100] width 13 height 15
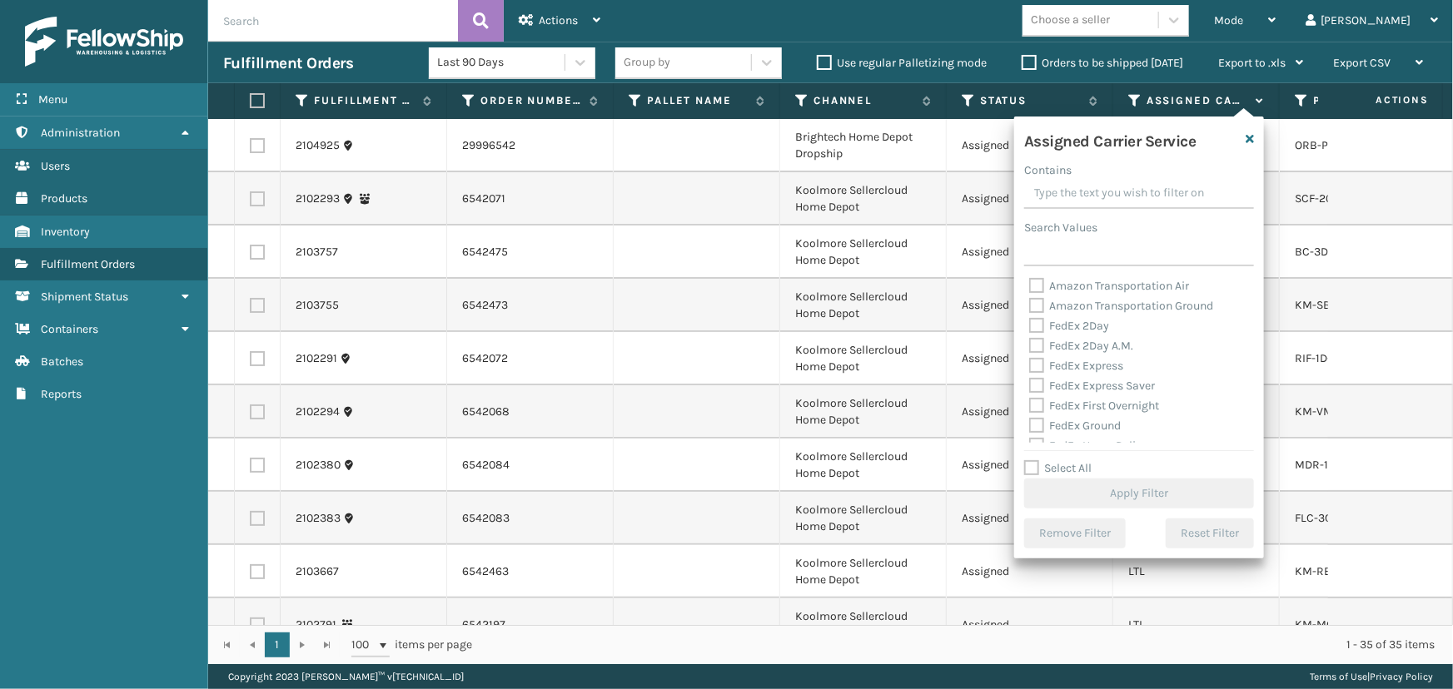
click at [1063, 468] on label "Select All" at bounding box center [1057, 468] width 67 height 14
click at [1063, 460] on input "Select All" at bounding box center [1149, 460] width 250 height 2
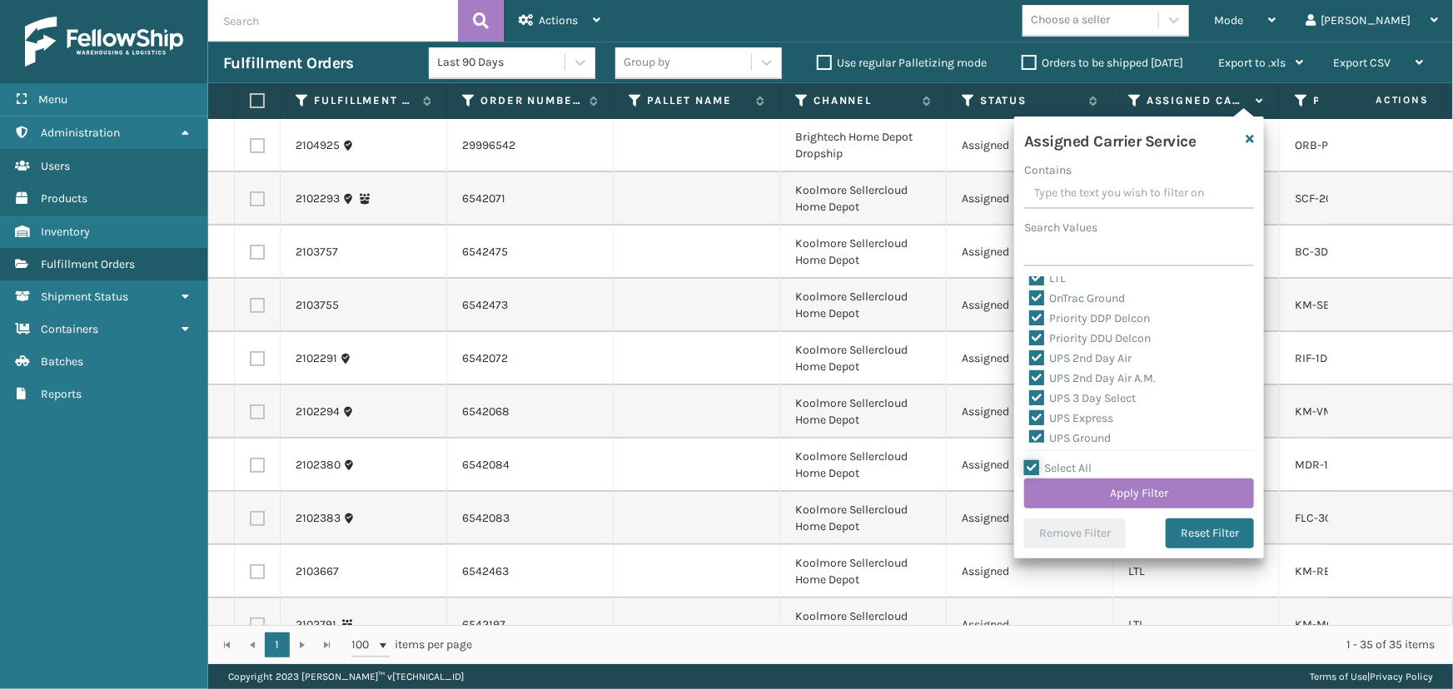
scroll to position [210, 0]
click at [1047, 316] on label "LTL" at bounding box center [1047, 316] width 37 height 14
click at [1030, 316] on input "LTL" at bounding box center [1029, 311] width 1 height 11
click at [1129, 493] on button "Apply Filter" at bounding box center [1139, 494] width 230 height 30
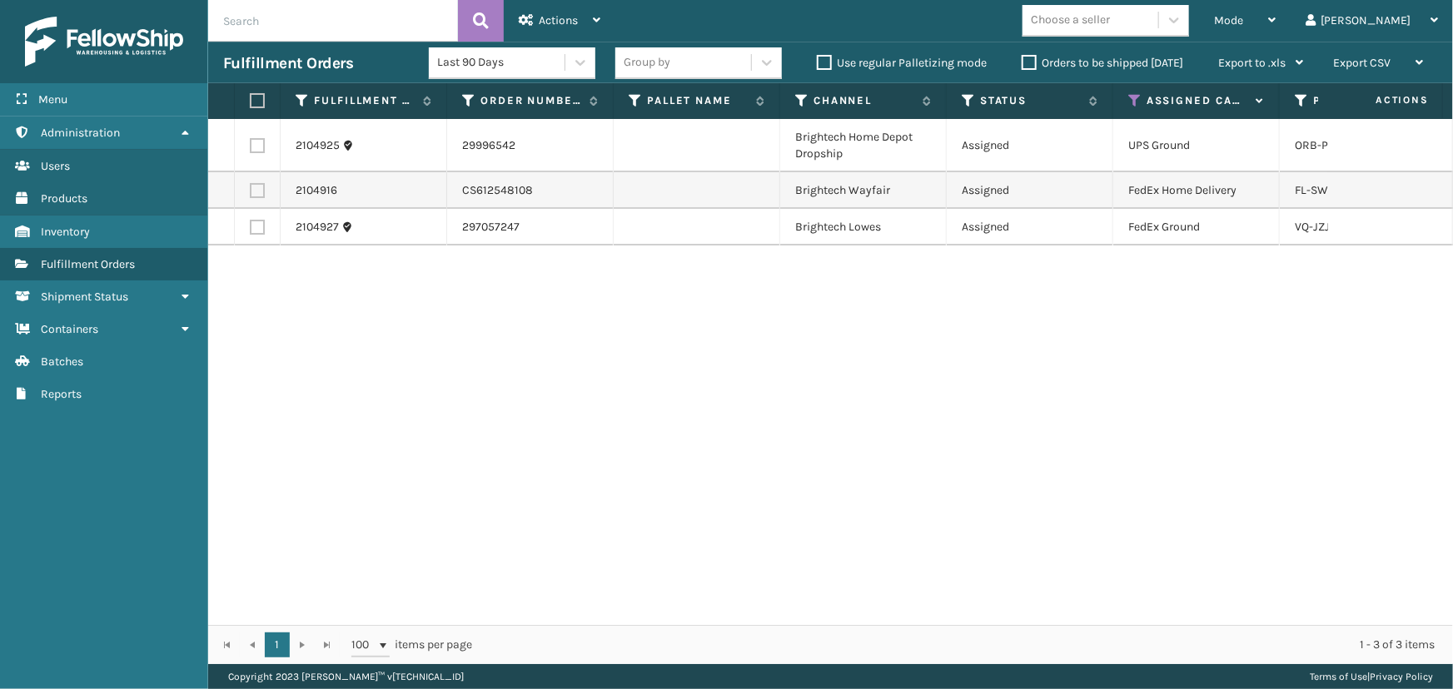
click at [254, 144] on label at bounding box center [257, 145] width 15 height 15
click at [251, 144] on input "checkbox" at bounding box center [250, 143] width 1 height 11
click at [582, 17] on div "Actions" at bounding box center [560, 21] width 82 height 42
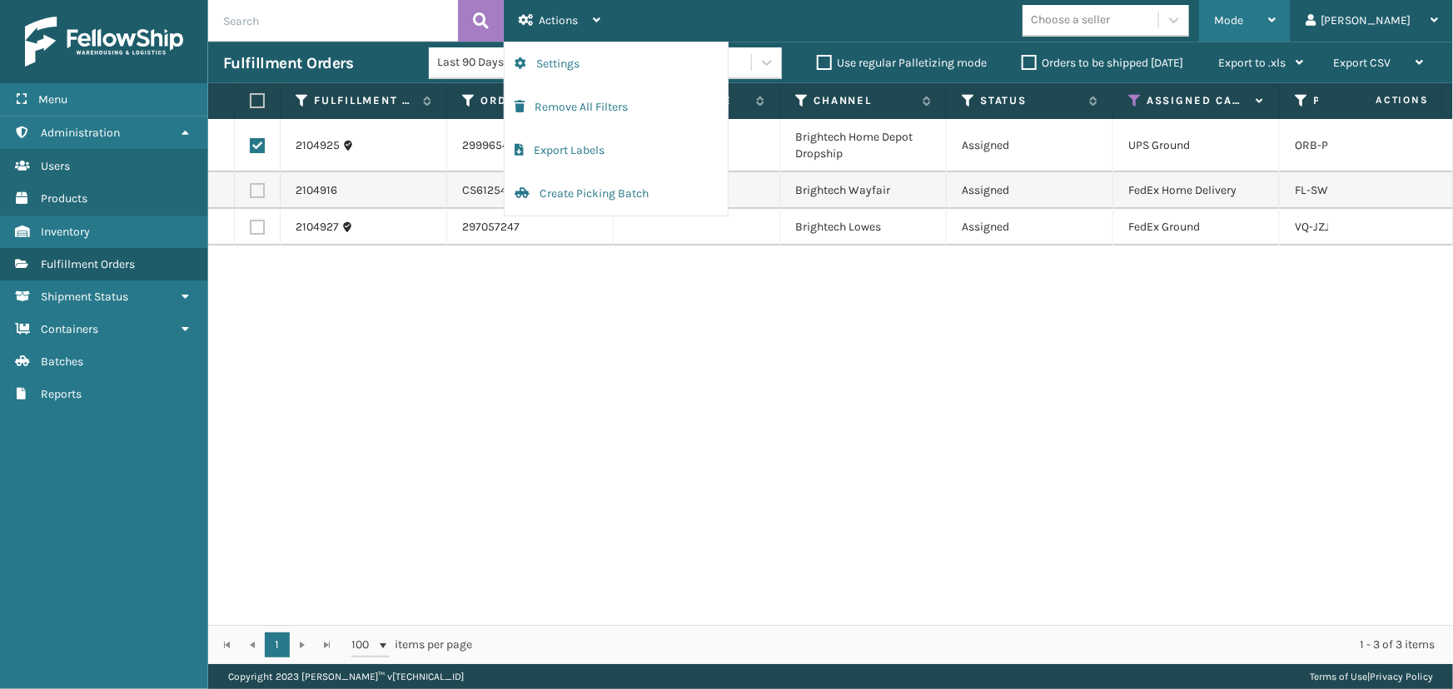
click at [1275, 15] on div "Mode" at bounding box center [1245, 21] width 62 height 42
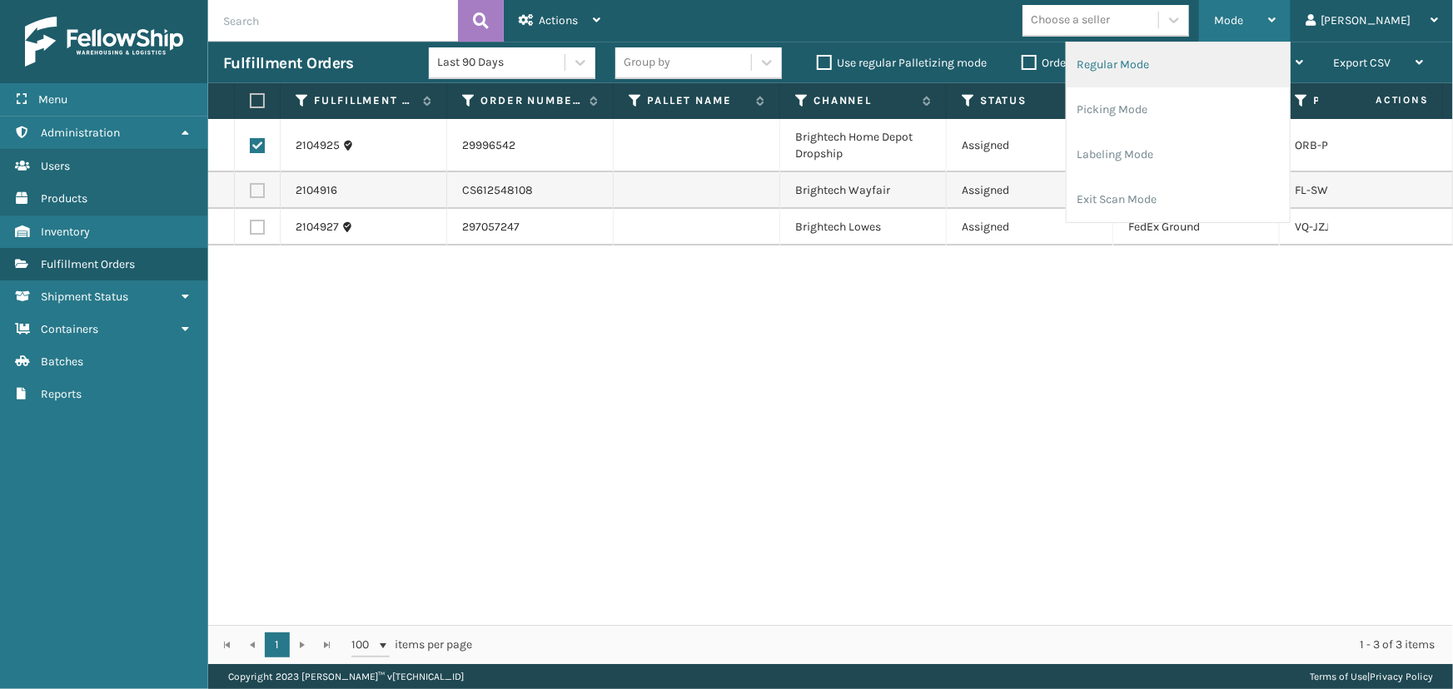
click at [1186, 62] on li "Regular Mode" at bounding box center [1177, 64] width 223 height 45
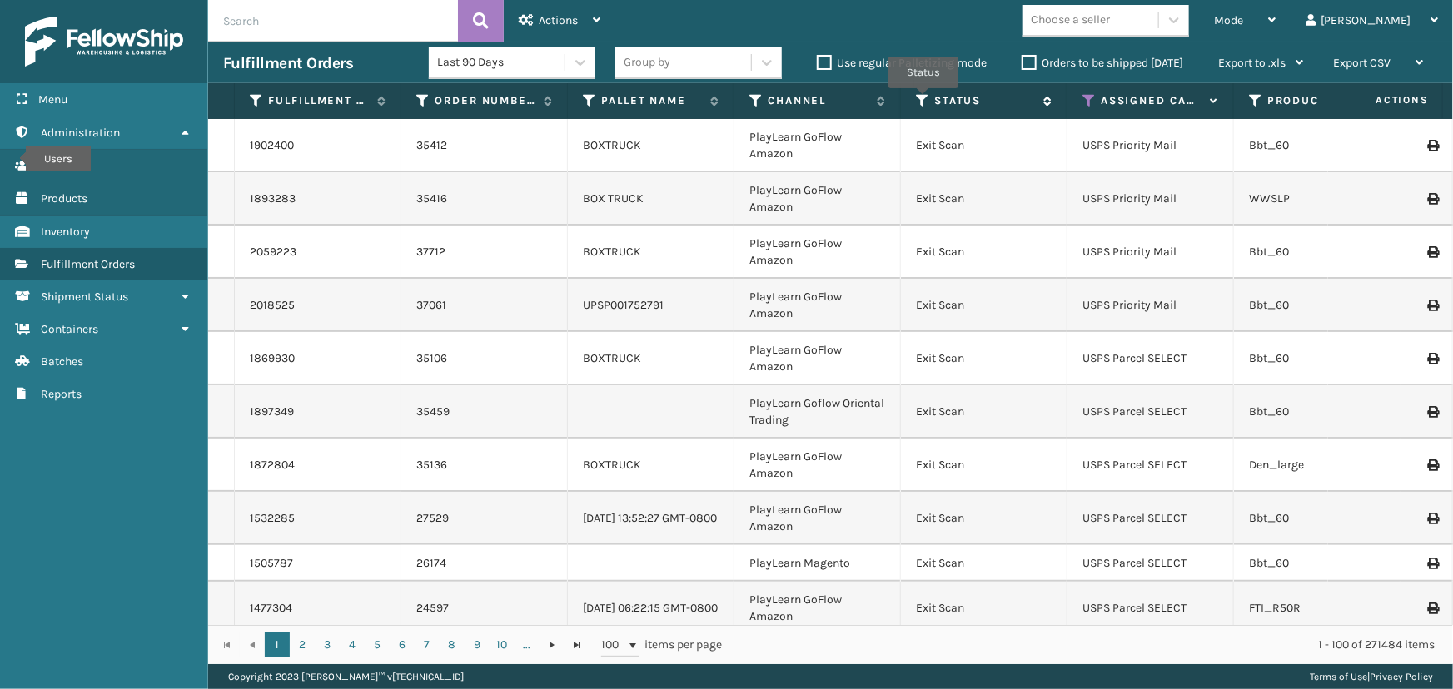
click at [923, 100] on icon at bounding box center [922, 100] width 13 height 15
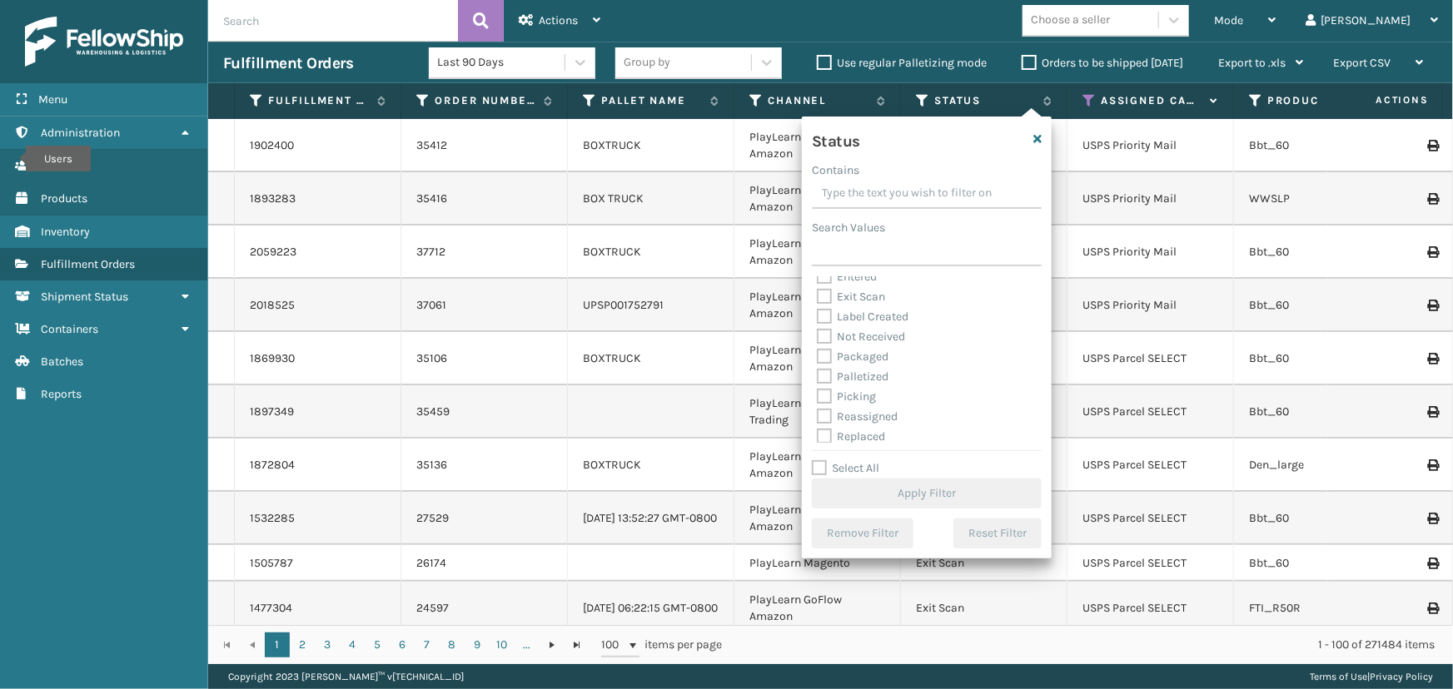
scroll to position [75, 0]
click at [851, 365] on label "Picking" at bounding box center [846, 371] width 59 height 14
click at [818, 365] on input "Picking" at bounding box center [817, 366] width 1 height 11
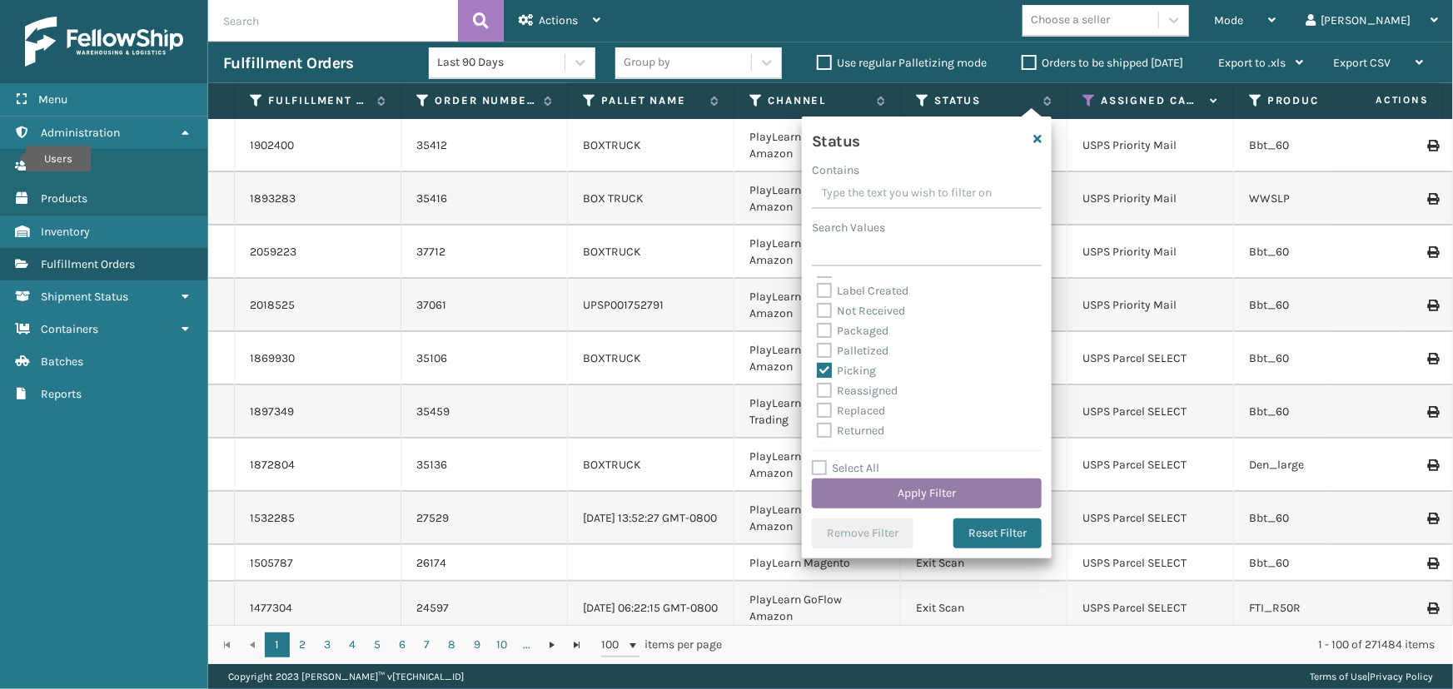
click at [918, 500] on button "Apply Filter" at bounding box center [927, 494] width 230 height 30
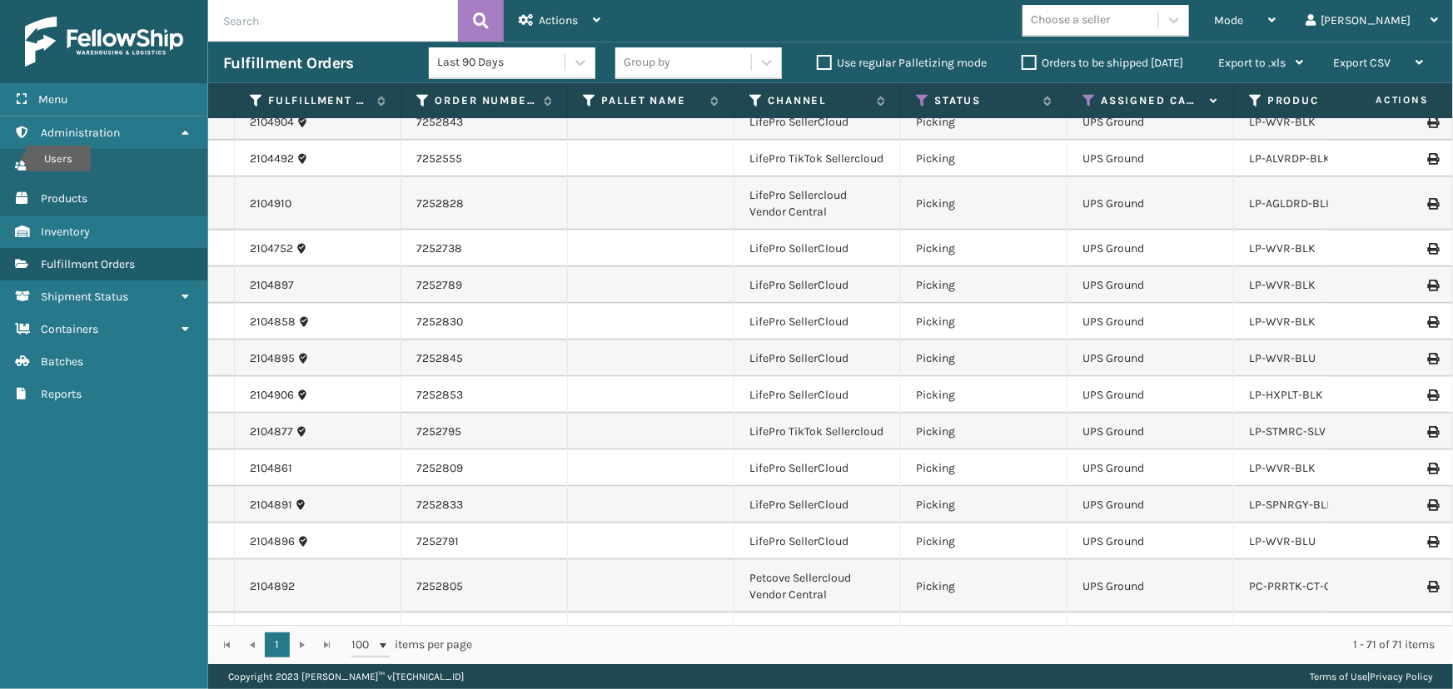
scroll to position [983, 0]
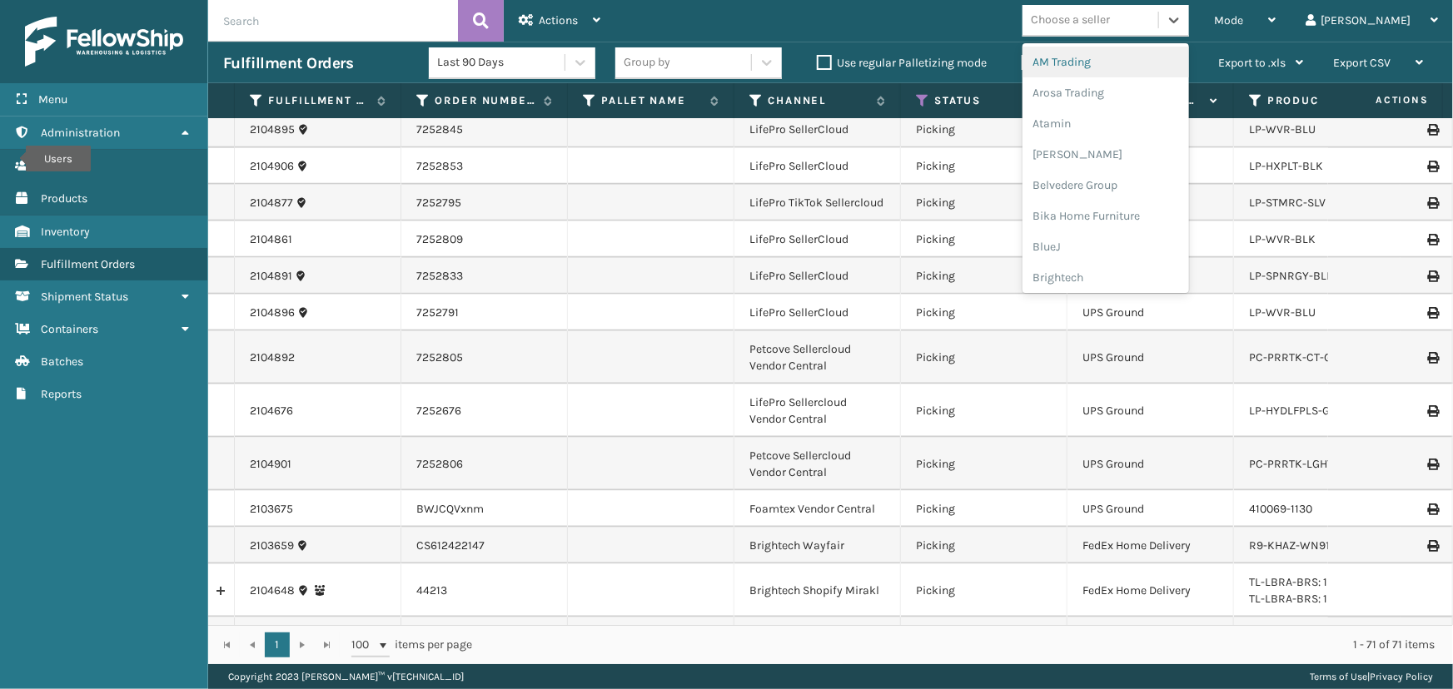
click at [1110, 13] on div "Choose a seller" at bounding box center [1070, 20] width 79 height 17
click at [1122, 153] on div "LifePro Fitness" at bounding box center [1105, 152] width 167 height 31
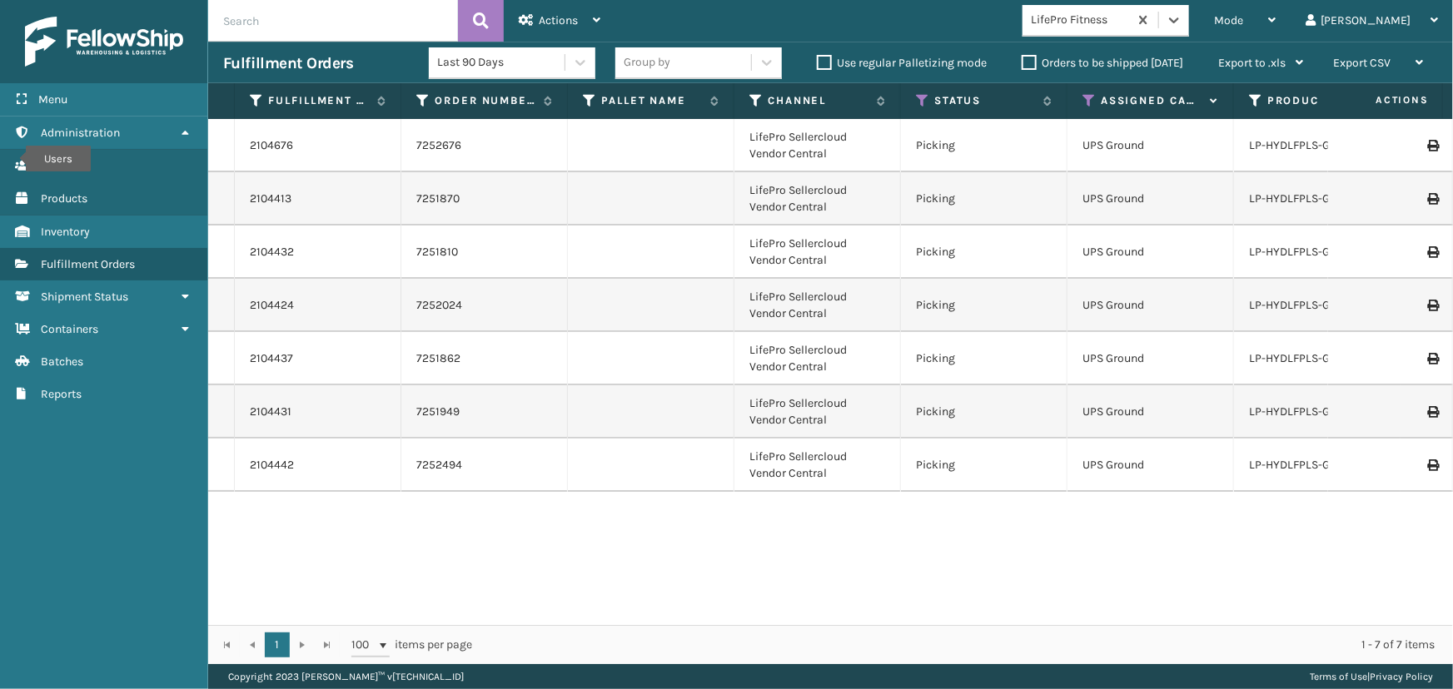
click at [633, 66] on div "Group by" at bounding box center [647, 62] width 47 height 17
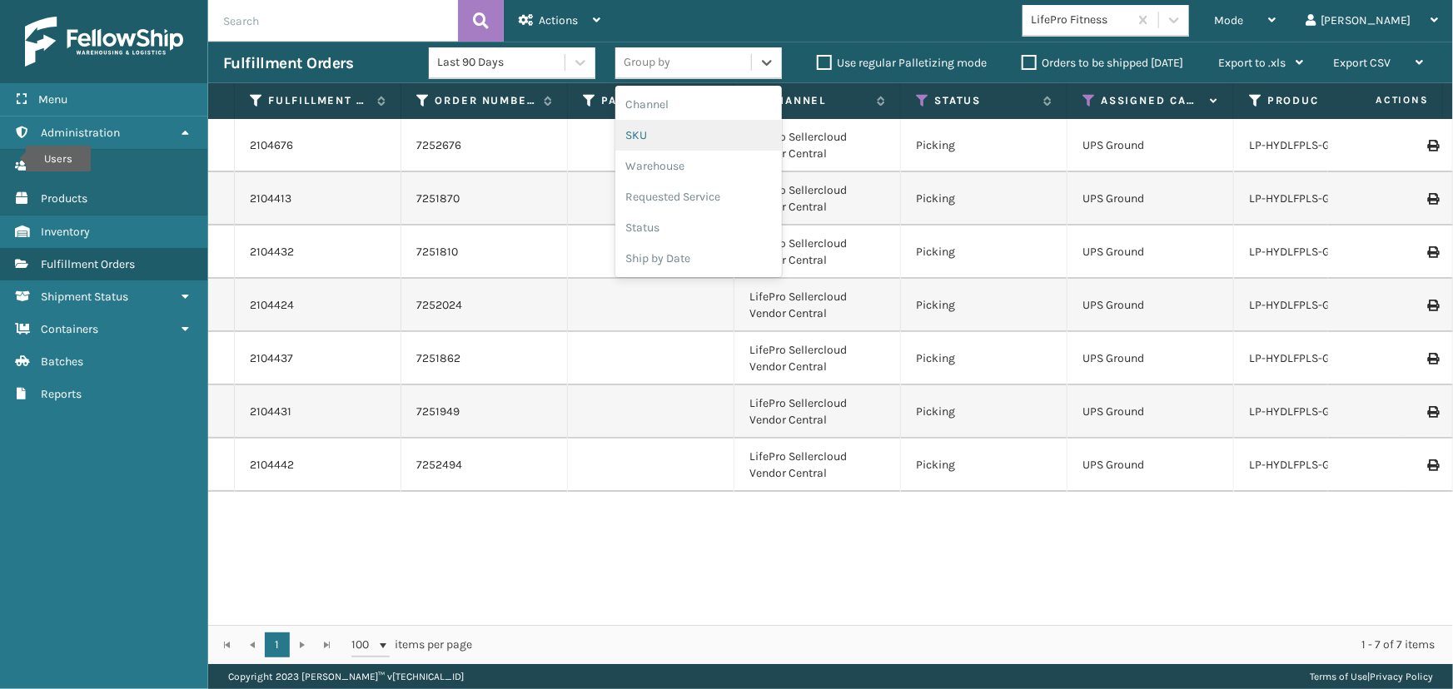
click at [664, 137] on div "SKU" at bounding box center [698, 135] width 167 height 31
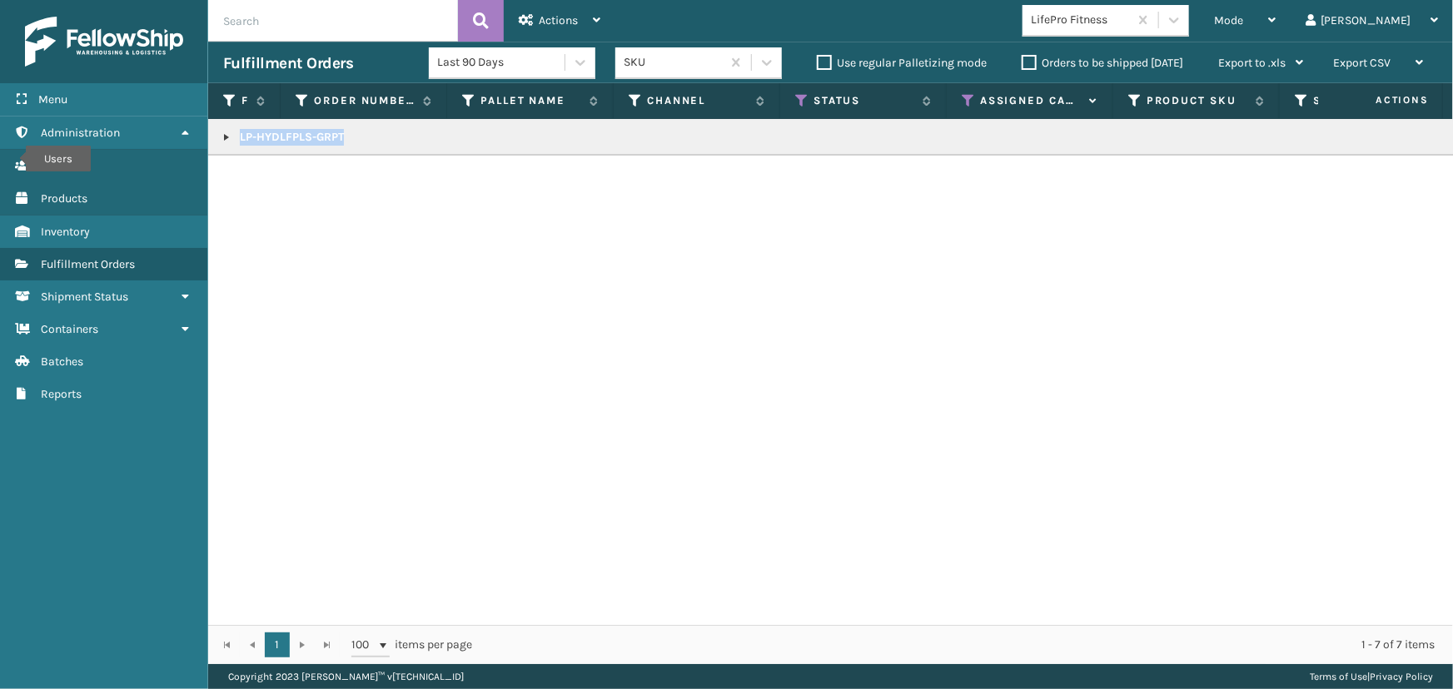
drag, startPoint x: 291, startPoint y: 139, endPoint x: 361, endPoint y: 152, distance: 71.2
click at [361, 152] on td "LP-HYDLFPLS-GRPT" at bounding box center [1449, 137] width 2483 height 37
copy p "LP-HYDLFPLS-GRPT"
click at [1243, 22] on span "Mode" at bounding box center [1228, 20] width 29 height 14
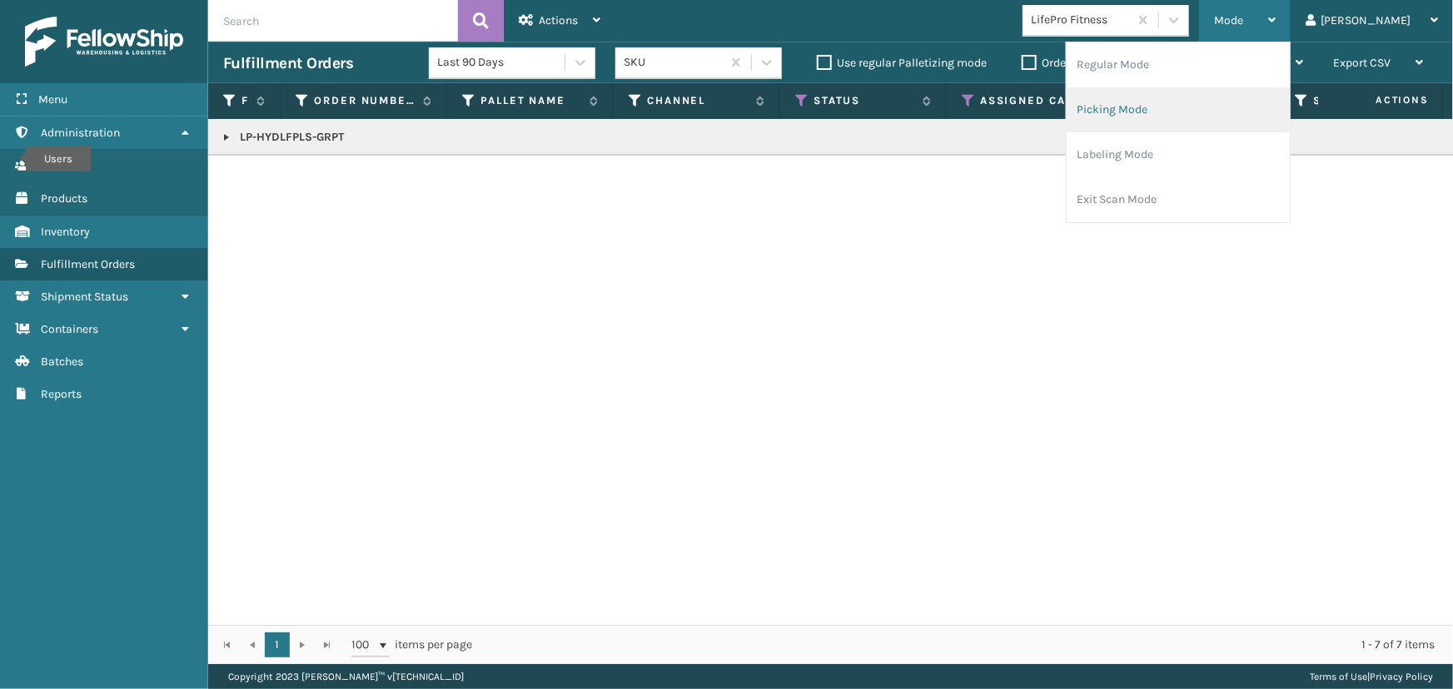
click at [1222, 99] on li "Picking Mode" at bounding box center [1177, 109] width 223 height 45
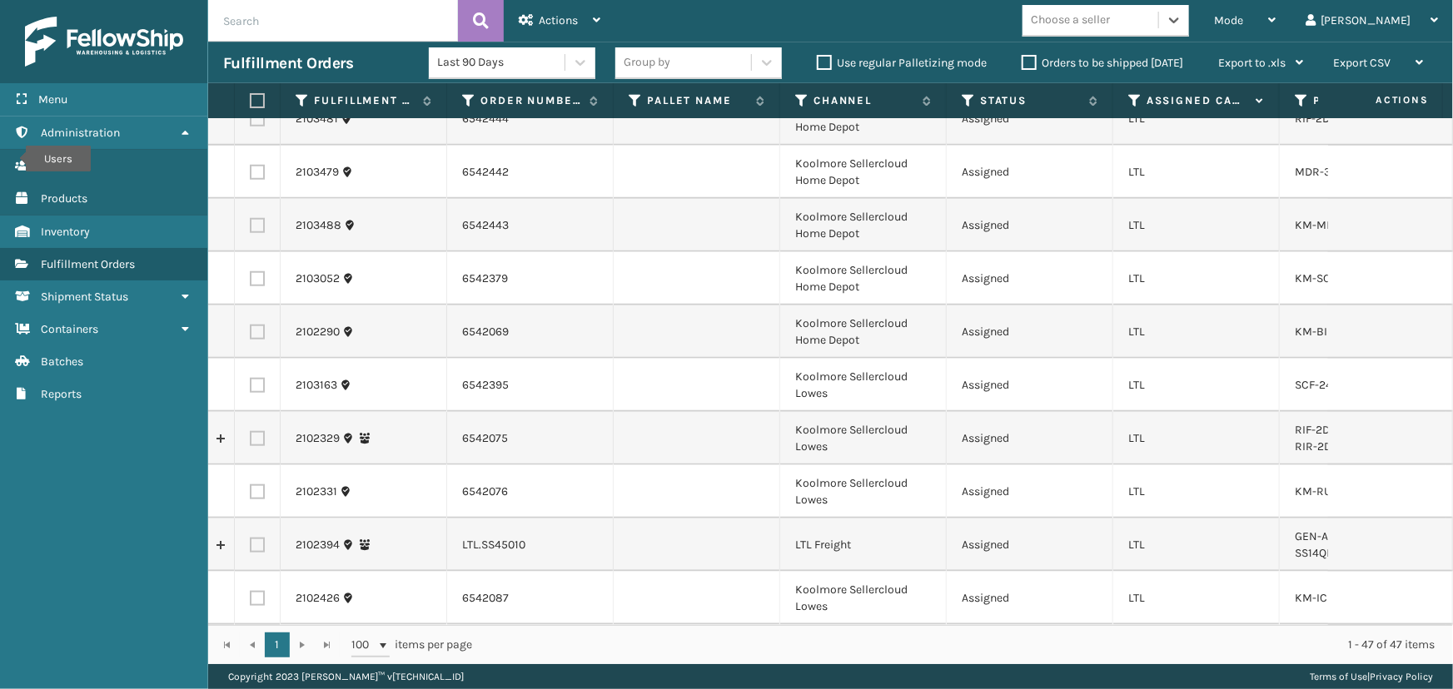
scroll to position [757, 0]
click at [1133, 94] on icon at bounding box center [1134, 100] width 13 height 15
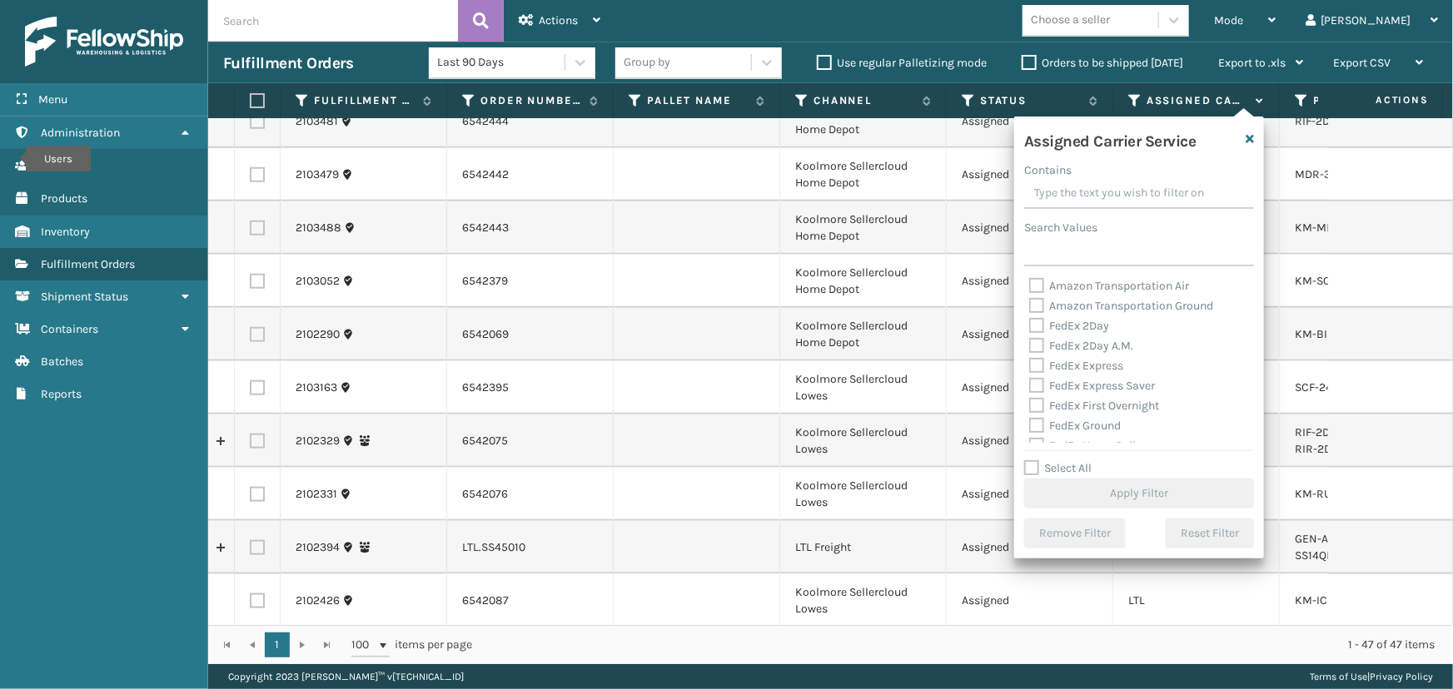
click at [1083, 475] on label "Select All" at bounding box center [1057, 468] width 67 height 14
click at [1083, 460] on input "Select All" at bounding box center [1149, 460] width 250 height 2
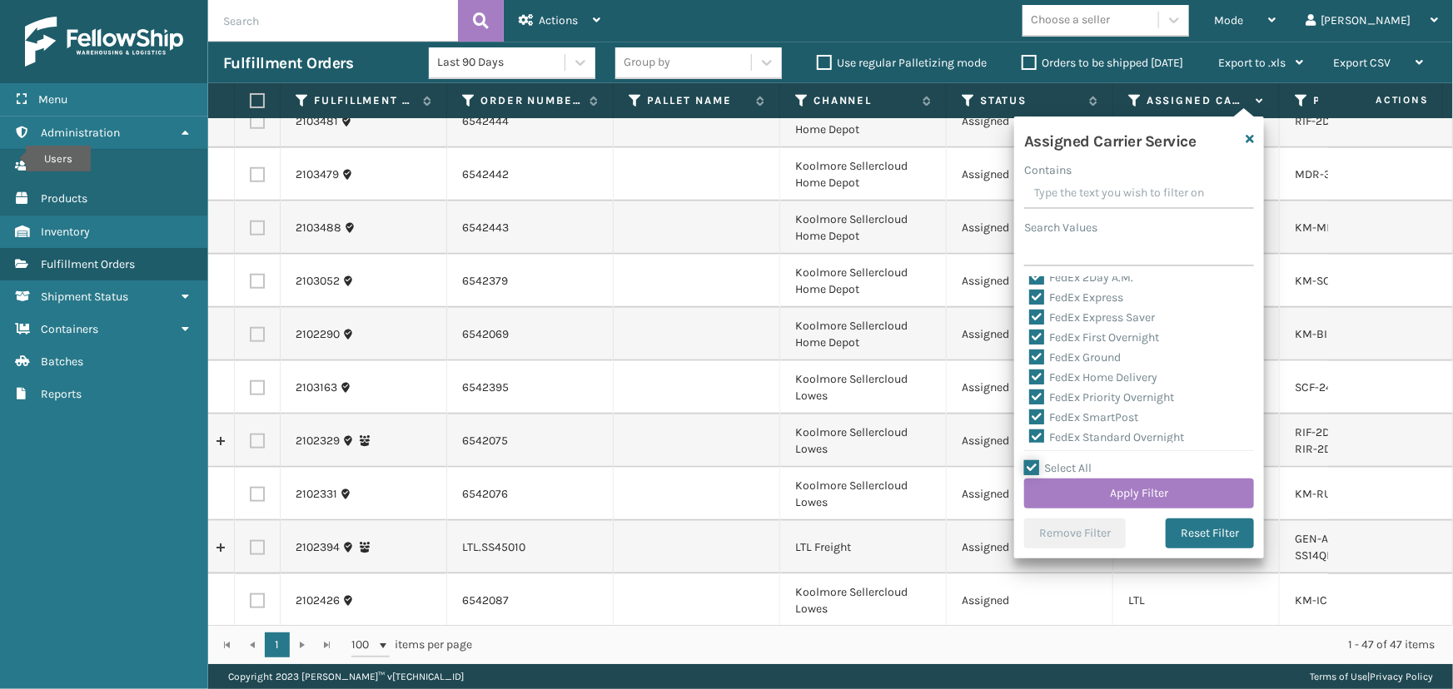
scroll to position [151, 0]
click at [1046, 380] on label "LTL" at bounding box center [1047, 375] width 37 height 14
click at [1030, 376] on input "LTL" at bounding box center [1029, 370] width 1 height 11
click at [1104, 498] on button "Apply Filter" at bounding box center [1139, 494] width 230 height 30
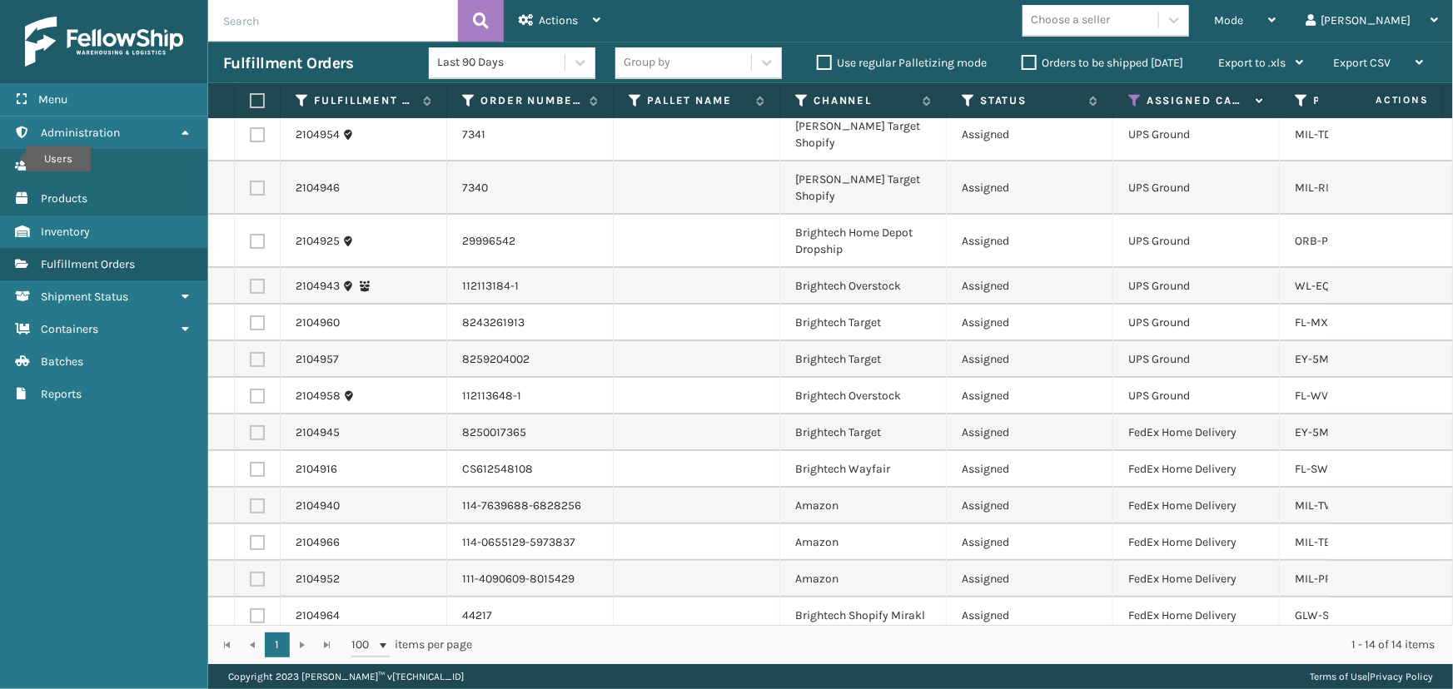
scroll to position [0, 0]
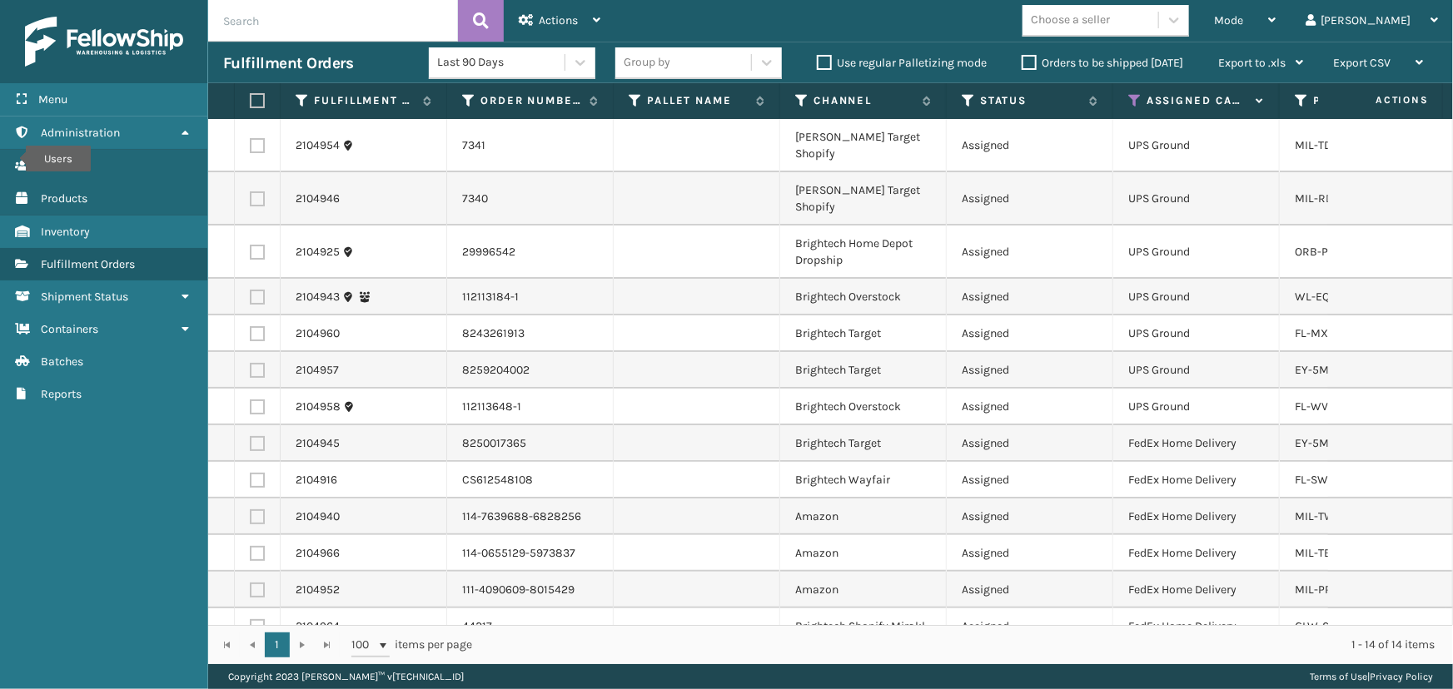
click at [258, 400] on label at bounding box center [257, 407] width 15 height 15
click at [251, 400] on input "checkbox" at bounding box center [250, 405] width 1 height 11
drag, startPoint x: 255, startPoint y: 341, endPoint x: 261, endPoint y: 330, distance: 13.0
click at [255, 363] on label at bounding box center [257, 370] width 15 height 15
click at [251, 363] on input "checkbox" at bounding box center [250, 368] width 1 height 11
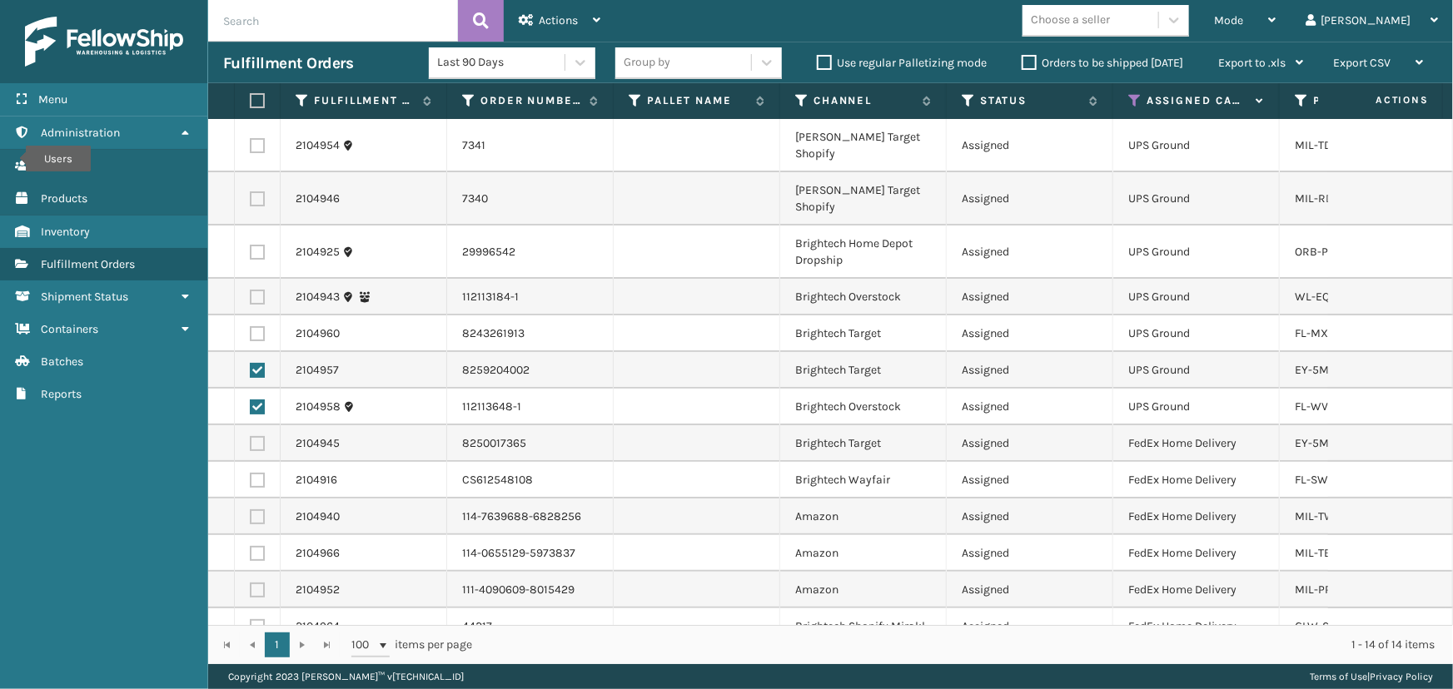
click at [261, 326] on label at bounding box center [257, 333] width 15 height 15
click at [251, 326] on input "checkbox" at bounding box center [250, 331] width 1 height 11
click at [254, 290] on label at bounding box center [257, 297] width 15 height 15
click at [251, 290] on input "checkbox" at bounding box center [250, 295] width 1 height 11
drag, startPoint x: 250, startPoint y: 216, endPoint x: 260, endPoint y: 207, distance: 13.6
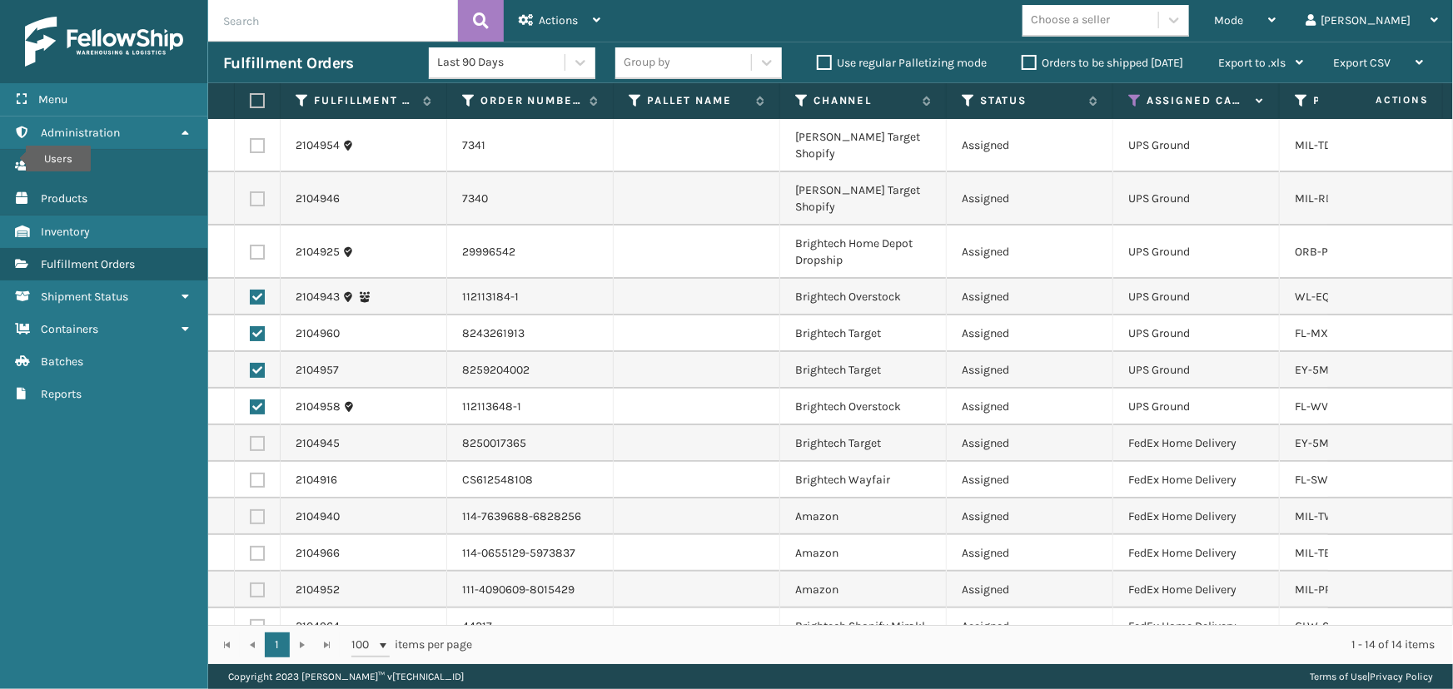
click at [254, 245] on label at bounding box center [257, 252] width 15 height 15
click at [251, 245] on input "checkbox" at bounding box center [250, 250] width 1 height 11
click at [266, 175] on td at bounding box center [258, 198] width 46 height 53
click at [258, 191] on label at bounding box center [257, 198] width 15 height 15
click at [251, 191] on input "checkbox" at bounding box center [250, 196] width 1 height 11
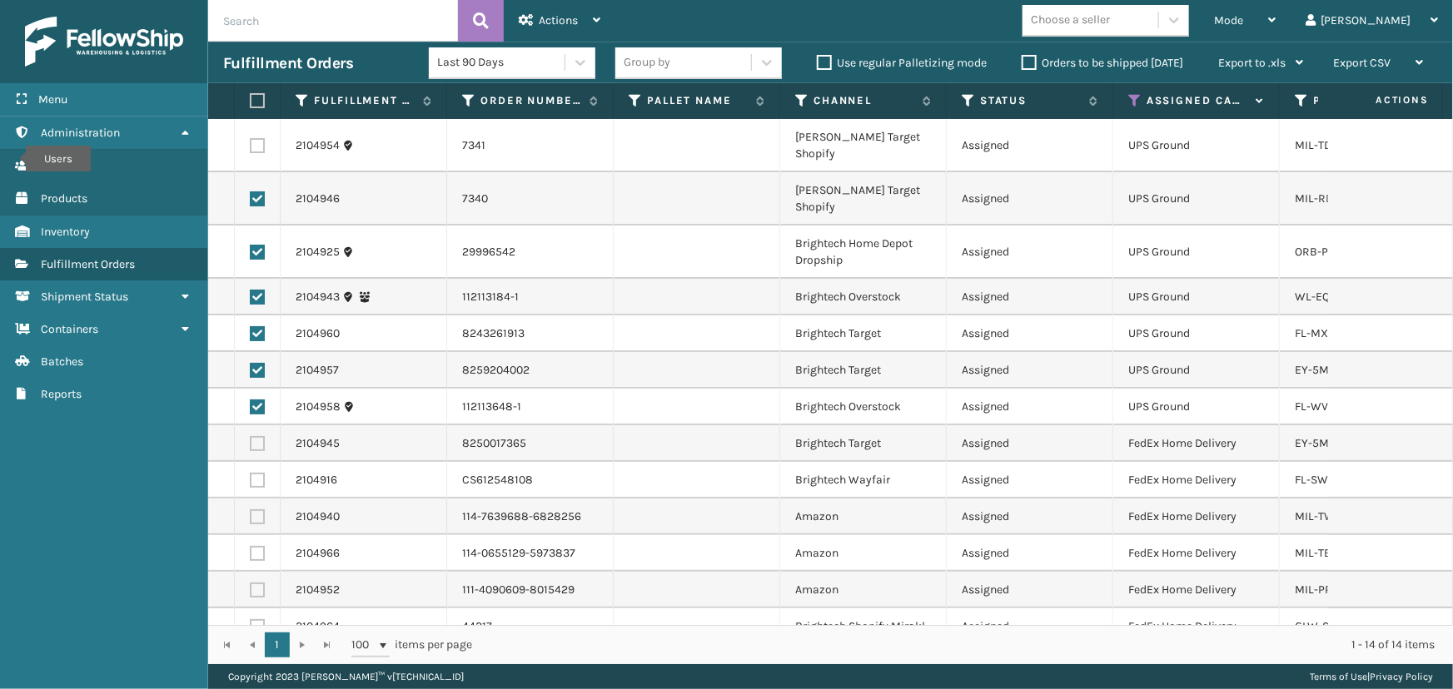
click at [258, 139] on label at bounding box center [257, 145] width 15 height 15
click at [251, 139] on input "checkbox" at bounding box center [250, 143] width 1 height 11
click at [582, 17] on div "Actions" at bounding box center [560, 21] width 82 height 42
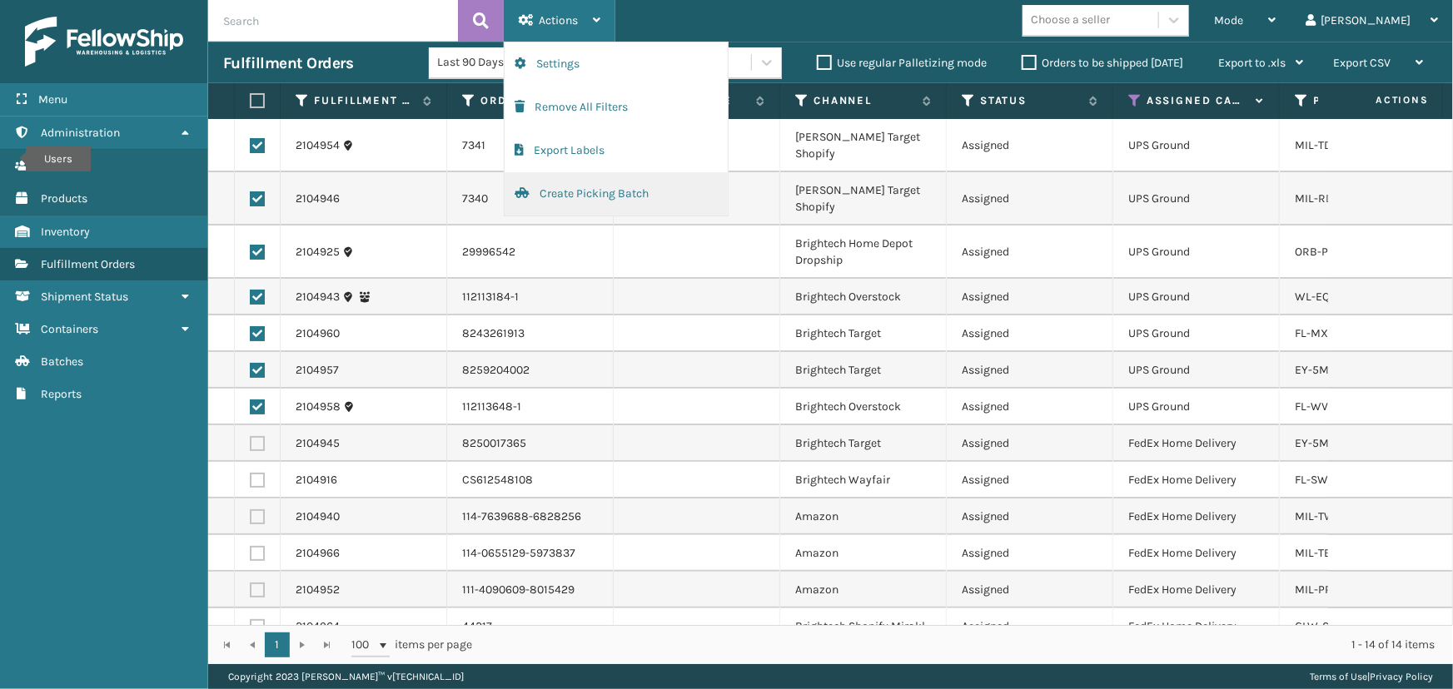
click at [604, 192] on button "Create Picking Batch" at bounding box center [615, 193] width 223 height 43
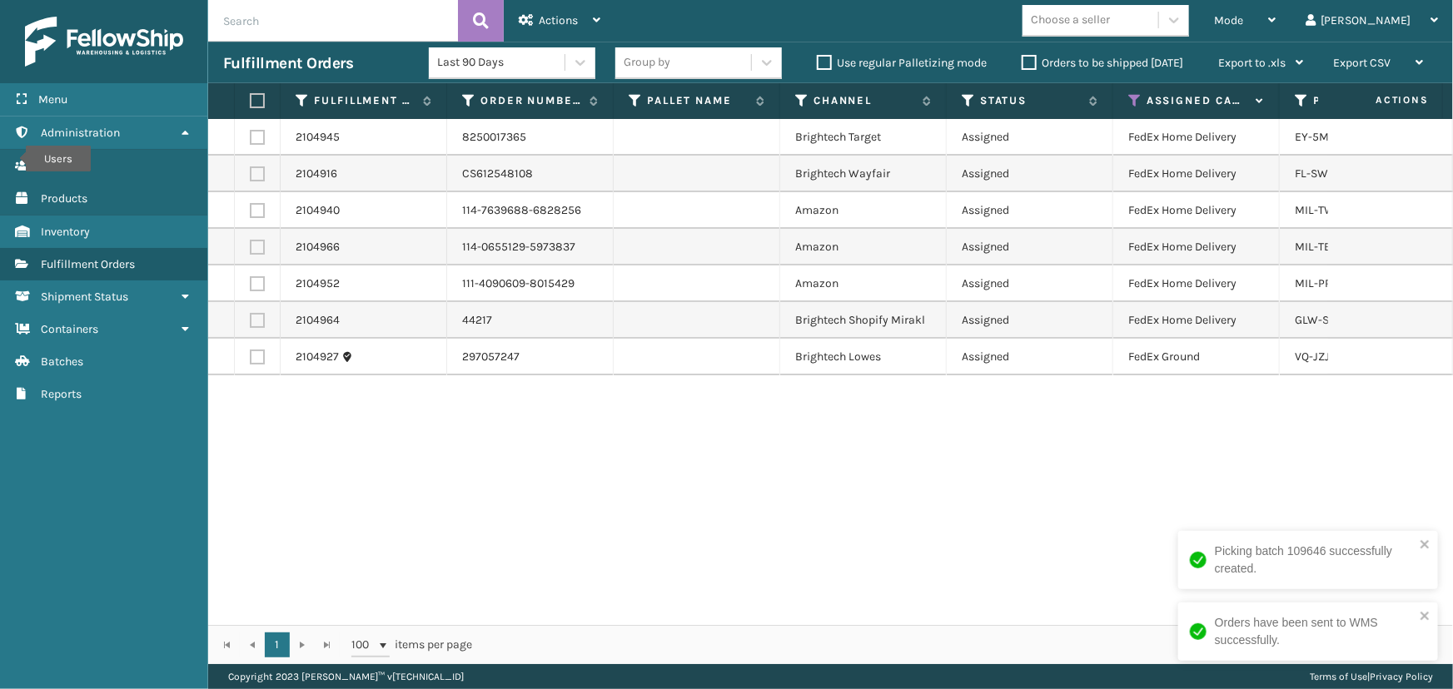
click at [258, 93] on label at bounding box center [255, 100] width 10 height 15
click at [251, 96] on input "checkbox" at bounding box center [250, 101] width 1 height 11
click at [595, 12] on div "Actions" at bounding box center [560, 21] width 82 height 42
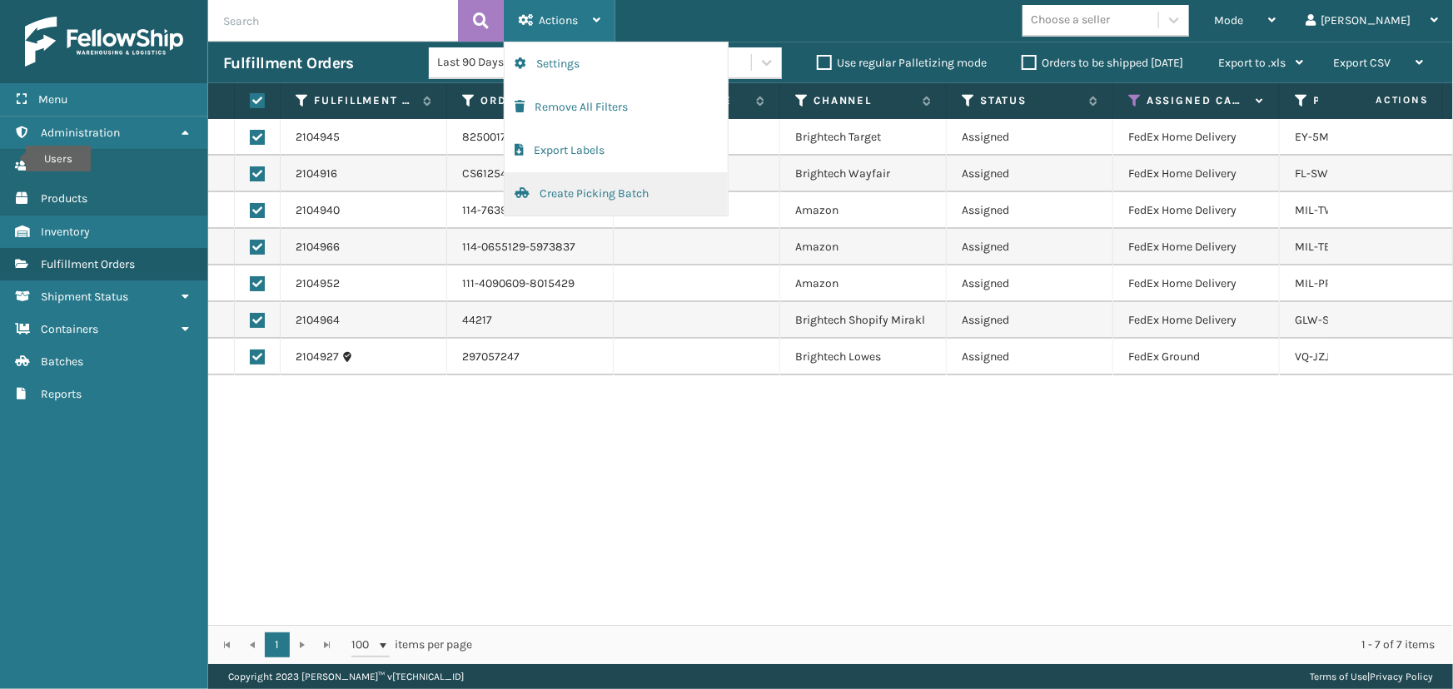
click at [543, 197] on button "Create Picking Batch" at bounding box center [615, 193] width 223 height 43
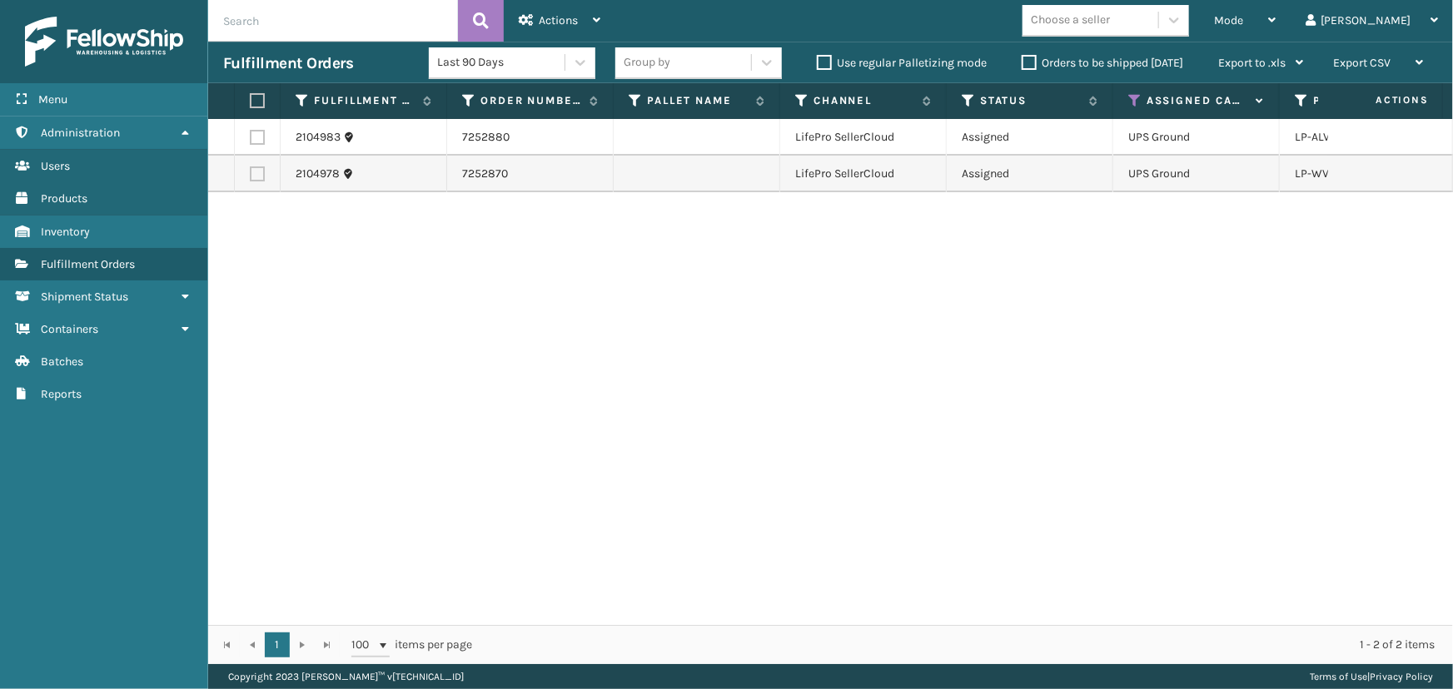
click at [1131, 100] on icon at bounding box center [1134, 100] width 13 height 15
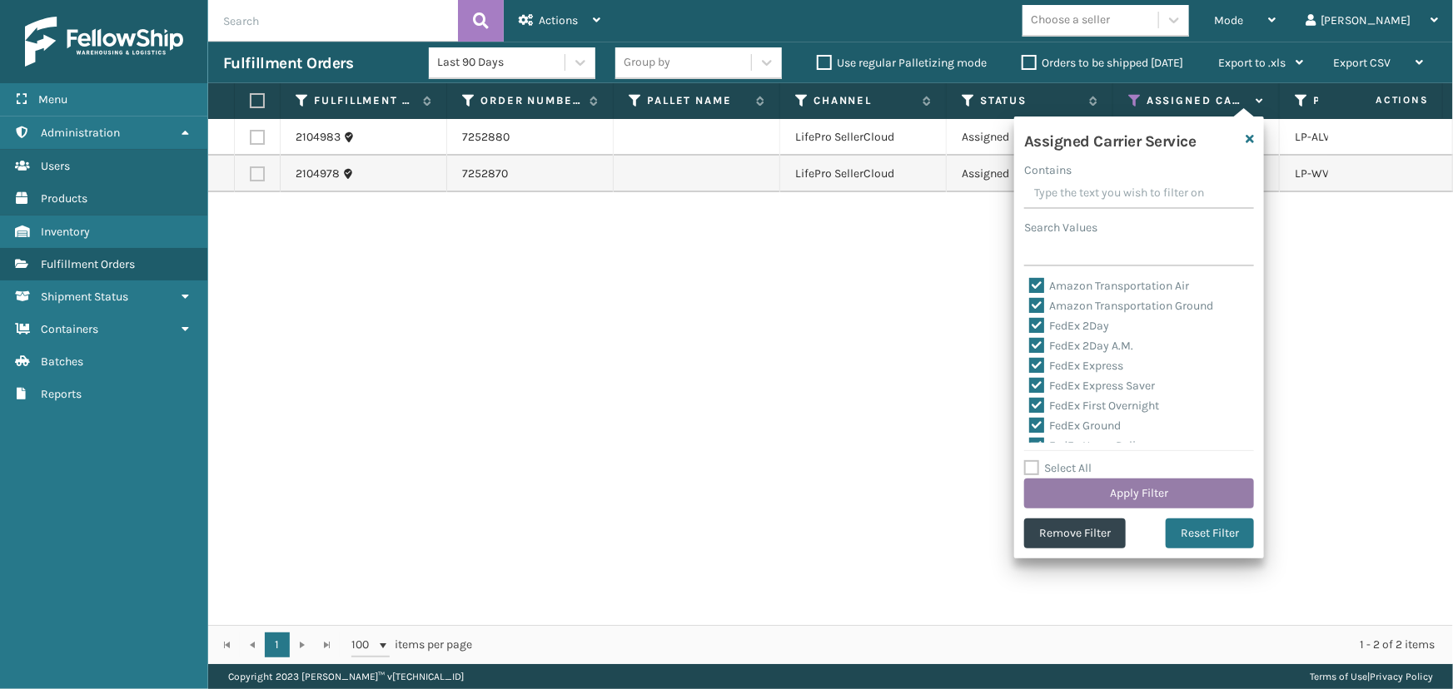
click at [1067, 485] on button "Apply Filter" at bounding box center [1139, 494] width 230 height 30
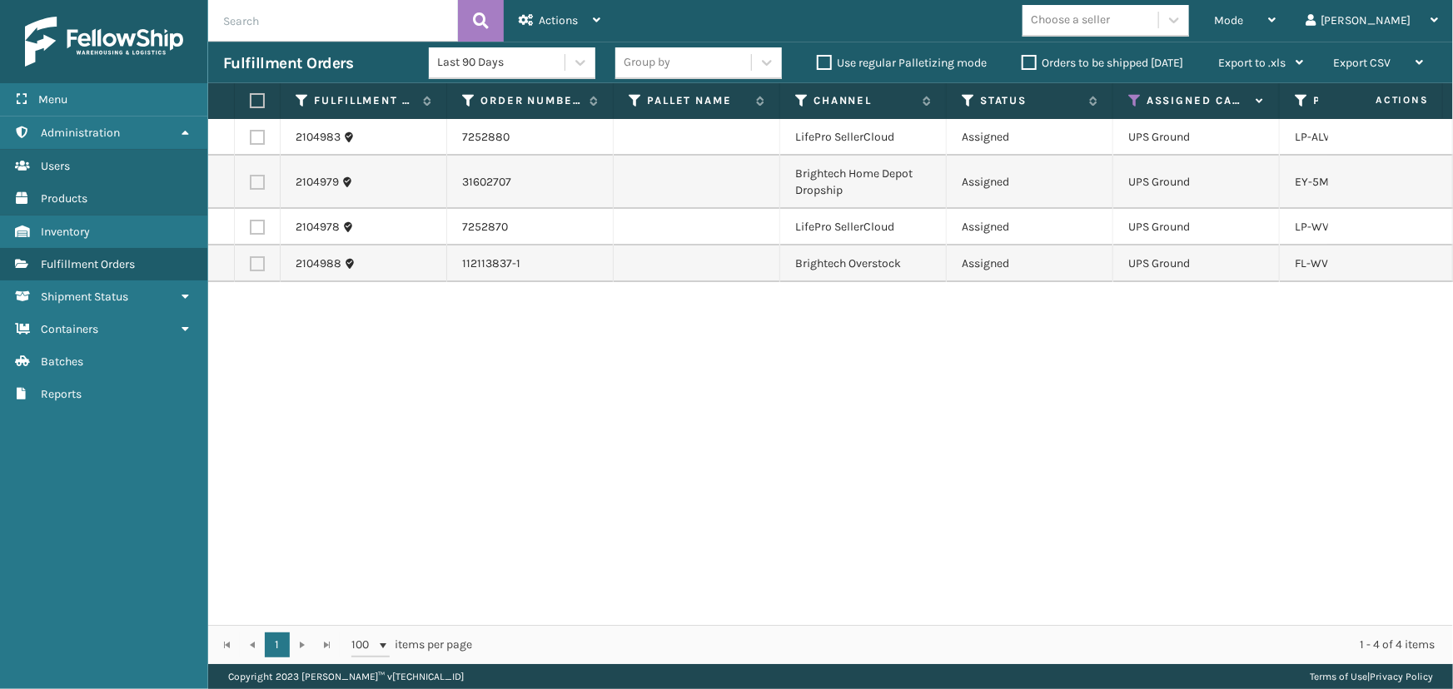
click at [260, 106] on label at bounding box center [255, 100] width 10 height 15
click at [251, 106] on input "checkbox" at bounding box center [250, 101] width 1 height 11
click at [549, 17] on span "Actions" at bounding box center [558, 20] width 39 height 14
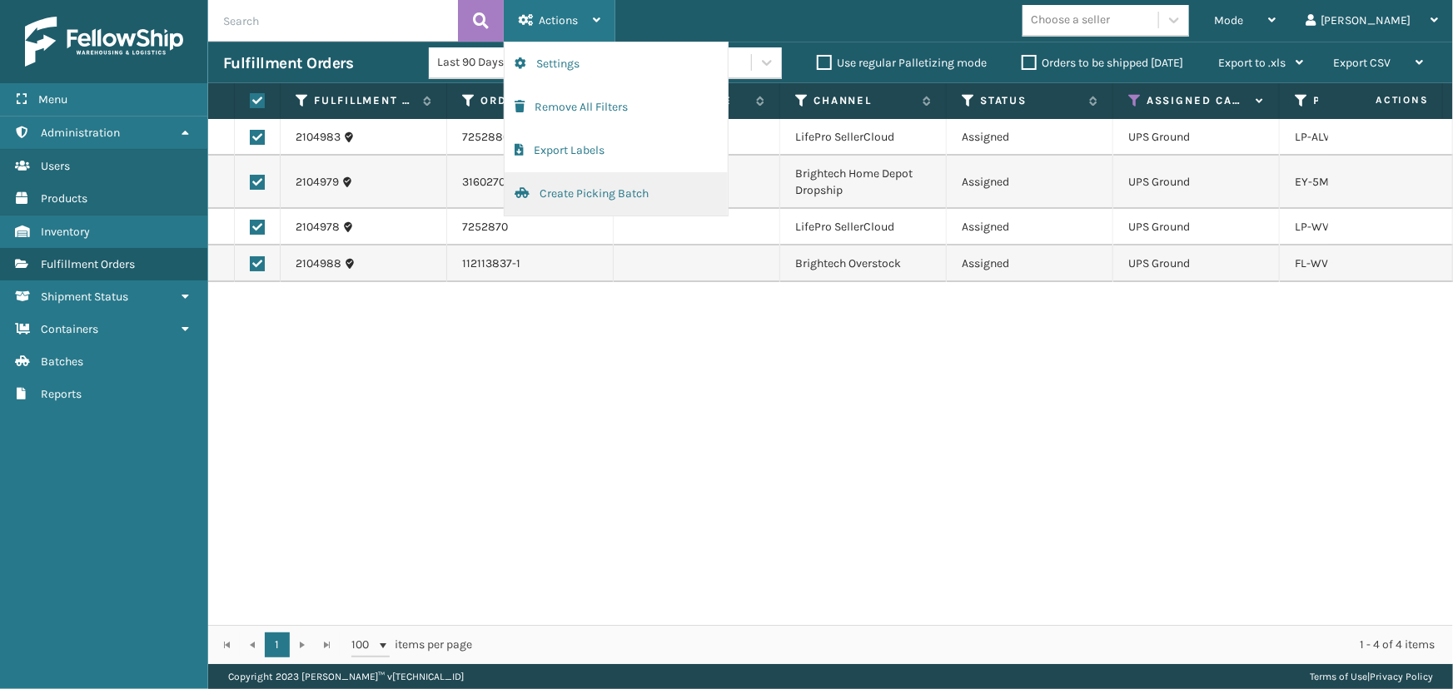
click at [595, 189] on button "Create Picking Batch" at bounding box center [615, 193] width 223 height 43
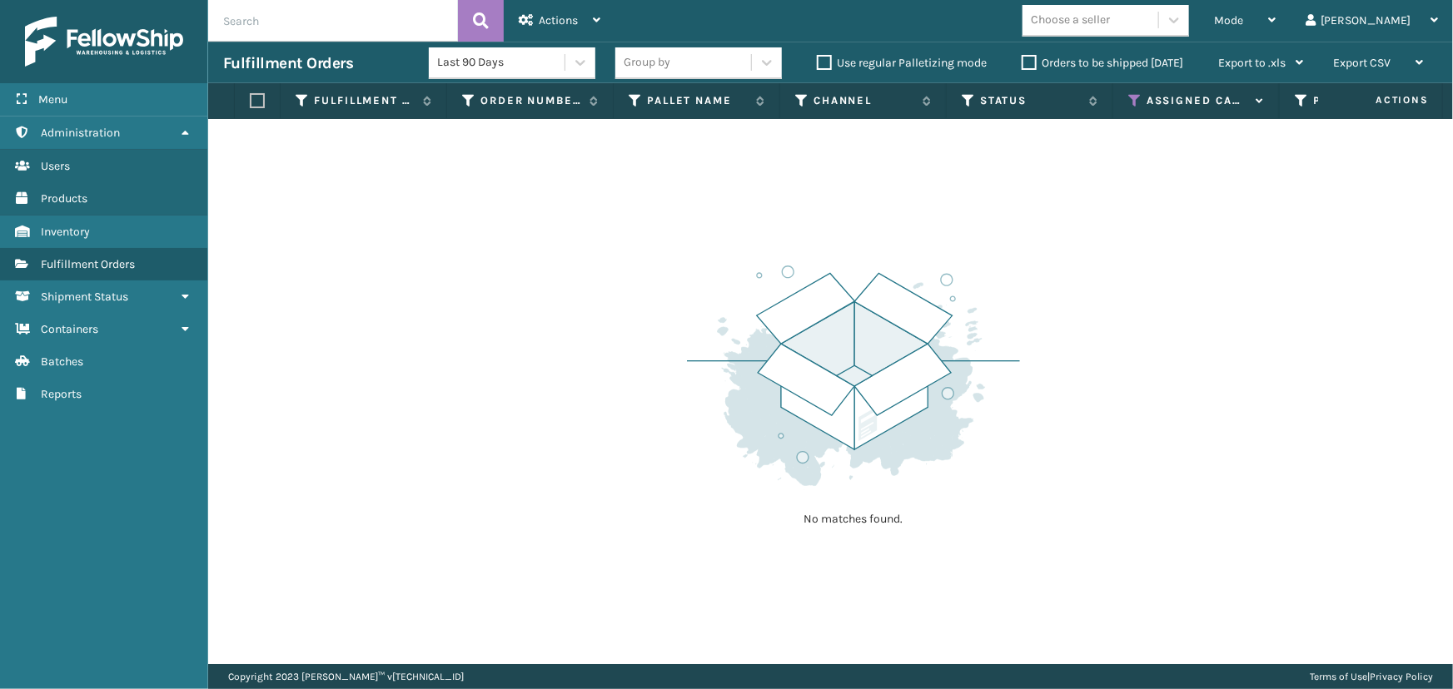
click at [1136, 101] on icon at bounding box center [1134, 100] width 13 height 15
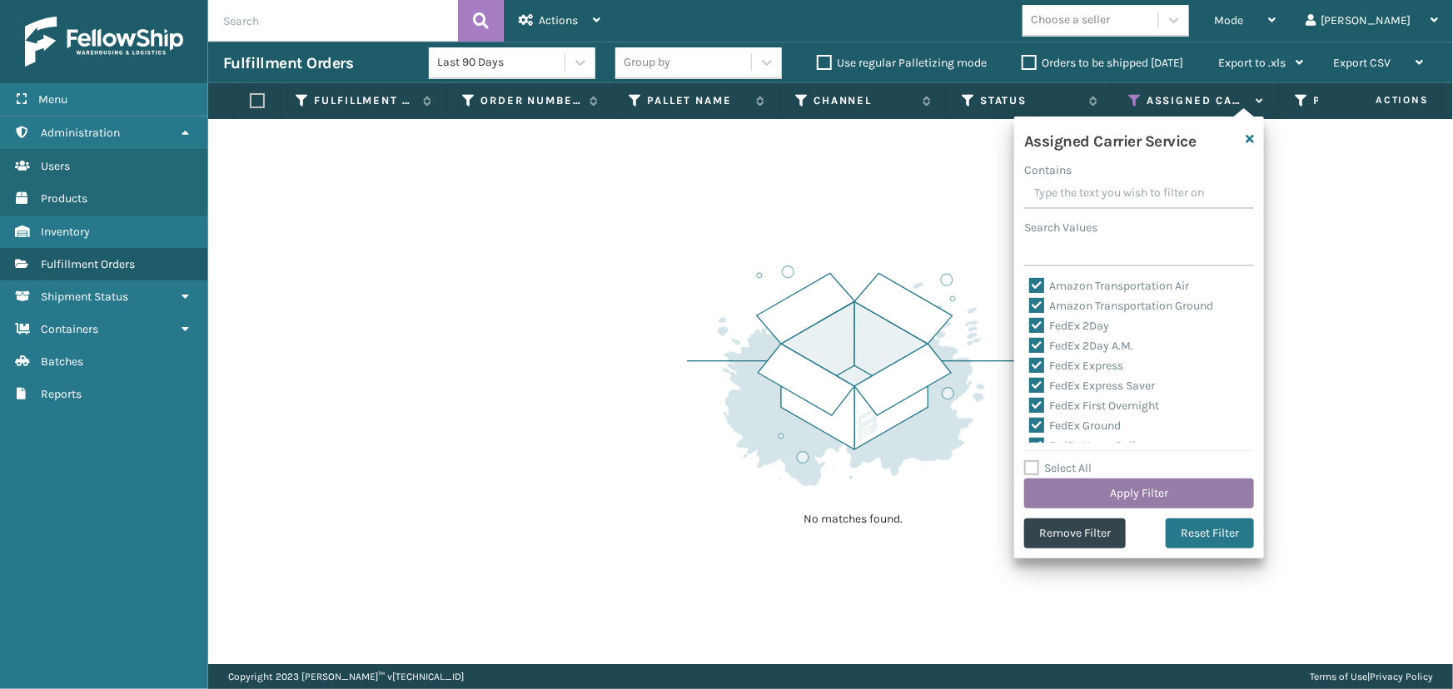
click at [1175, 502] on button "Apply Filter" at bounding box center [1139, 494] width 230 height 30
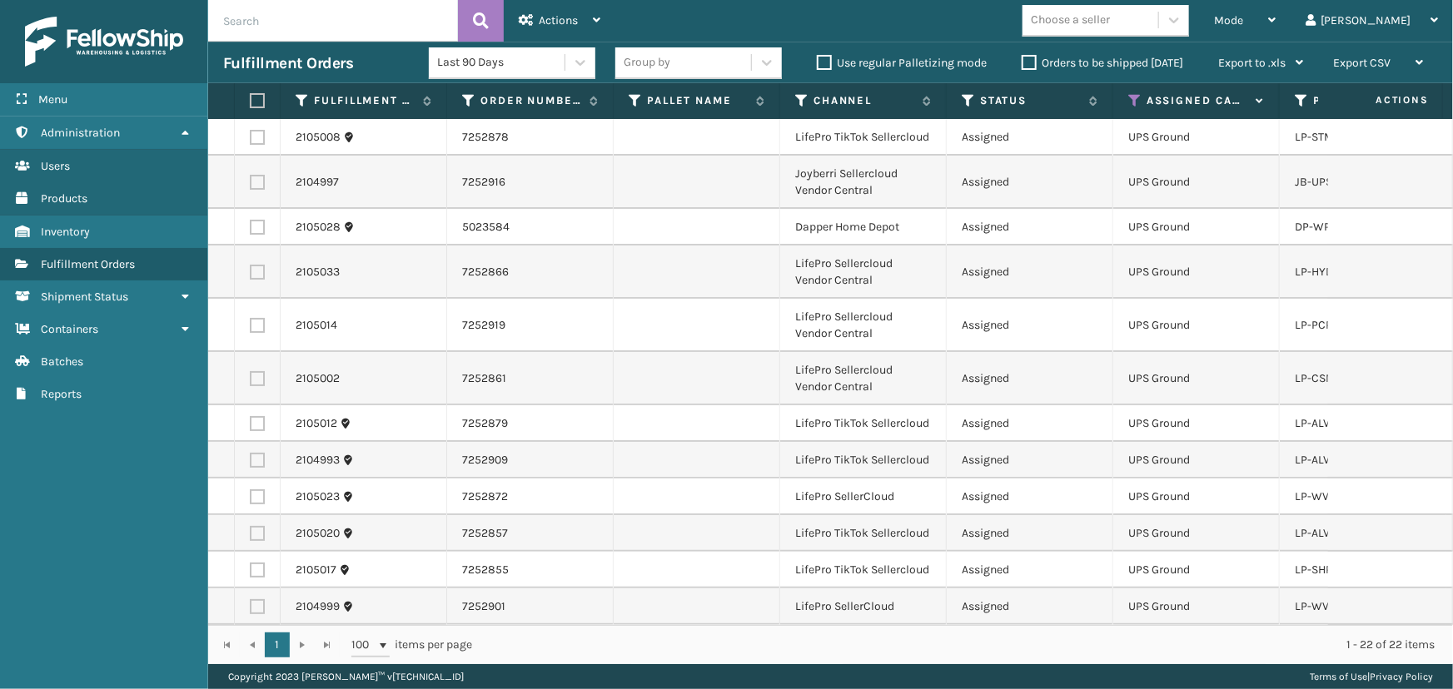
drag, startPoint x: 250, startPoint y: 93, endPoint x: 290, endPoint y: 93, distance: 40.0
click at [256, 95] on label at bounding box center [255, 100] width 10 height 15
click at [251, 96] on input "checkbox" at bounding box center [250, 101] width 1 height 11
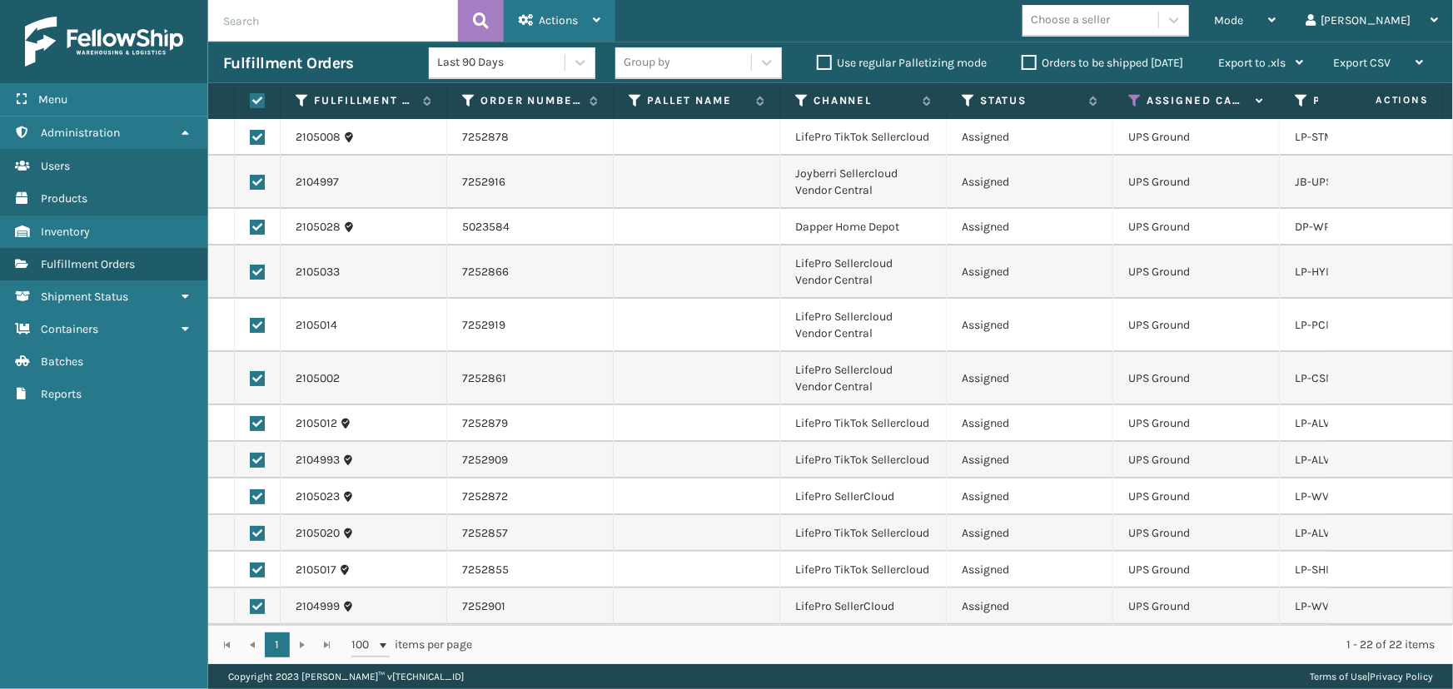
click at [551, 17] on span "Actions" at bounding box center [558, 20] width 39 height 14
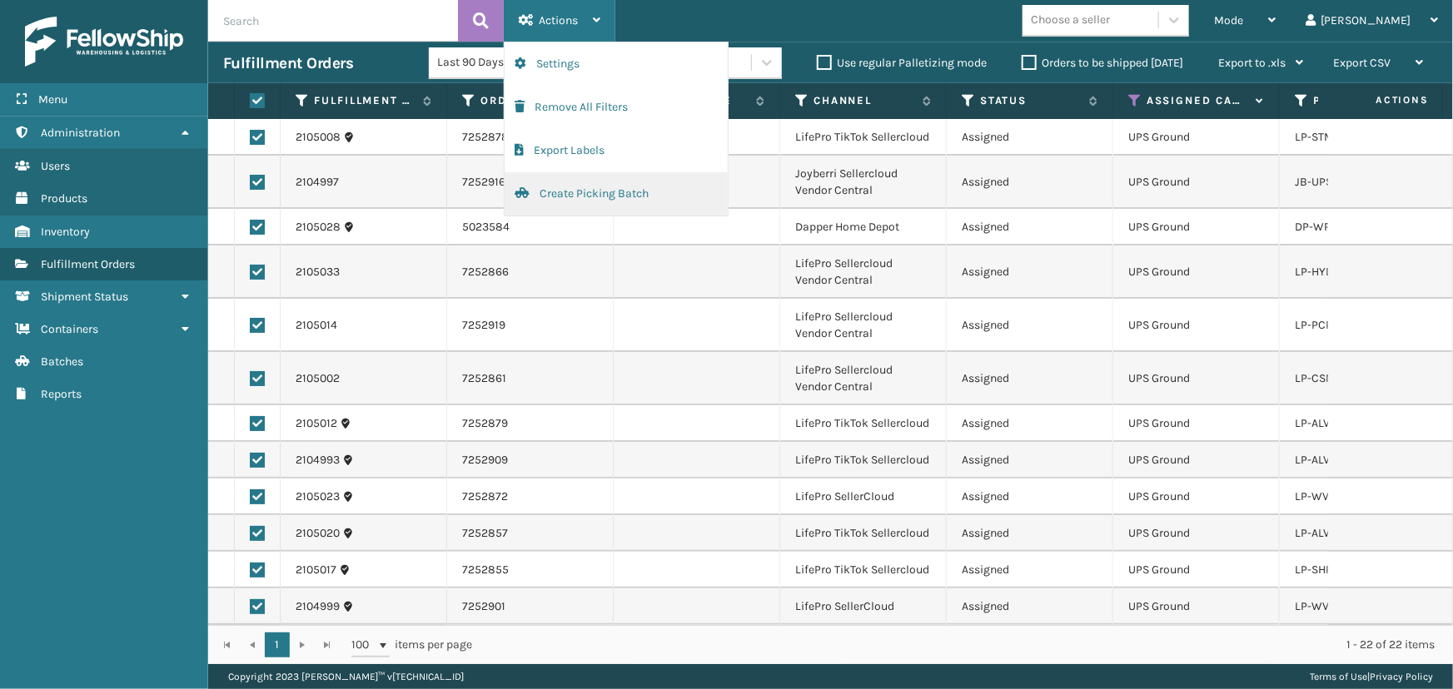
click at [598, 186] on button "Create Picking Batch" at bounding box center [615, 193] width 223 height 43
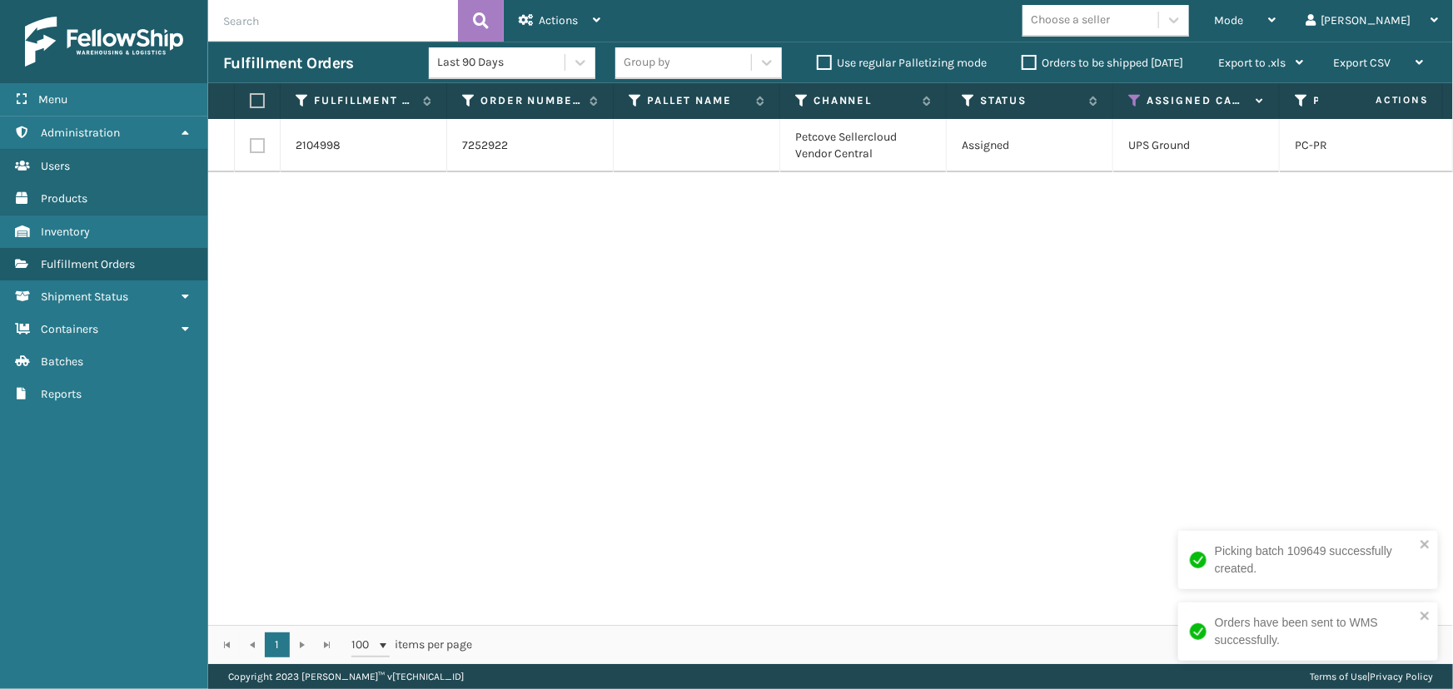
click at [258, 96] on label at bounding box center [255, 100] width 10 height 15
click at [251, 96] on input "checkbox" at bounding box center [250, 101] width 1 height 11
click at [558, 23] on span "Actions" at bounding box center [558, 20] width 39 height 14
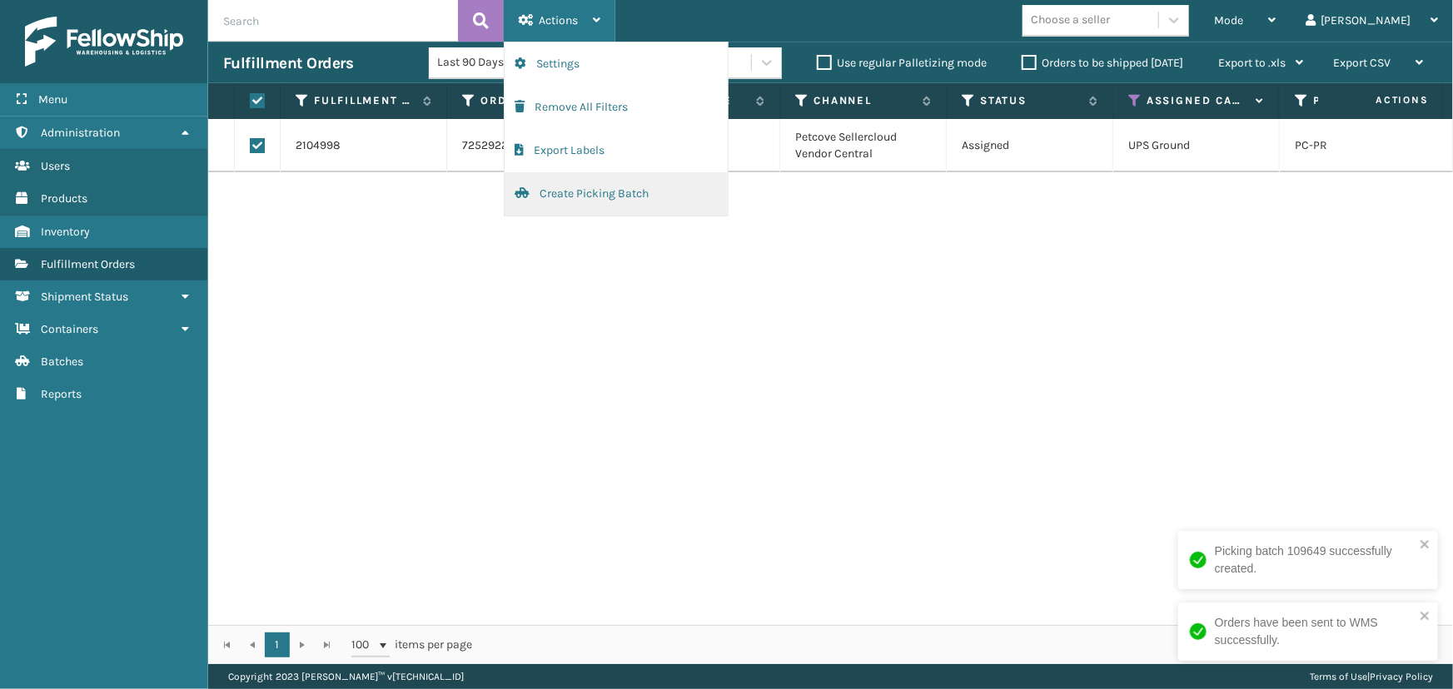
click at [583, 191] on button "Create Picking Batch" at bounding box center [615, 193] width 223 height 43
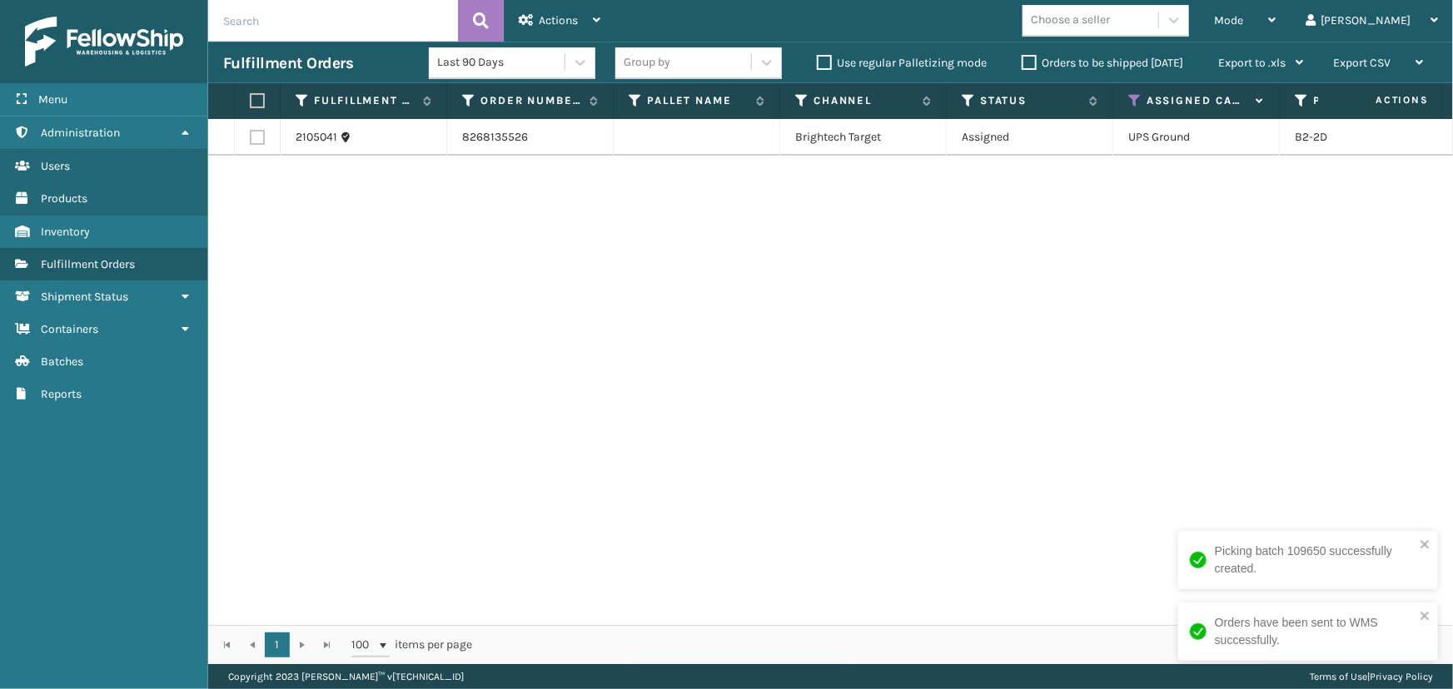
click at [1136, 98] on icon at bounding box center [1134, 100] width 13 height 15
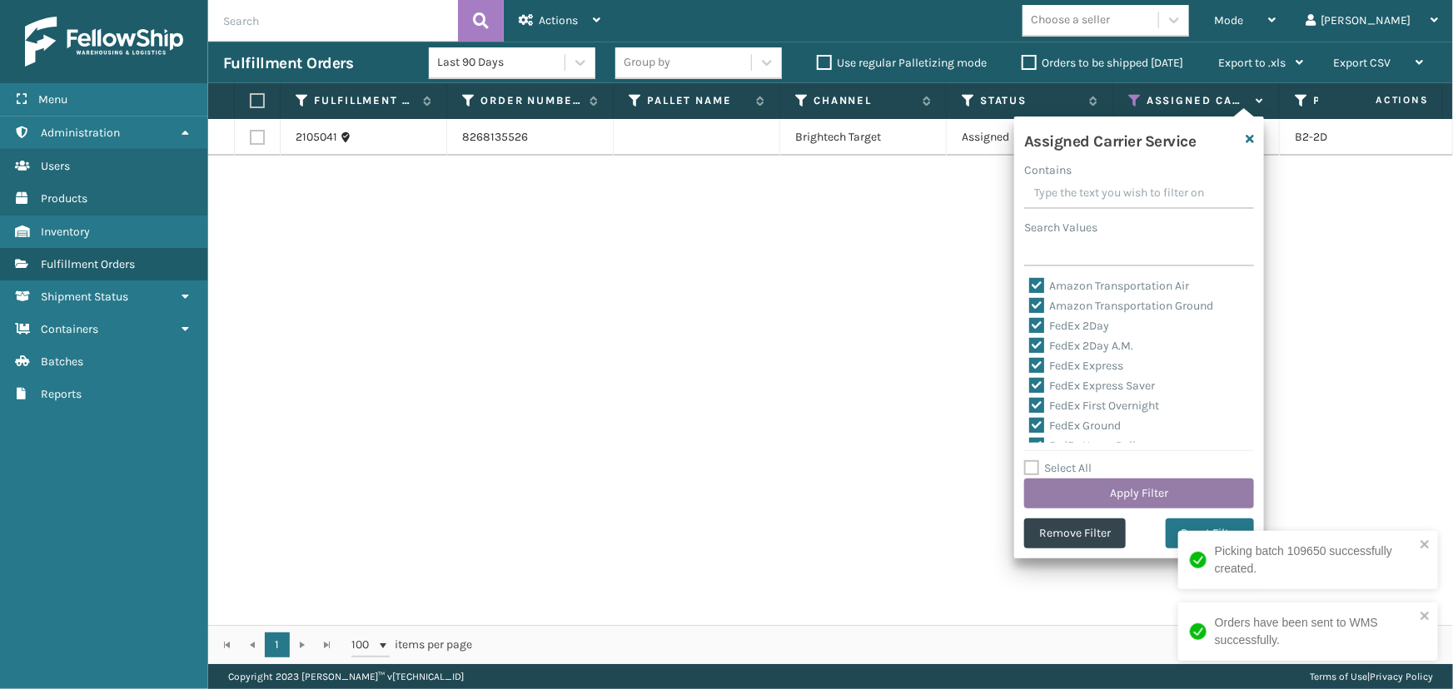
click at [1107, 500] on button "Apply Filter" at bounding box center [1139, 494] width 230 height 30
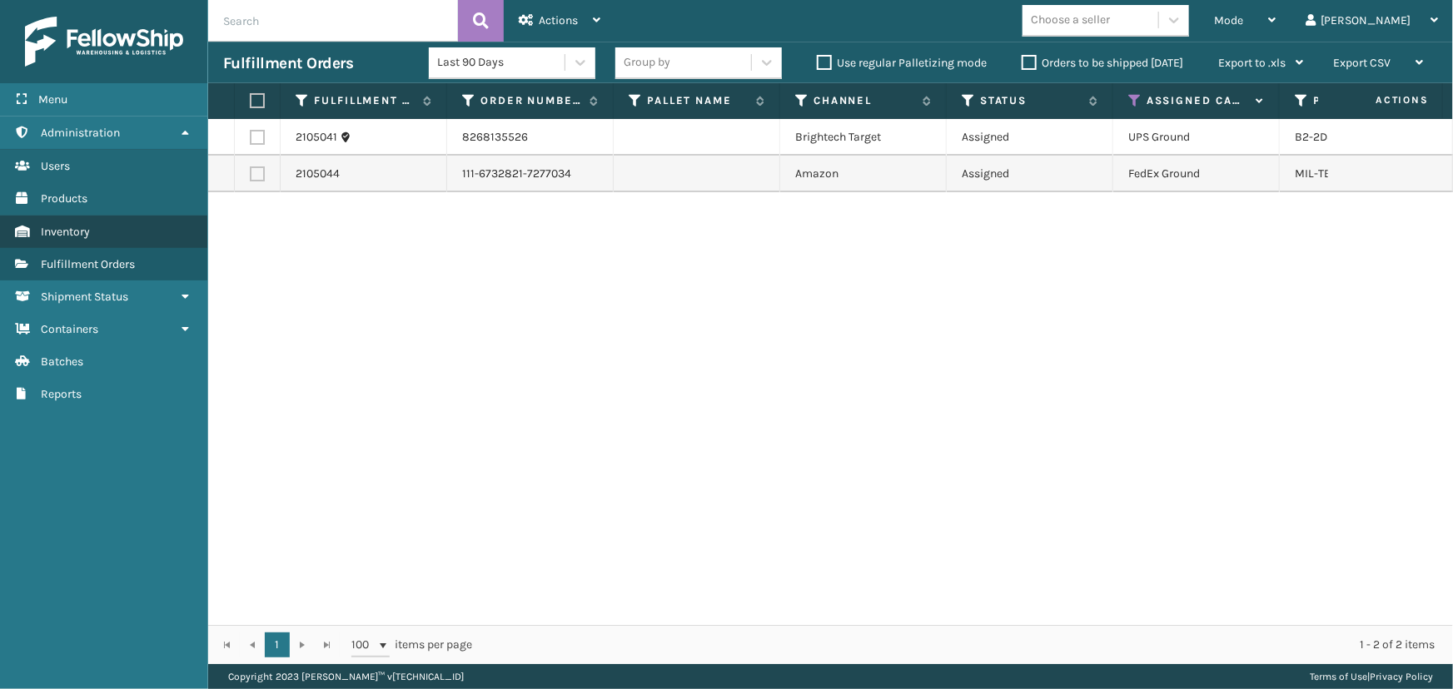
drag, startPoint x: 11, startPoint y: 225, endPoint x: 1136, endPoint y: 104, distance: 1131.2
click at [1136, 102] on icon at bounding box center [1134, 100] width 13 height 15
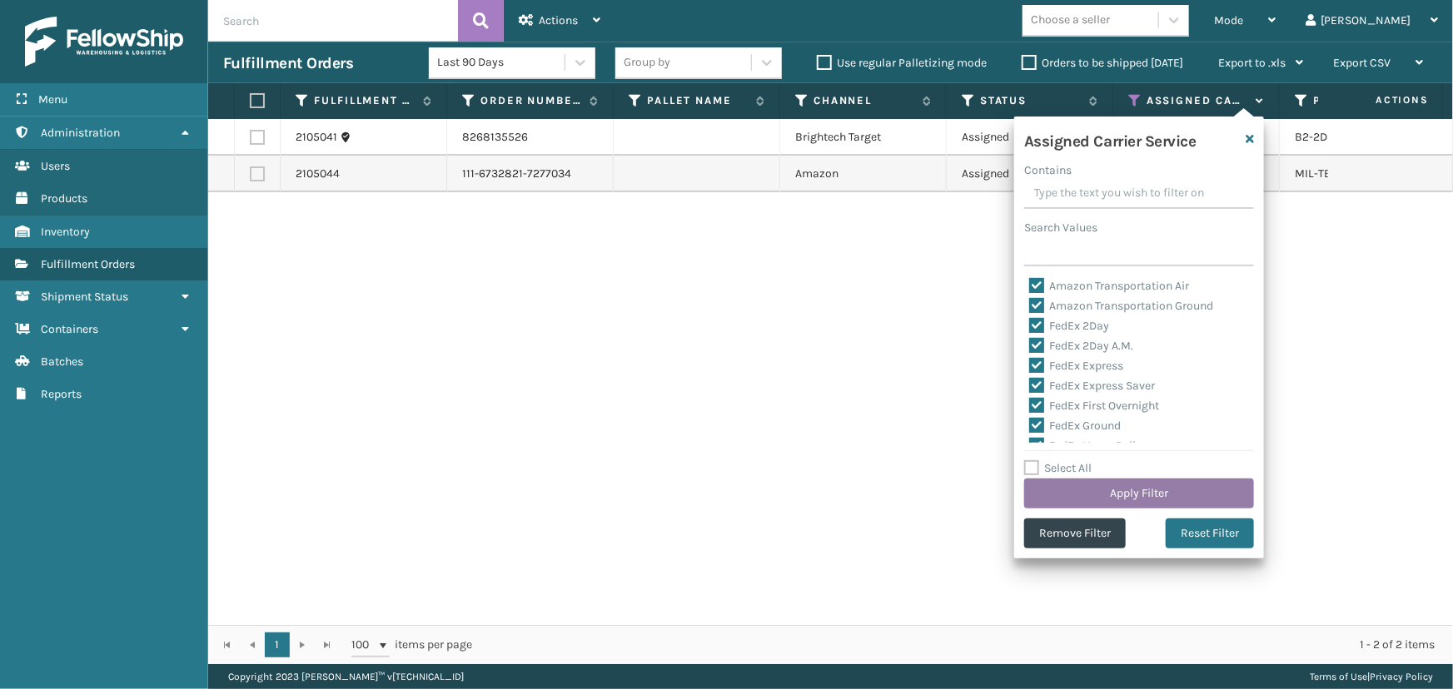
click at [1077, 490] on button "Apply Filter" at bounding box center [1139, 494] width 230 height 30
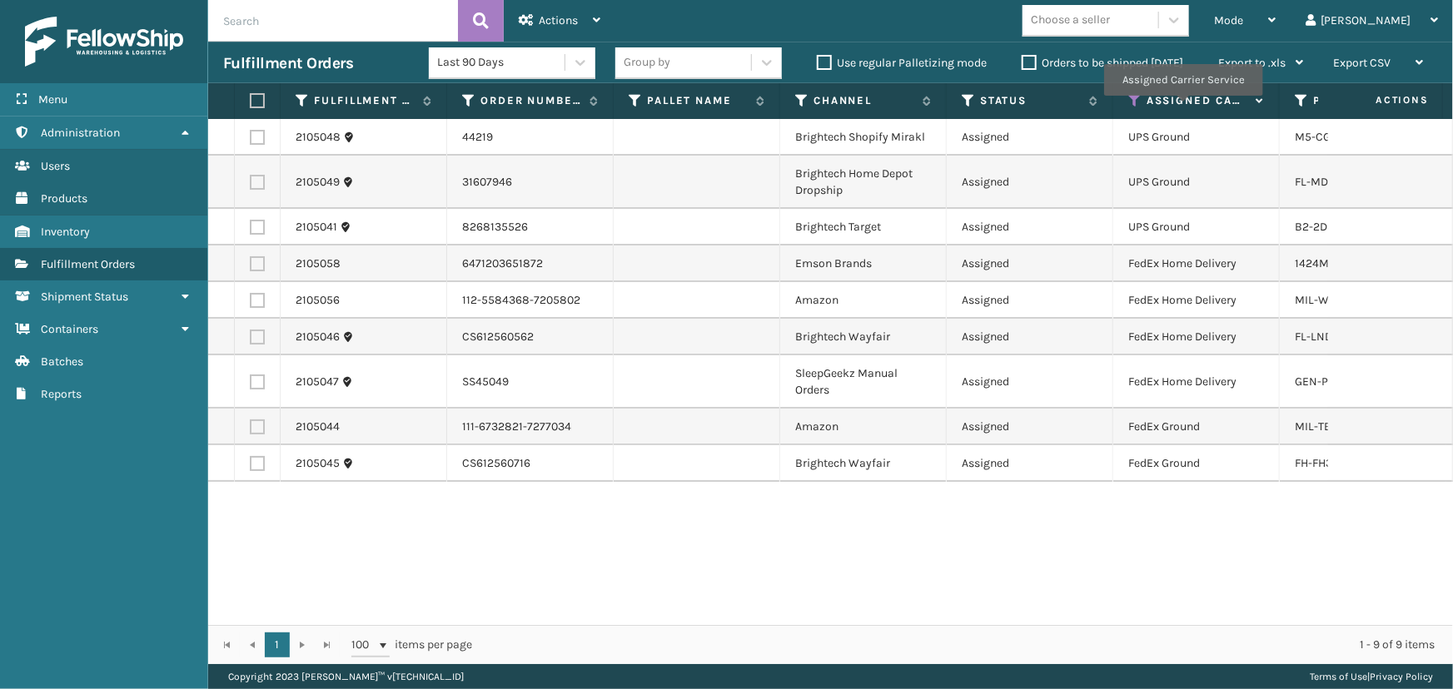
click at [1182, 107] on label "Assigned Carrier Service" at bounding box center [1196, 100] width 101 height 15
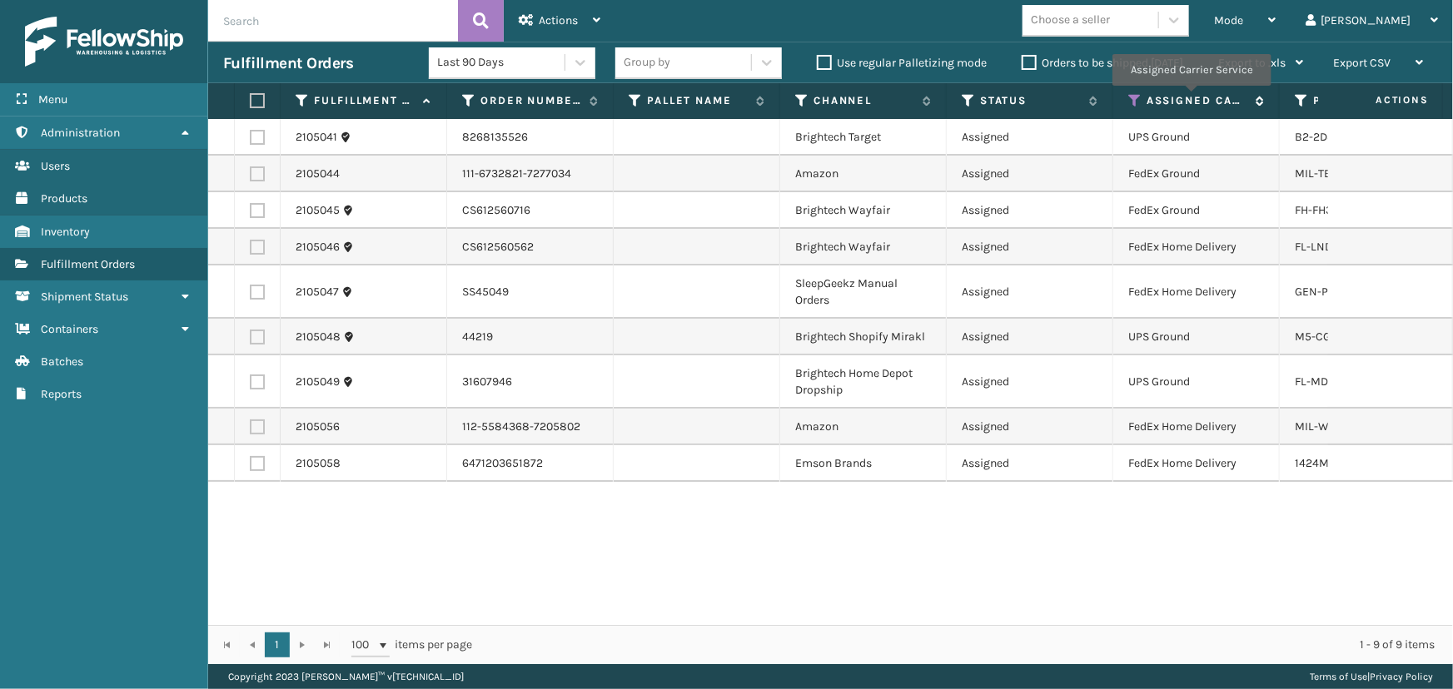
click at [1190, 101] on label "Assigned Carrier Service" at bounding box center [1196, 100] width 101 height 15
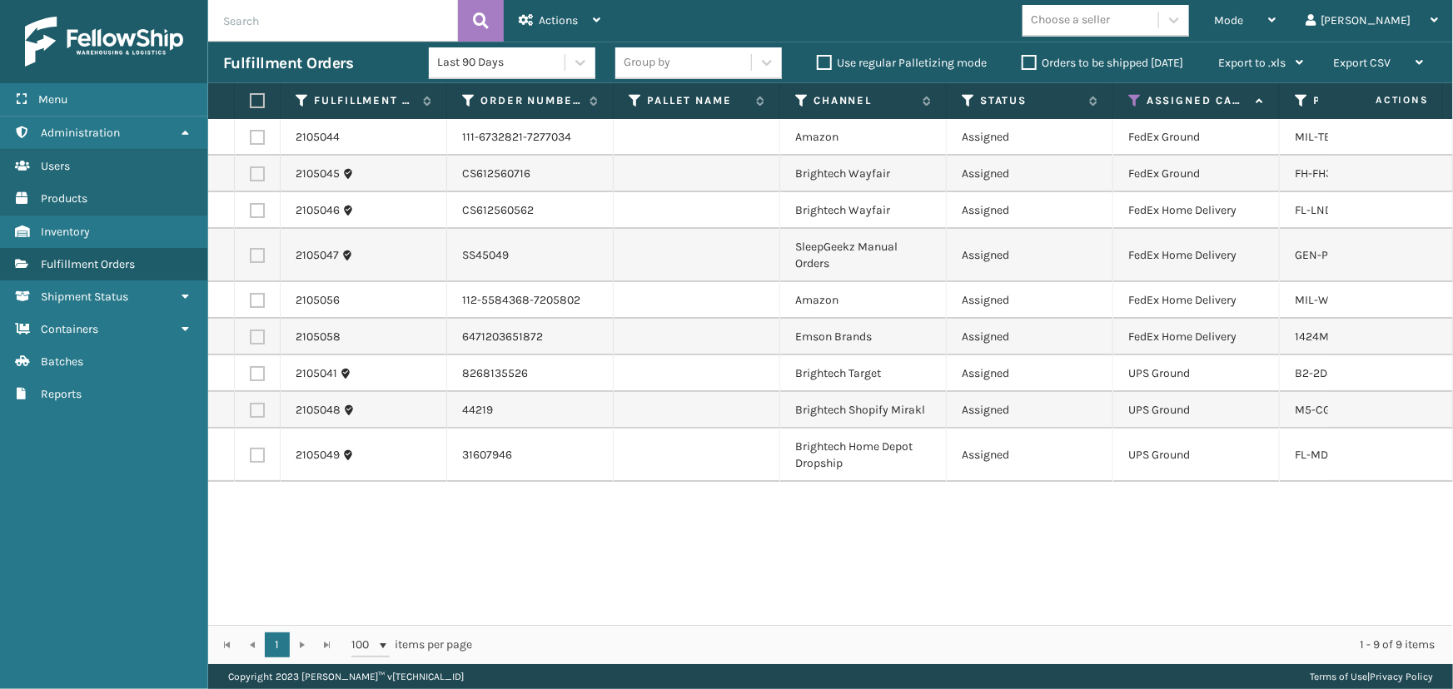
click at [258, 99] on label at bounding box center [255, 100] width 10 height 15
click at [251, 99] on input "checkbox" at bounding box center [250, 101] width 1 height 11
click at [251, 372] on label at bounding box center [257, 373] width 15 height 15
click at [251, 372] on input "checkbox" at bounding box center [250, 371] width 1 height 11
click at [251, 416] on label at bounding box center [257, 410] width 15 height 15
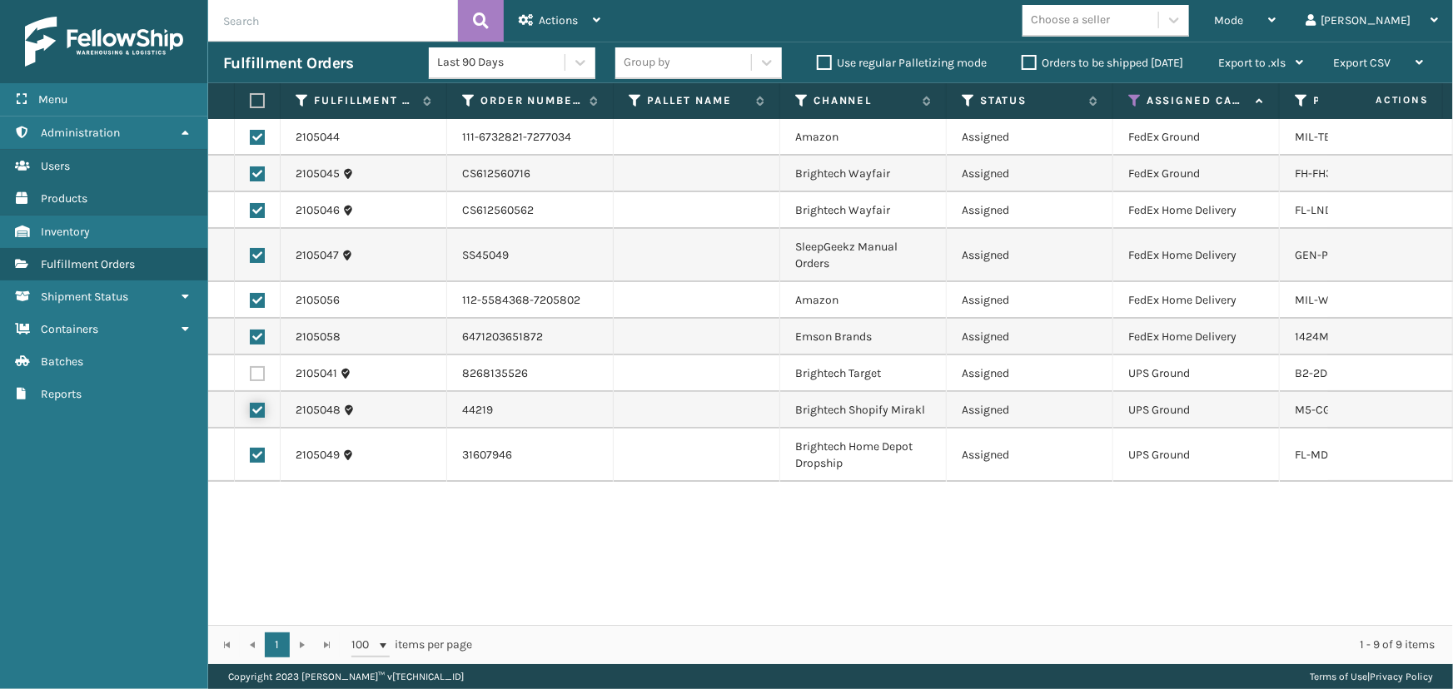
click at [251, 414] on input "checkbox" at bounding box center [250, 408] width 1 height 11
click at [260, 451] on label at bounding box center [257, 455] width 15 height 15
click at [251, 451] on input "checkbox" at bounding box center [250, 453] width 1 height 11
click at [537, 24] on div "Actions" at bounding box center [560, 21] width 82 height 42
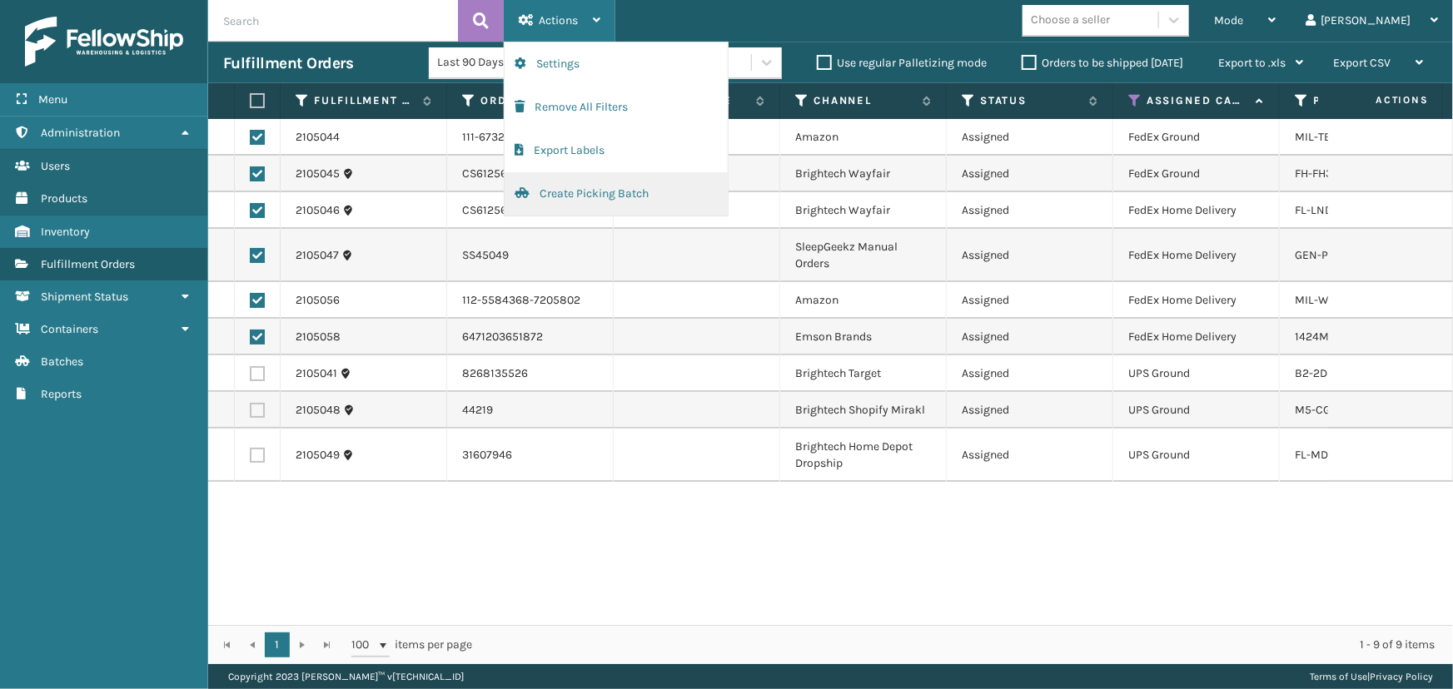
click at [554, 198] on button "Create Picking Batch" at bounding box center [615, 193] width 223 height 43
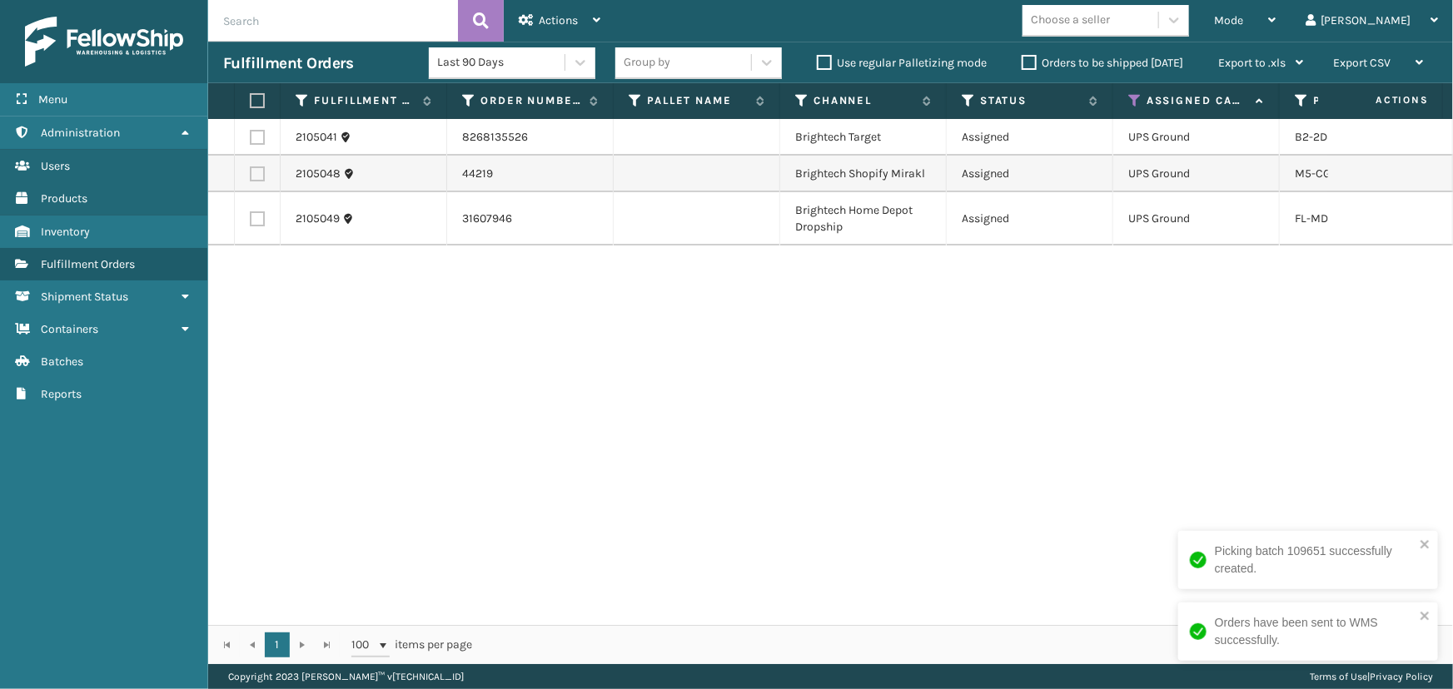
click at [253, 97] on label at bounding box center [255, 100] width 10 height 15
click at [251, 97] on input "checkbox" at bounding box center [250, 101] width 1 height 11
click at [546, 13] on span "Actions" at bounding box center [558, 20] width 39 height 14
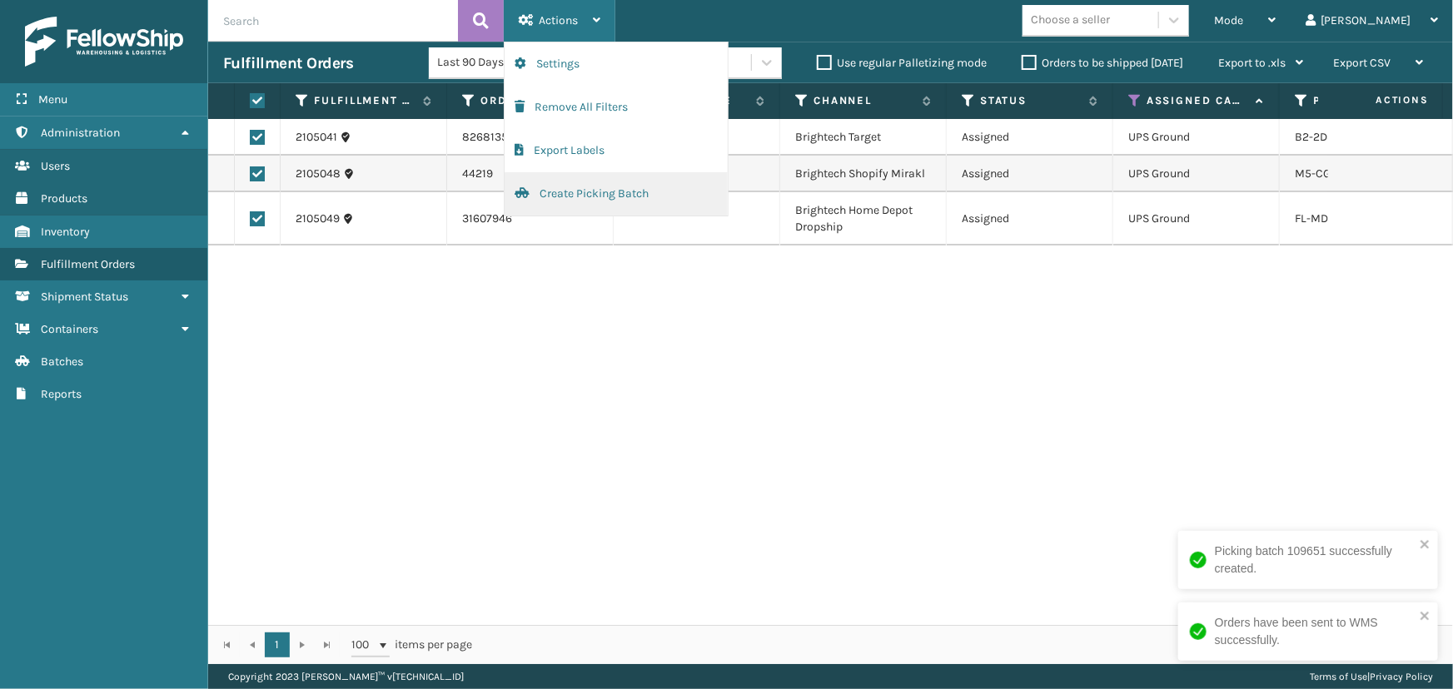
click at [529, 202] on button "Create Picking Batch" at bounding box center [615, 193] width 223 height 43
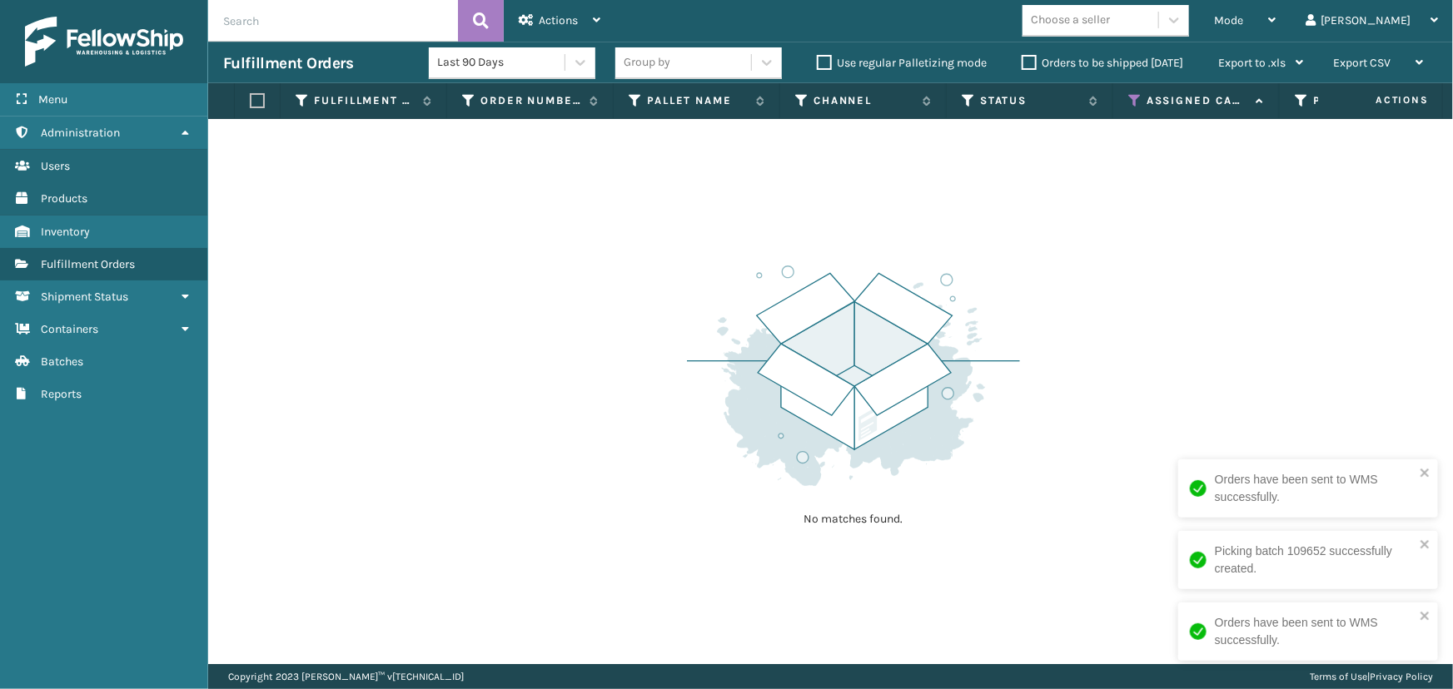
click at [716, 369] on img at bounding box center [853, 376] width 333 height 231
click at [1132, 103] on icon at bounding box center [1134, 100] width 13 height 15
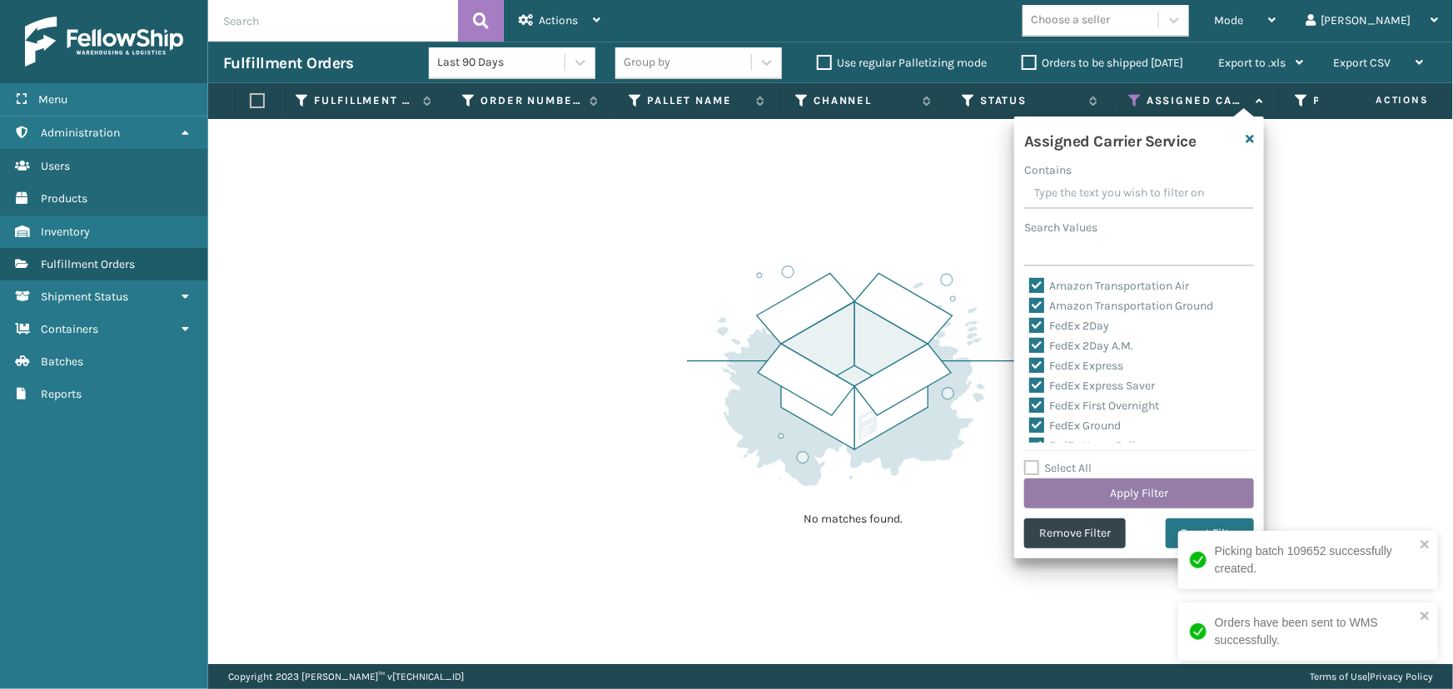
click at [1117, 490] on button "Apply Filter" at bounding box center [1139, 494] width 230 height 30
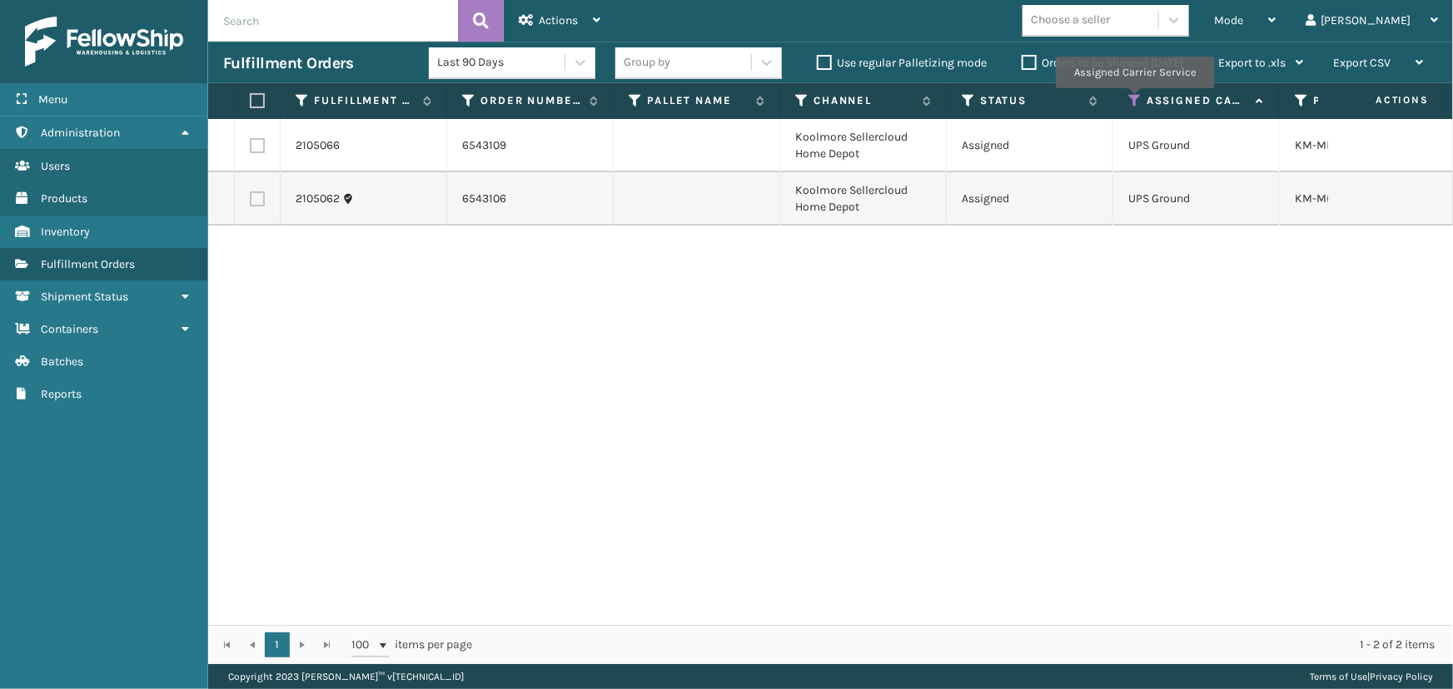
click at [1134, 100] on icon at bounding box center [1134, 100] width 13 height 15
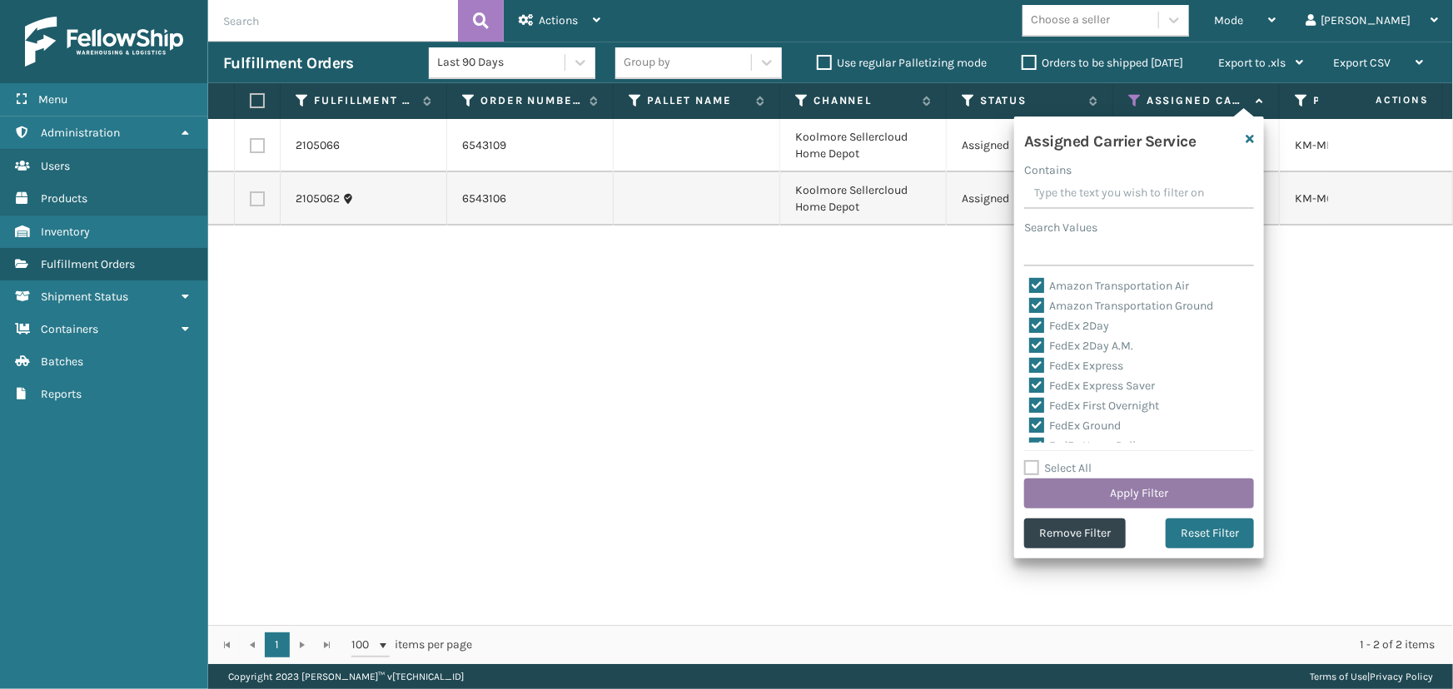
click at [1121, 483] on button "Apply Filter" at bounding box center [1139, 494] width 230 height 30
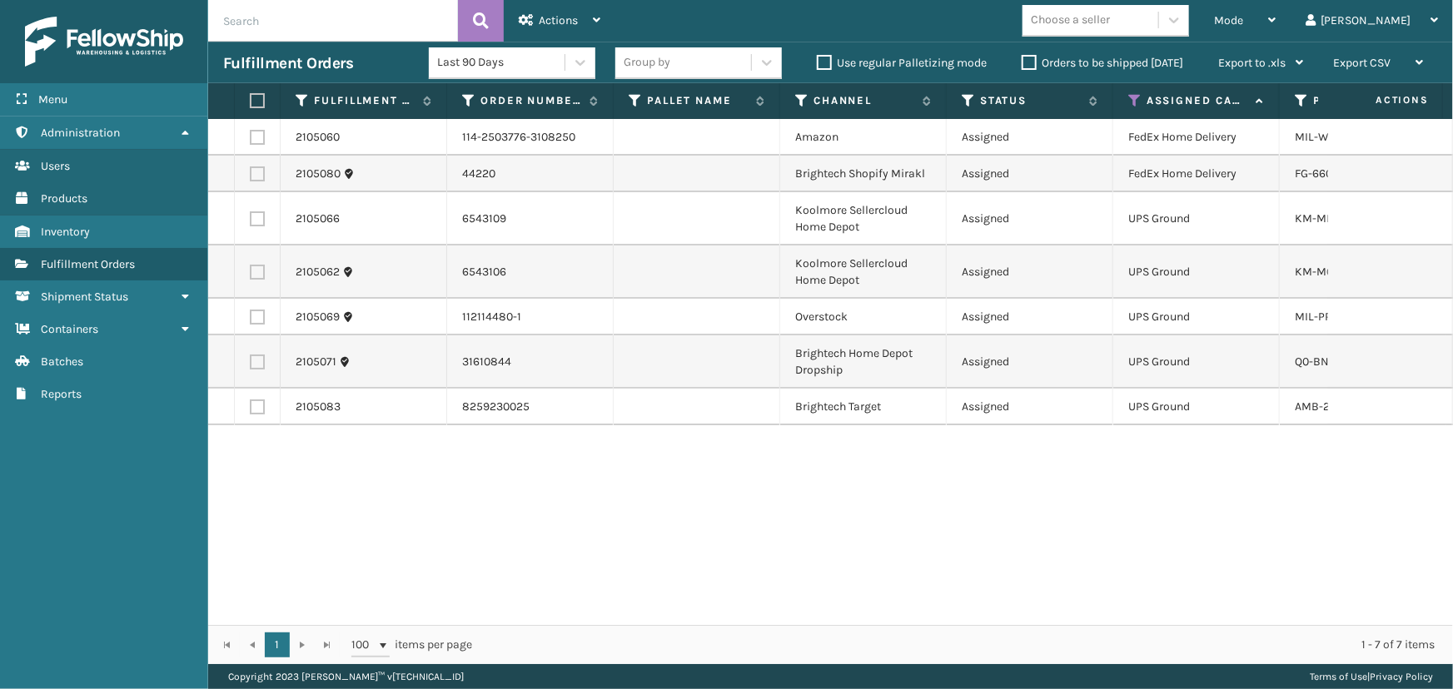
click at [260, 100] on label at bounding box center [255, 100] width 10 height 15
click at [251, 100] on input "checkbox" at bounding box center [250, 101] width 1 height 11
click at [534, 10] on div "Actions" at bounding box center [560, 21] width 82 height 42
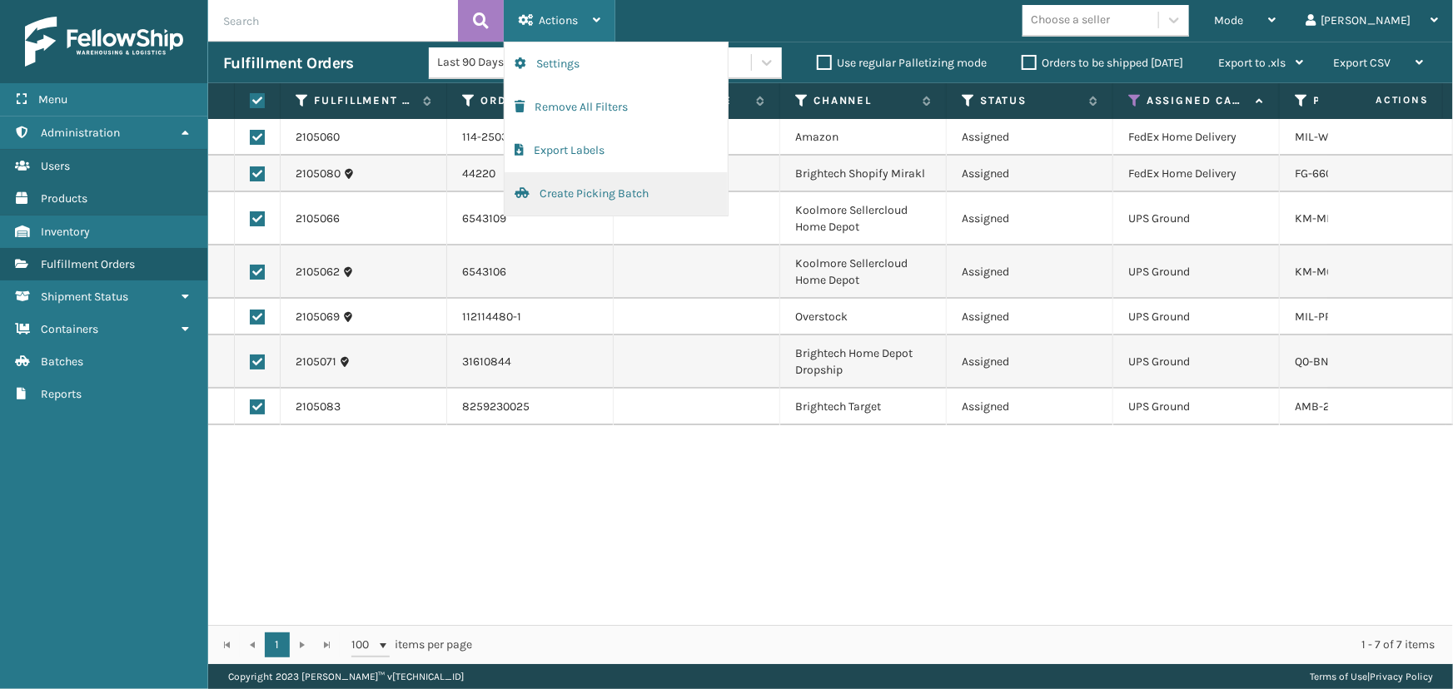
click at [572, 199] on button "Create Picking Batch" at bounding box center [615, 193] width 223 height 43
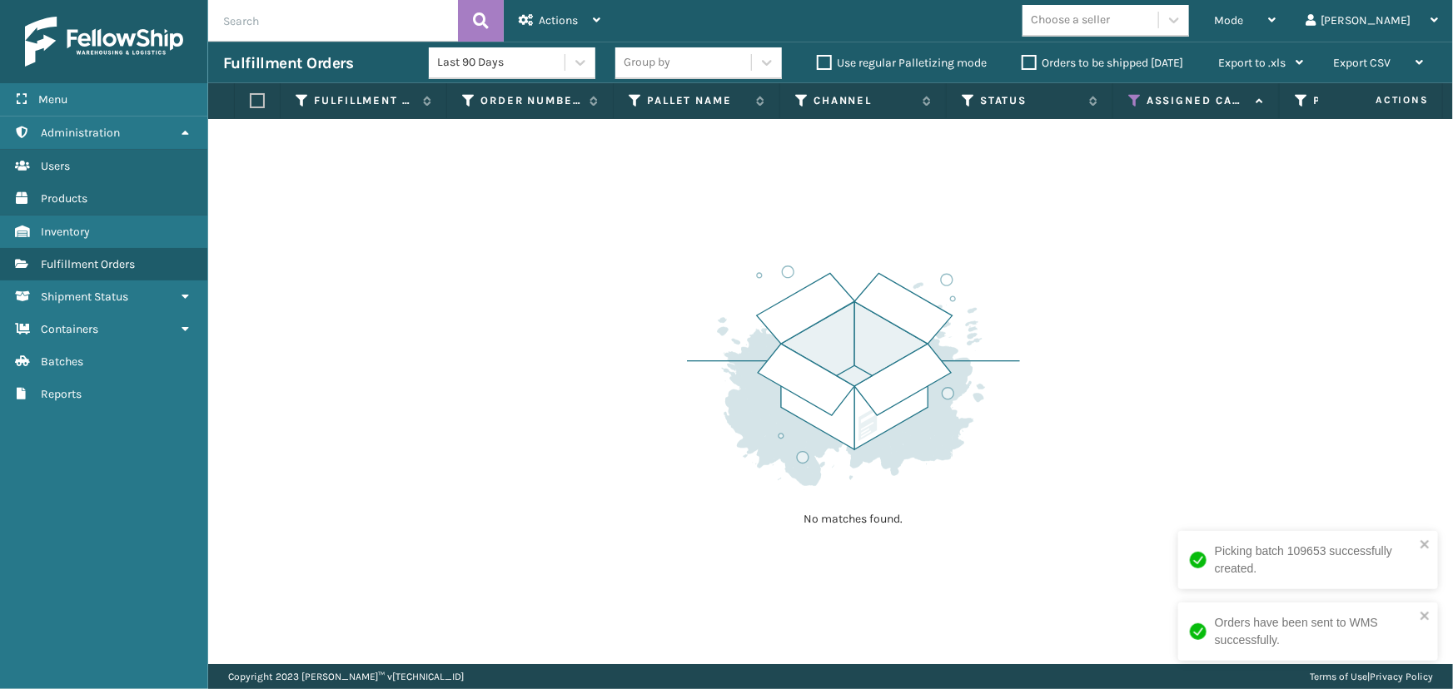
click at [1324, 514] on div "No matches found." at bounding box center [830, 391] width 1245 height 545
click at [1131, 105] on icon at bounding box center [1134, 100] width 13 height 15
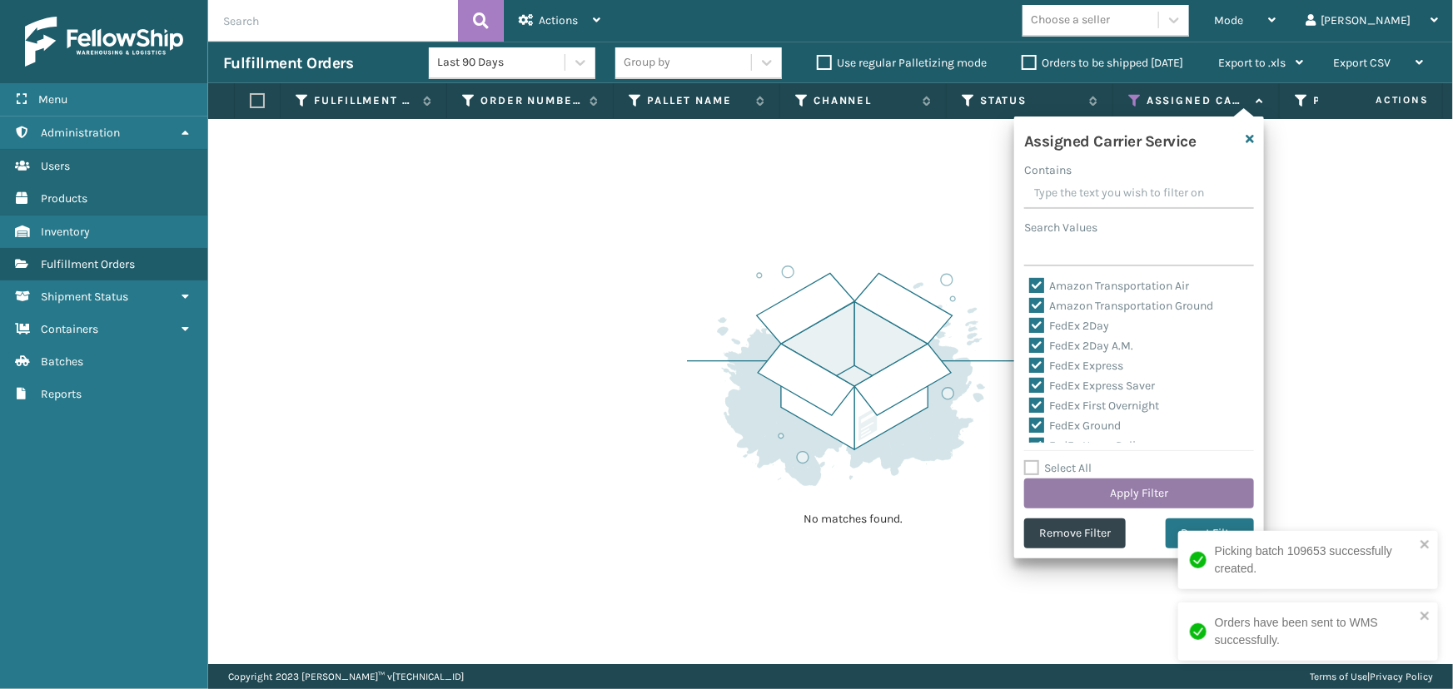
click at [1118, 494] on button "Apply Filter" at bounding box center [1139, 494] width 230 height 30
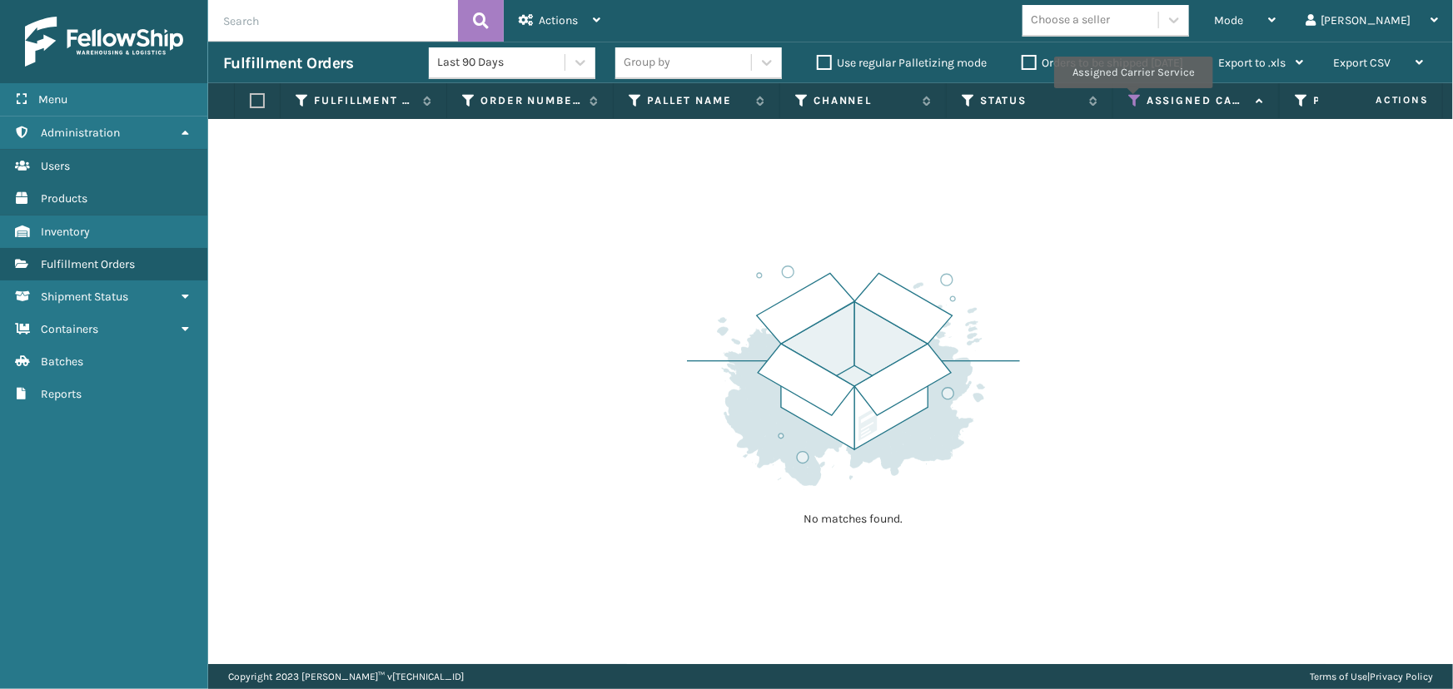
click at [1133, 99] on icon at bounding box center [1134, 100] width 13 height 15
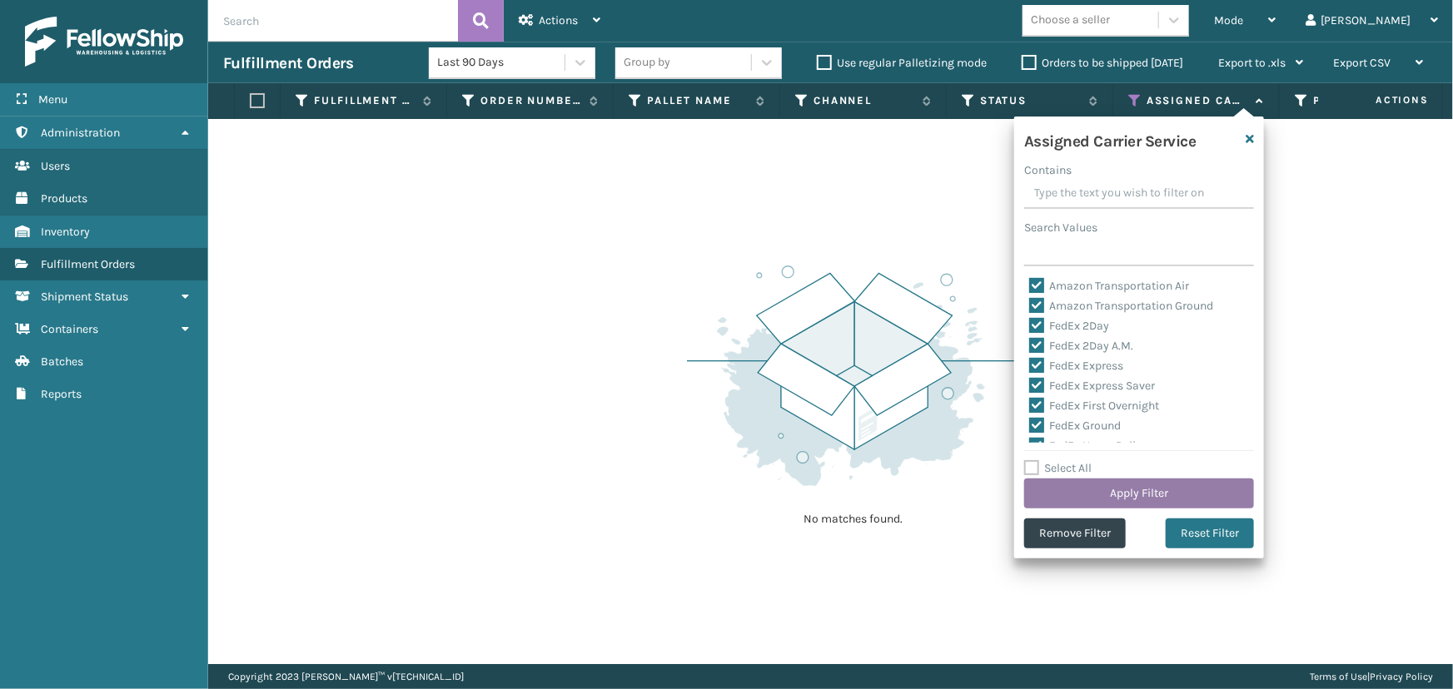
click at [1090, 491] on button "Apply Filter" at bounding box center [1139, 494] width 230 height 30
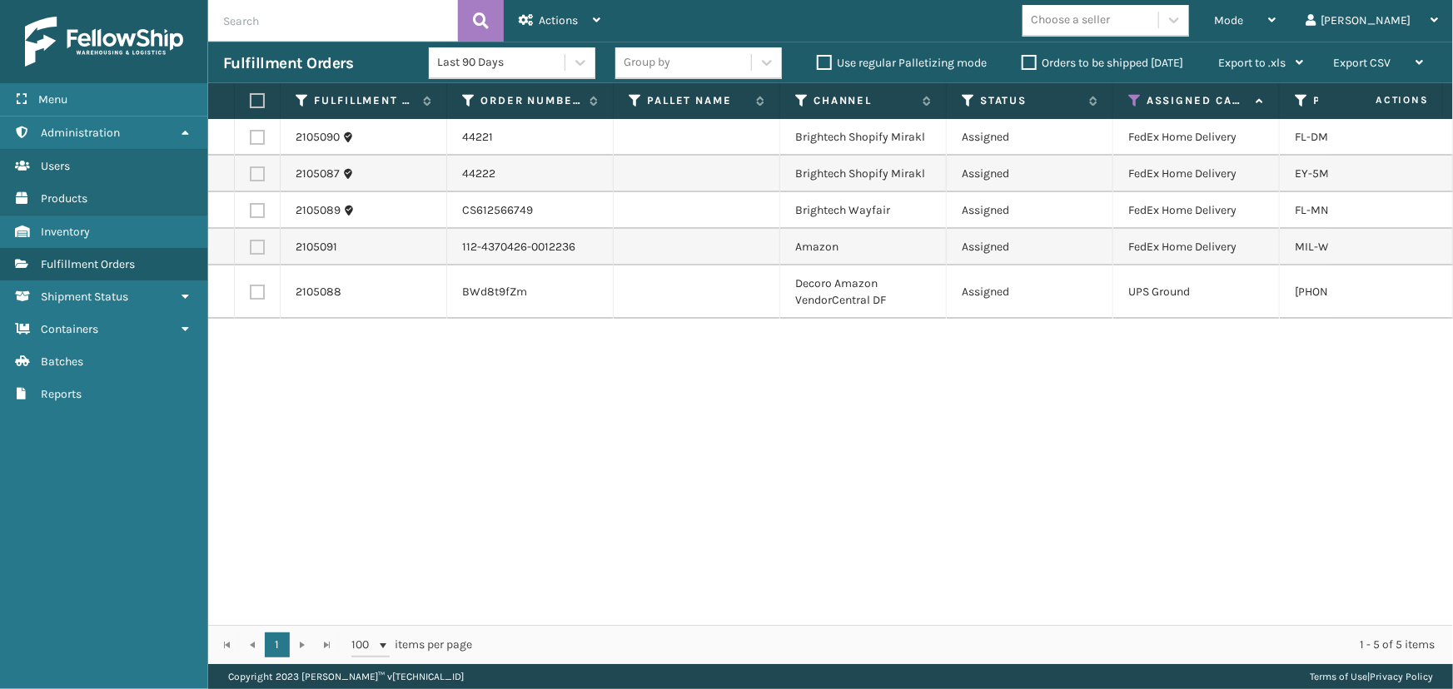
click at [1026, 62] on label "Orders to be shipped [DATE]" at bounding box center [1102, 63] width 162 height 14
click at [1022, 62] on input "Orders to be shipped [DATE]" at bounding box center [1021, 58] width 1 height 11
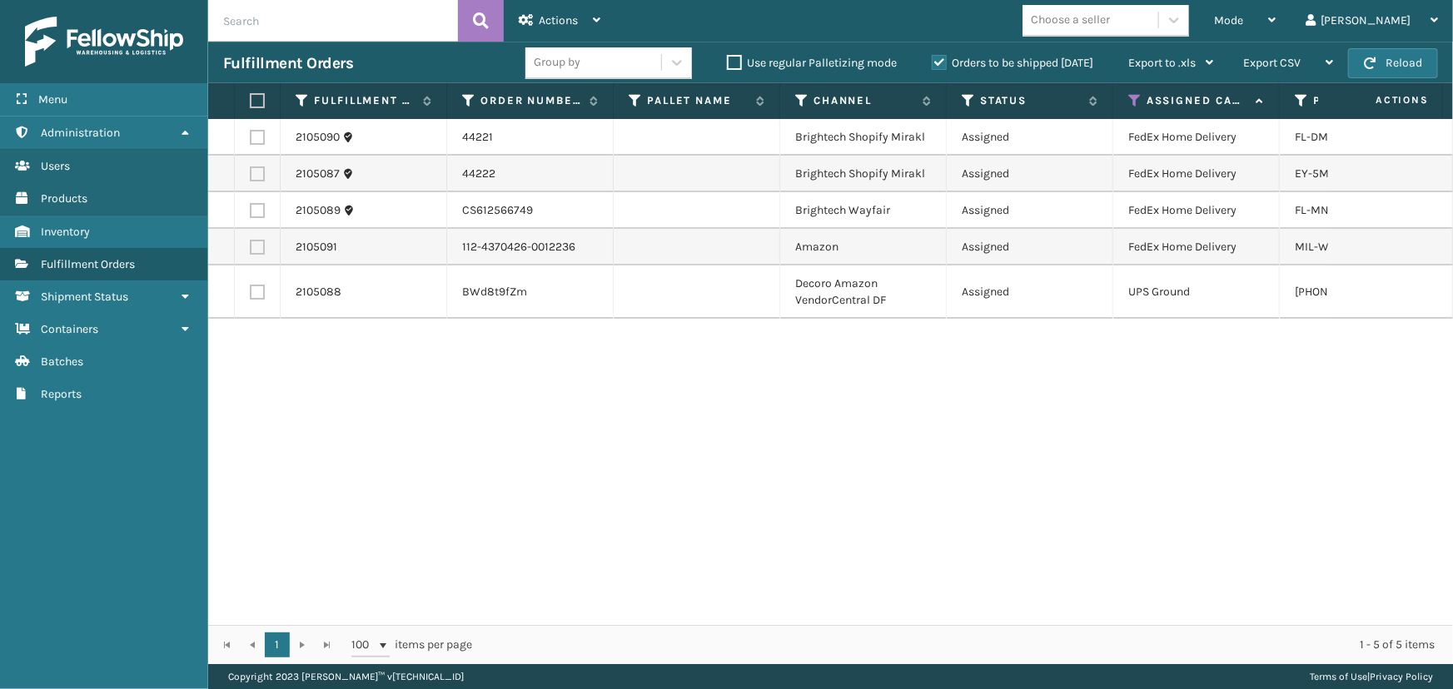
click at [253, 99] on label at bounding box center [255, 100] width 10 height 15
click at [251, 99] on input "checkbox" at bounding box center [250, 101] width 1 height 11
click at [559, 26] on span "Actions" at bounding box center [558, 20] width 39 height 14
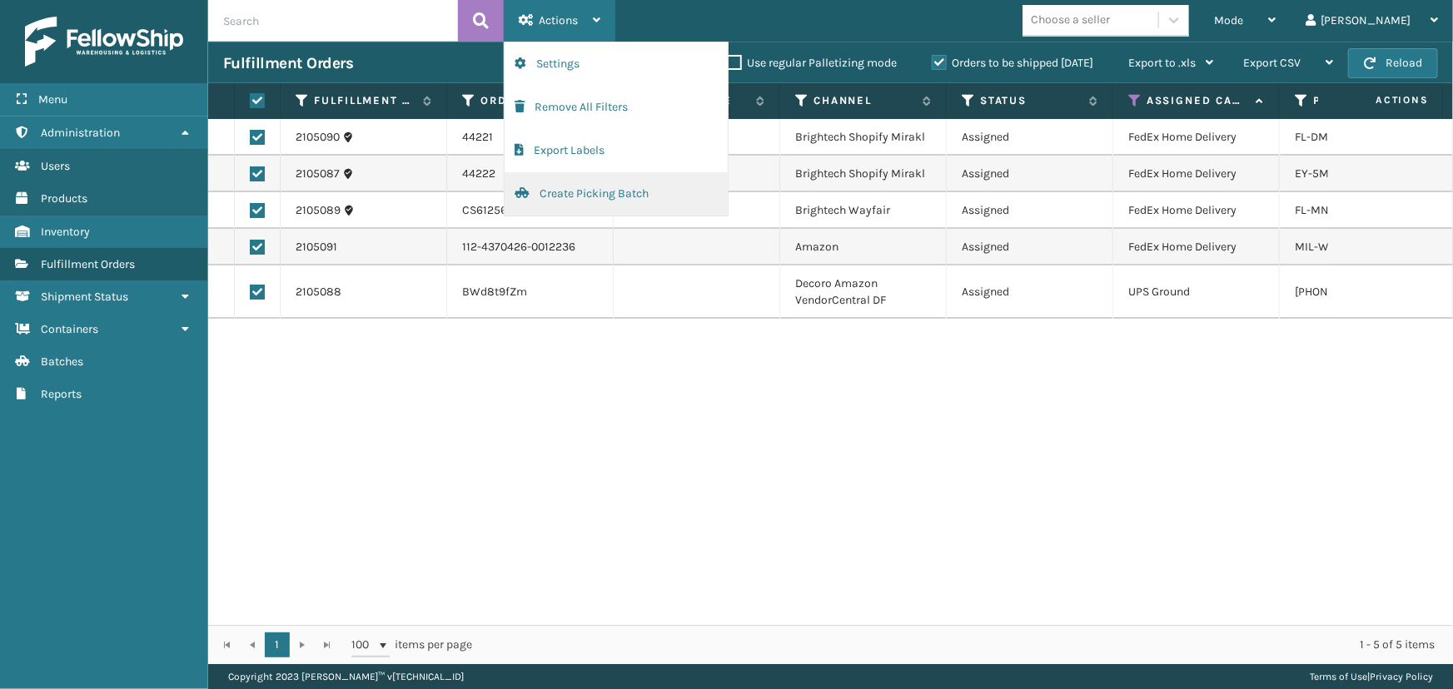
click at [603, 215] on button "Create Picking Batch" at bounding box center [615, 193] width 223 height 43
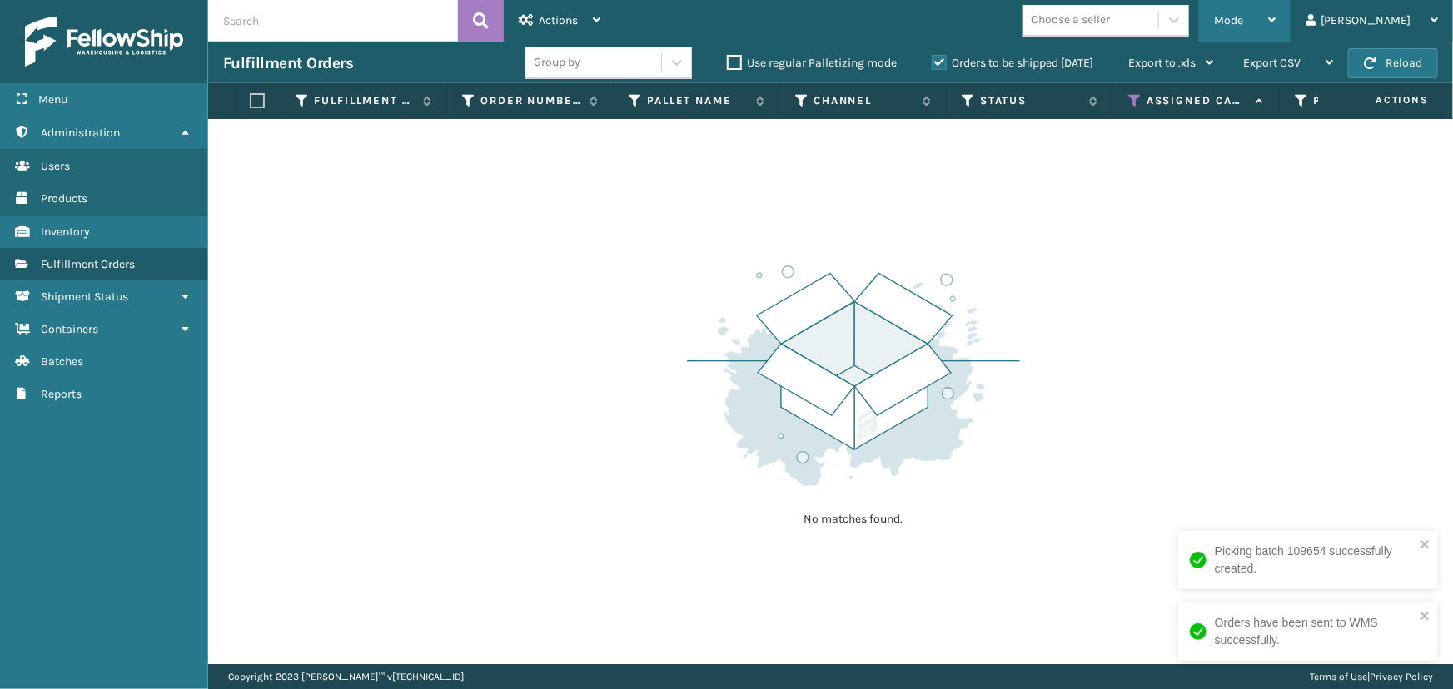
click at [1243, 19] on span "Mode" at bounding box center [1228, 20] width 29 height 14
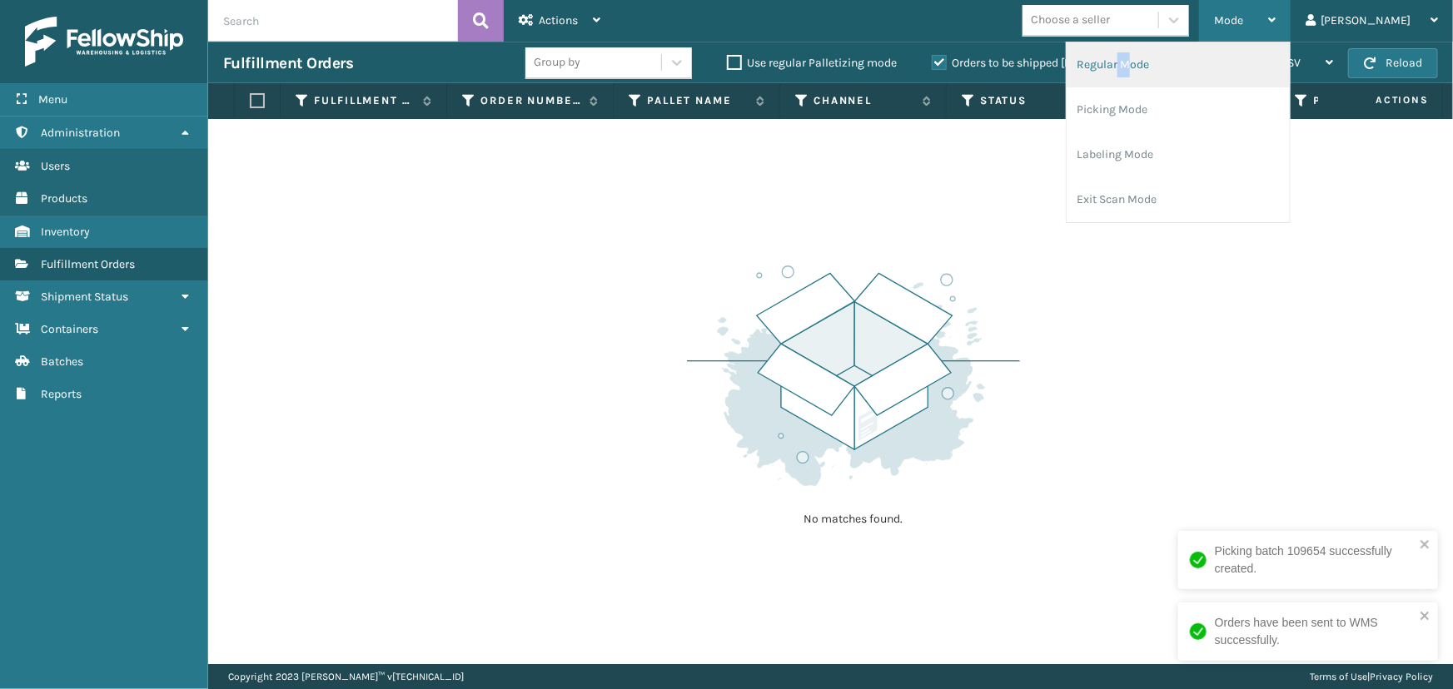
drag, startPoint x: 1193, startPoint y: 83, endPoint x: 1177, endPoint y: 75, distance: 17.9
click at [1177, 75] on li "Regular Mode" at bounding box center [1177, 64] width 223 height 45
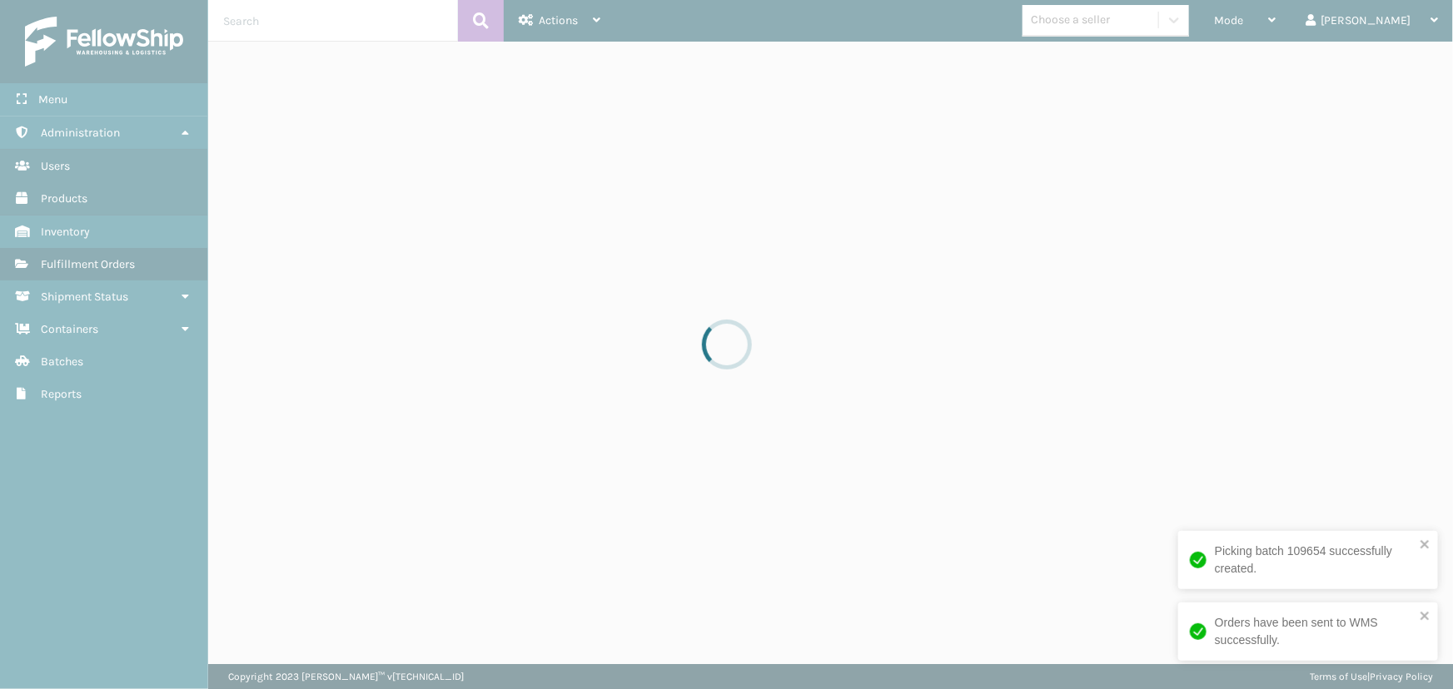
click at [1175, 72] on div at bounding box center [726, 344] width 1453 height 689
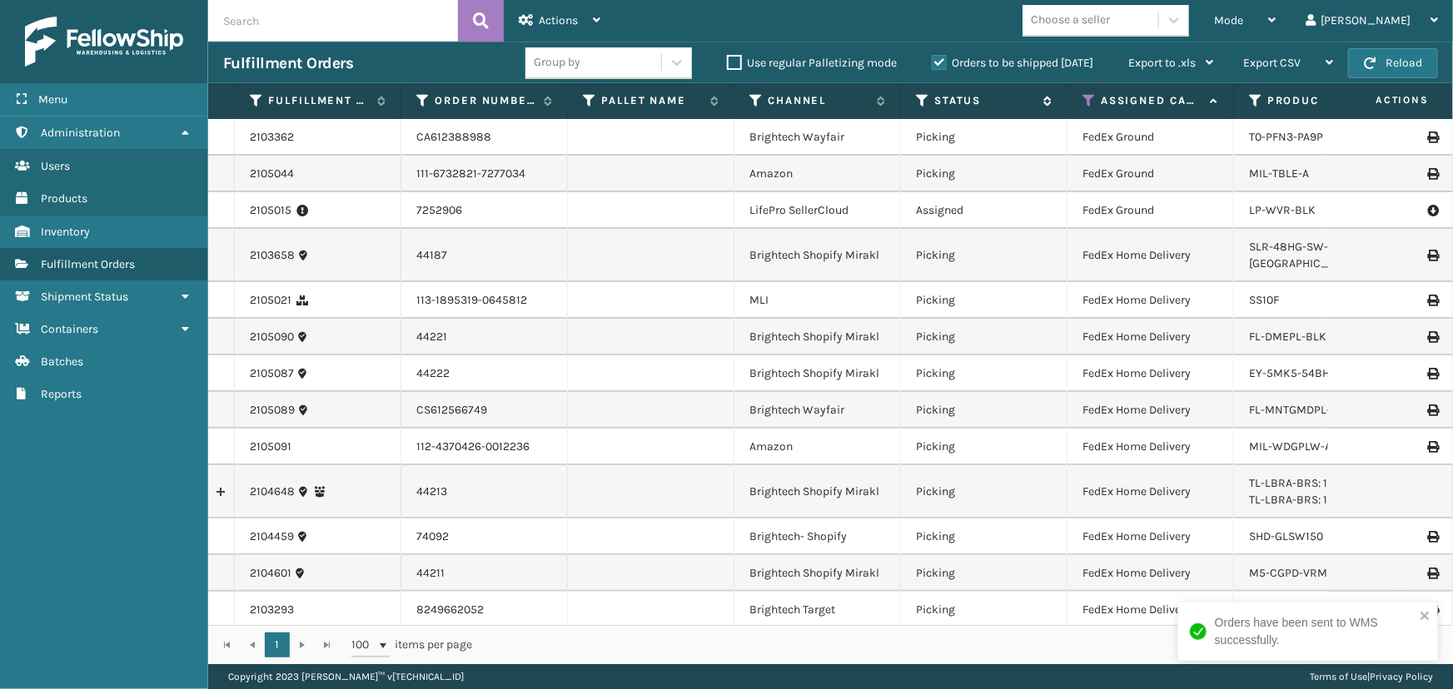
click at [921, 99] on icon at bounding box center [922, 100] width 13 height 15
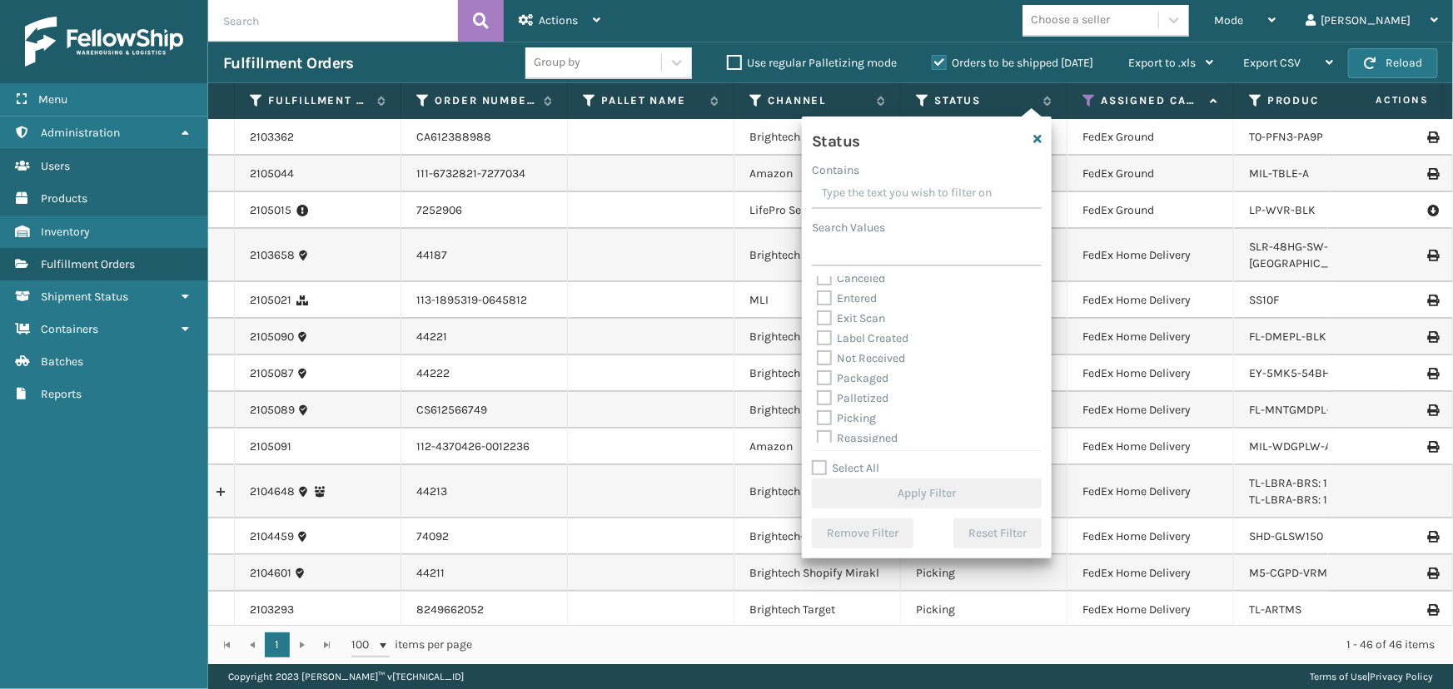
scroll to position [75, 0]
drag, startPoint x: 848, startPoint y: 374, endPoint x: 866, endPoint y: 397, distance: 29.1
click at [848, 374] on label "Picking" at bounding box center [846, 371] width 59 height 14
click at [818, 372] on input "Picking" at bounding box center [817, 366] width 1 height 11
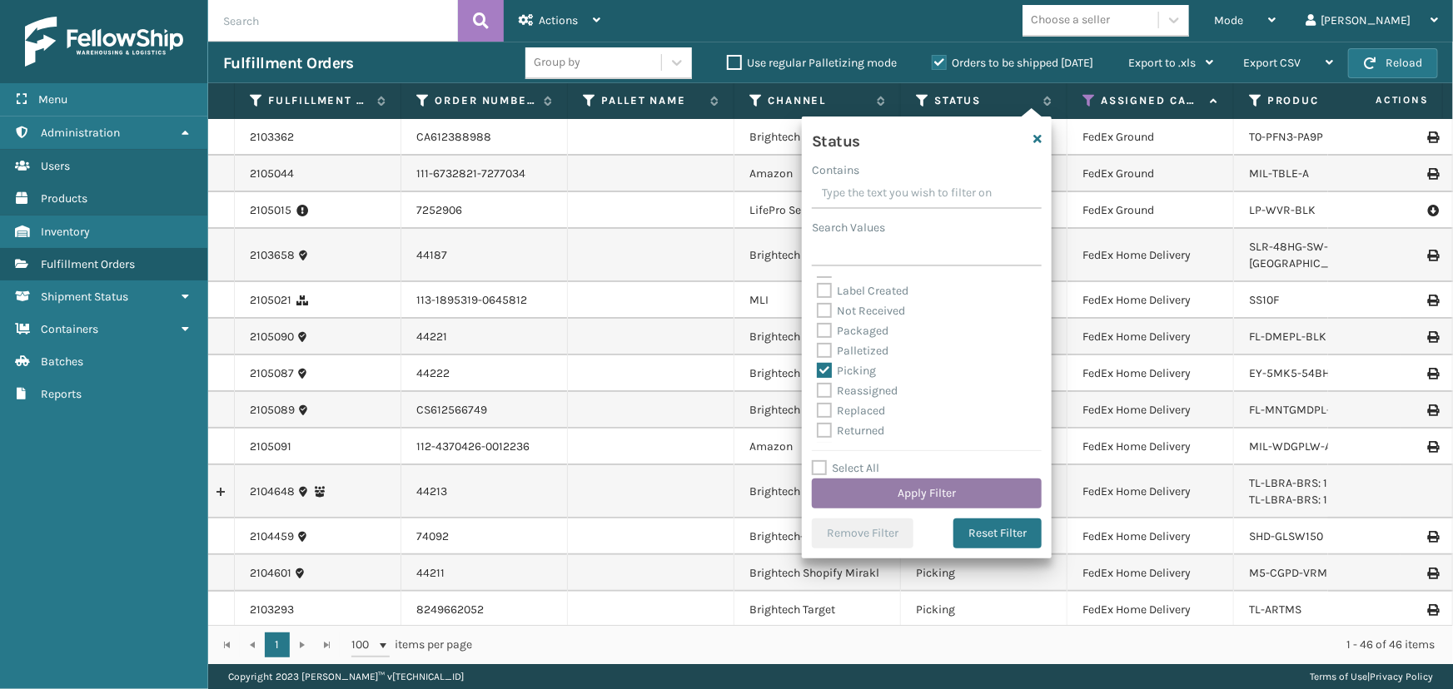
click at [887, 495] on button "Apply Filter" at bounding box center [927, 494] width 230 height 30
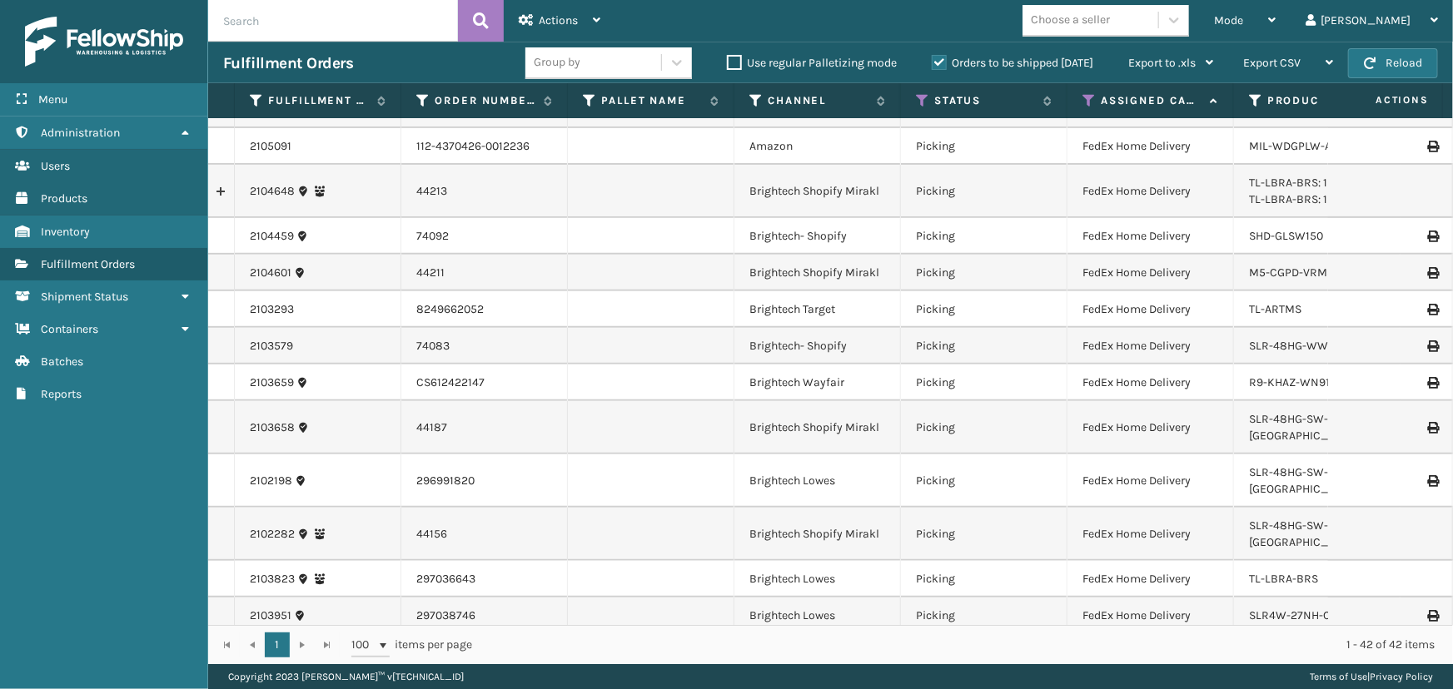
scroll to position [0, 0]
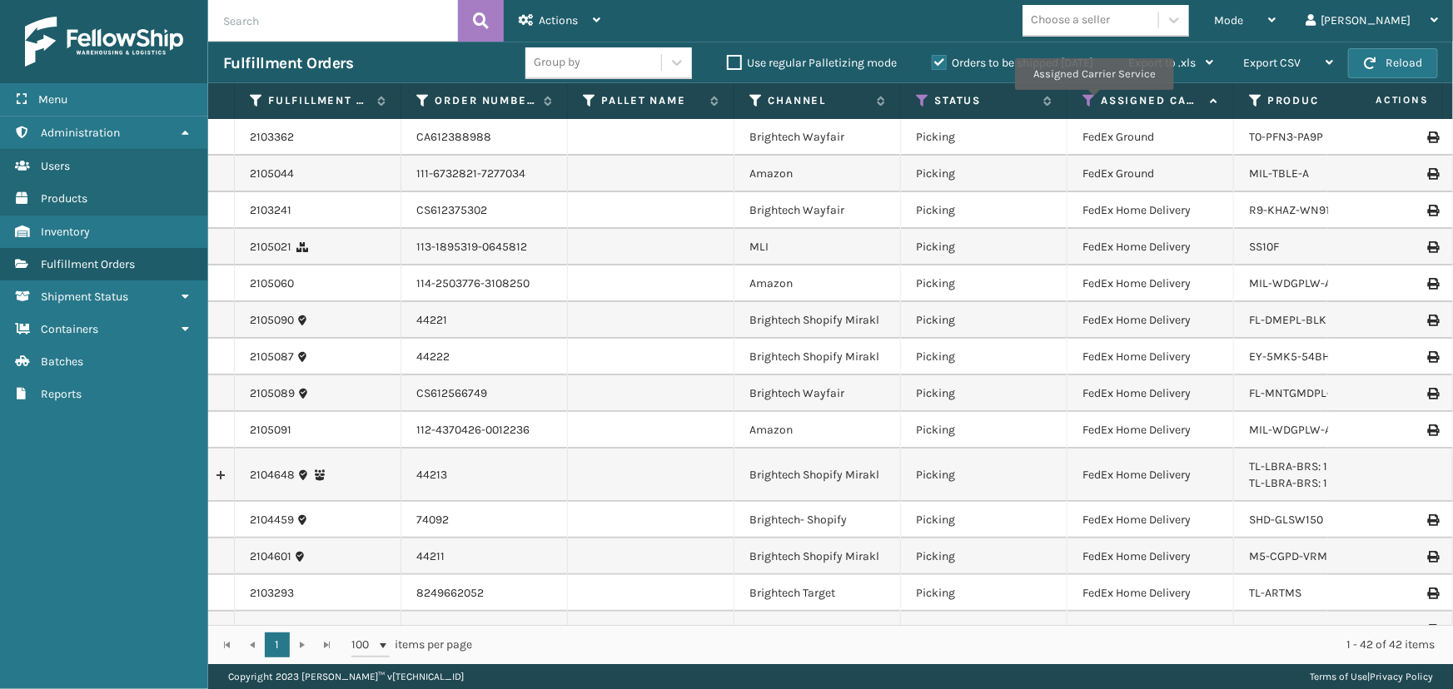
click at [1093, 102] on icon at bounding box center [1088, 100] width 13 height 15
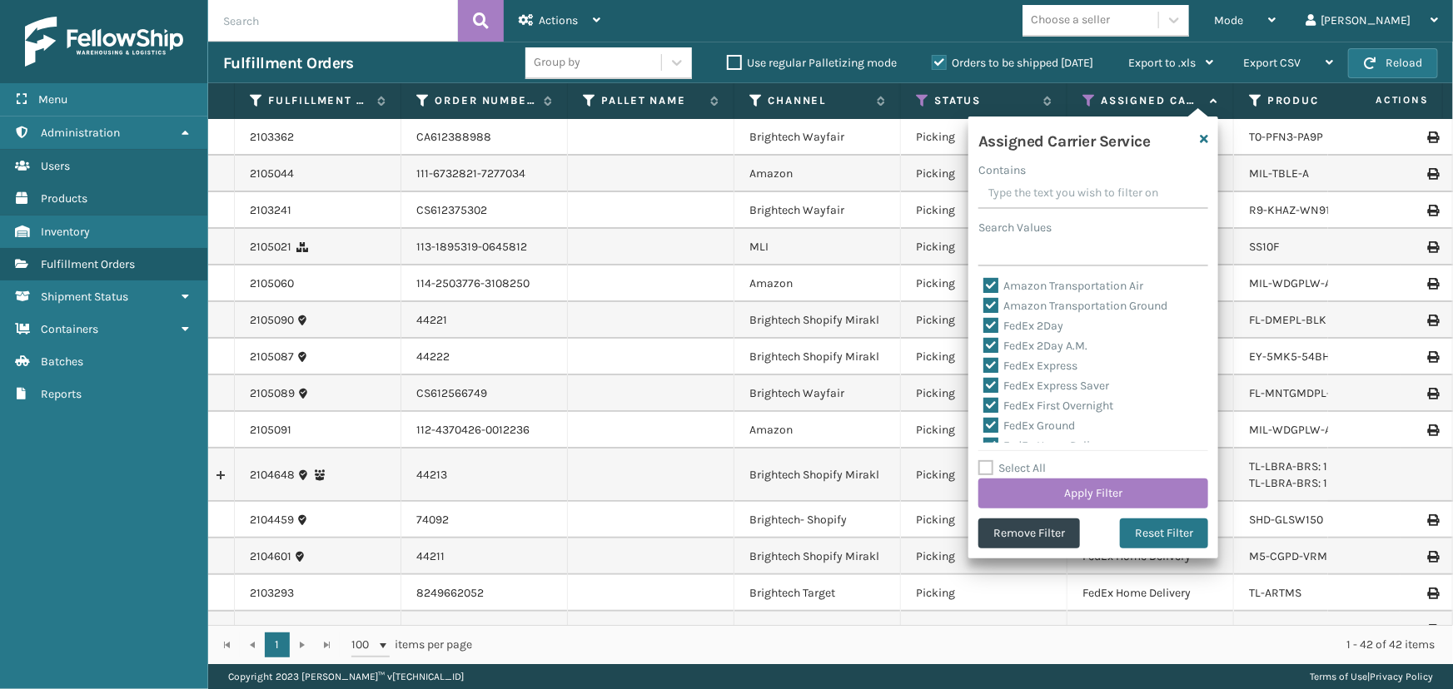
click at [1036, 465] on label "Select All" at bounding box center [1011, 468] width 67 height 14
click at [1036, 460] on input "Select All" at bounding box center [1103, 460] width 250 height 2
click at [1036, 465] on label "Select All" at bounding box center [1011, 468] width 67 height 14
click at [1036, 460] on input "Select All" at bounding box center [1103, 460] width 250 height 2
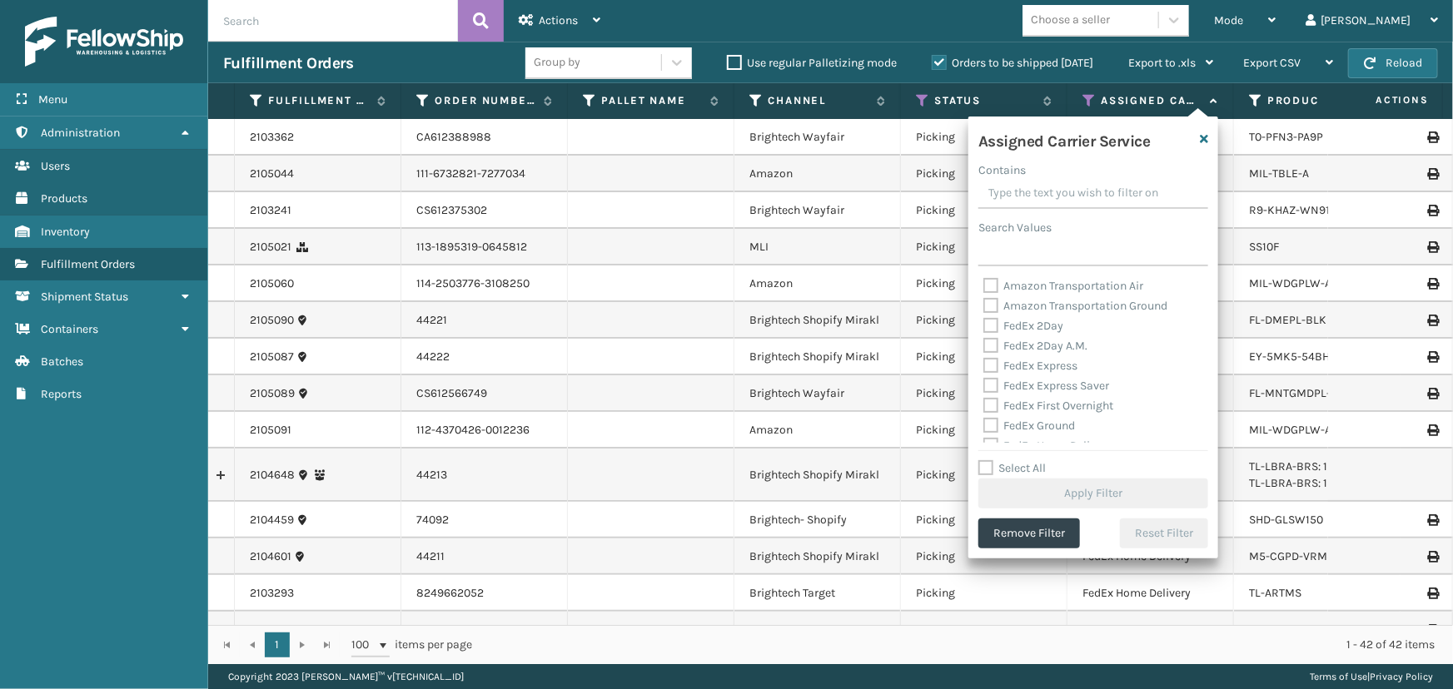
click at [1039, 327] on label "FedEx 2Day" at bounding box center [1023, 326] width 80 height 14
click at [984, 327] on input "FedEx 2Day" at bounding box center [983, 321] width 1 height 11
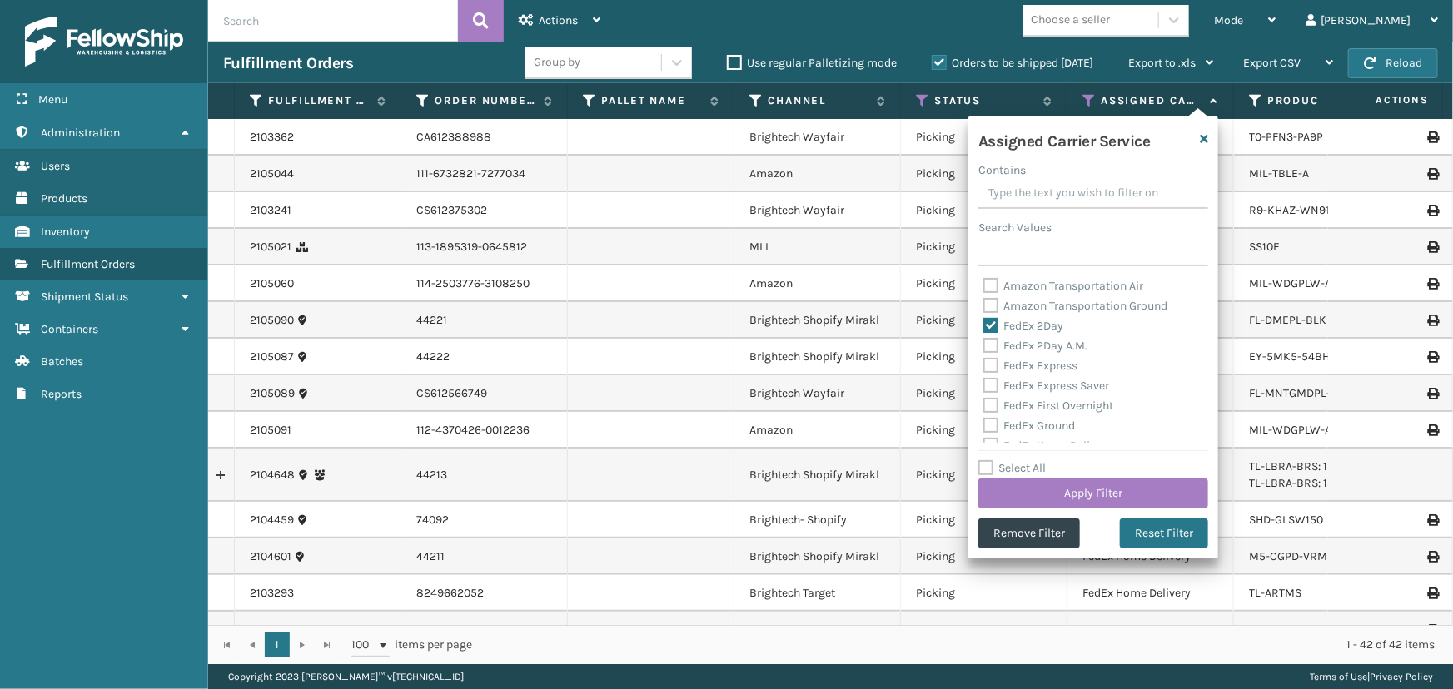
click at [1046, 345] on label "FedEx 2Day A.M." at bounding box center [1035, 346] width 104 height 14
click at [984, 345] on input "FedEx 2Day A.M." at bounding box center [983, 341] width 1 height 11
click at [1049, 359] on label "FedEx Express" at bounding box center [1030, 366] width 94 height 14
click at [984, 359] on input "FedEx Express" at bounding box center [983, 361] width 1 height 11
click at [1050, 385] on label "FedEx Express Saver" at bounding box center [1046, 386] width 126 height 14
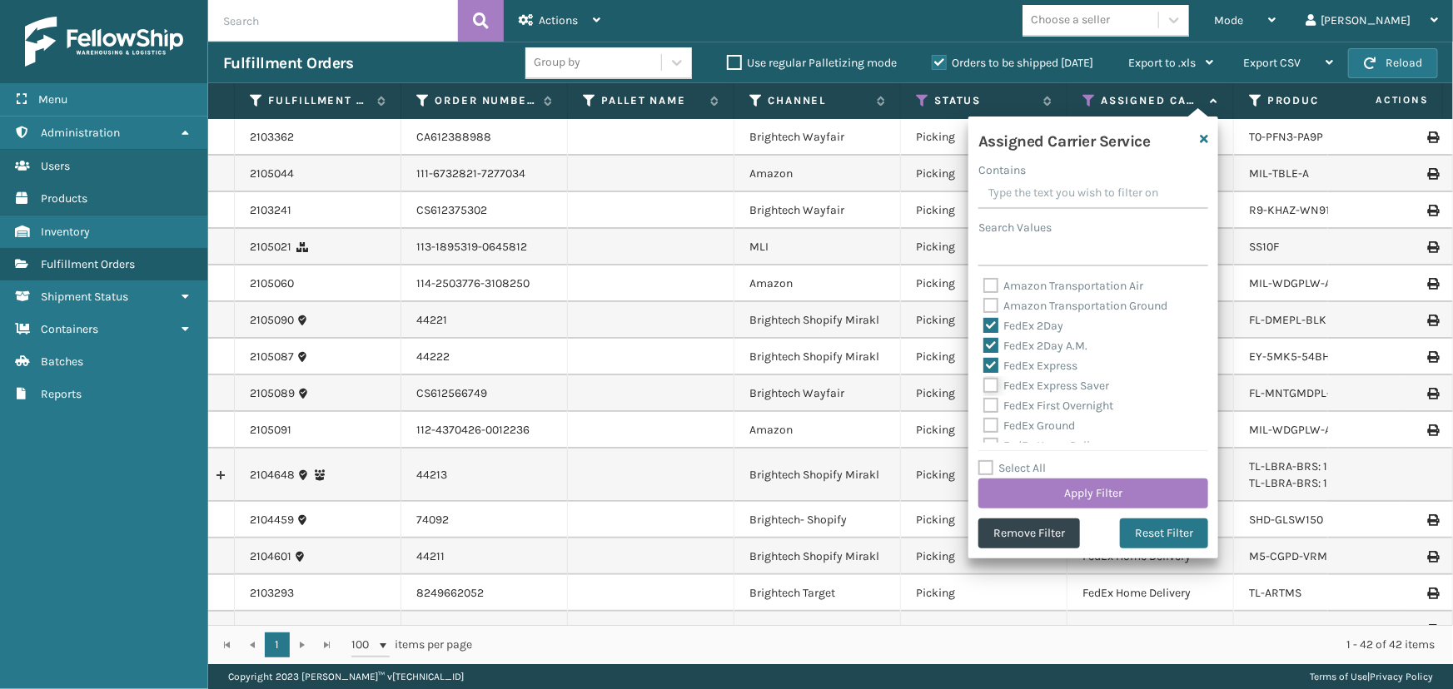
click at [984, 385] on input "FedEx Express Saver" at bounding box center [983, 381] width 1 height 11
click at [1051, 408] on label "FedEx First Overnight" at bounding box center [1048, 406] width 130 height 14
click at [984, 407] on input "FedEx First Overnight" at bounding box center [983, 401] width 1 height 11
click at [1054, 425] on label "FedEx Ground" at bounding box center [1029, 426] width 92 height 14
click at [984, 425] on input "FedEx Ground" at bounding box center [983, 421] width 1 height 11
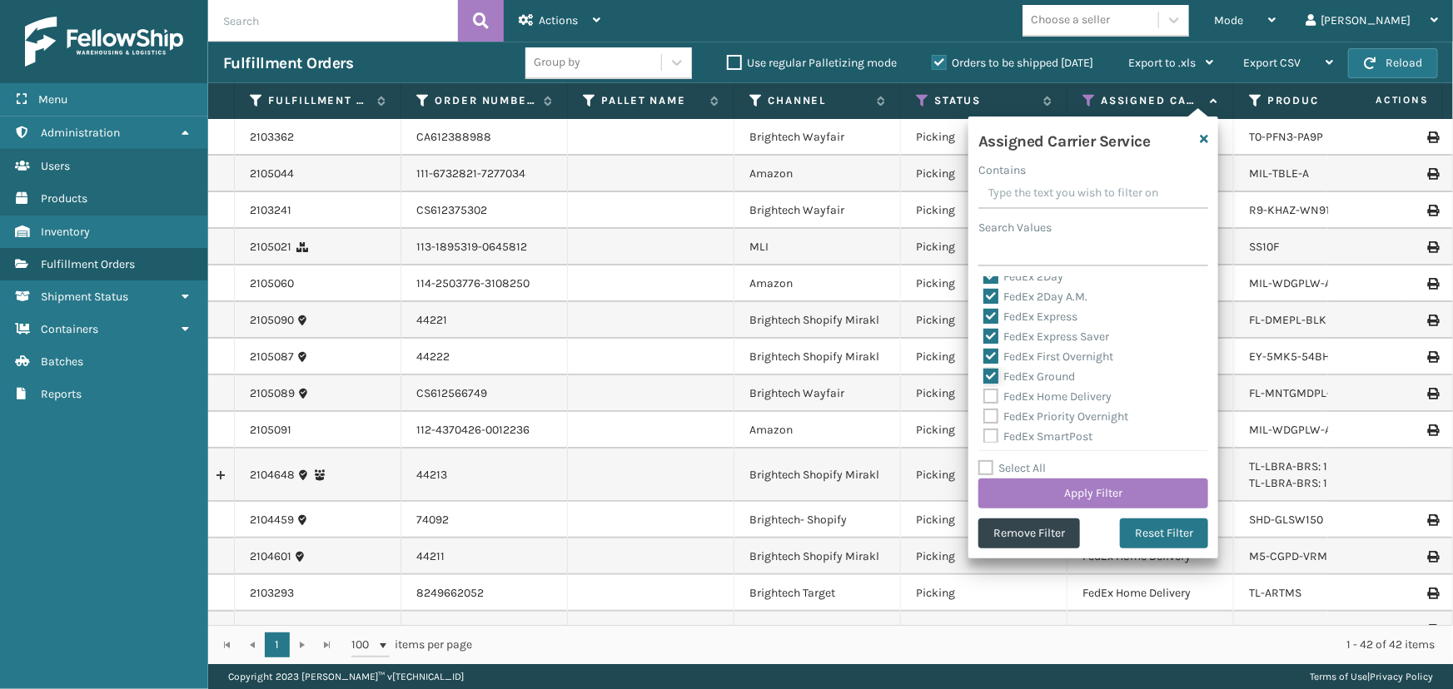
scroll to position [75, 0]
click at [1036, 367] on label "FedEx Home Delivery" at bounding box center [1047, 371] width 128 height 14
click at [984, 367] on input "FedEx Home Delivery" at bounding box center [983, 366] width 1 height 11
click at [1036, 388] on label "FedEx Priority Overnight" at bounding box center [1055, 391] width 145 height 14
click at [984, 388] on input "FedEx Priority Overnight" at bounding box center [983, 386] width 1 height 11
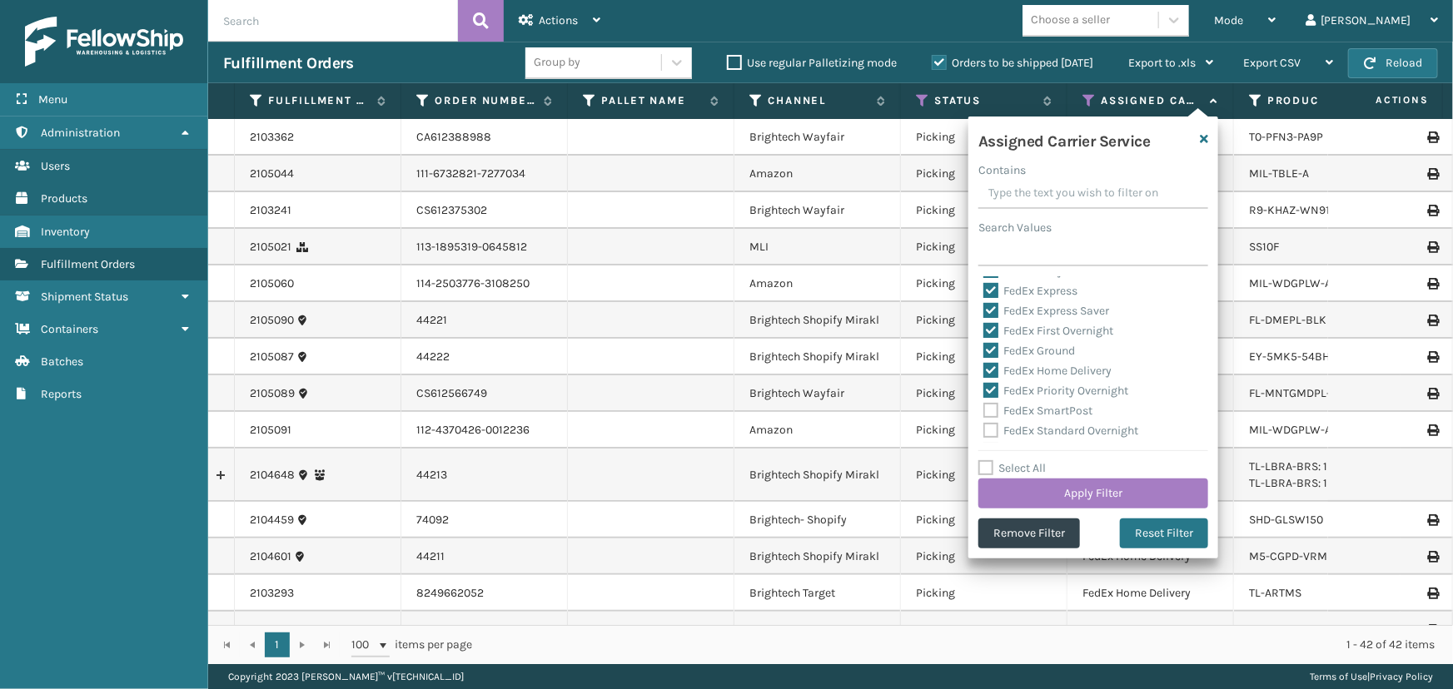
click at [1040, 409] on label "FedEx SmartPost" at bounding box center [1037, 411] width 109 height 14
click at [984, 409] on input "FedEx SmartPost" at bounding box center [983, 406] width 1 height 11
click at [1041, 357] on label "FedEx Standard Overnight" at bounding box center [1060, 355] width 155 height 14
click at [984, 356] on input "FedEx Standard Overnight" at bounding box center [983, 350] width 1 height 11
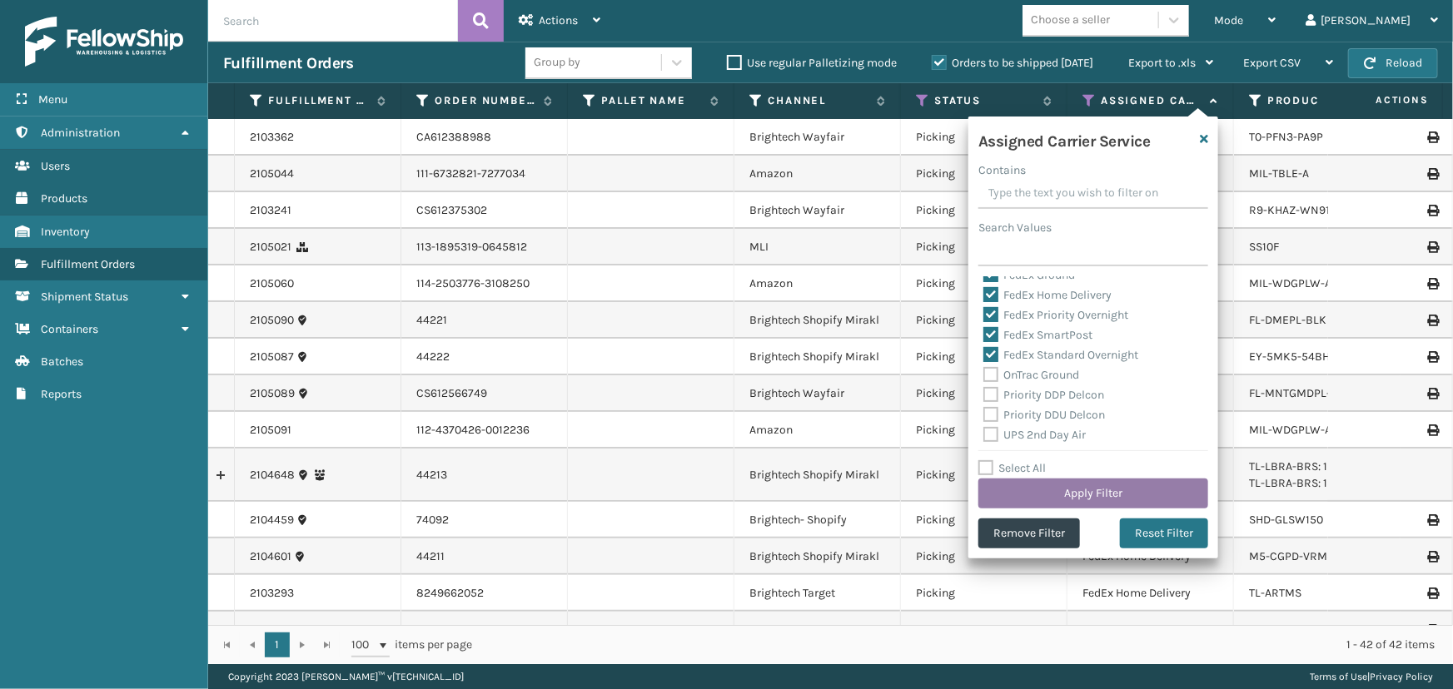
click at [1100, 489] on button "Apply Filter" at bounding box center [1093, 494] width 230 height 30
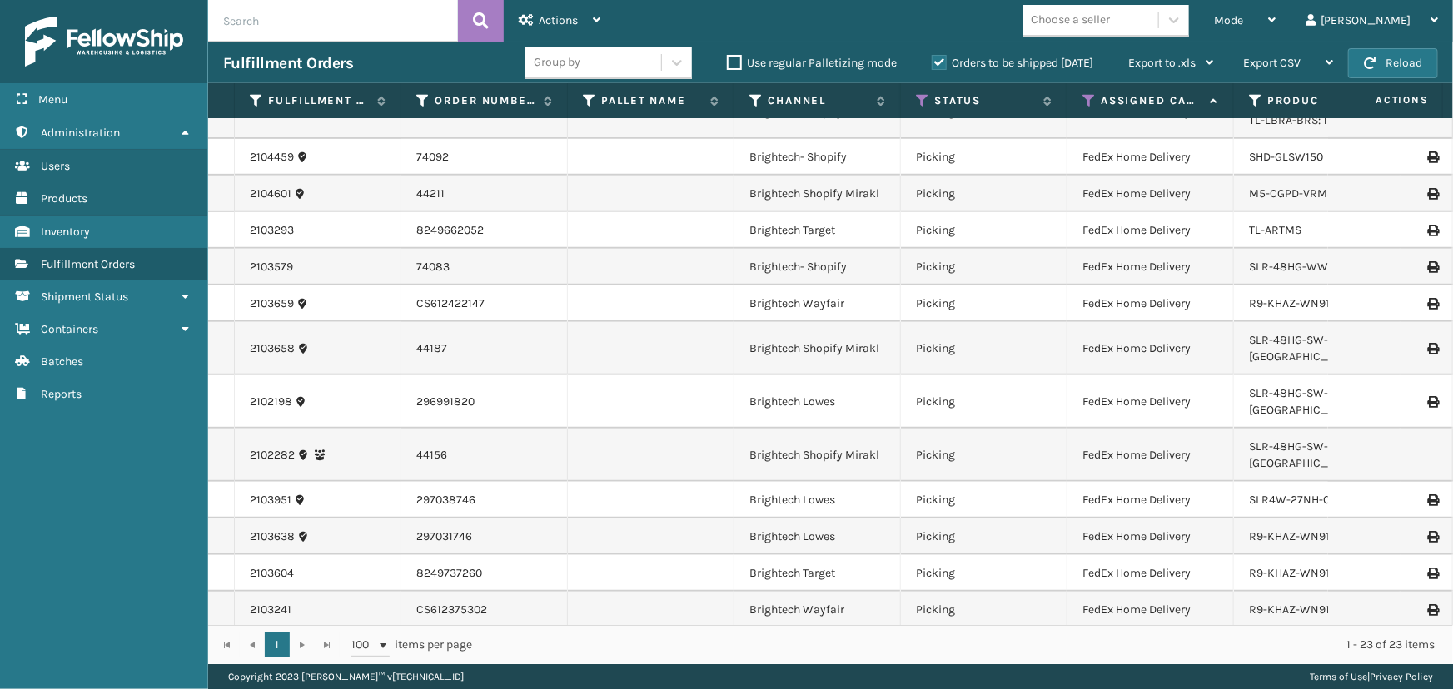
scroll to position [380, 0]
click at [1136, 29] on div "Choose a seller" at bounding box center [1090, 20] width 136 height 27
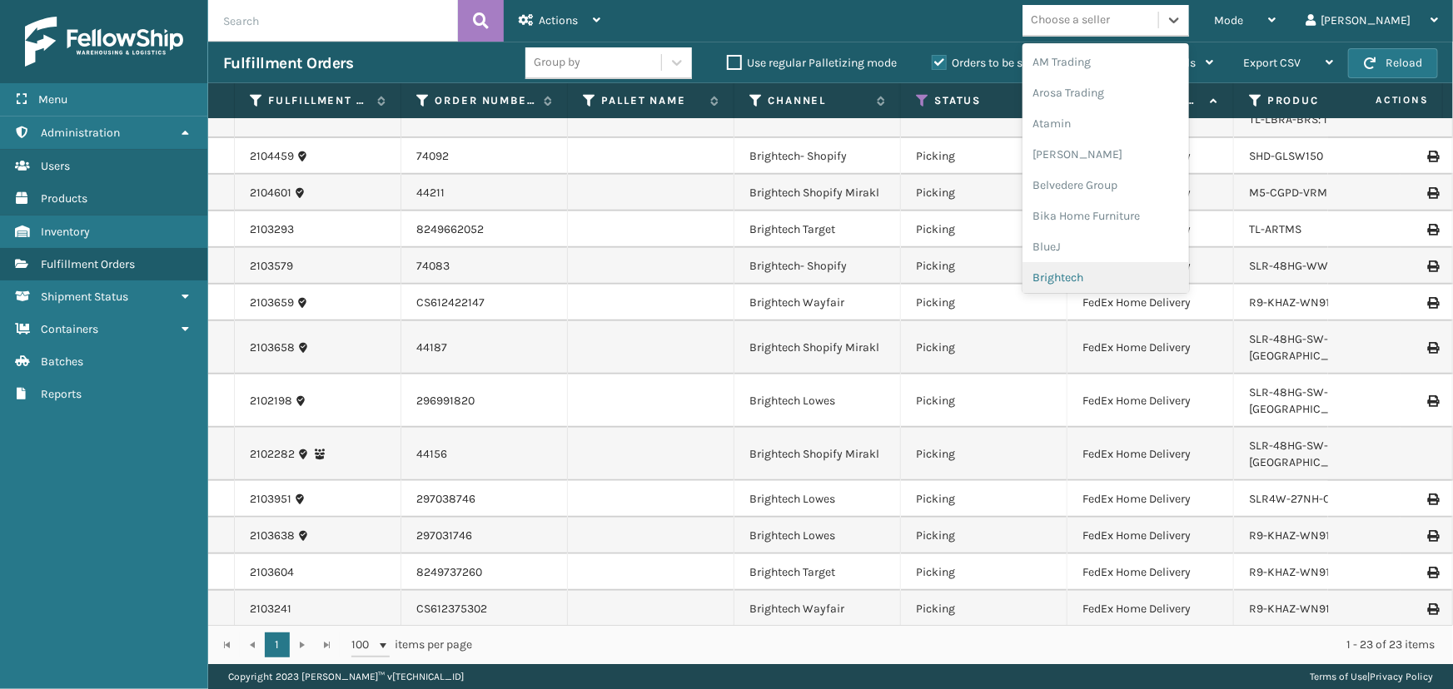
click at [1138, 283] on div "Brightech" at bounding box center [1105, 277] width 167 height 31
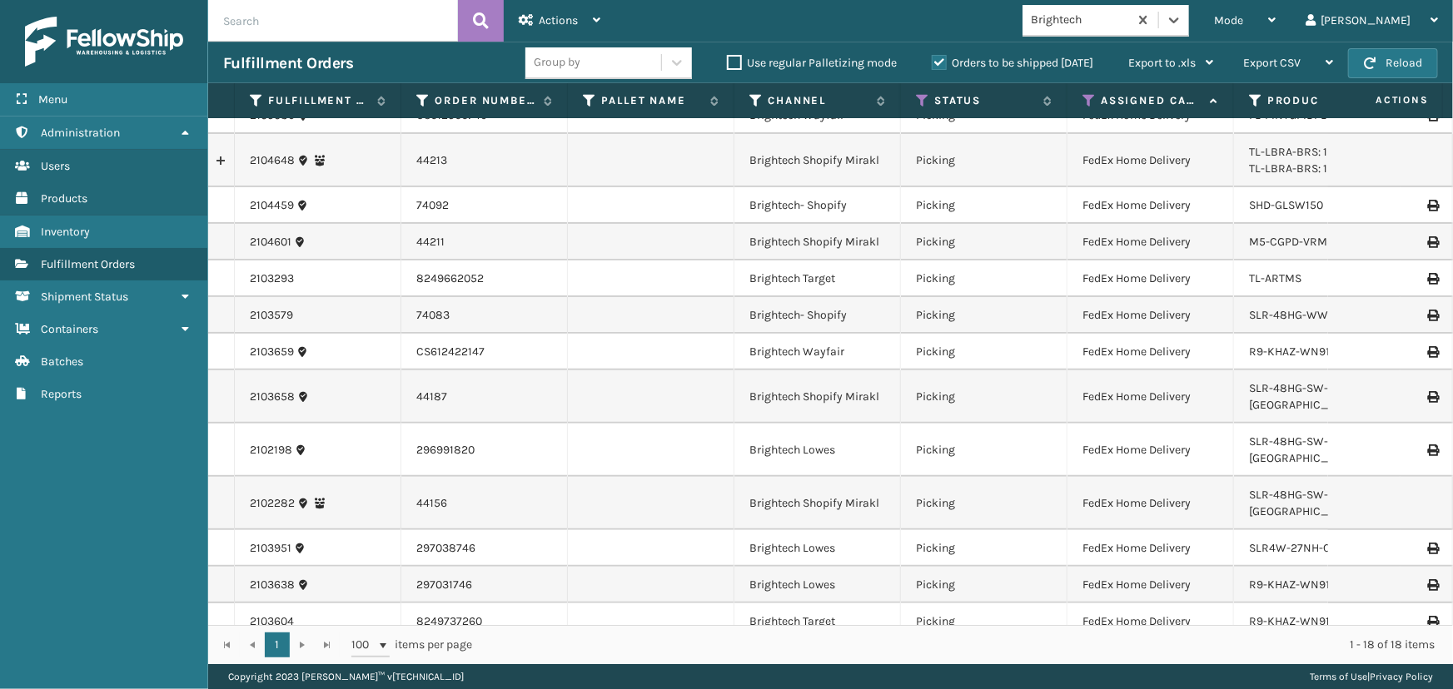
scroll to position [181, 0]
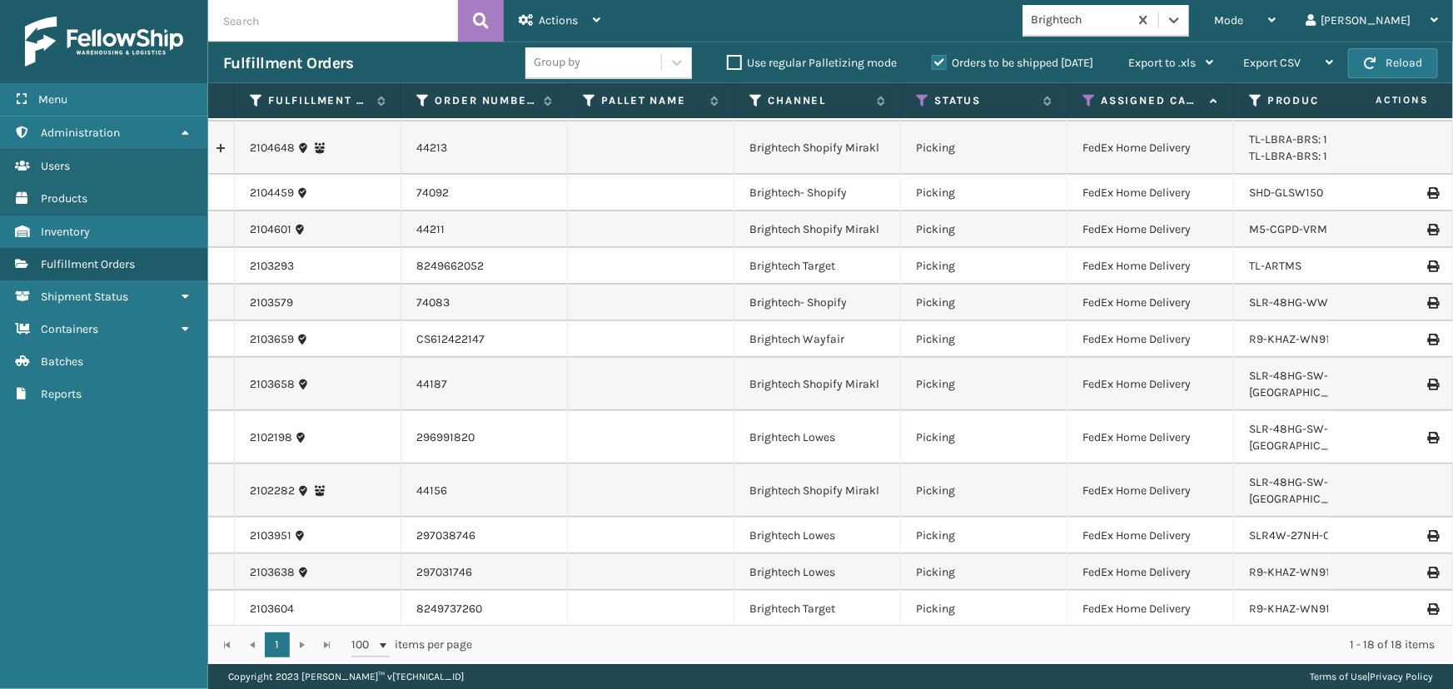
click at [972, 465] on td "Picking" at bounding box center [984, 491] width 167 height 53
click at [927, 419] on td "Picking" at bounding box center [984, 437] width 167 height 53
click at [917, 382] on td "Picking" at bounding box center [984, 384] width 167 height 53
click at [1061, 370] on td "Picking" at bounding box center [984, 384] width 167 height 53
click at [1166, 424] on td "FedEx Home Delivery" at bounding box center [1150, 437] width 167 height 53
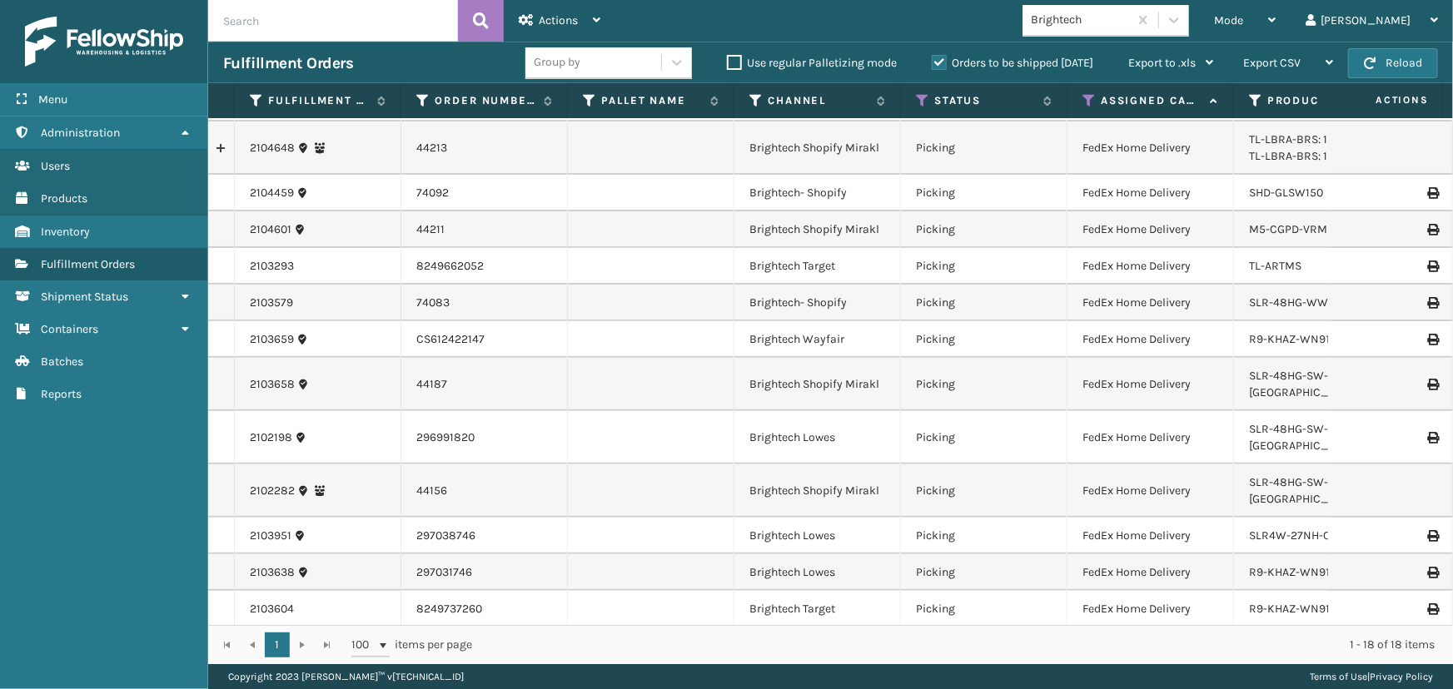
click at [1161, 465] on td "FedEx Home Delivery" at bounding box center [1150, 491] width 167 height 53
click at [1177, 341] on td "FedEx Home Delivery" at bounding box center [1150, 339] width 167 height 37
click at [1191, 554] on td "FedEx Home Delivery" at bounding box center [1150, 572] width 167 height 37
click at [1182, 591] on td "FedEx Home Delivery" at bounding box center [1150, 609] width 167 height 37
drag, startPoint x: 1177, startPoint y: 604, endPoint x: 1178, endPoint y: 594, distance: 10.0
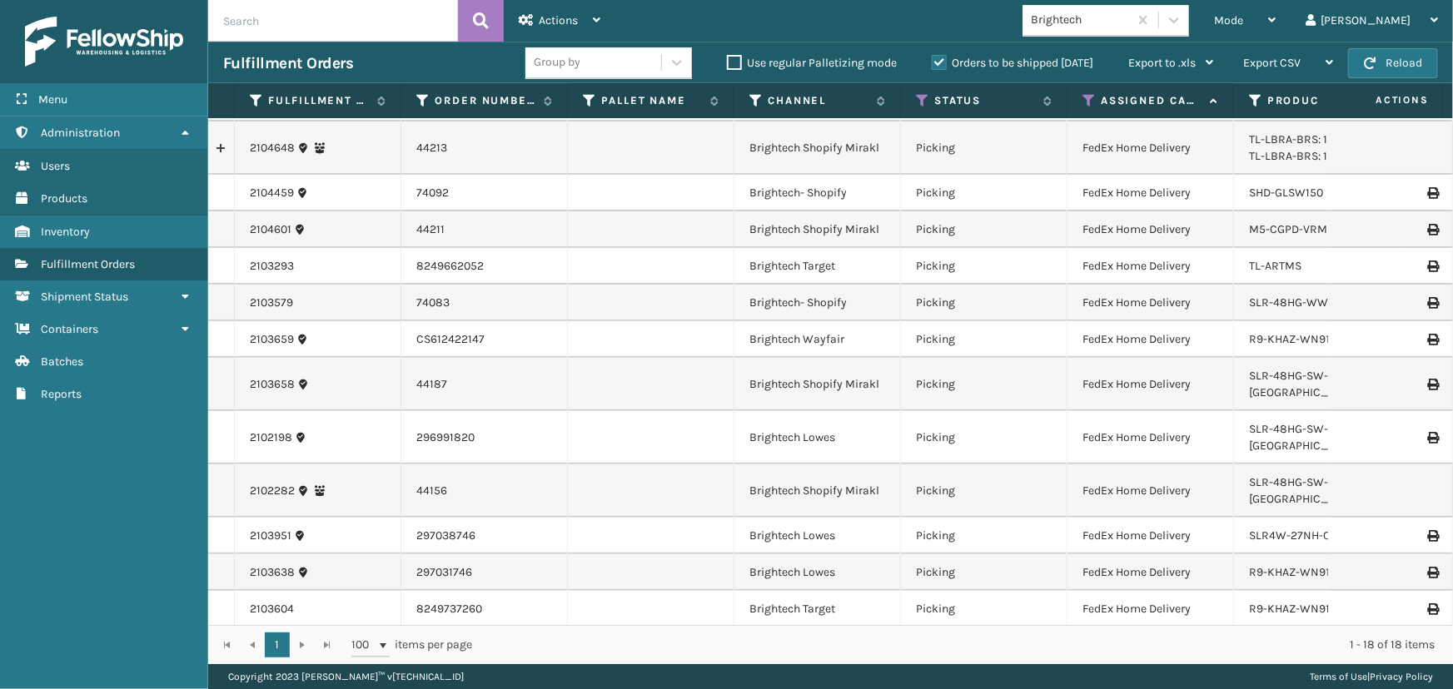
click at [1177, 628] on td "FedEx Home Delivery" at bounding box center [1150, 646] width 167 height 37
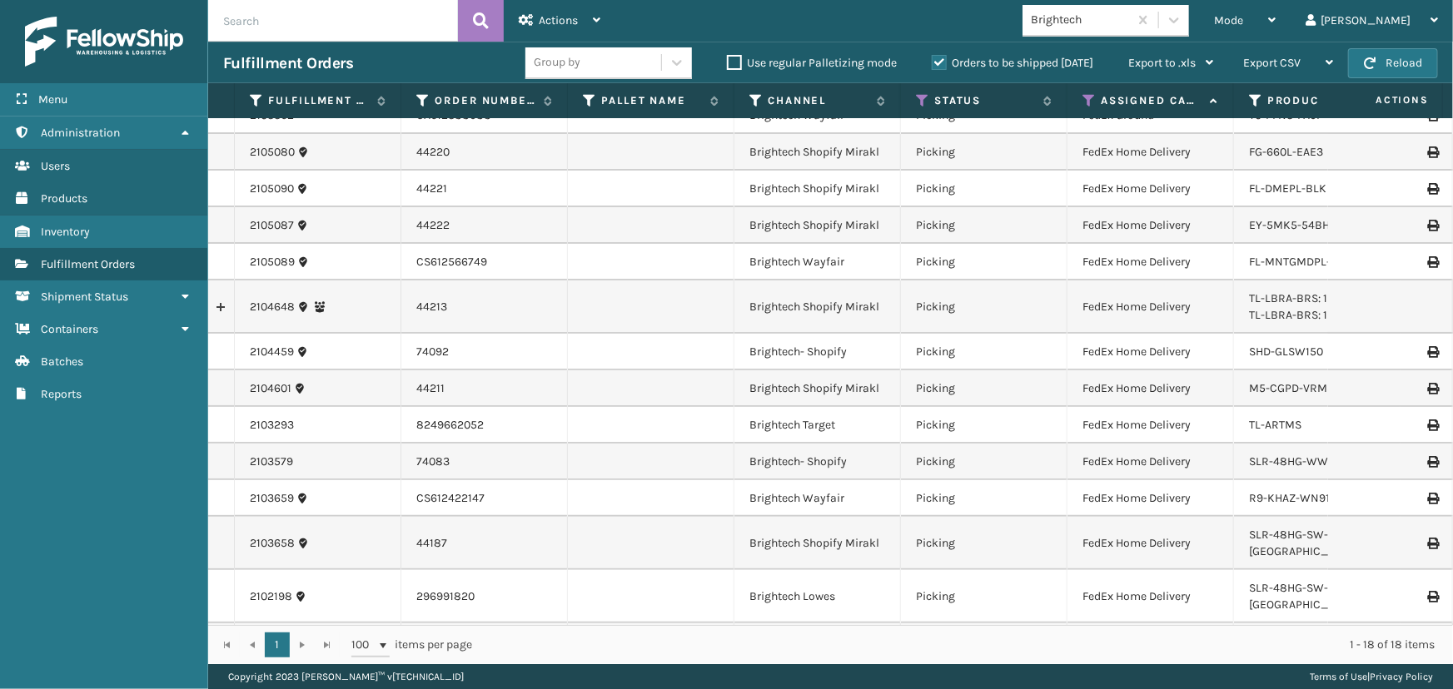
scroll to position [0, 0]
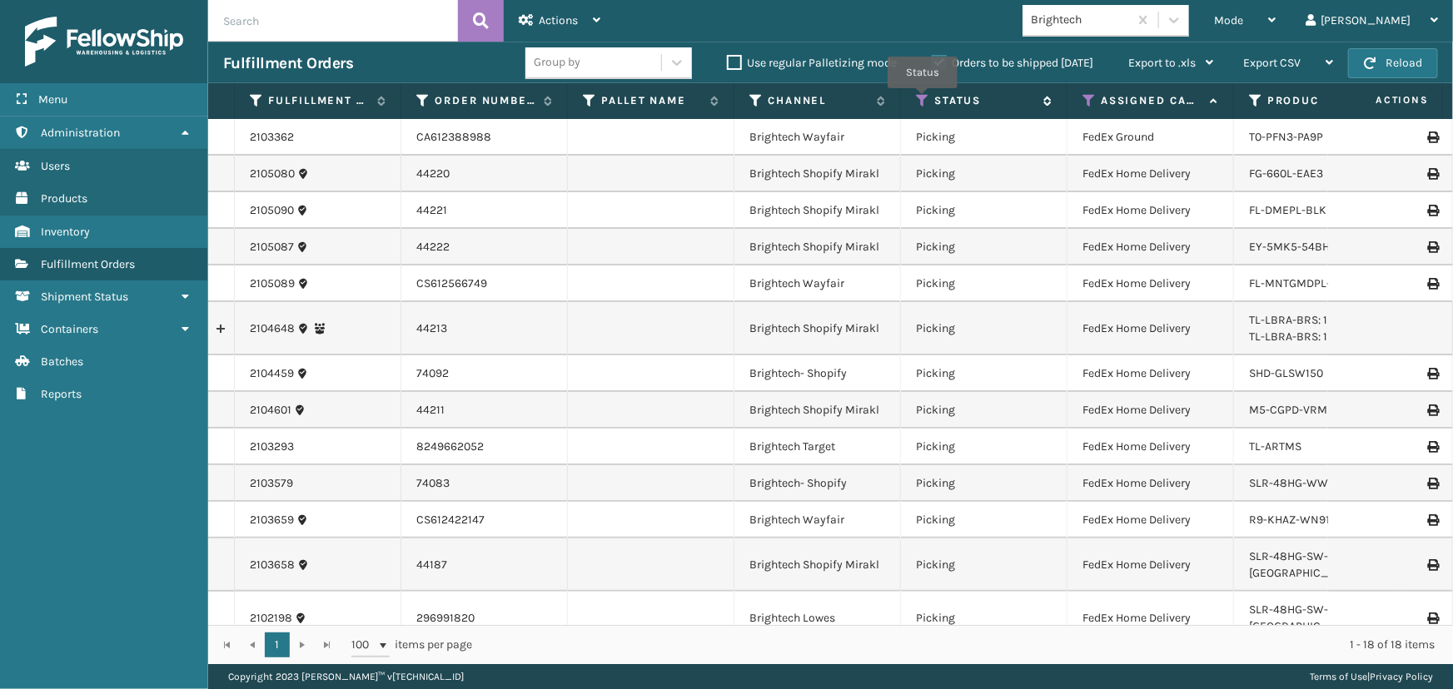
click at [920, 99] on icon at bounding box center [922, 100] width 13 height 15
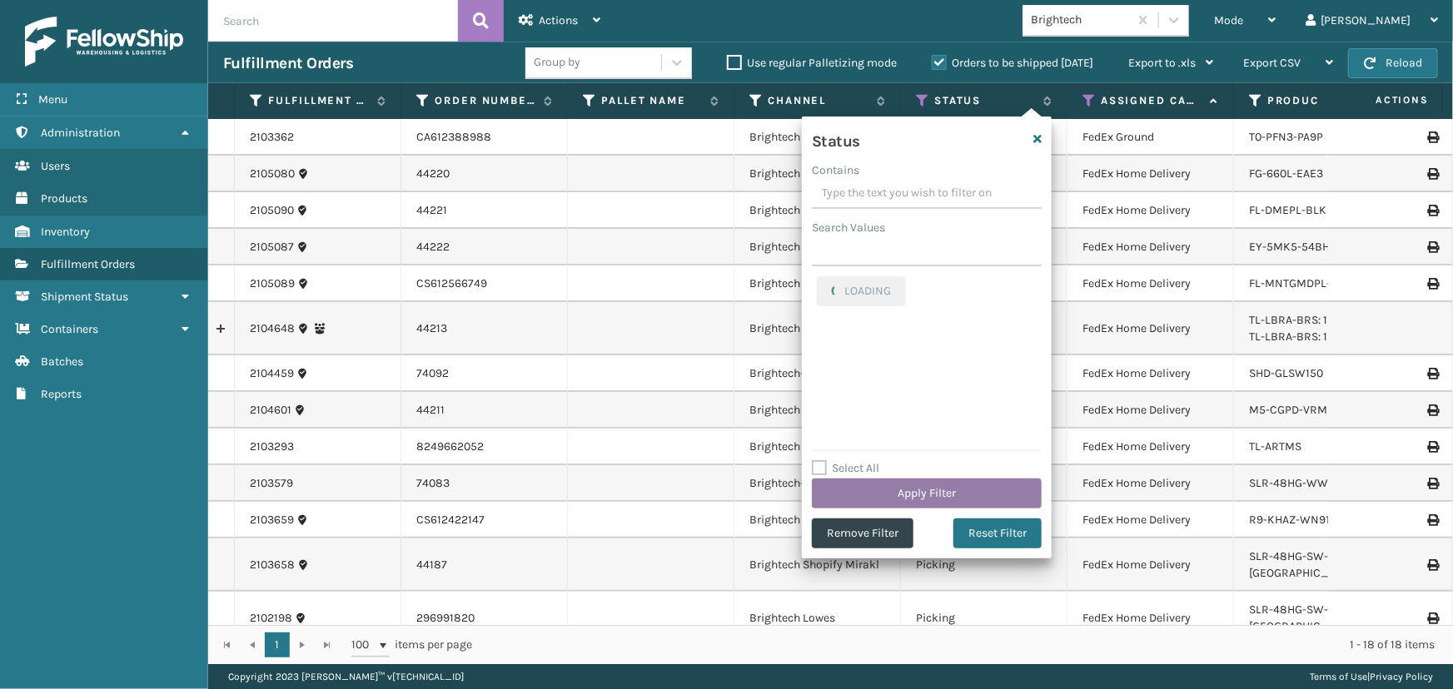
click at [988, 498] on button "Apply Filter" at bounding box center [927, 494] width 230 height 30
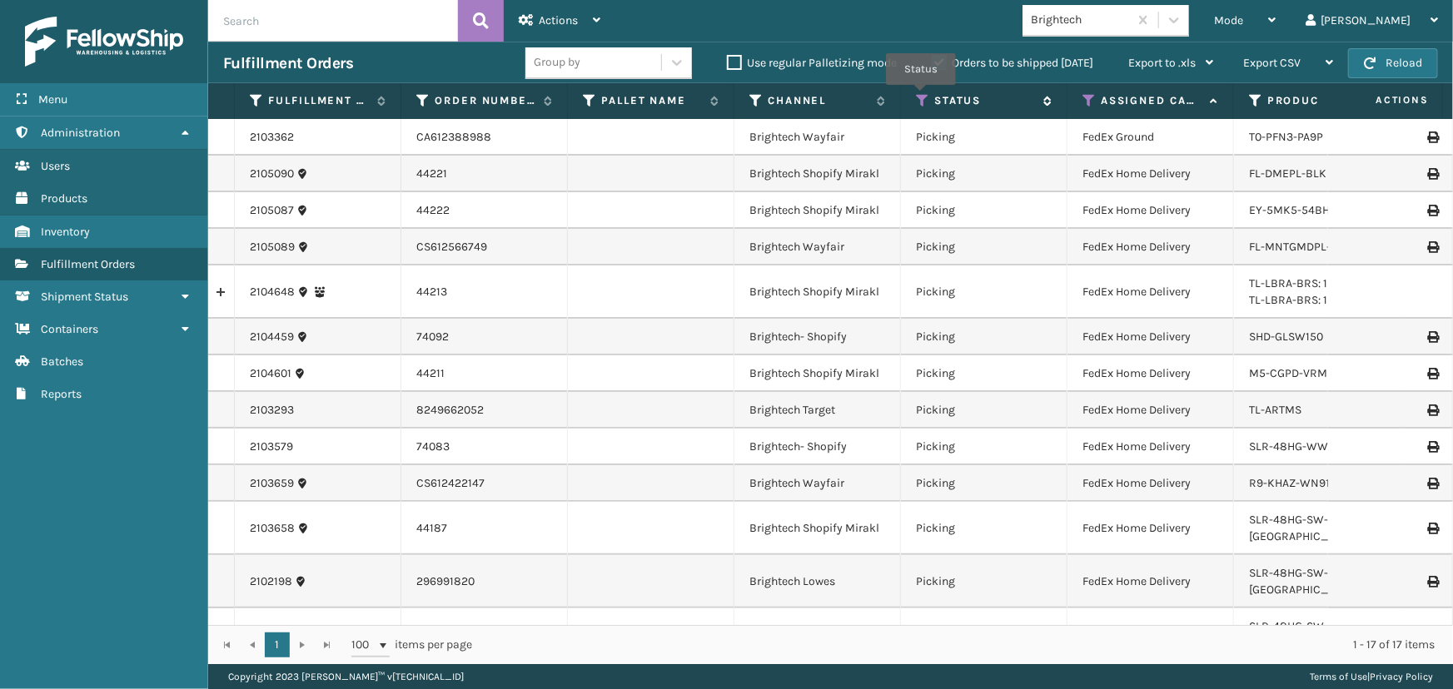
click at [921, 97] on icon at bounding box center [922, 100] width 13 height 15
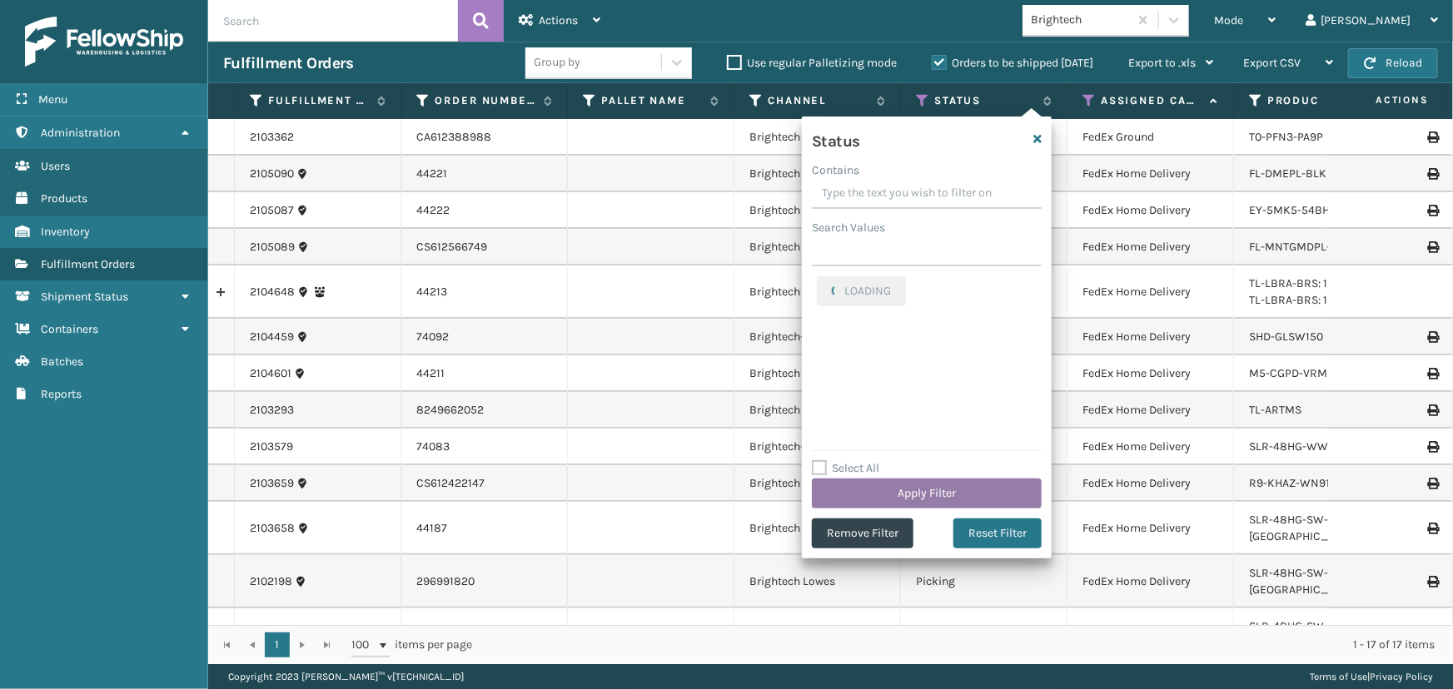
click at [927, 494] on button "Apply Filter" at bounding box center [927, 494] width 230 height 30
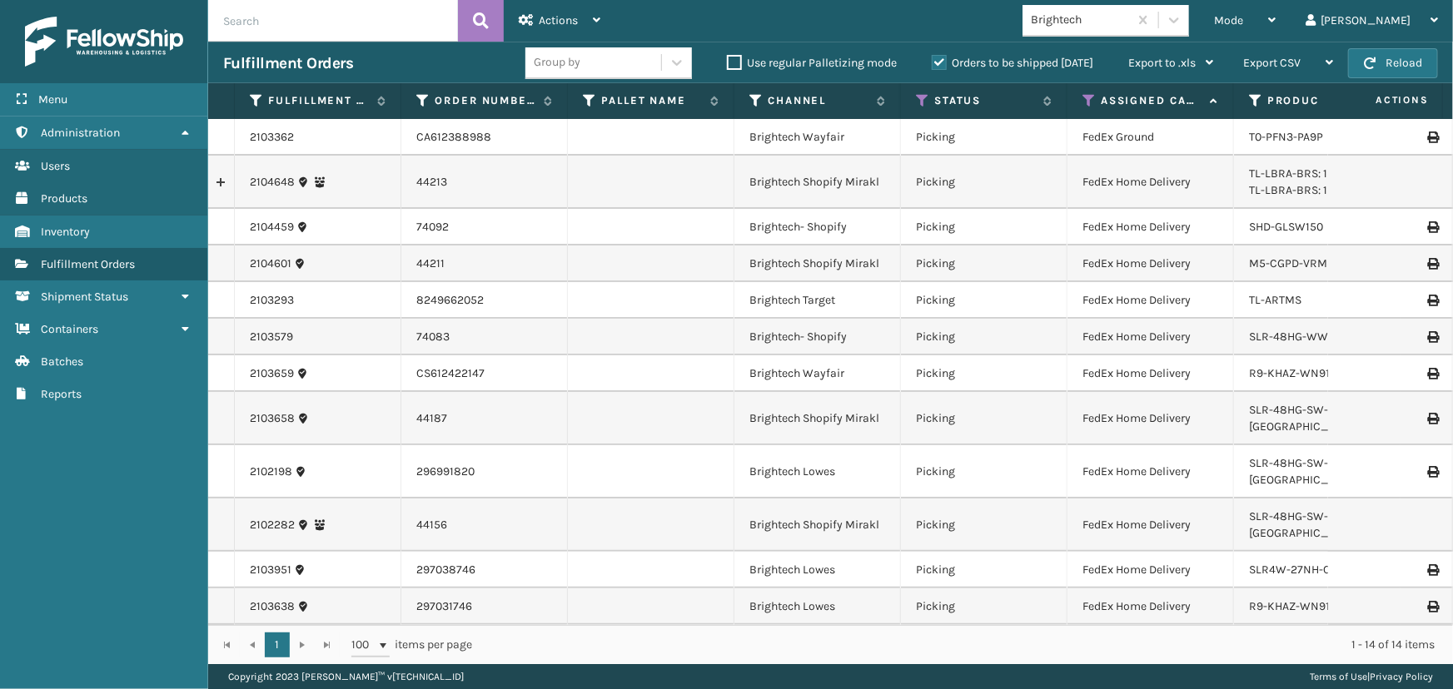
scroll to position [33, 0]
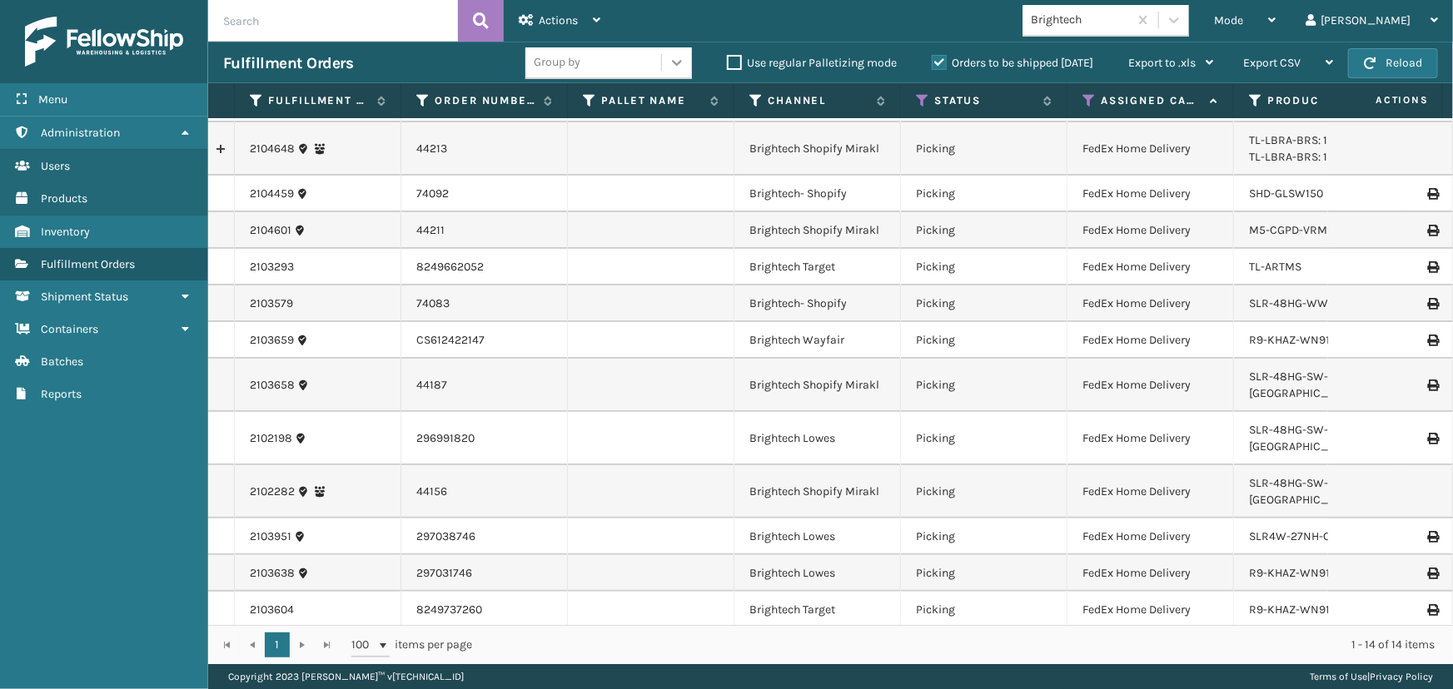
drag, startPoint x: 683, startPoint y: 52, endPoint x: 664, endPoint y: 62, distance: 21.6
click at [682, 52] on div at bounding box center [677, 62] width 30 height 30
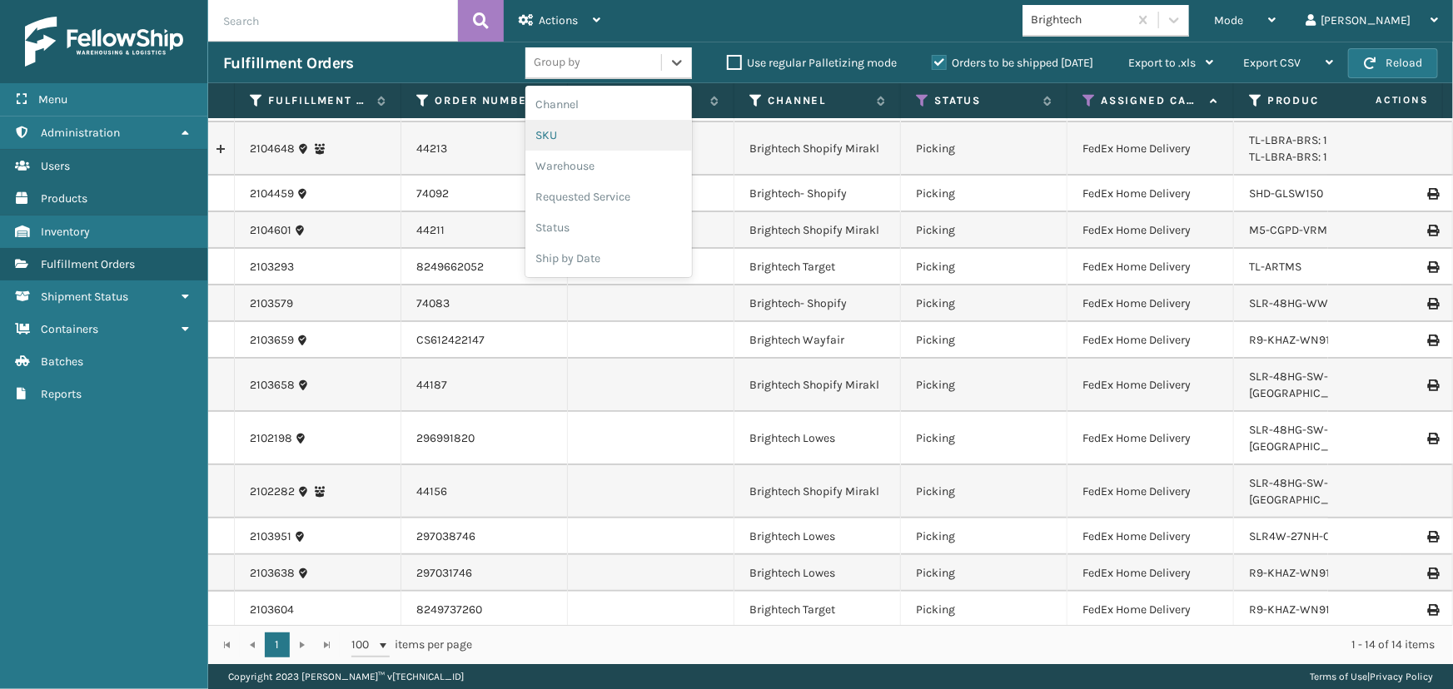
click at [548, 132] on div "SKU" at bounding box center [608, 135] width 167 height 31
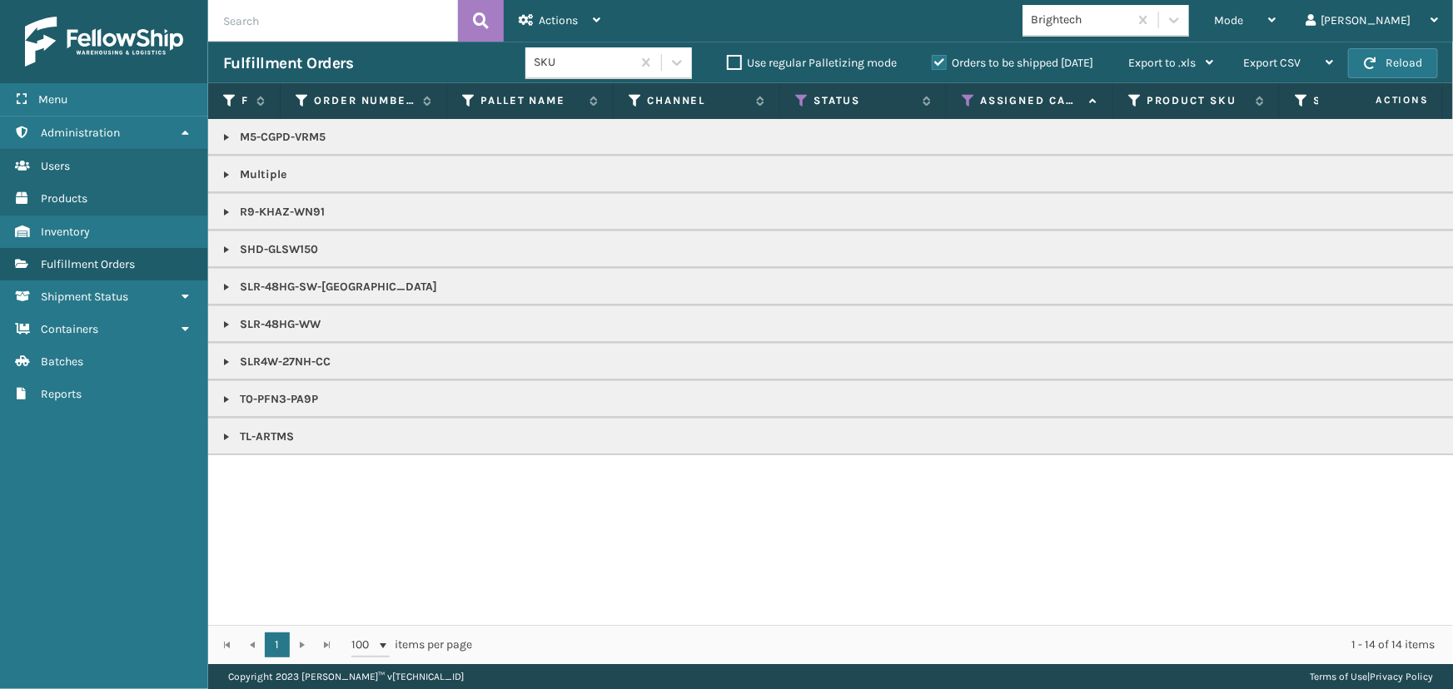
click at [226, 440] on link at bounding box center [226, 436] width 13 height 13
click at [225, 396] on link at bounding box center [226, 399] width 13 height 13
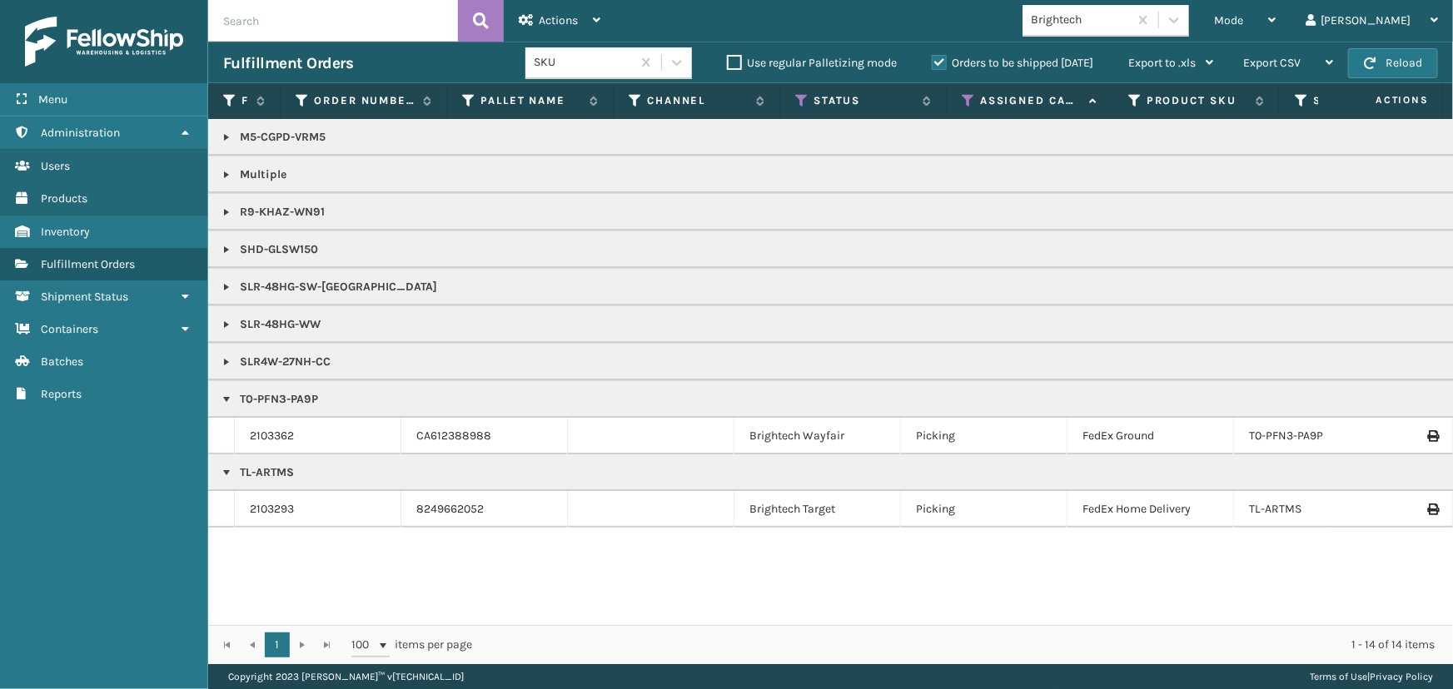
click at [226, 135] on link at bounding box center [226, 137] width 13 height 13
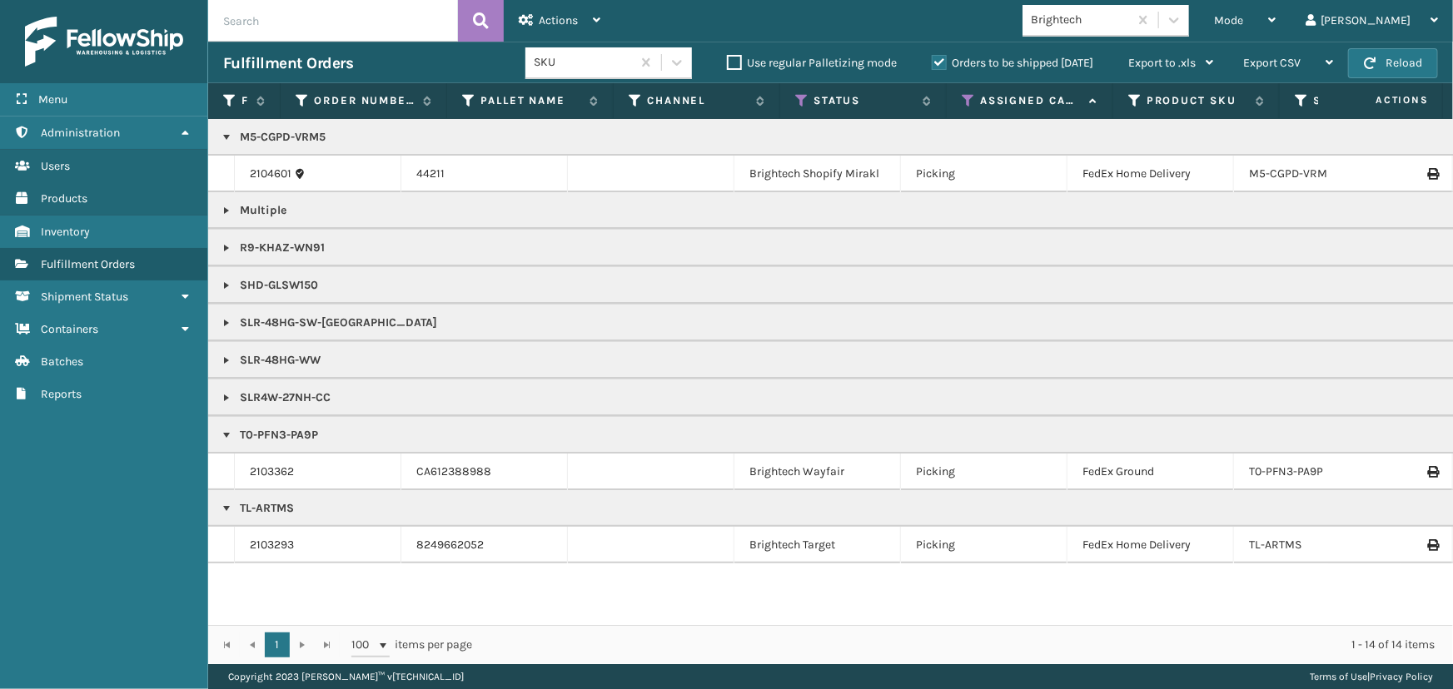
click at [217, 248] on td "R9-KHAZ-WN91" at bounding box center [1449, 247] width 2483 height 37
click at [223, 246] on link at bounding box center [226, 247] width 13 height 13
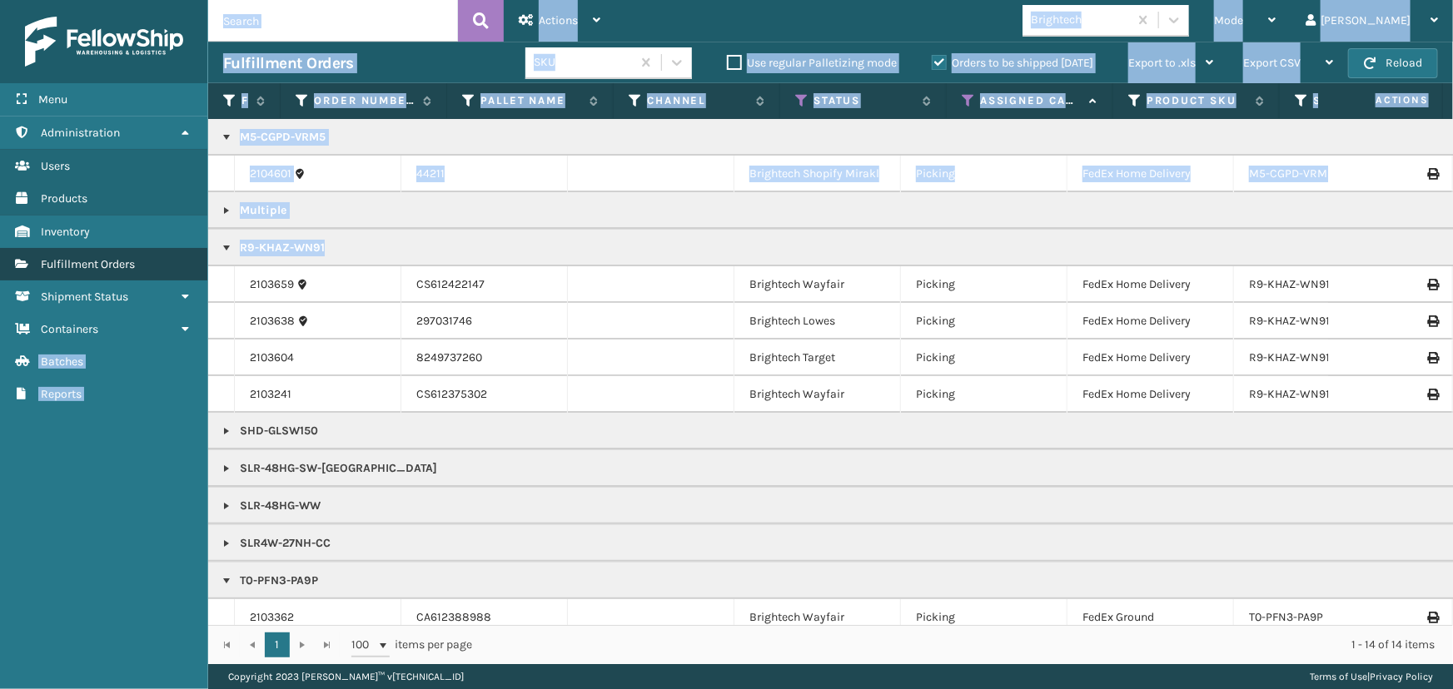
drag, startPoint x: 344, startPoint y: 255, endPoint x: 205, endPoint y: 250, distance: 139.1
click at [205, 0] on div "Menu Shipment Status Administration Shipment Status Users Shipment Status Produ…" at bounding box center [726, 0] width 1453 height 0
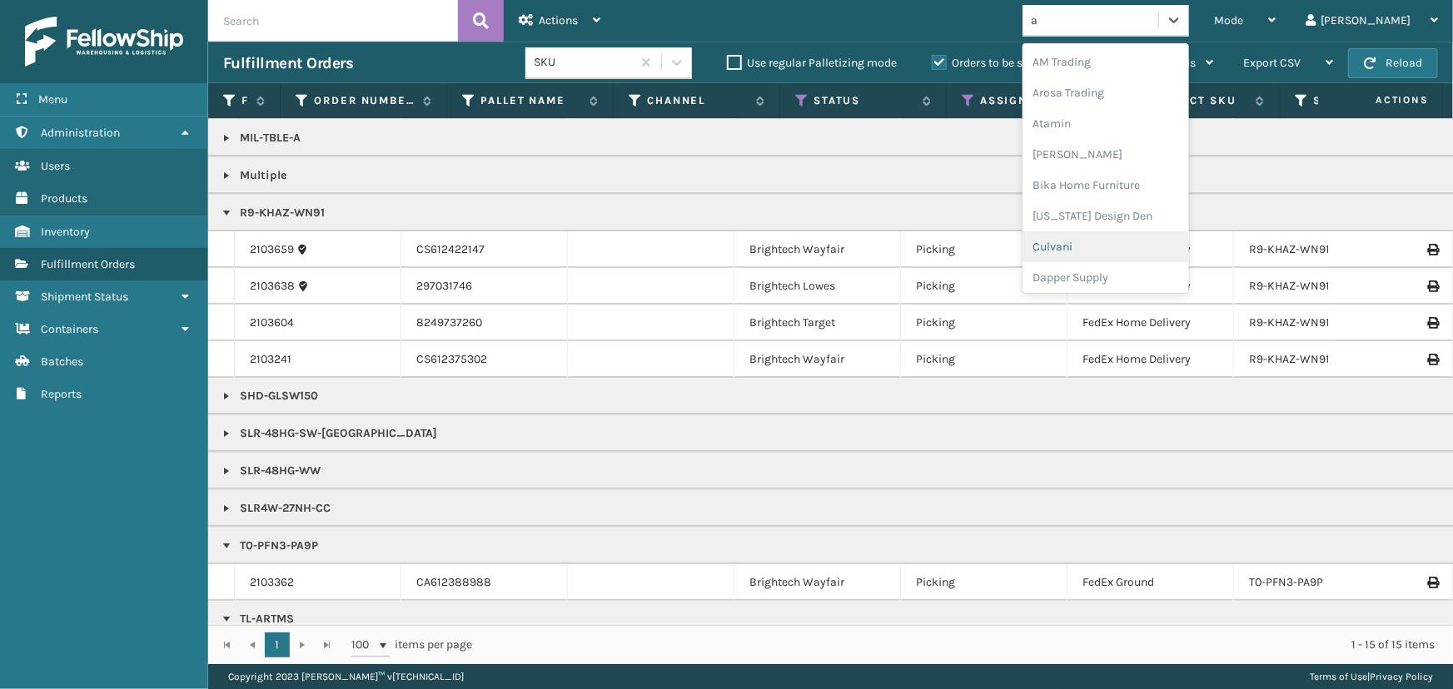
scroll to position [0, 0]
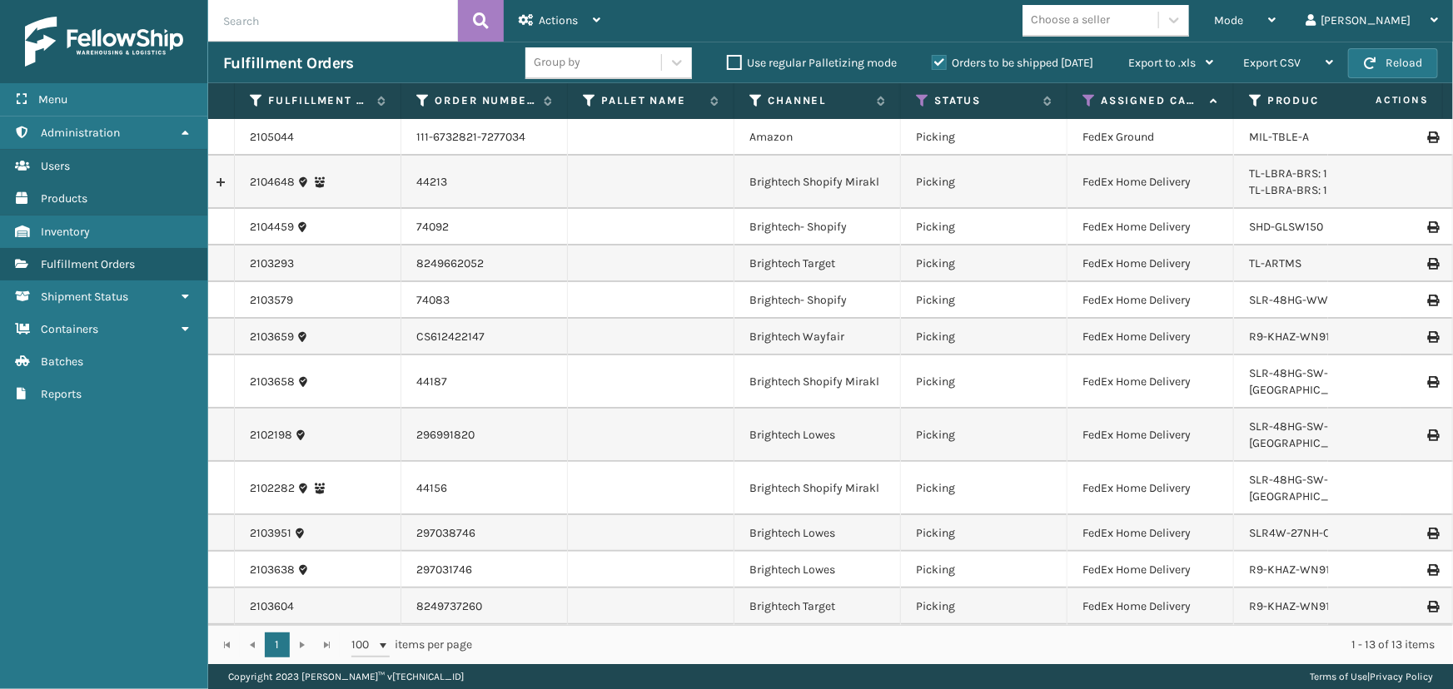
click at [914, 101] on th "Status" at bounding box center [984, 101] width 167 height 36
click at [924, 97] on icon at bounding box center [922, 100] width 13 height 15
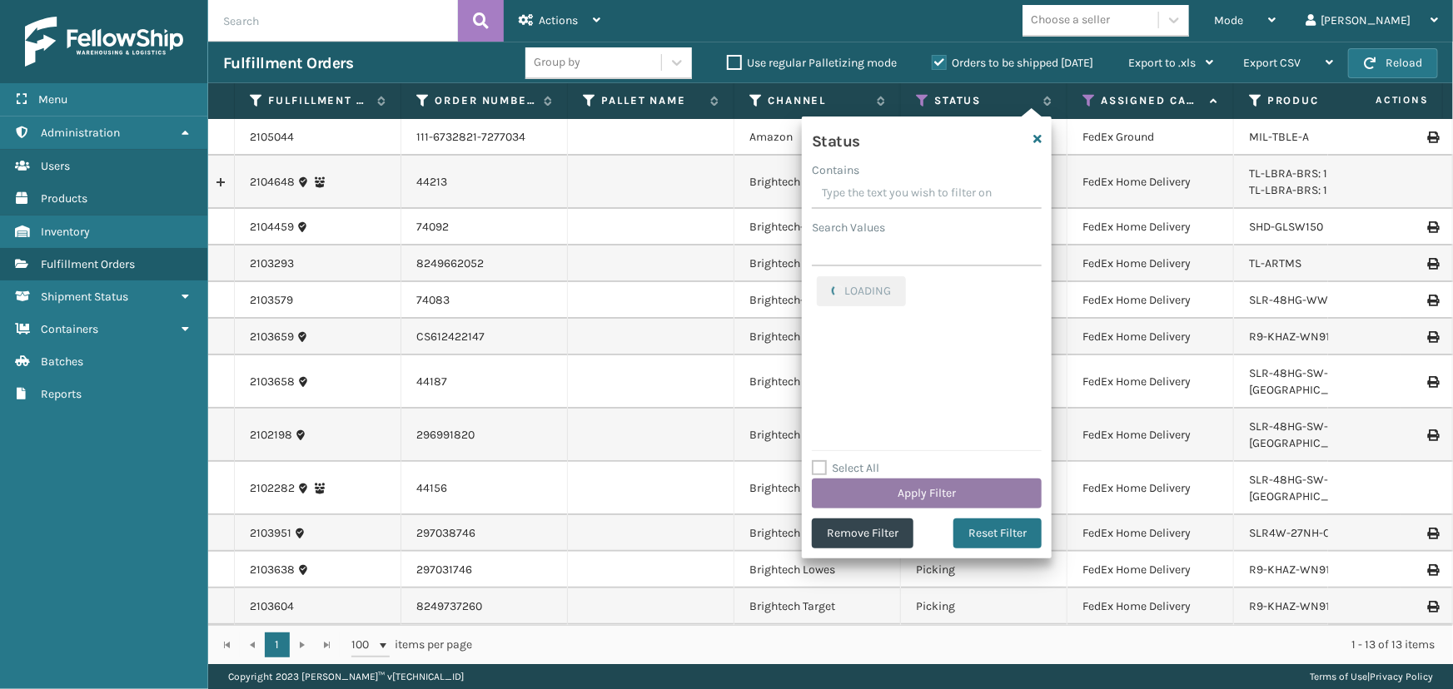
click at [894, 491] on button "Apply Filter" at bounding box center [927, 494] width 230 height 30
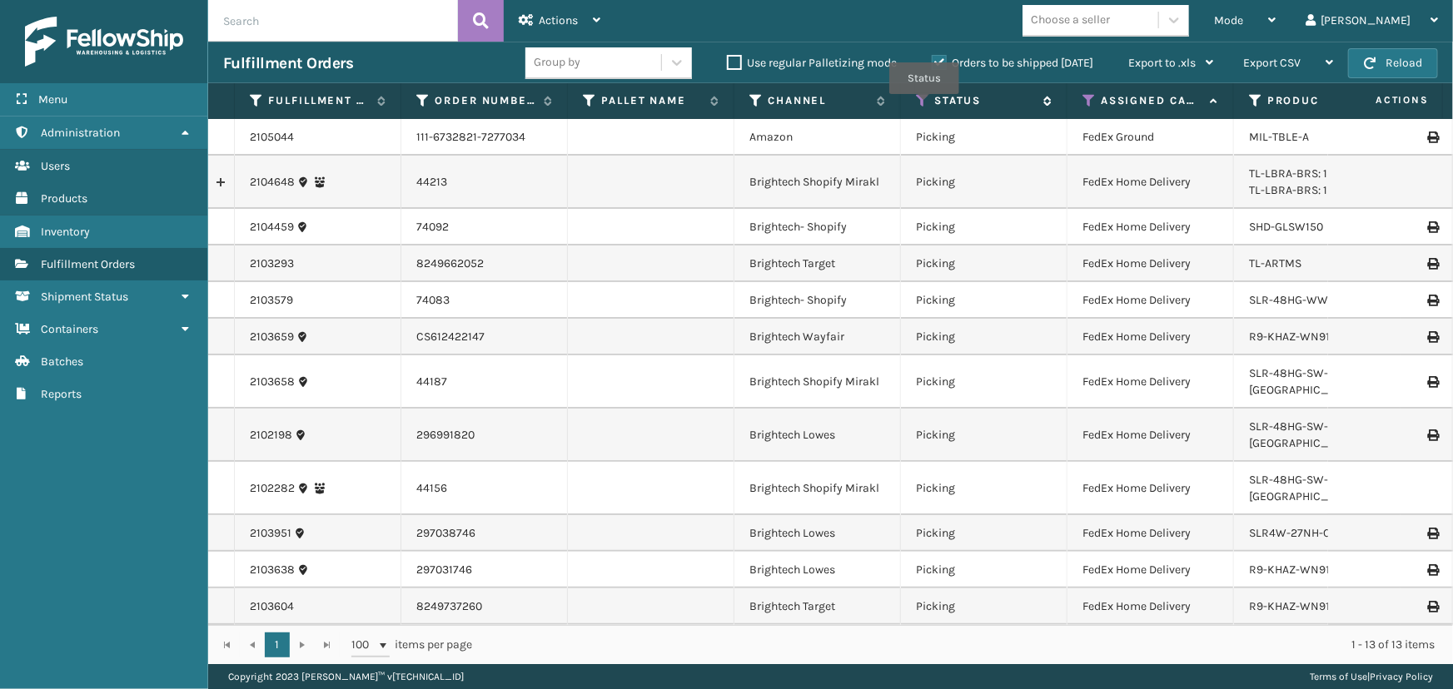
click at [924, 106] on icon at bounding box center [922, 100] width 13 height 15
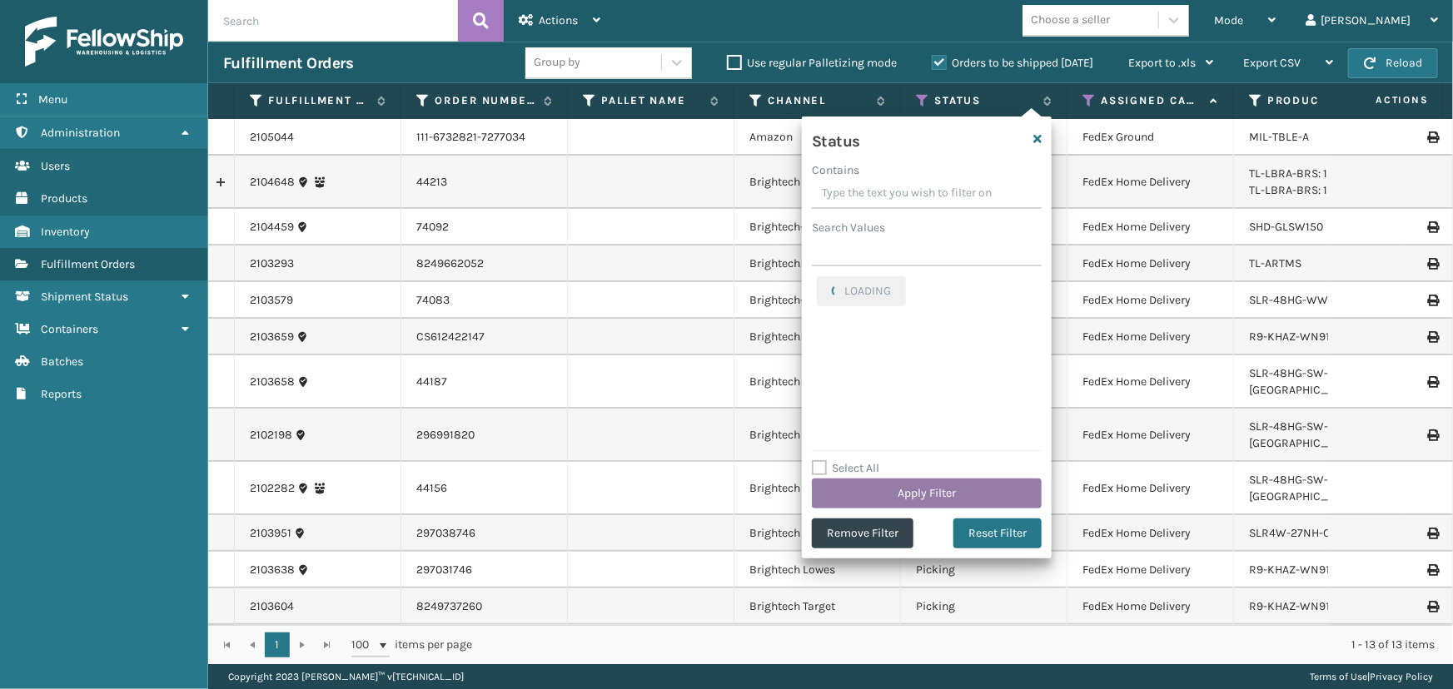
click at [916, 489] on button "Apply Filter" at bounding box center [927, 494] width 230 height 30
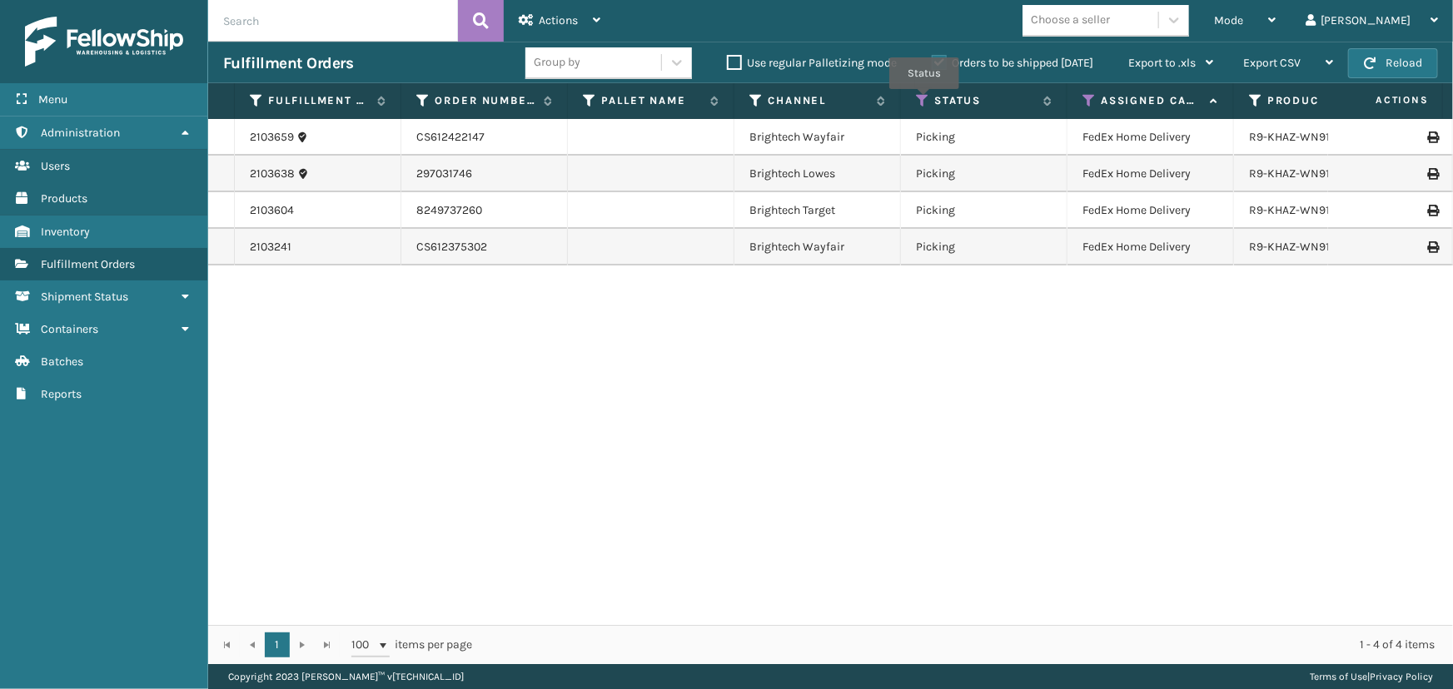
drag, startPoint x: 924, startPoint y: 100, endPoint x: 913, endPoint y: 112, distance: 16.5
click at [927, 99] on icon at bounding box center [922, 100] width 13 height 15
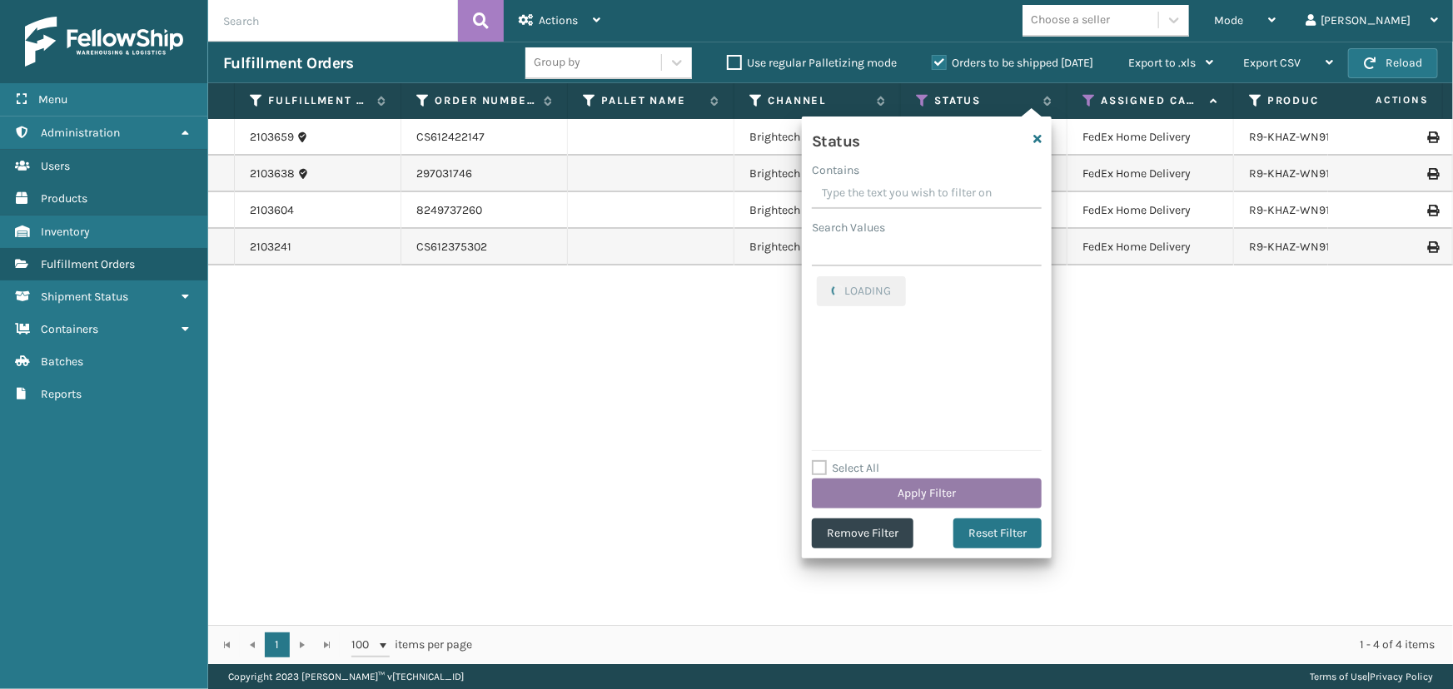
click at [881, 497] on button "Apply Filter" at bounding box center [927, 494] width 230 height 30
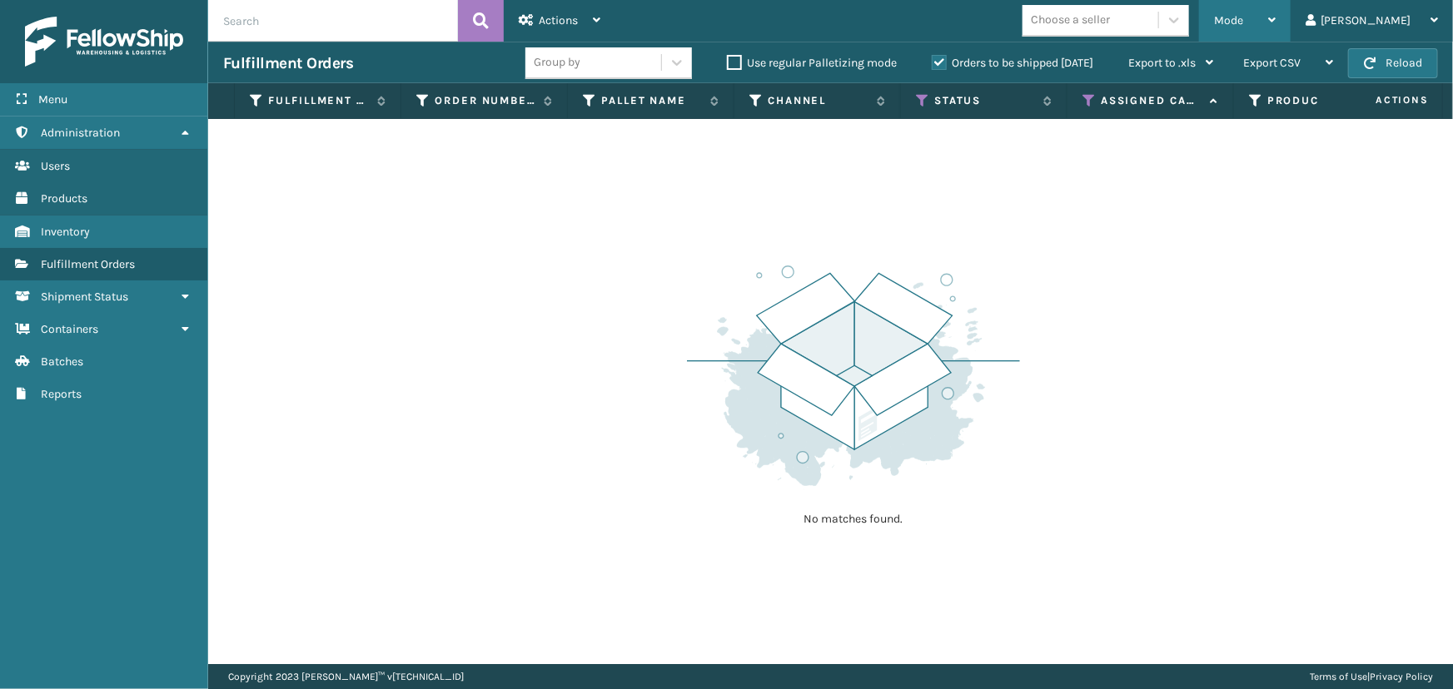
click at [1275, 12] on div "Mode" at bounding box center [1245, 21] width 62 height 42
click at [922, 98] on icon at bounding box center [922, 100] width 13 height 15
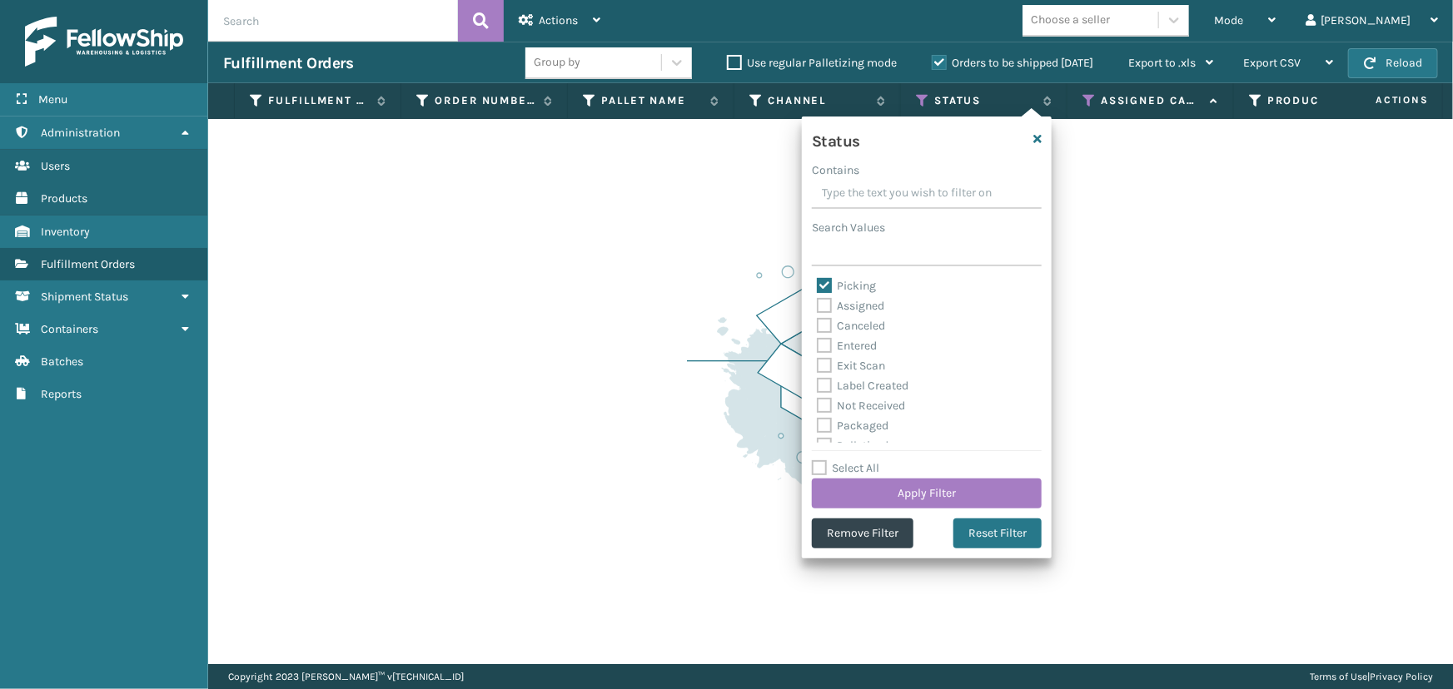
click at [837, 282] on label "Picking" at bounding box center [846, 286] width 59 height 14
click at [818, 282] on input "Picking" at bounding box center [817, 281] width 1 height 11
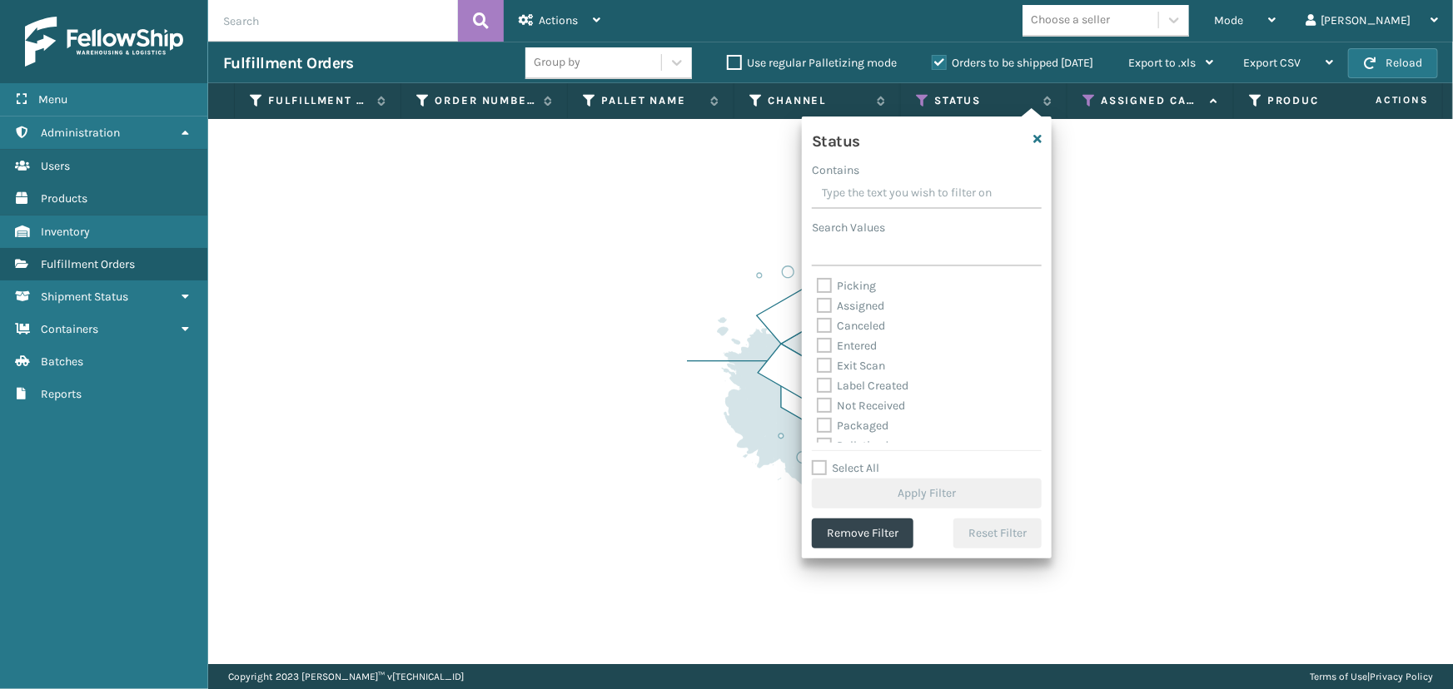
click at [852, 419] on label "Packaged" at bounding box center [853, 426] width 72 height 14
click at [818, 419] on input "Packaged" at bounding box center [817, 421] width 1 height 11
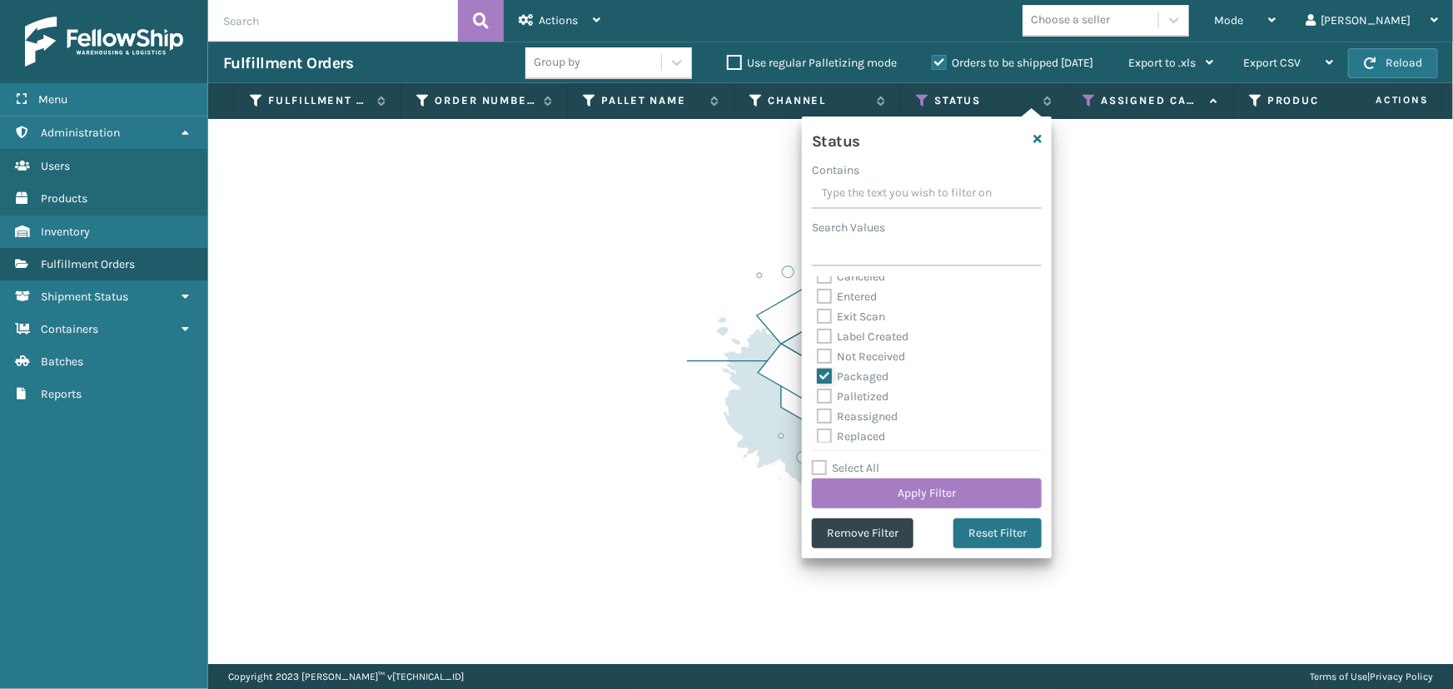
scroll to position [75, 0]
click at [848, 308] on label "Label Created" at bounding box center [863, 311] width 92 height 14
click at [818, 308] on input "Label Created" at bounding box center [817, 306] width 1 height 11
click at [847, 370] on label "Palletized" at bounding box center [853, 371] width 72 height 14
click at [818, 370] on input "Palletized" at bounding box center [817, 366] width 1 height 11
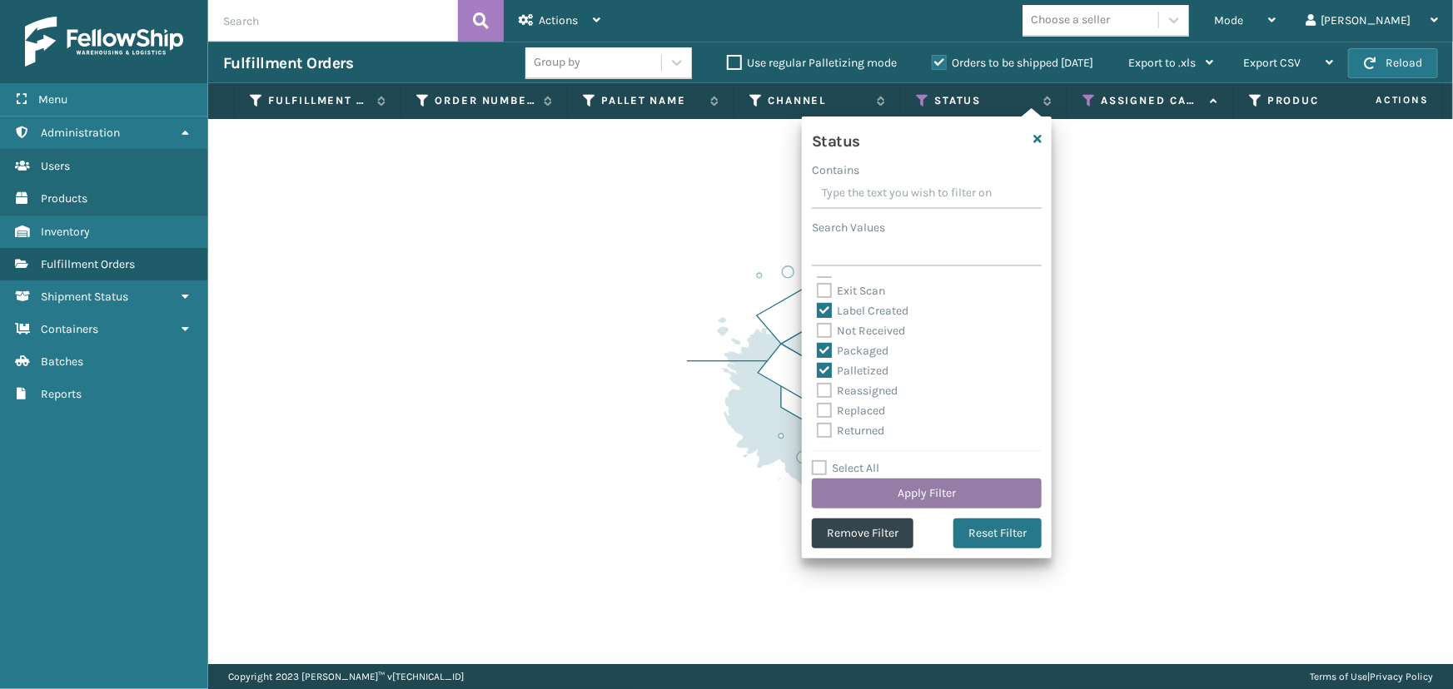
click at [943, 489] on button "Apply Filter" at bounding box center [927, 494] width 230 height 30
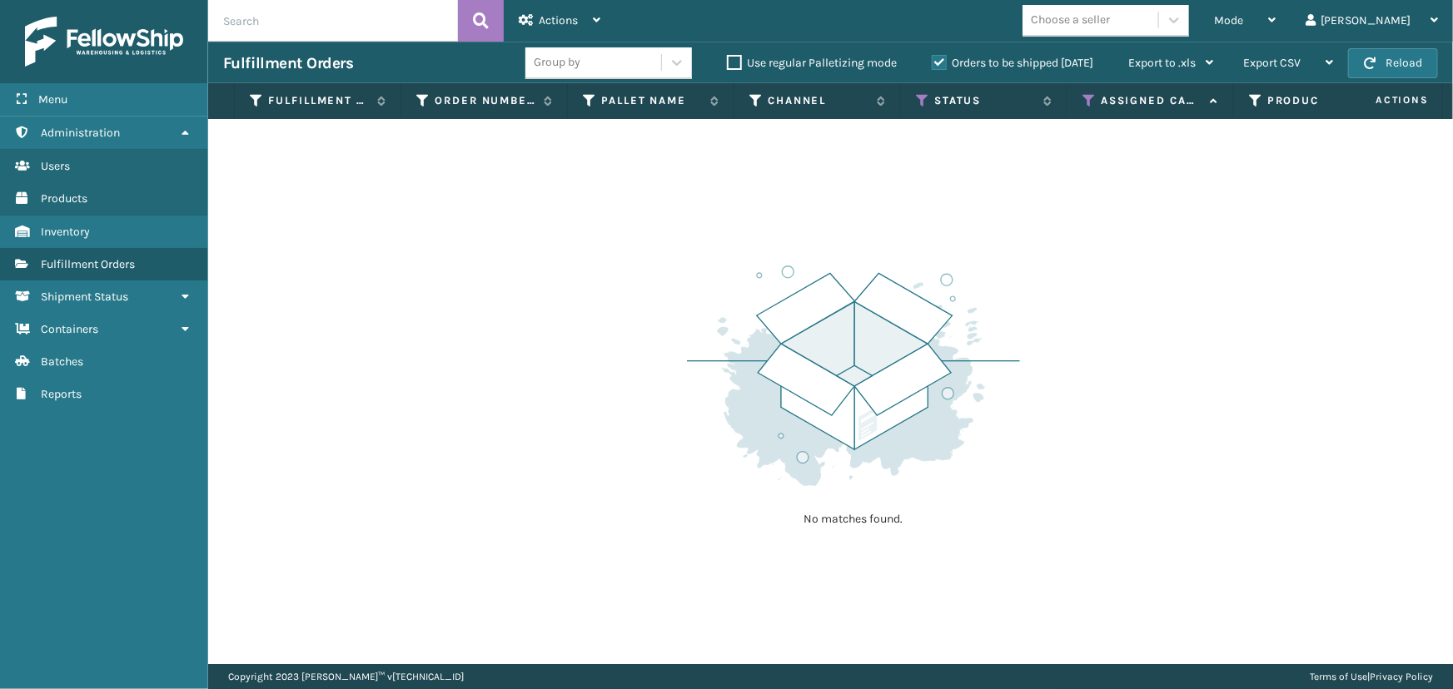
click at [943, 59] on label "Orders to be shipped [DATE]" at bounding box center [1013, 63] width 162 height 14
click at [932, 59] on input "Orders to be shipped [DATE]" at bounding box center [932, 58] width 1 height 11
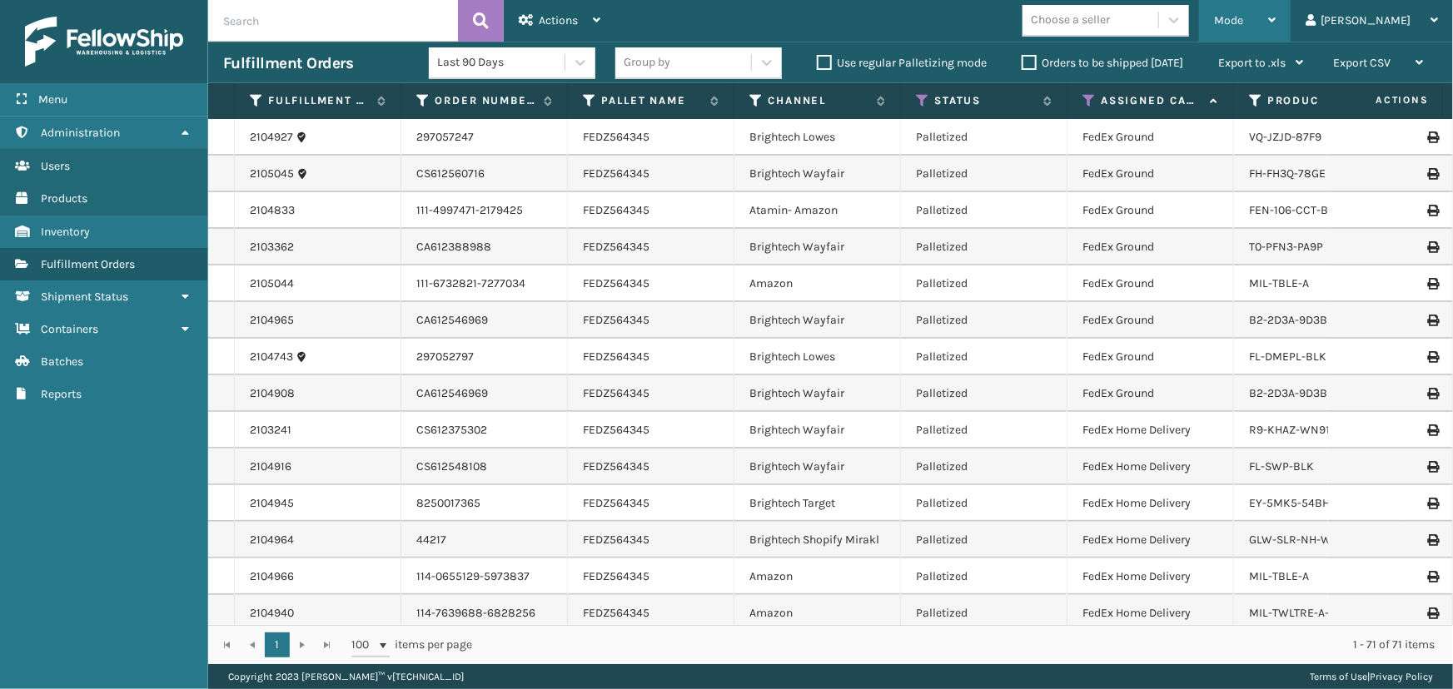
click at [1243, 18] on span "Mode" at bounding box center [1228, 20] width 29 height 14
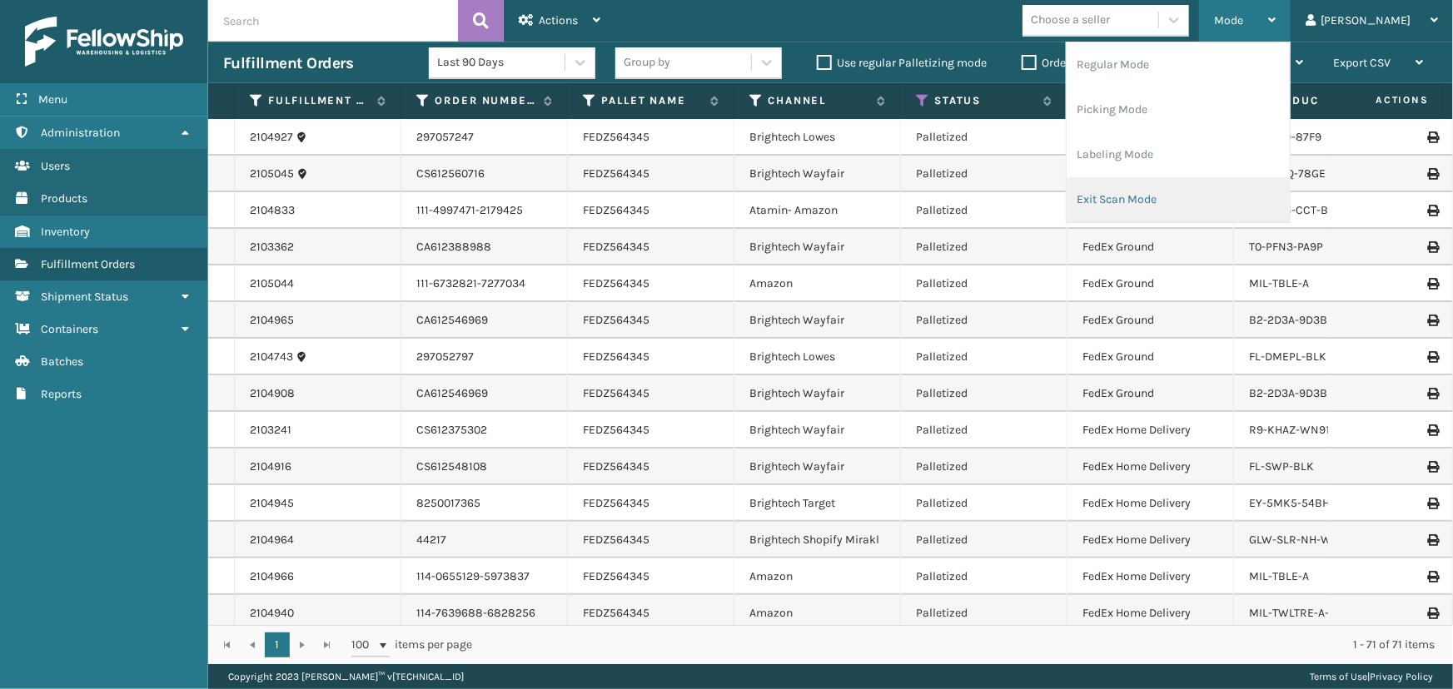
click at [1193, 190] on li "Exit Scan Mode" at bounding box center [1177, 199] width 223 height 45
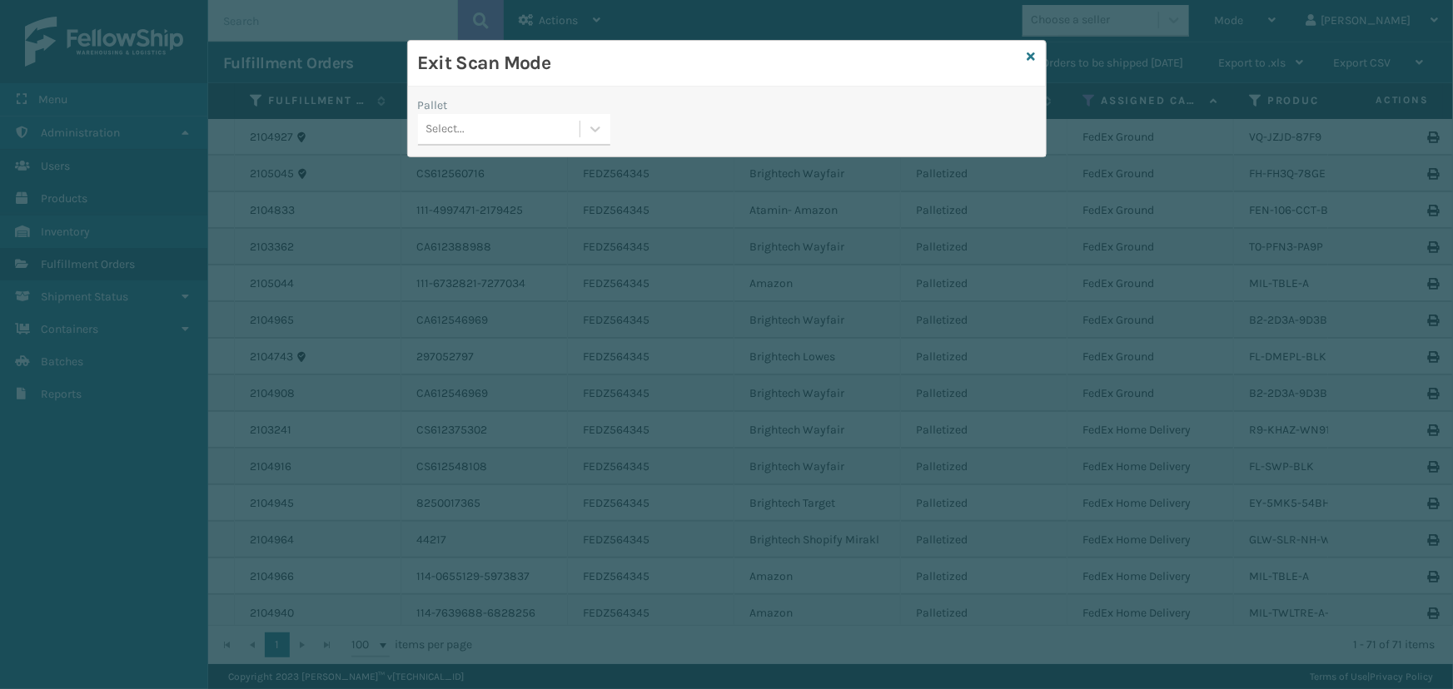
click at [564, 121] on div "Select..." at bounding box center [499, 129] width 162 height 27
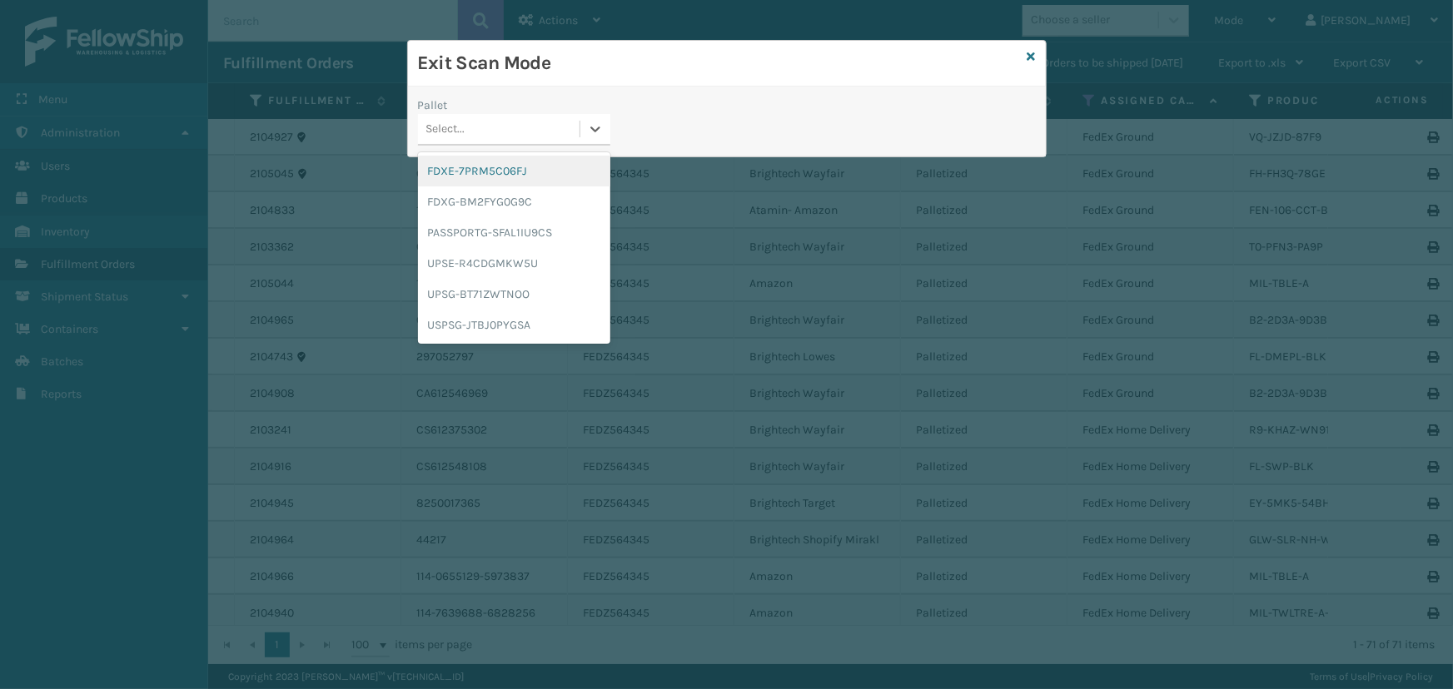
click at [477, 170] on div "FDXE-7PRM5C06FJ" at bounding box center [514, 171] width 192 height 31
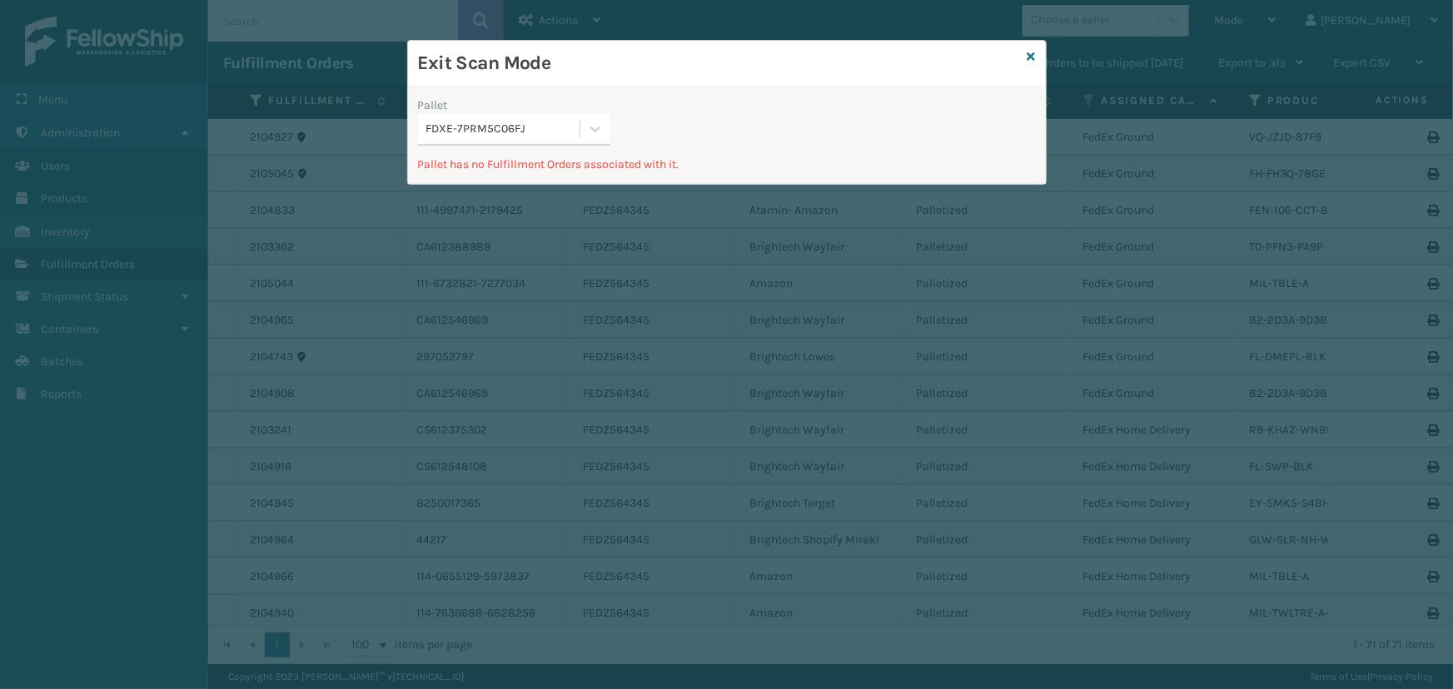
click at [515, 128] on div "FDXE-7PRM5C06FJ" at bounding box center [503, 129] width 155 height 17
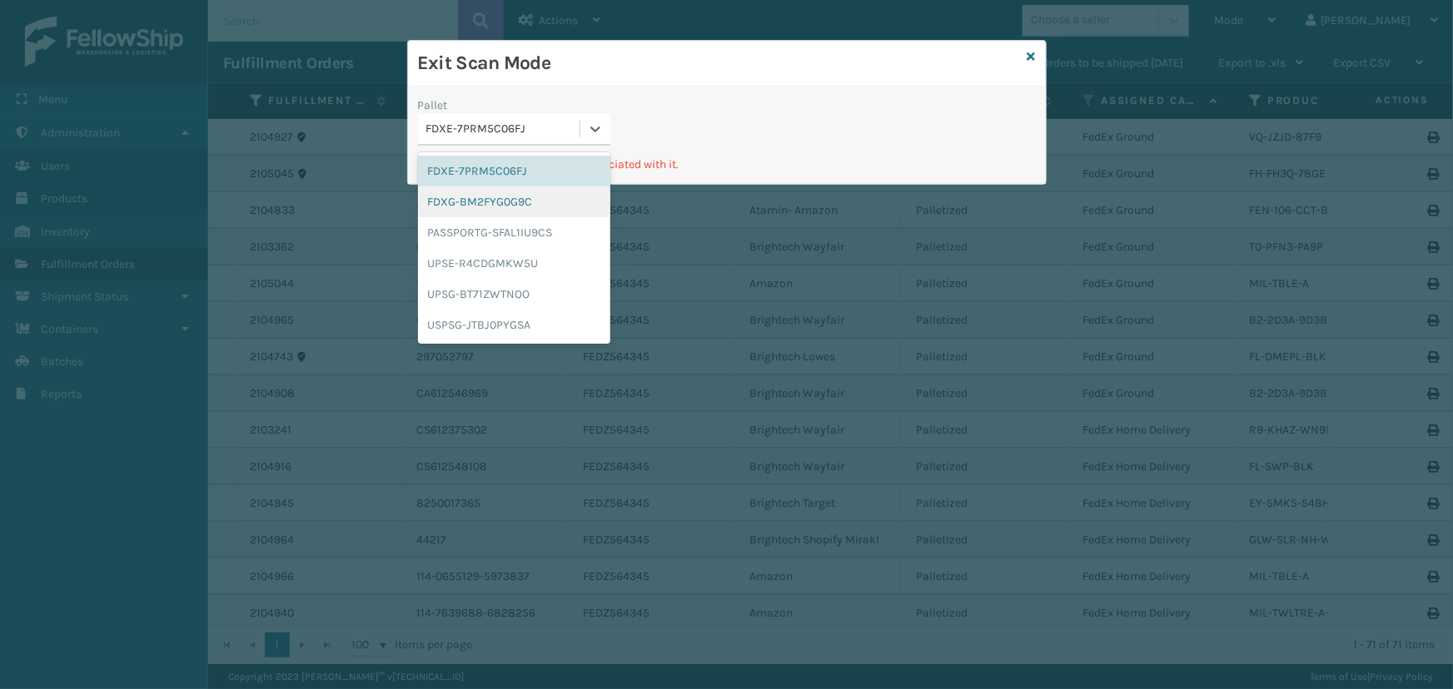
click at [494, 189] on div "FDXG-BM2FYG0G9C" at bounding box center [514, 201] width 192 height 31
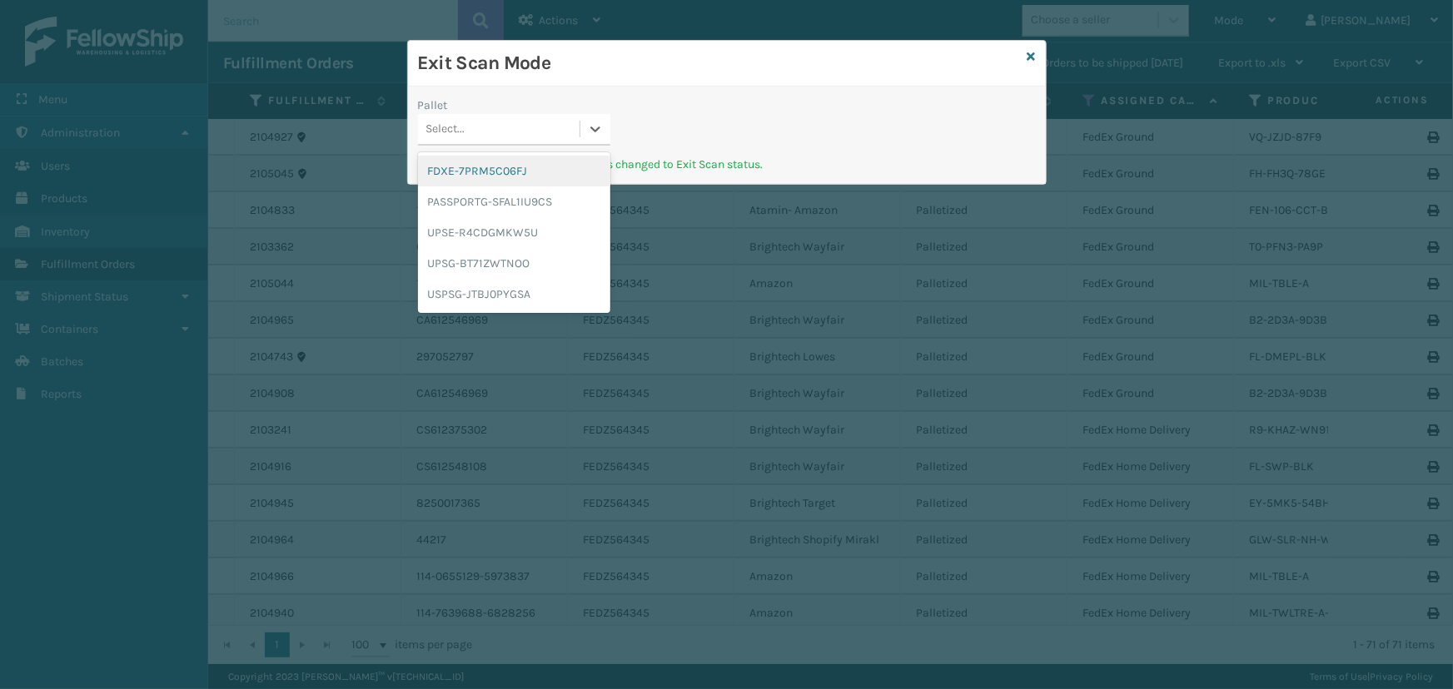
click at [472, 137] on div "Select..." at bounding box center [499, 129] width 162 height 27
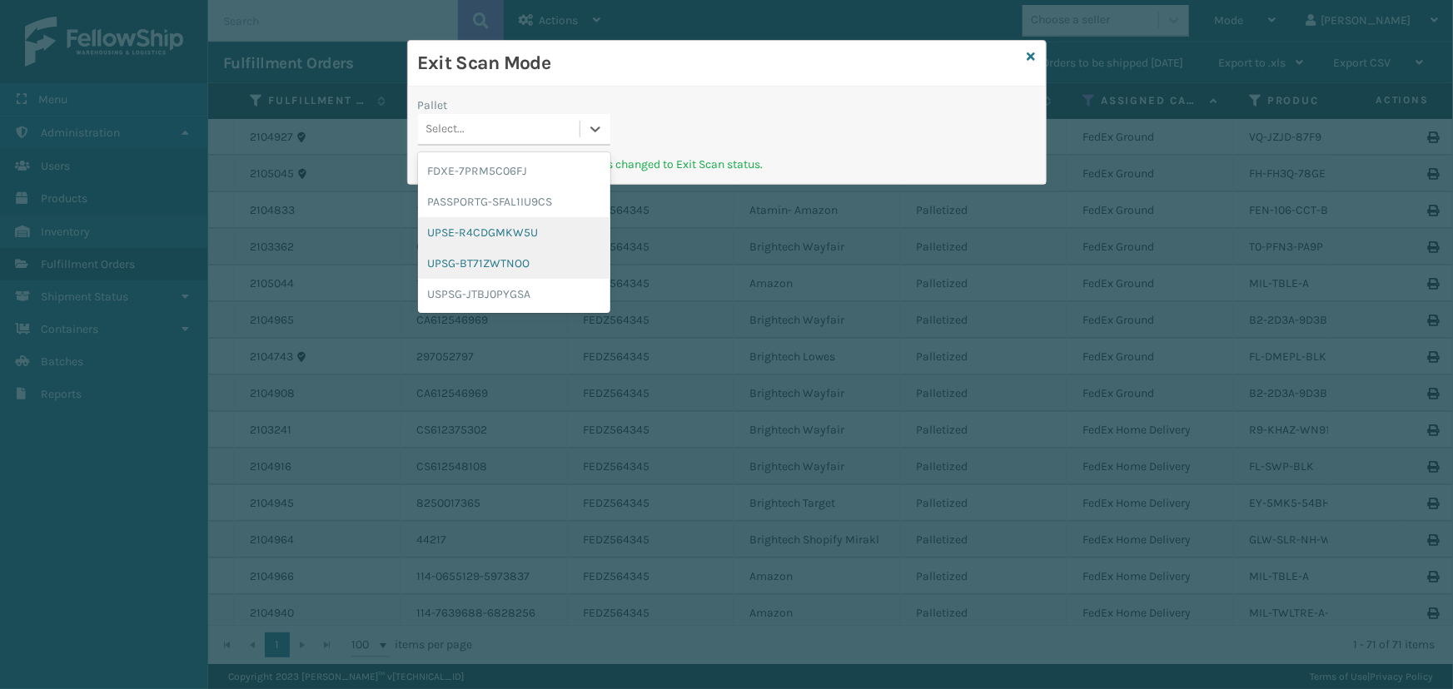
click at [480, 251] on div "FDXE-7PRM5C06FJ PASSPORTG-SFAL1IU9CS UPSE-R4CDGMKW5U UPSG-BT71ZWTNOO USPSG-JTBJ…" at bounding box center [514, 232] width 192 height 161
click at [480, 251] on div "UPSG-BT71ZWTNOO" at bounding box center [514, 263] width 192 height 31
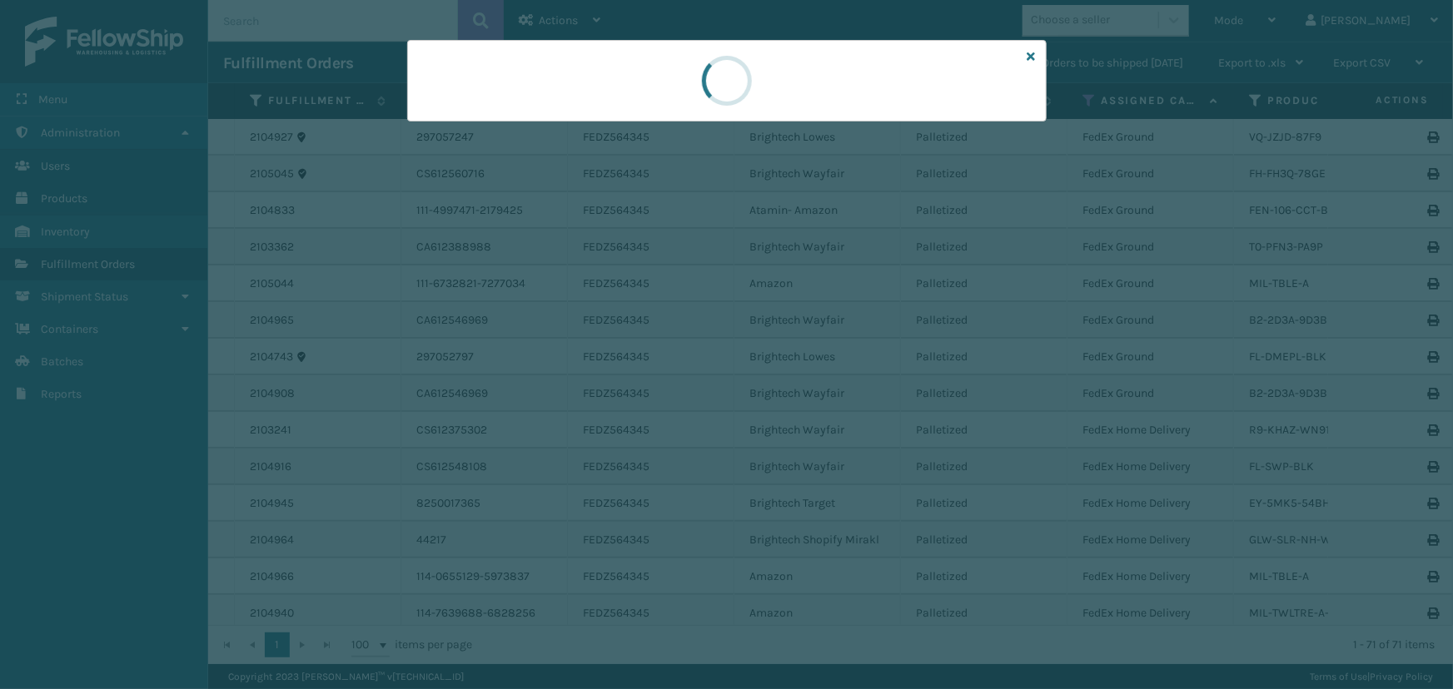
click at [507, 104] on div at bounding box center [726, 81] width 639 height 82
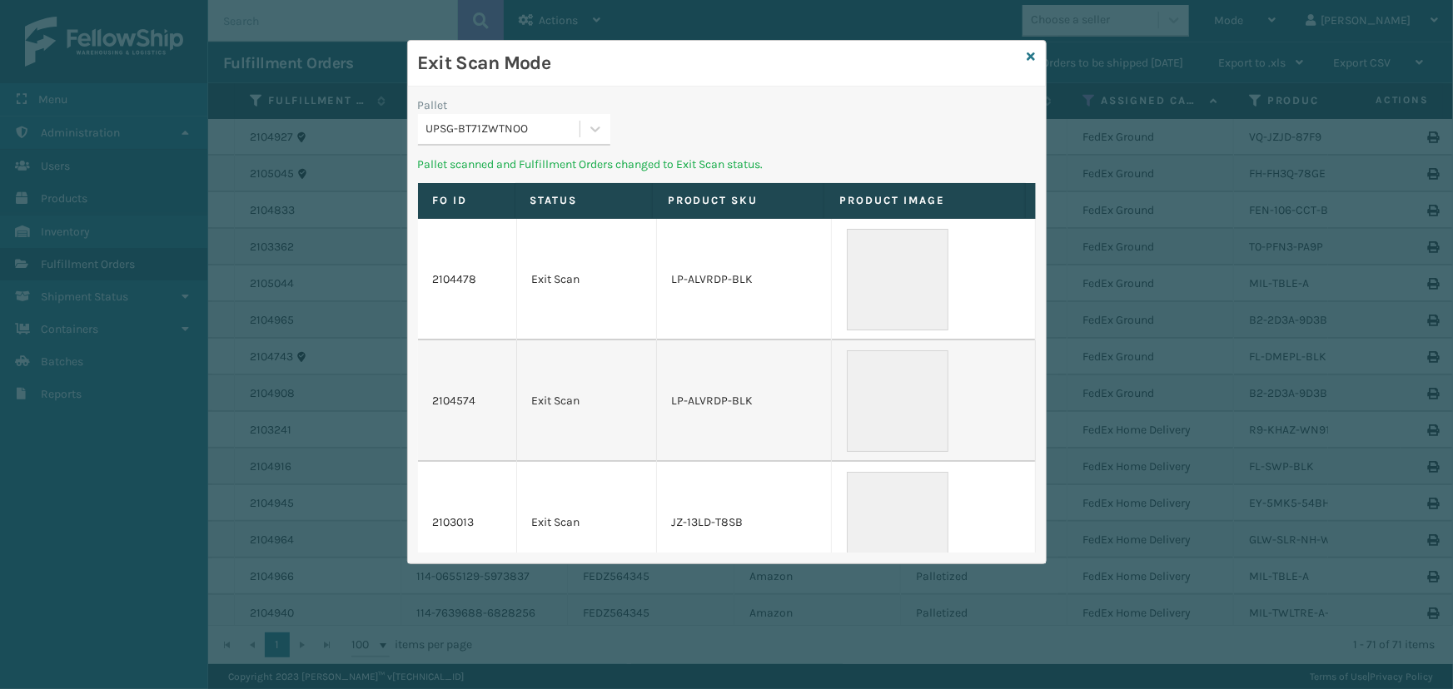
click at [481, 112] on div "Pallet" at bounding box center [514, 105] width 192 height 17
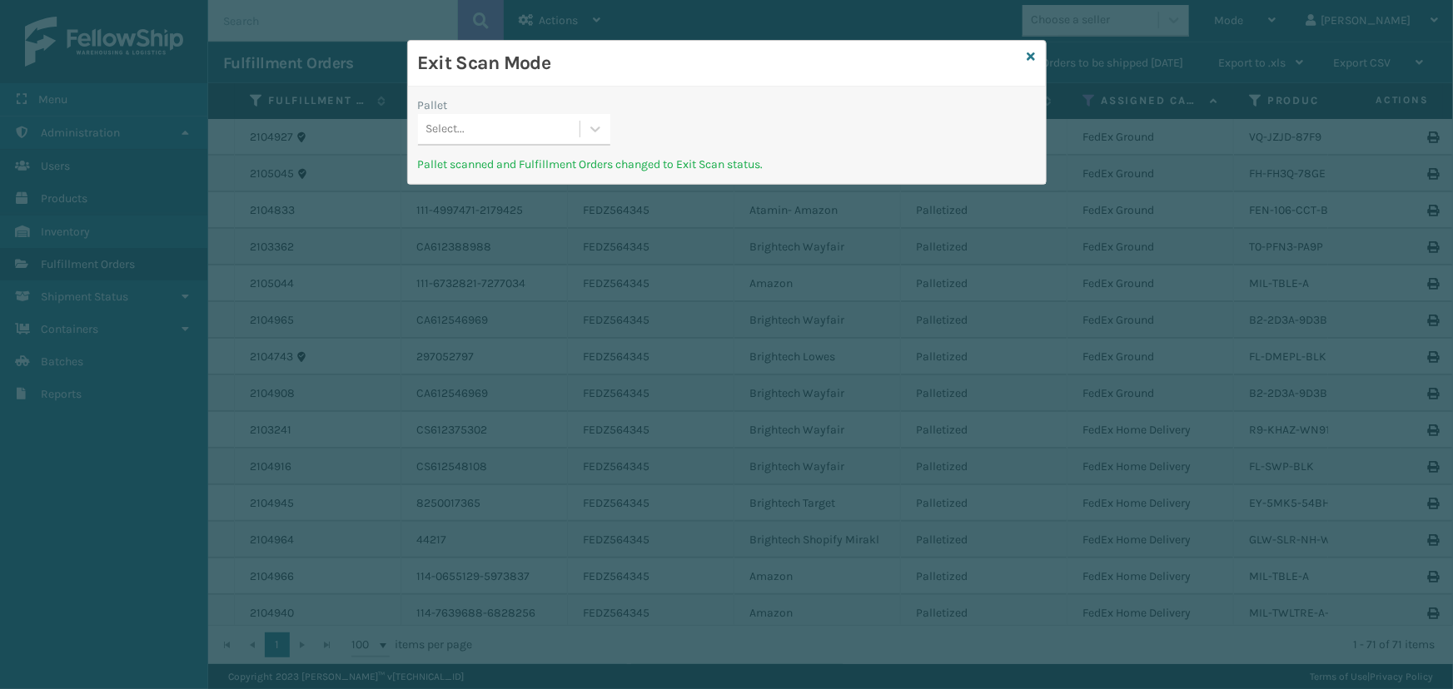
drag, startPoint x: 490, startPoint y: 127, endPoint x: 491, endPoint y: 136, distance: 8.4
click at [490, 135] on div "Select..." at bounding box center [499, 129] width 162 height 27
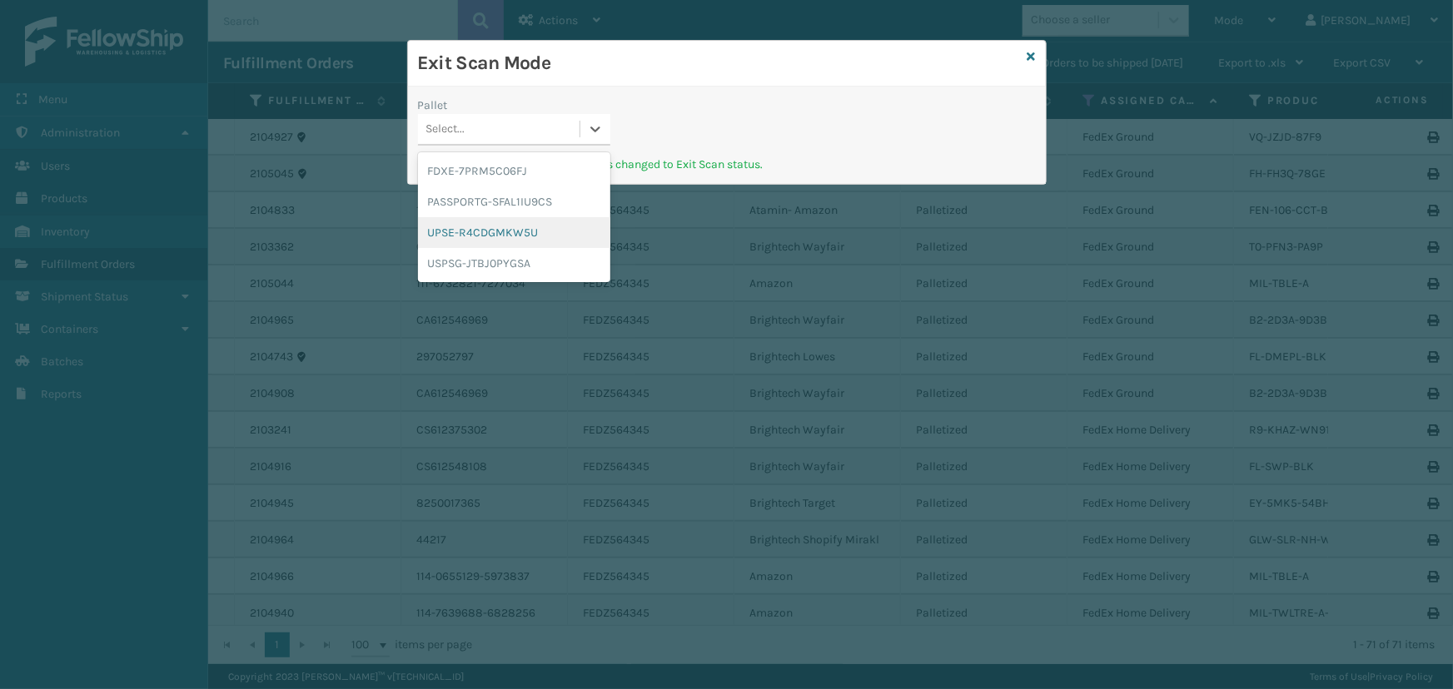
drag, startPoint x: 488, startPoint y: 229, endPoint x: 489, endPoint y: 176, distance: 53.3
click at [488, 226] on div "UPSE-R4CDGMKW5U" at bounding box center [514, 232] width 192 height 31
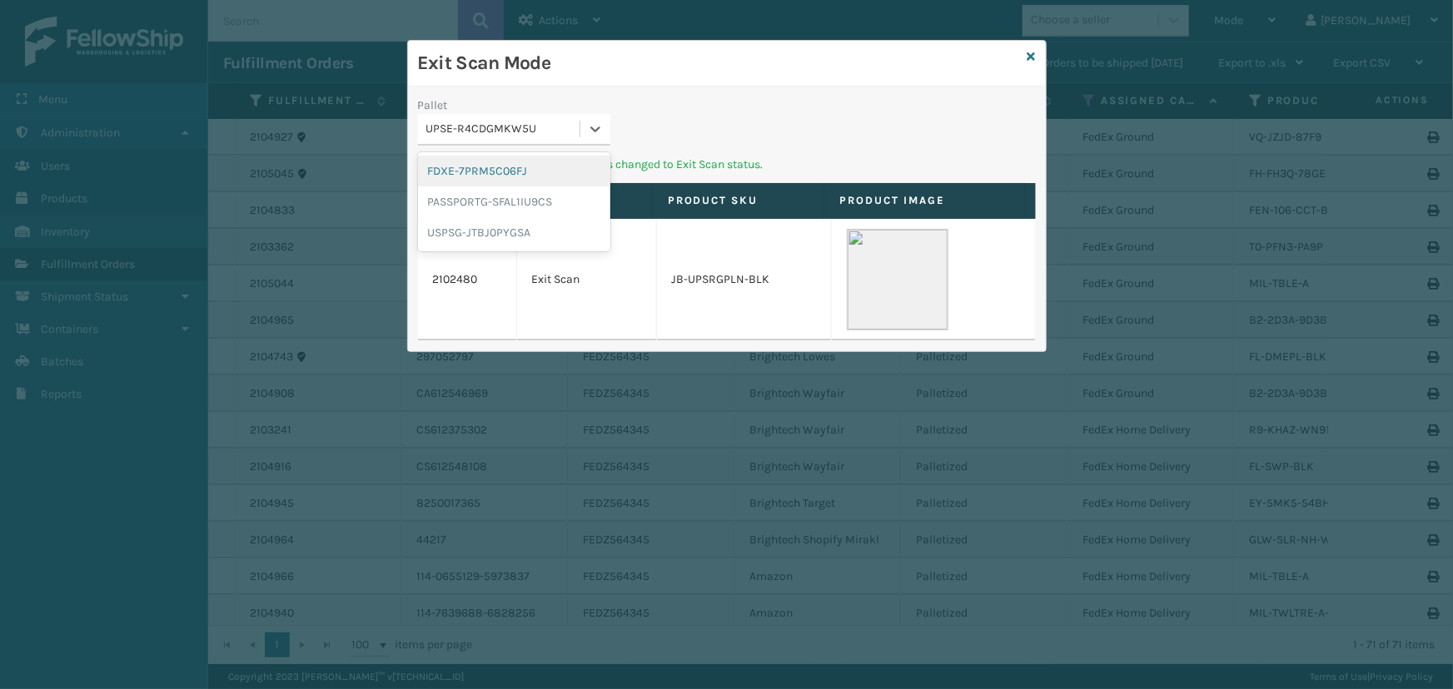
click at [495, 121] on div "UPSE-R4CDGMKW5U" at bounding box center [503, 129] width 155 height 17
click at [473, 233] on div "USPSG-JTBJ0PYGSA" at bounding box center [514, 232] width 192 height 31
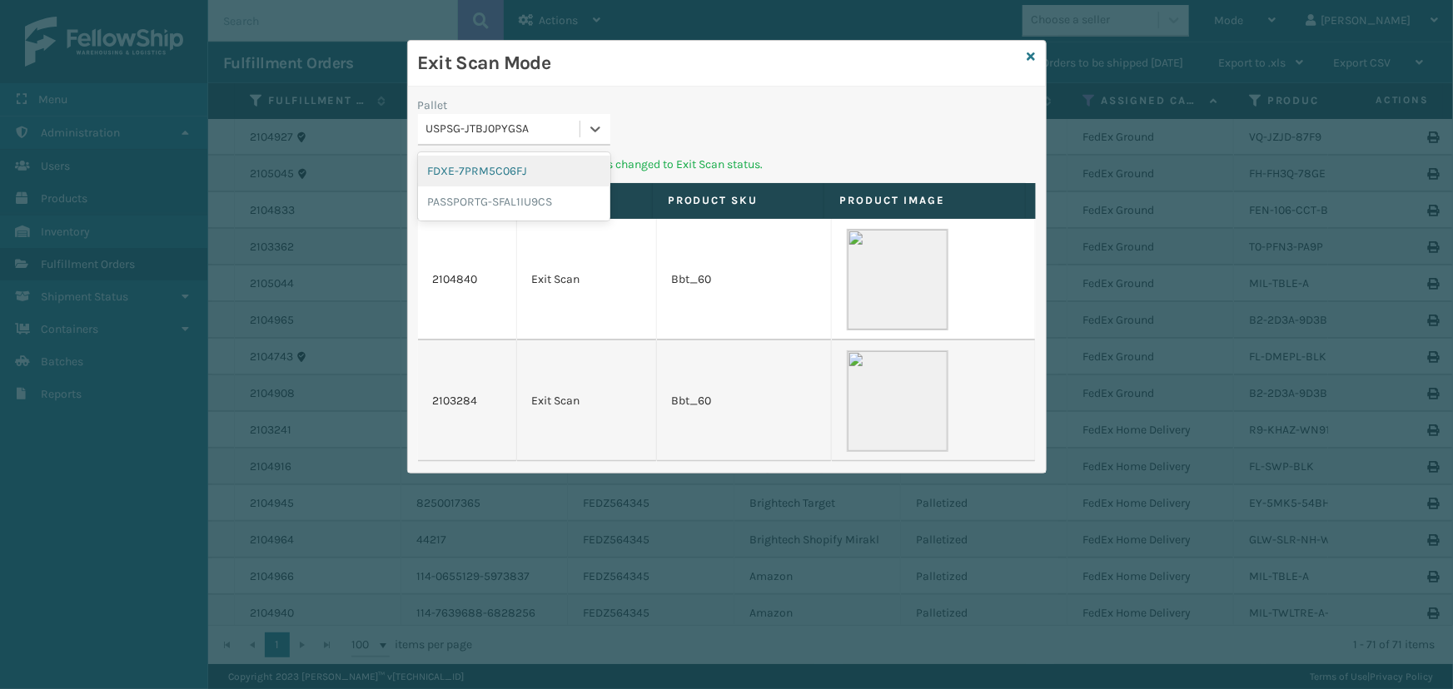
click at [502, 121] on div "USPSG-JTBJ0PYGSA" at bounding box center [503, 129] width 155 height 17
drag, startPoint x: 477, startPoint y: 199, endPoint x: 503, endPoint y: 175, distance: 35.3
click at [477, 199] on div "PASSPORTG-SFAL1IU9CS" at bounding box center [514, 201] width 192 height 31
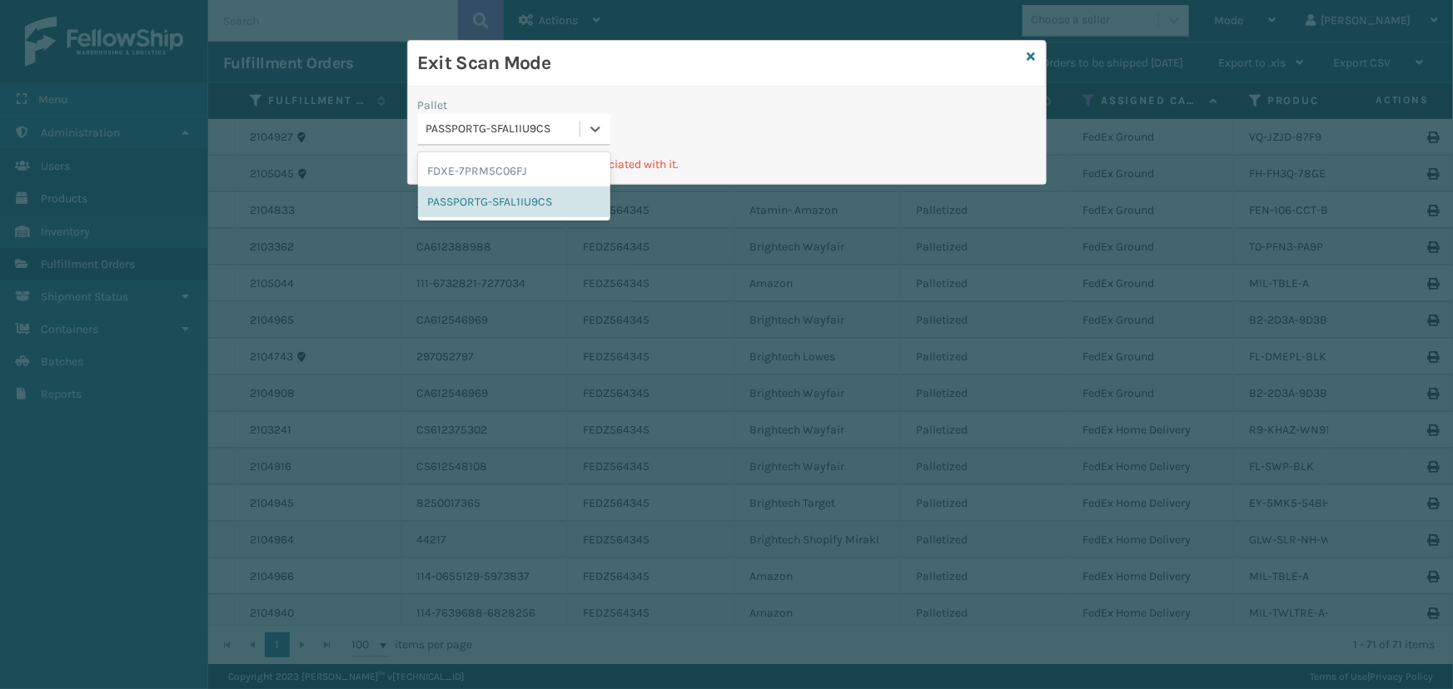
drag, startPoint x: 516, startPoint y: 152, endPoint x: 555, endPoint y: 147, distance: 39.6
click at [513, 132] on div "PASSPORTG-SFAL1IU9CS" at bounding box center [503, 129] width 155 height 17
click at [1029, 55] on icon at bounding box center [1031, 57] width 8 height 12
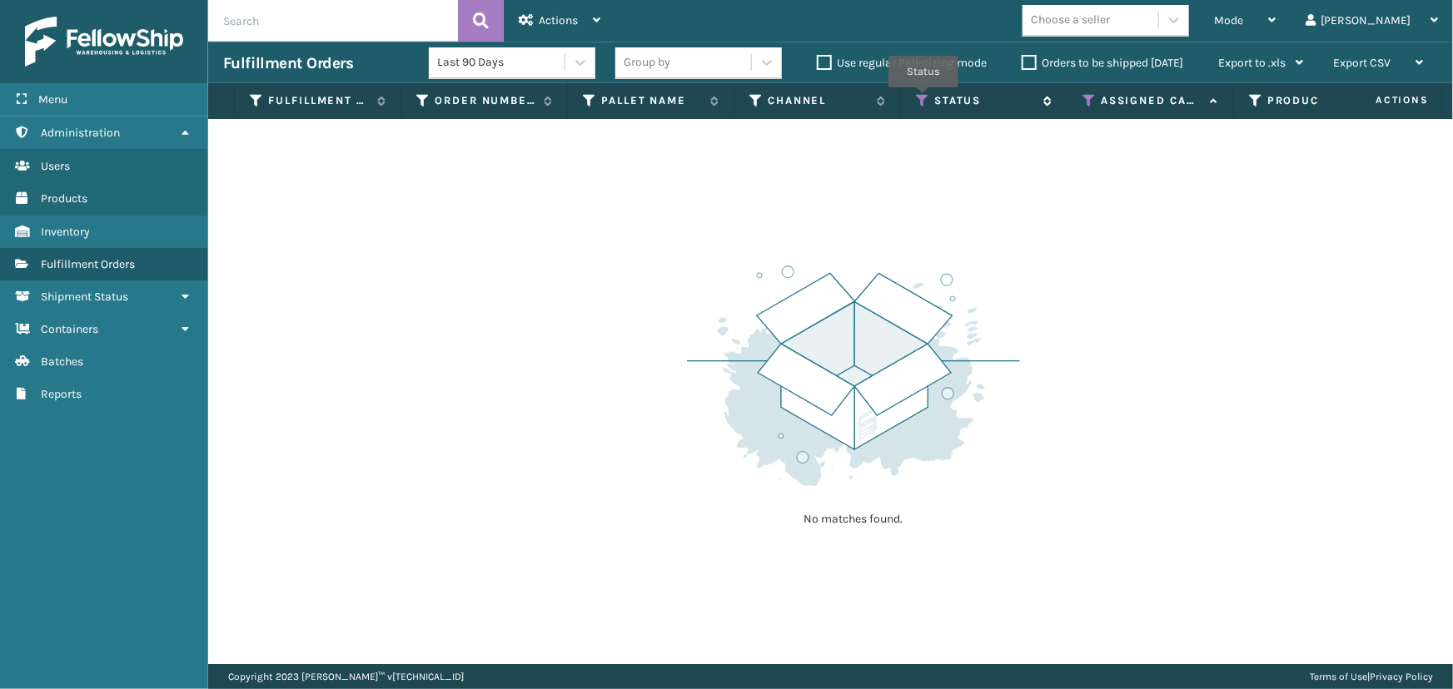
click at [924, 99] on icon at bounding box center [922, 100] width 13 height 15
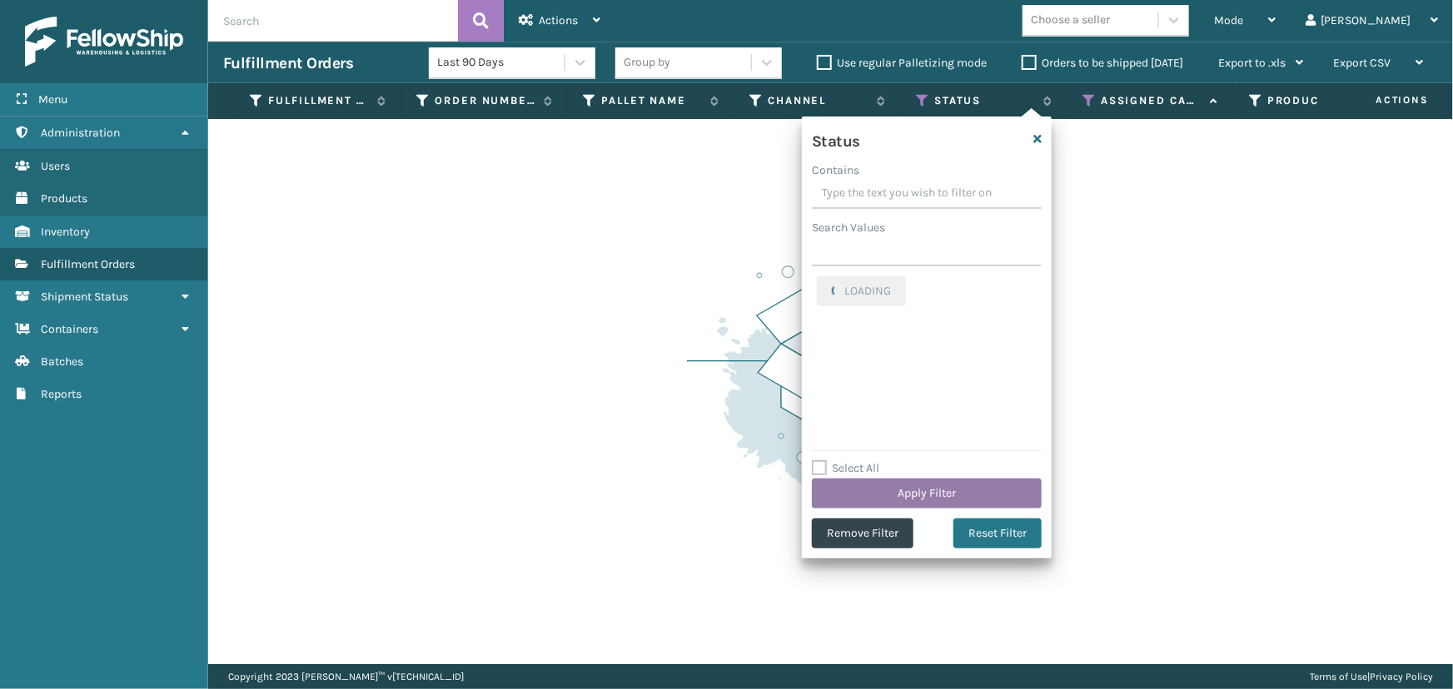
click at [915, 492] on button "Apply Filter" at bounding box center [927, 494] width 230 height 30
